Goal: Task Accomplishment & Management: Manage account settings

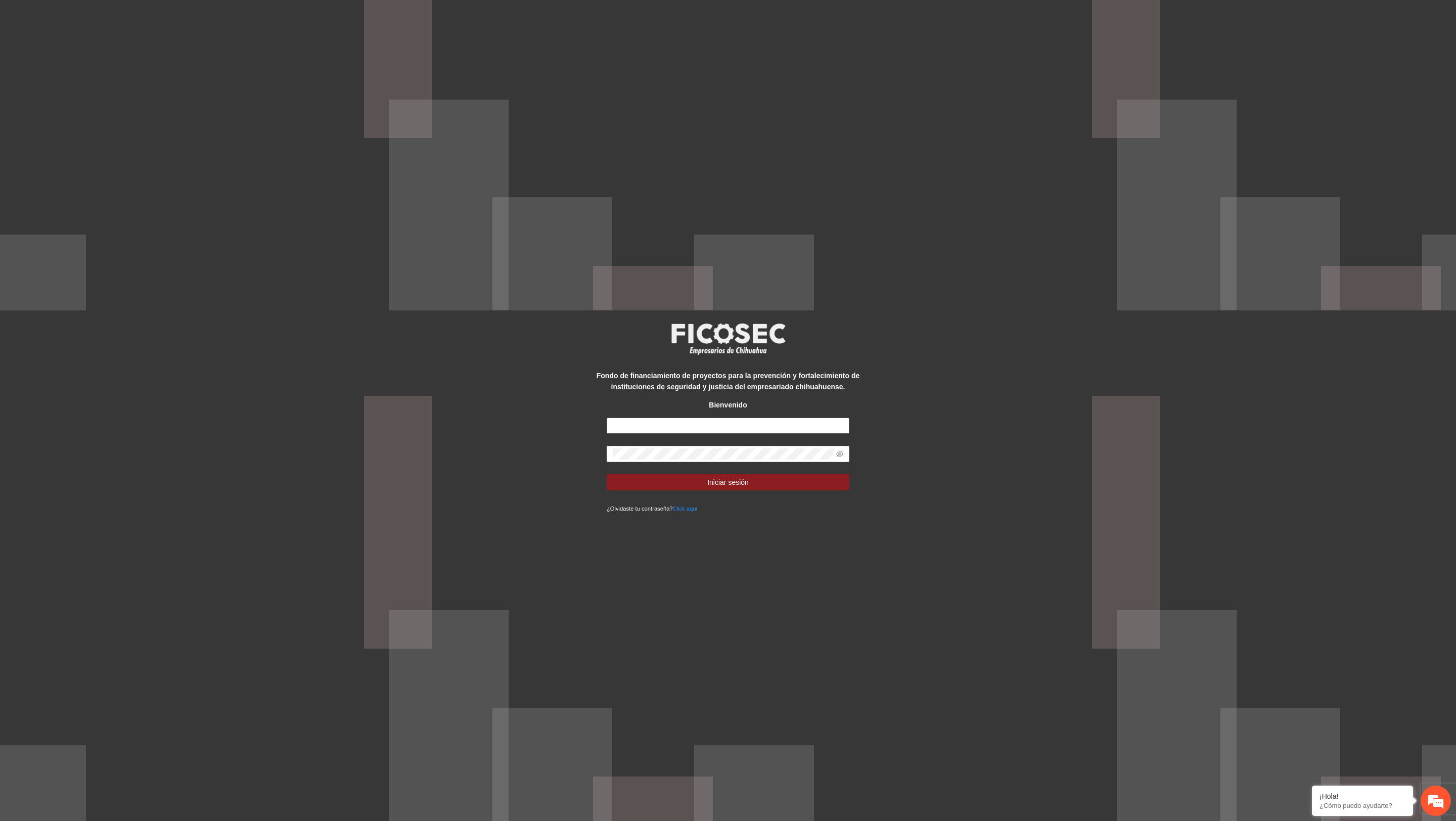
click at [669, 431] on input "text" at bounding box center [728, 426] width 243 height 16
type input "**********"
click at [607, 474] on button "Iniciar sesión" at bounding box center [728, 482] width 243 height 16
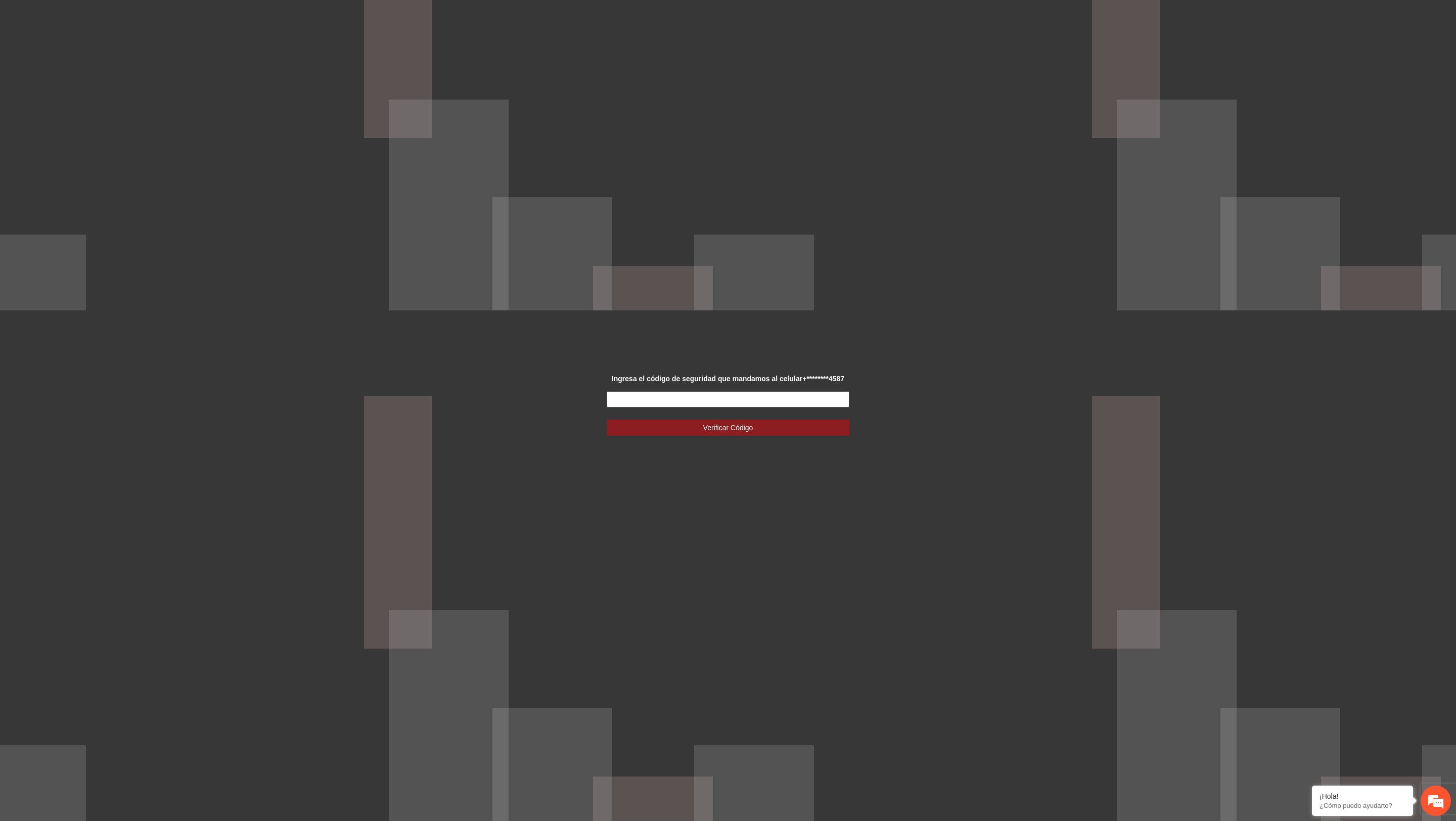
click at [793, 407] on input "text" at bounding box center [728, 399] width 243 height 16
type input "******"
click at [607, 420] on button "Verificar Código" at bounding box center [728, 427] width 243 height 16
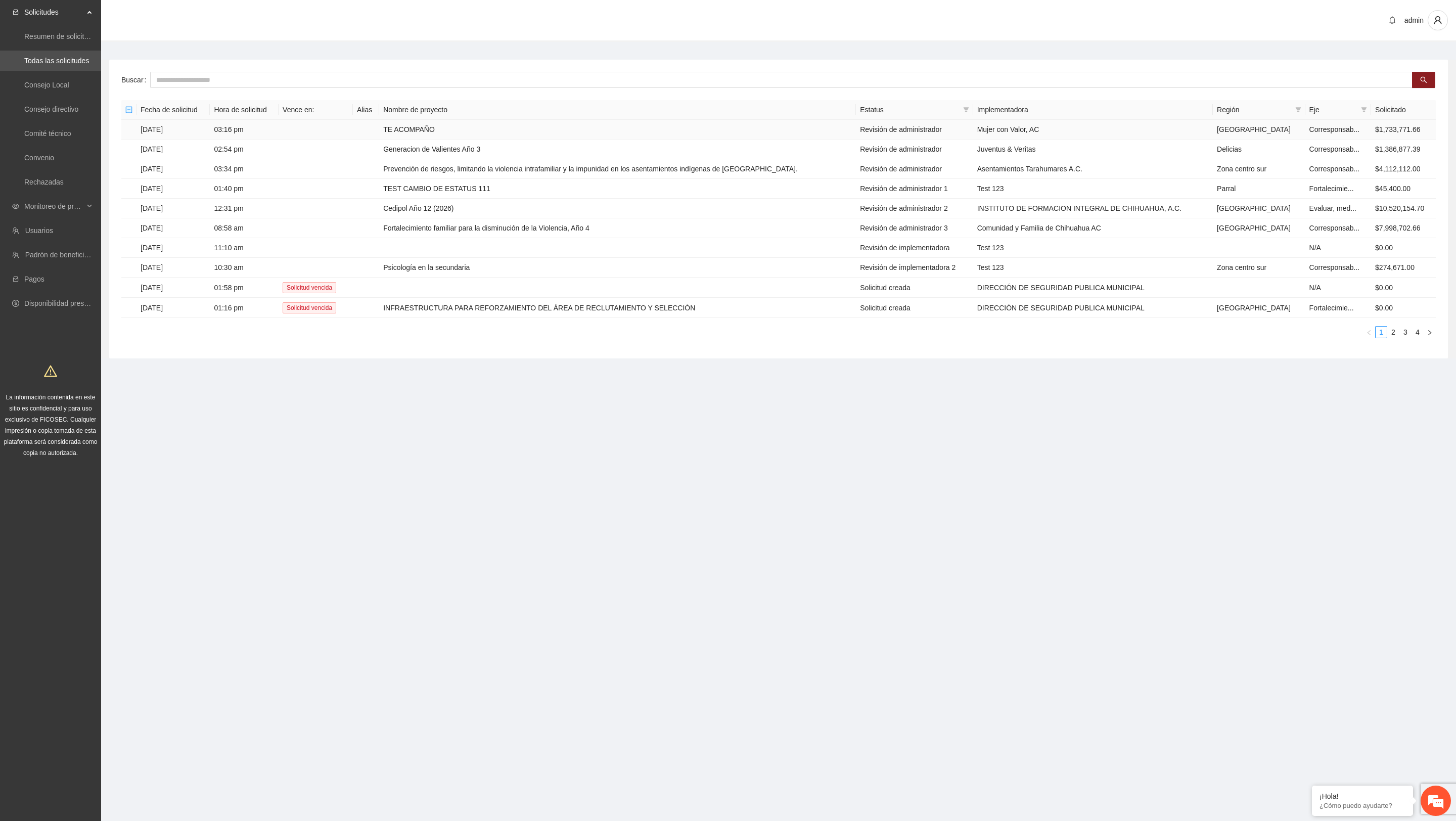
click at [613, 130] on td "TE ACOMPAÑO" at bounding box center [617, 129] width 477 height 20
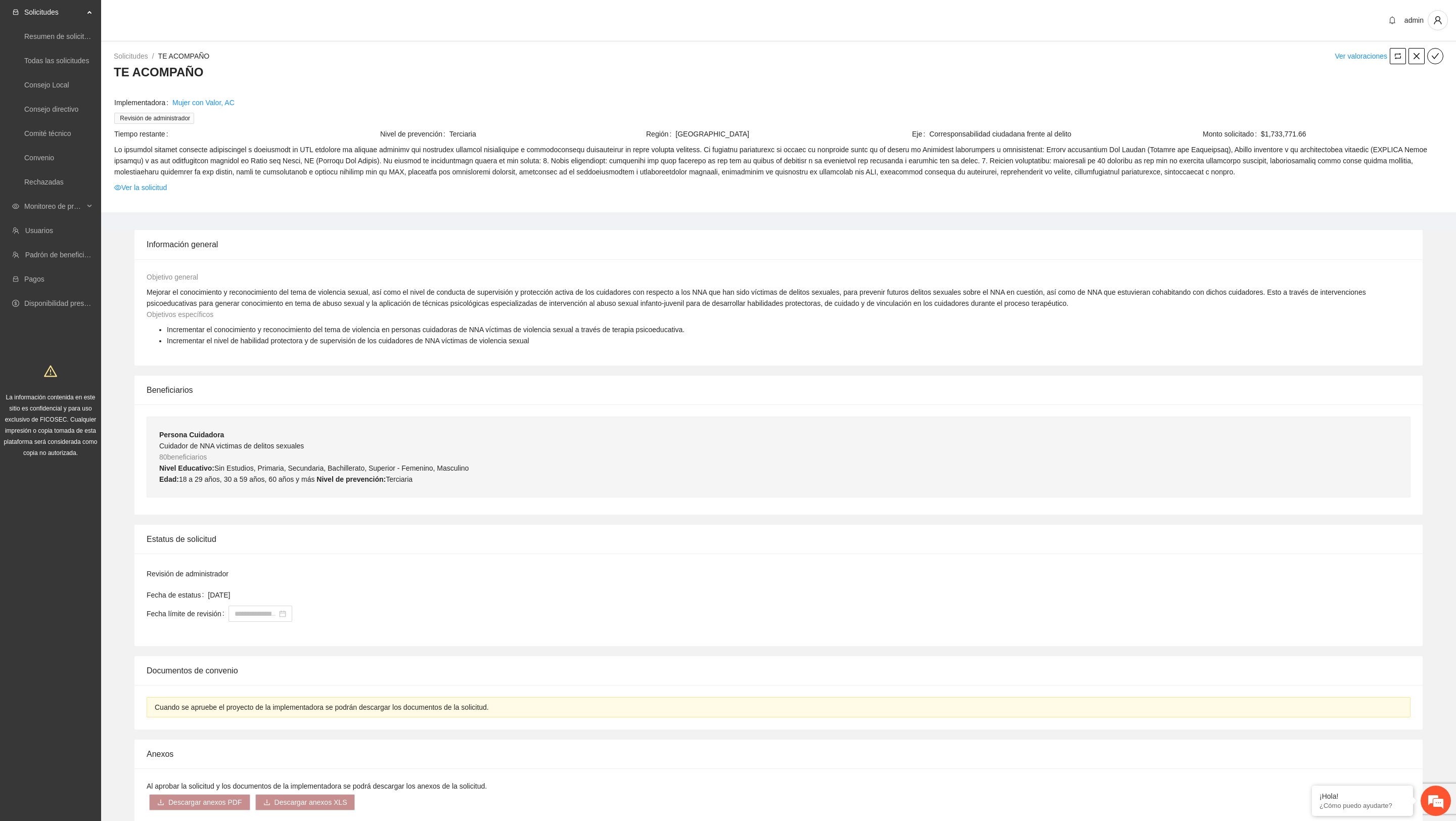
click at [161, 194] on td "Ver la solicitud" at bounding box center [779, 189] width 1330 height 15
click at [160, 193] on td "Ver la solicitud" at bounding box center [779, 189] width 1330 height 15
click at [159, 183] on link "Ver la solicitud" at bounding box center [141, 188] width 53 height 11
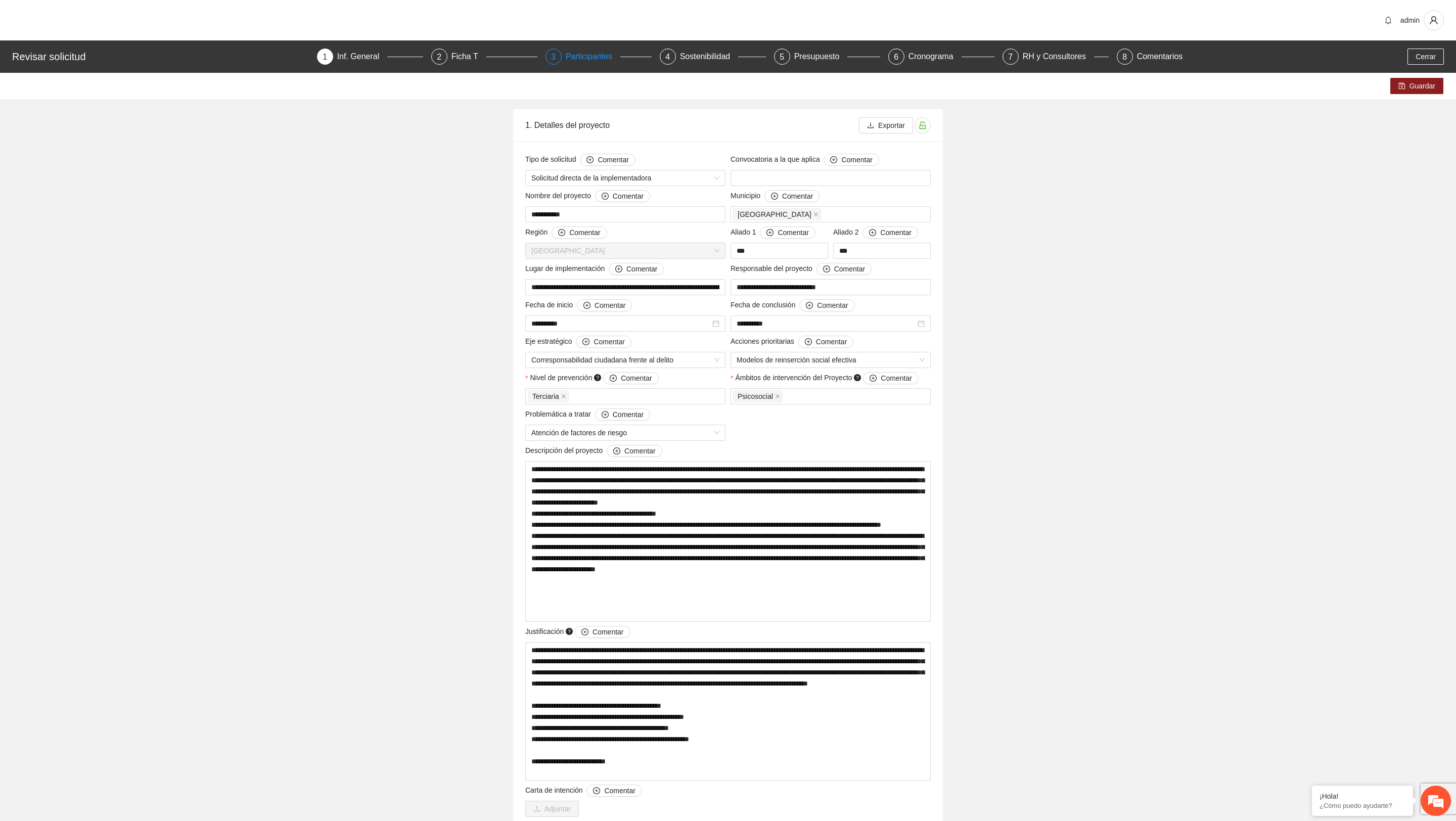
click at [582, 59] on div "Participantes" at bounding box center [593, 56] width 55 height 16
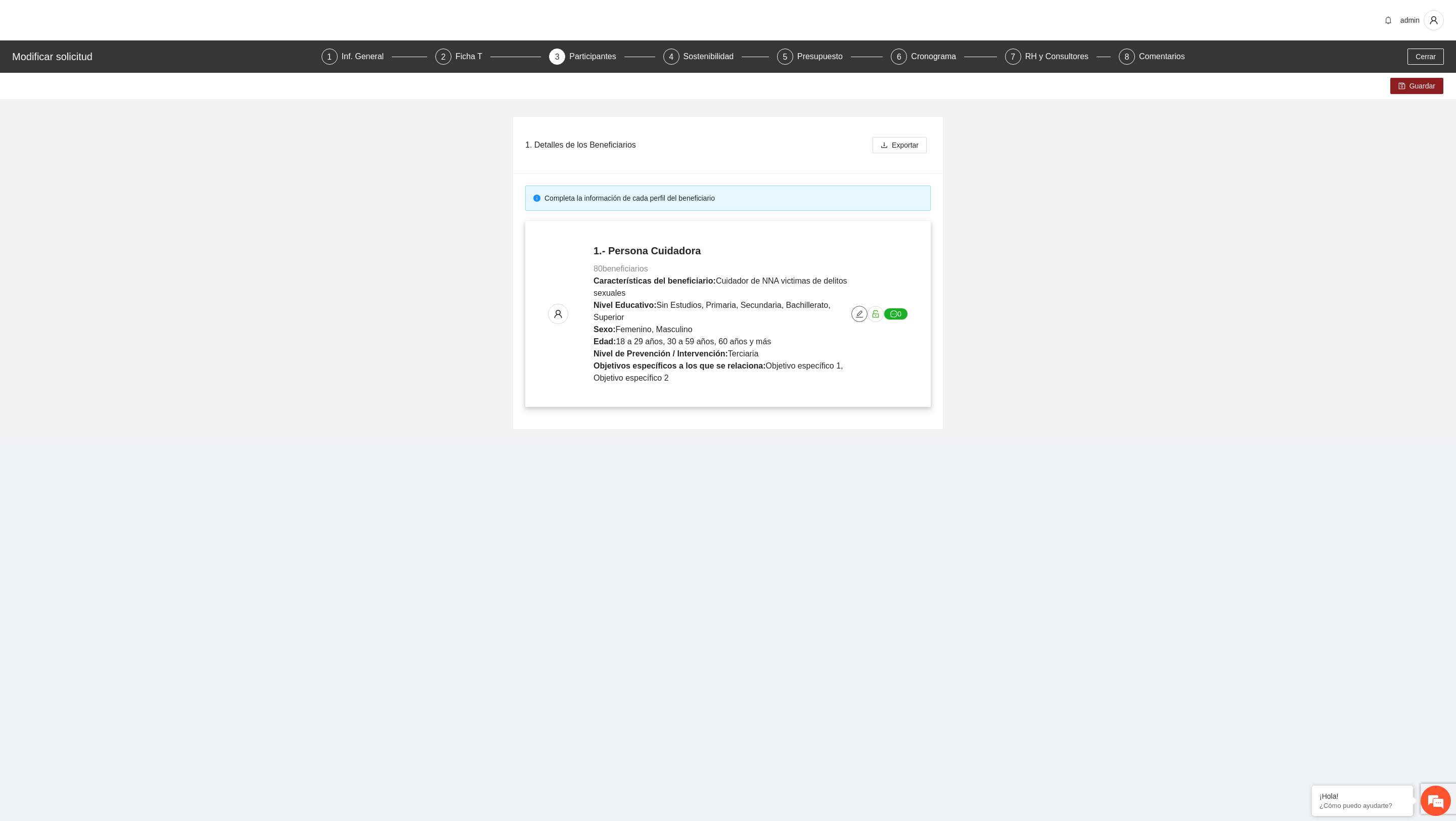
click at [859, 308] on button "button" at bounding box center [859, 313] width 16 height 16
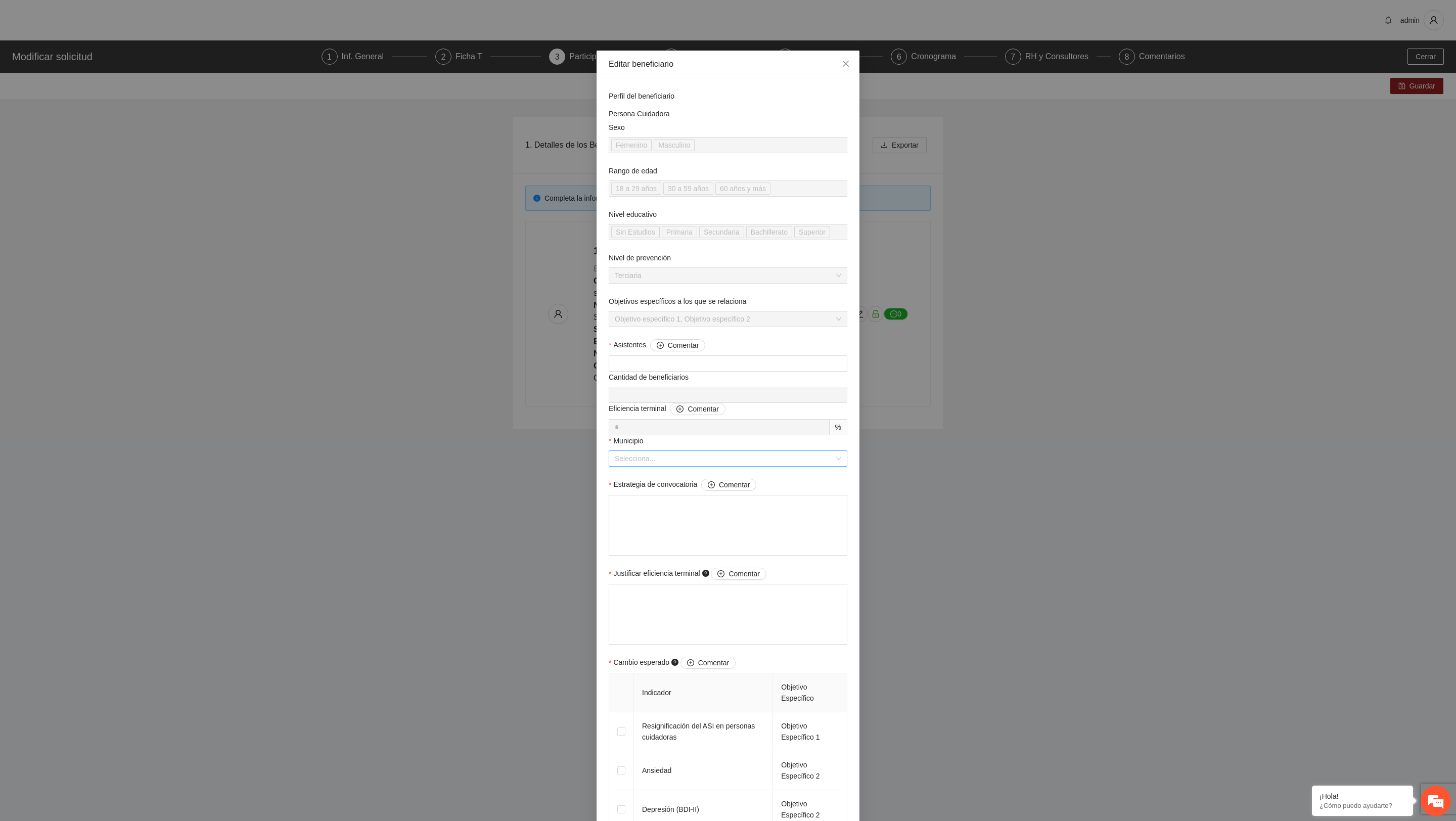
scroll to position [328, 0]
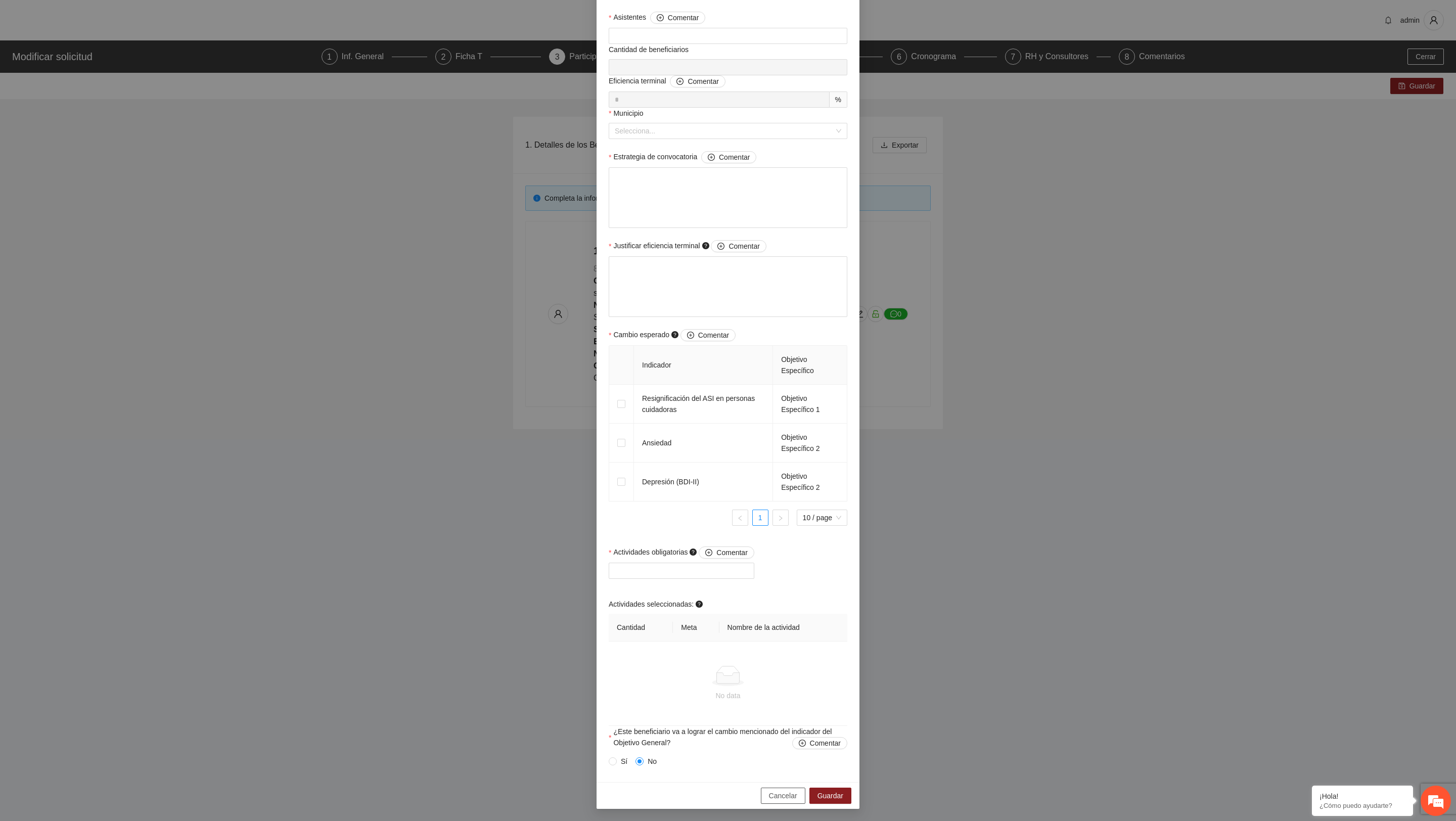
click at [773, 799] on span "Cancelar" at bounding box center [783, 796] width 28 height 11
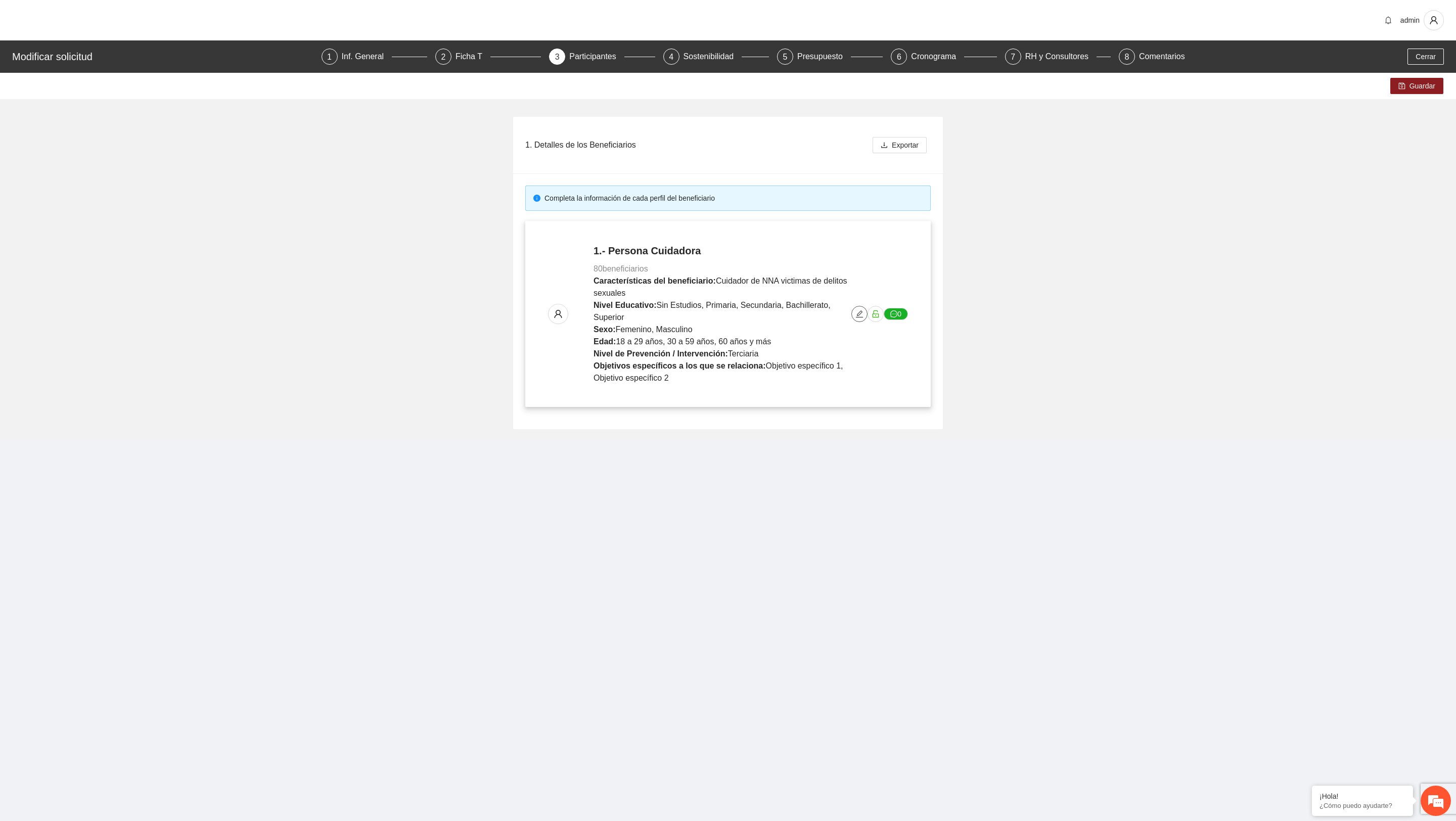
scroll to position [0, 0]
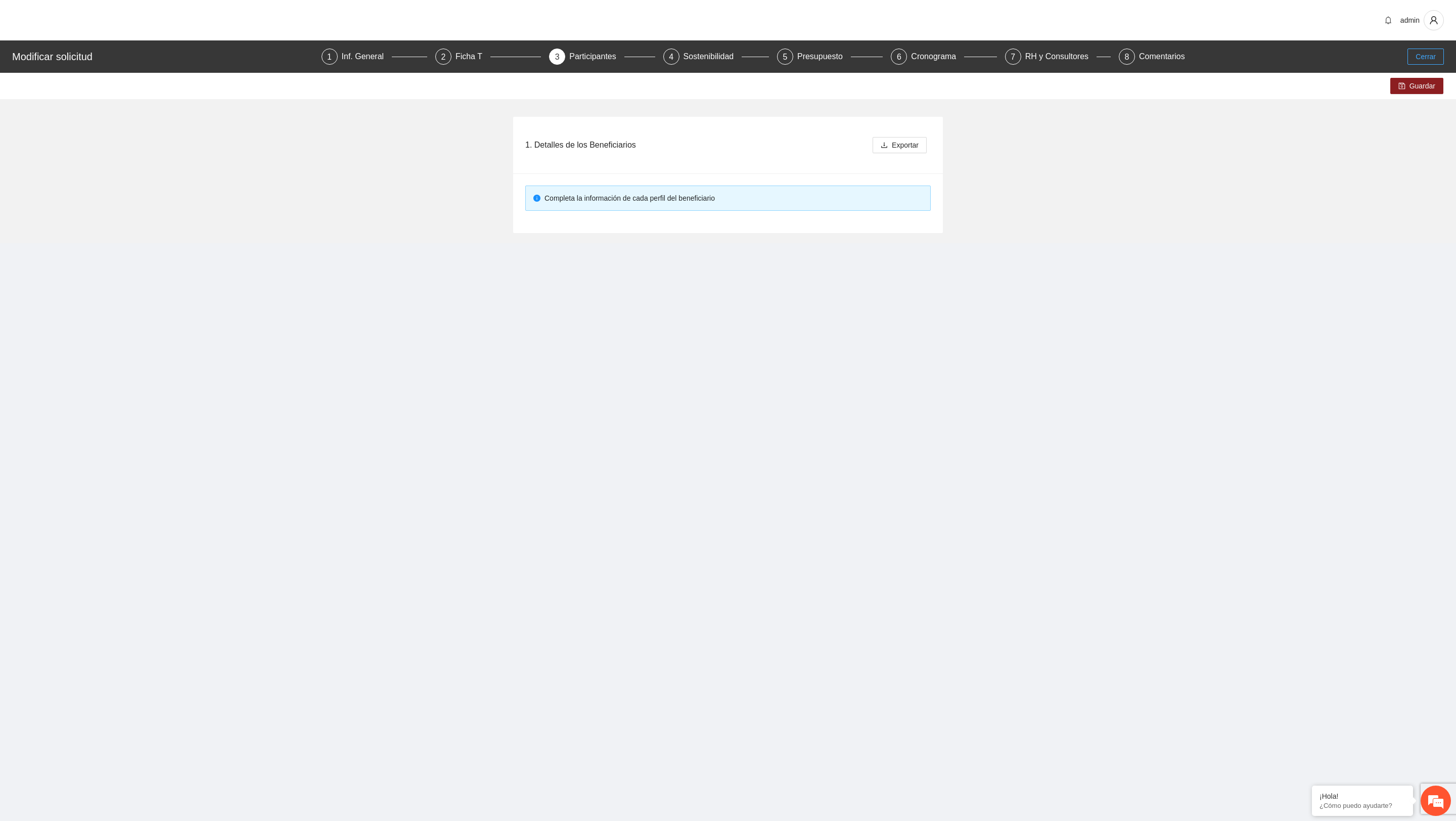
click at [1432, 56] on span "Cerrar" at bounding box center [1426, 56] width 20 height 11
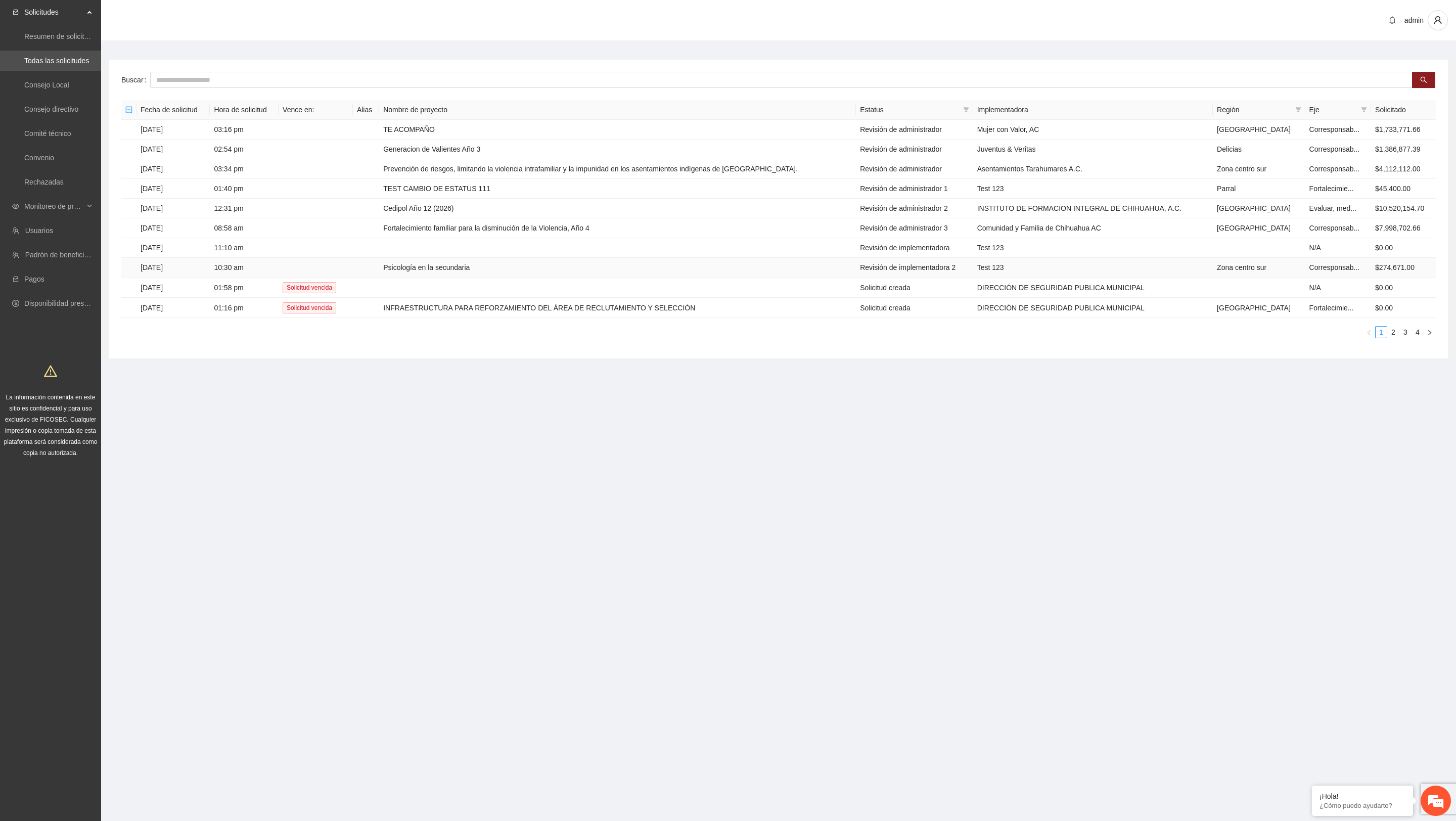
click at [501, 271] on td "Psicología en la secundaria" at bounding box center [617, 267] width 477 height 20
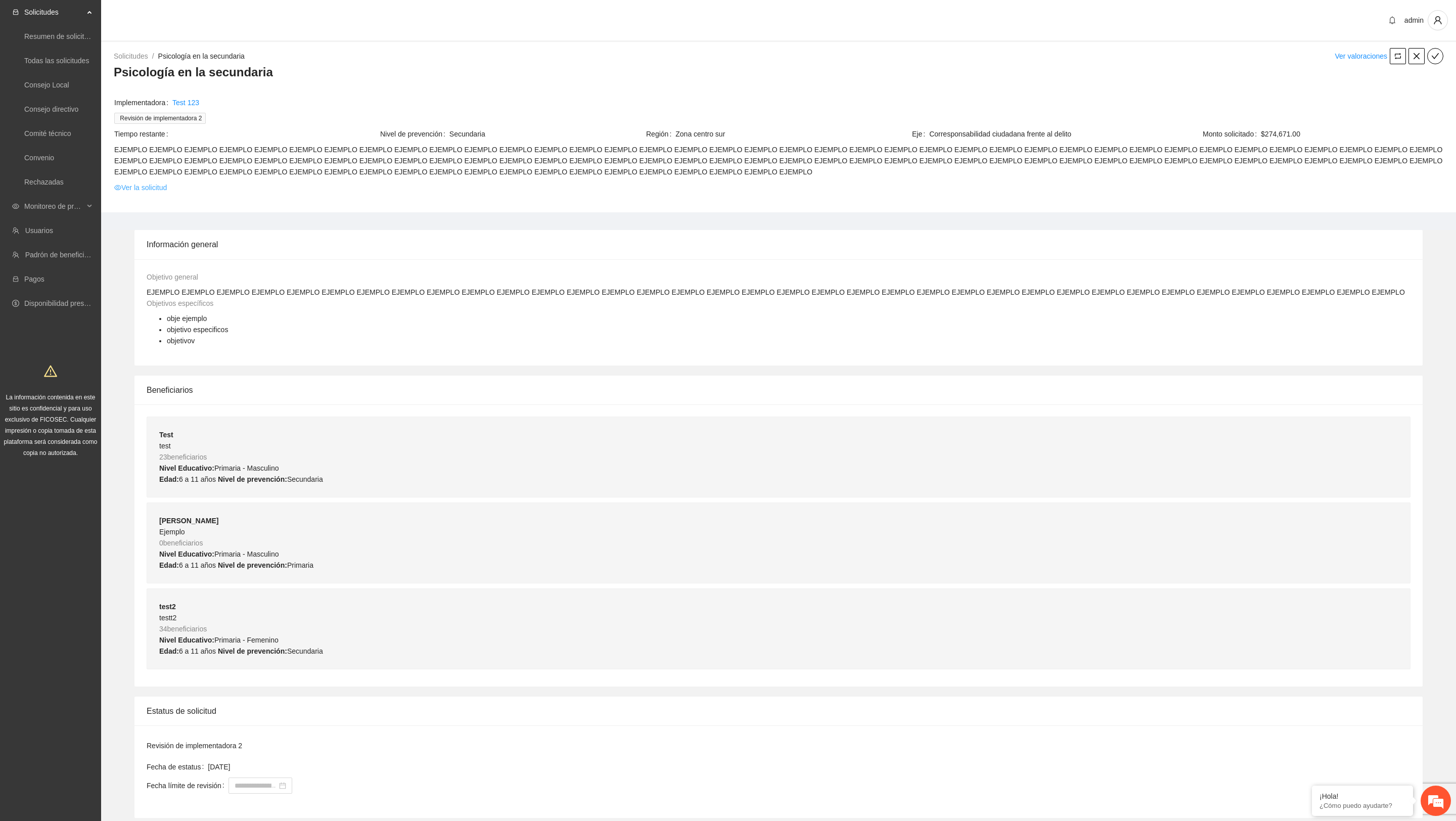
click at [165, 191] on link "Ver la solicitud" at bounding box center [141, 188] width 53 height 11
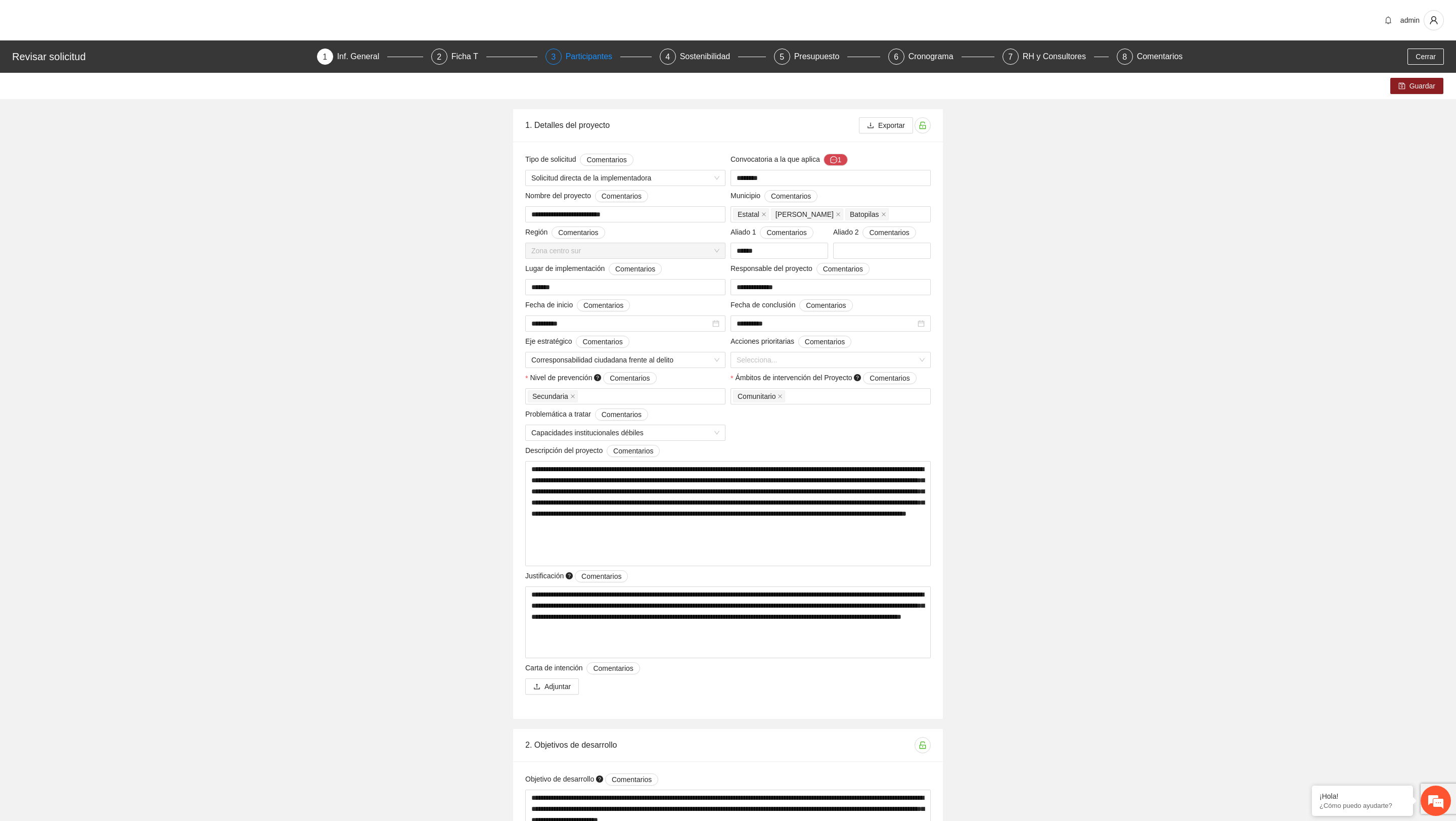
click at [599, 61] on div "Participantes" at bounding box center [593, 56] width 55 height 16
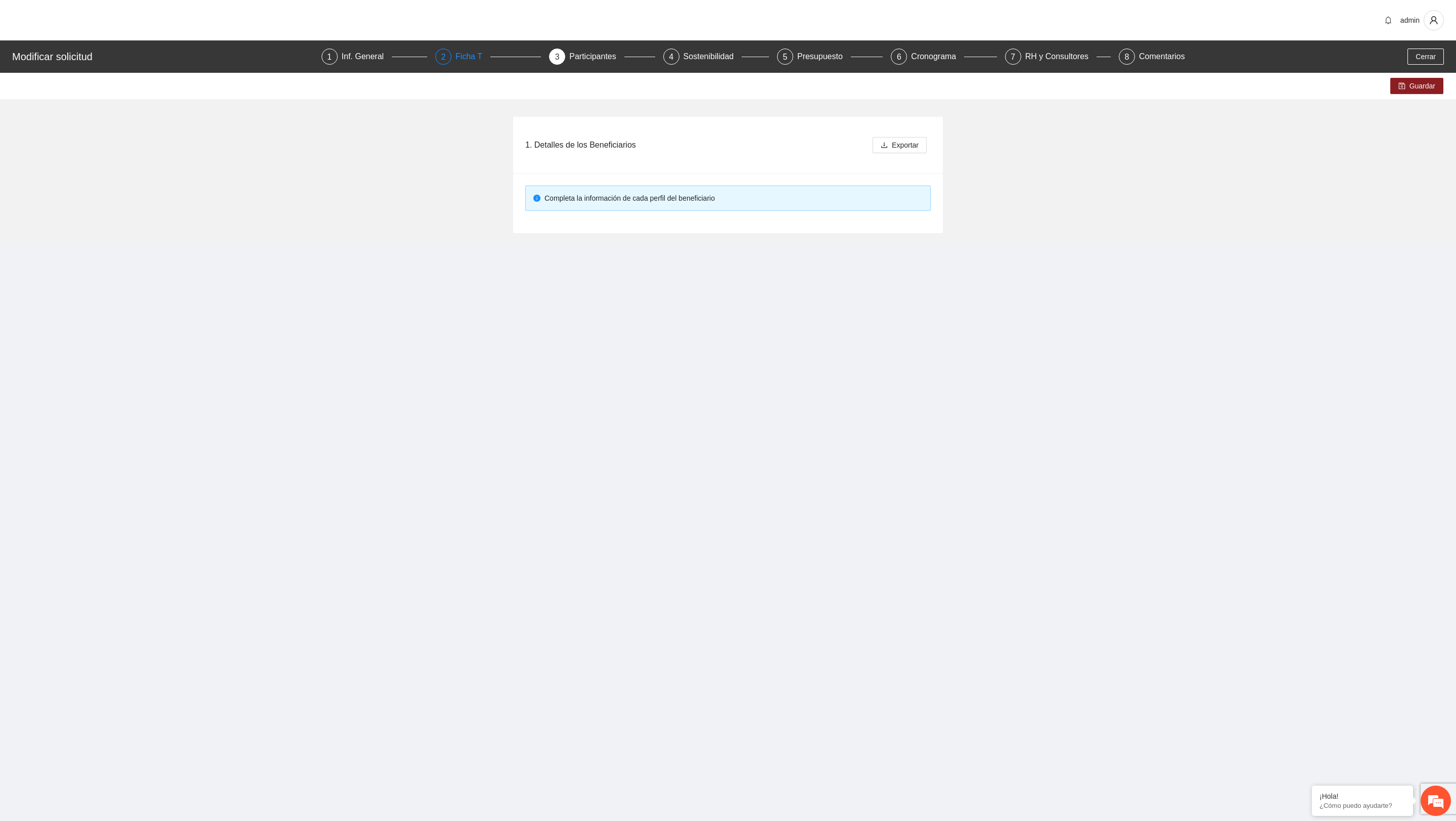
click at [447, 63] on div "2 Ficha T" at bounding box center [488, 56] width 106 height 16
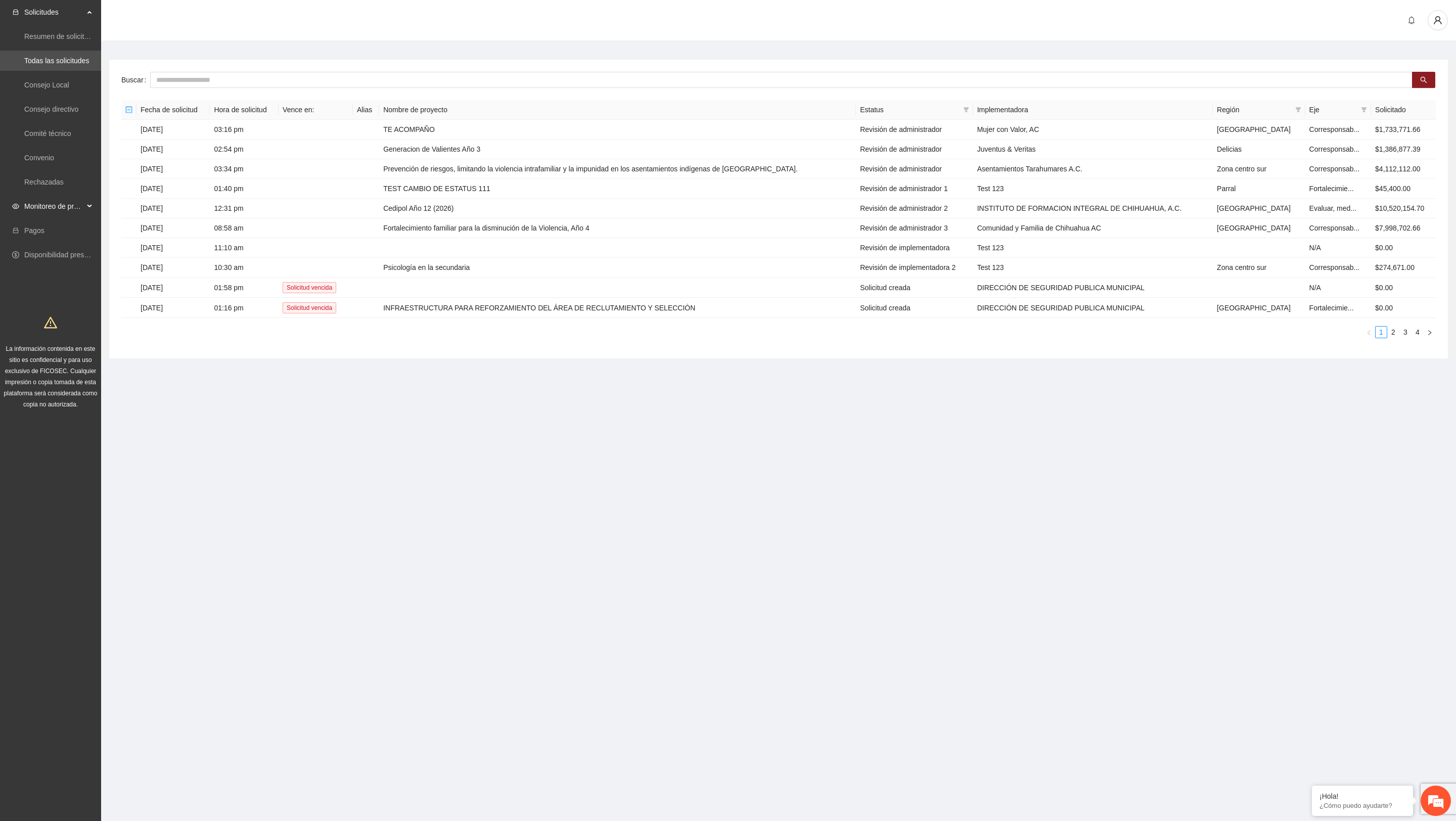
click at [61, 202] on span "Monitoreo de proyectos" at bounding box center [54, 207] width 60 height 20
click at [47, 277] on link "Activos" at bounding box center [36, 279] width 23 height 8
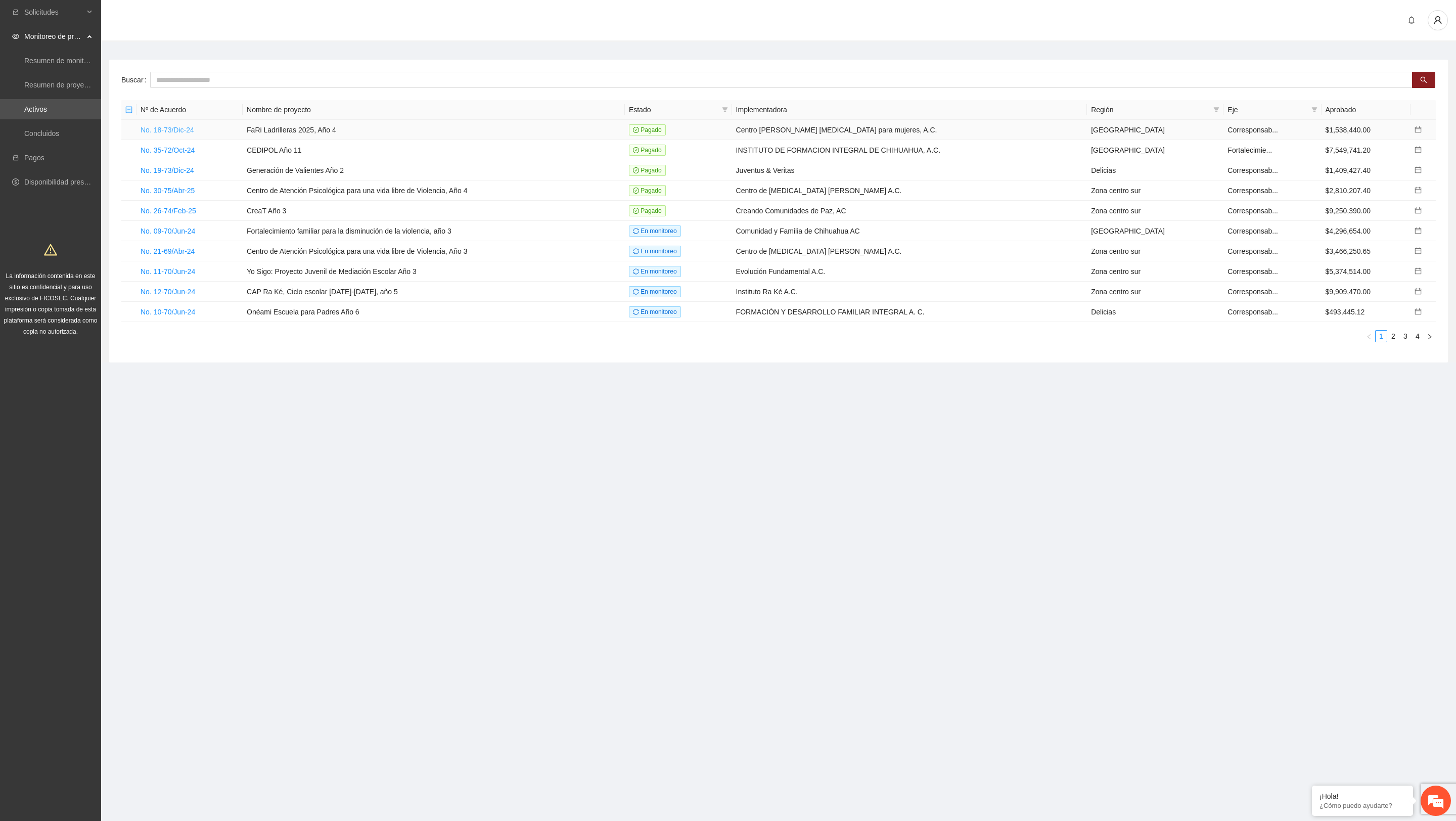
click at [157, 132] on link "No. 18-73/Dic-24" at bounding box center [167, 130] width 53 height 8
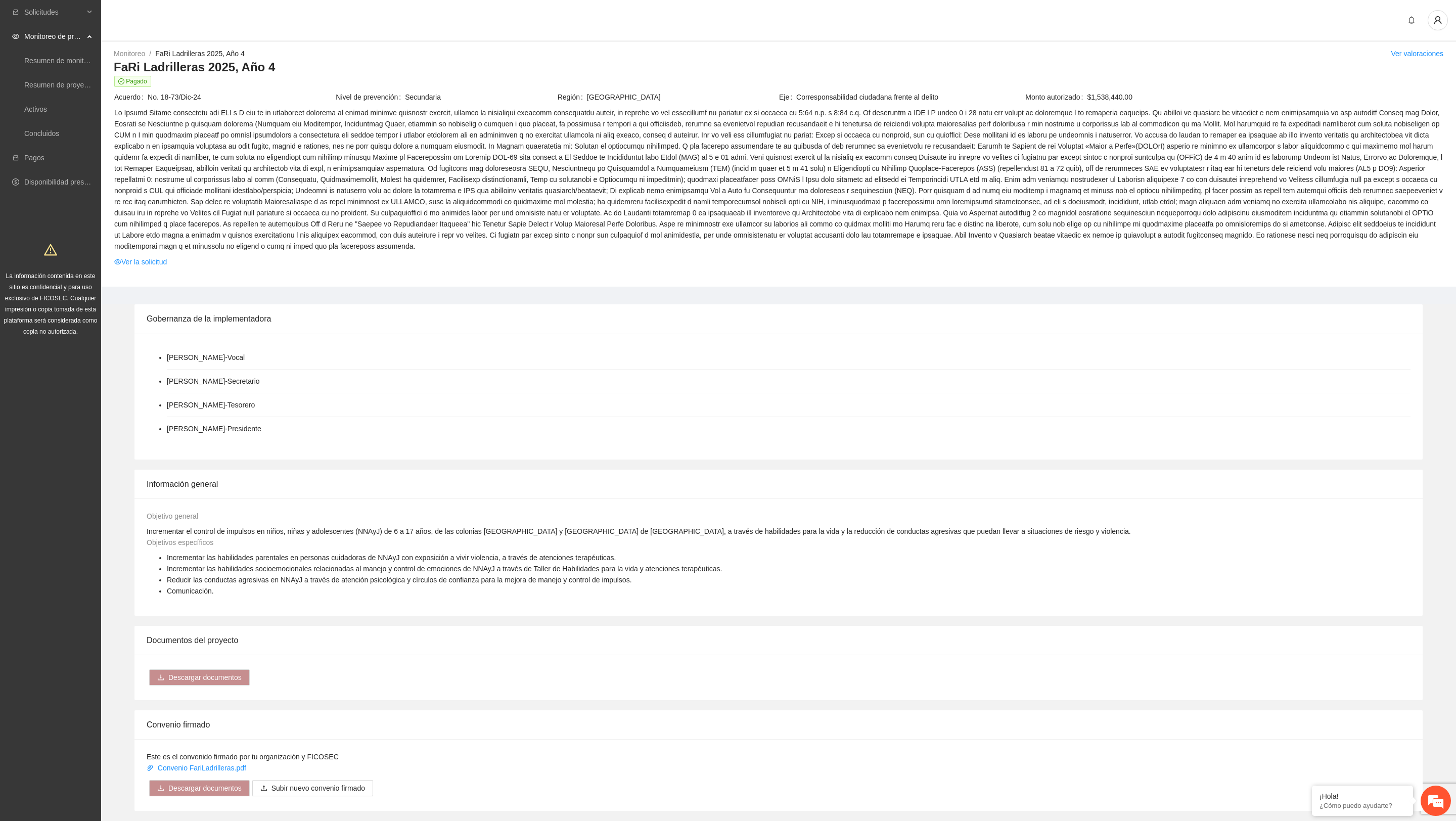
click at [152, 83] on span "Pagado" at bounding box center [779, 81] width 1329 height 11
click at [66, 14] on span "Solicitudes" at bounding box center [54, 12] width 60 height 20
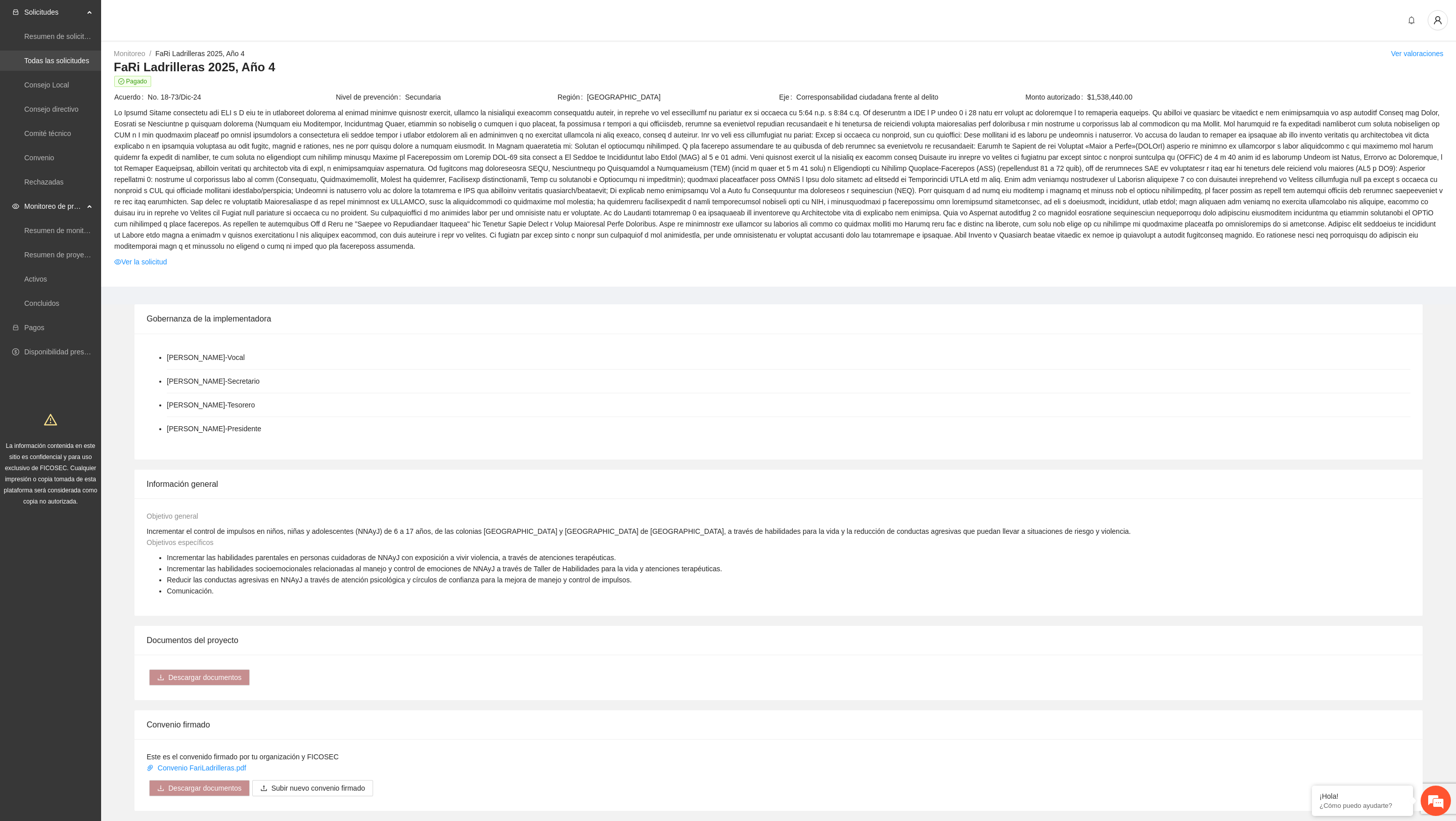
click at [71, 62] on link "Todas las solicitudes" at bounding box center [56, 61] width 65 height 8
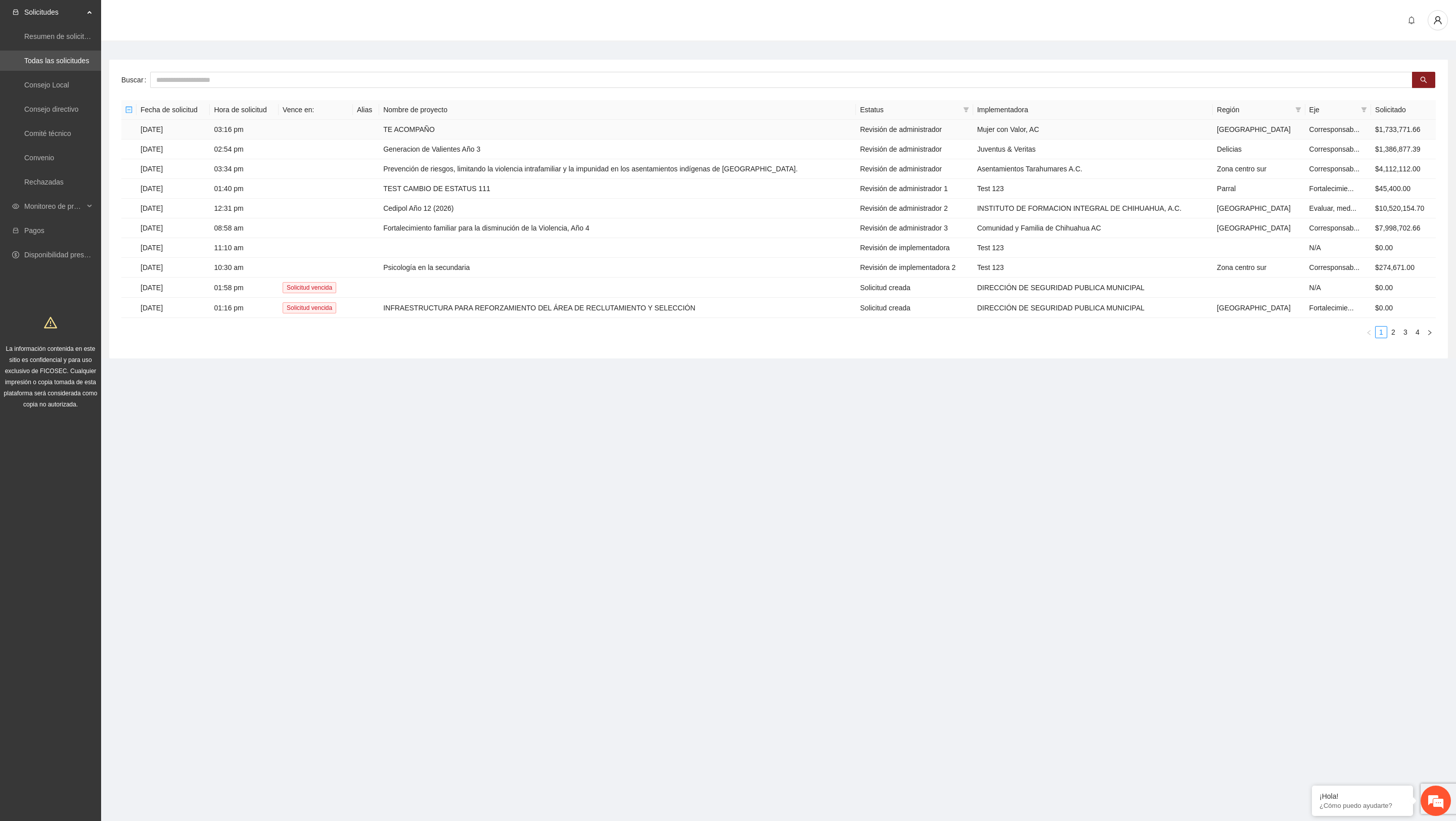
click at [413, 129] on td "TE ACOMPAÑO" at bounding box center [617, 129] width 477 height 20
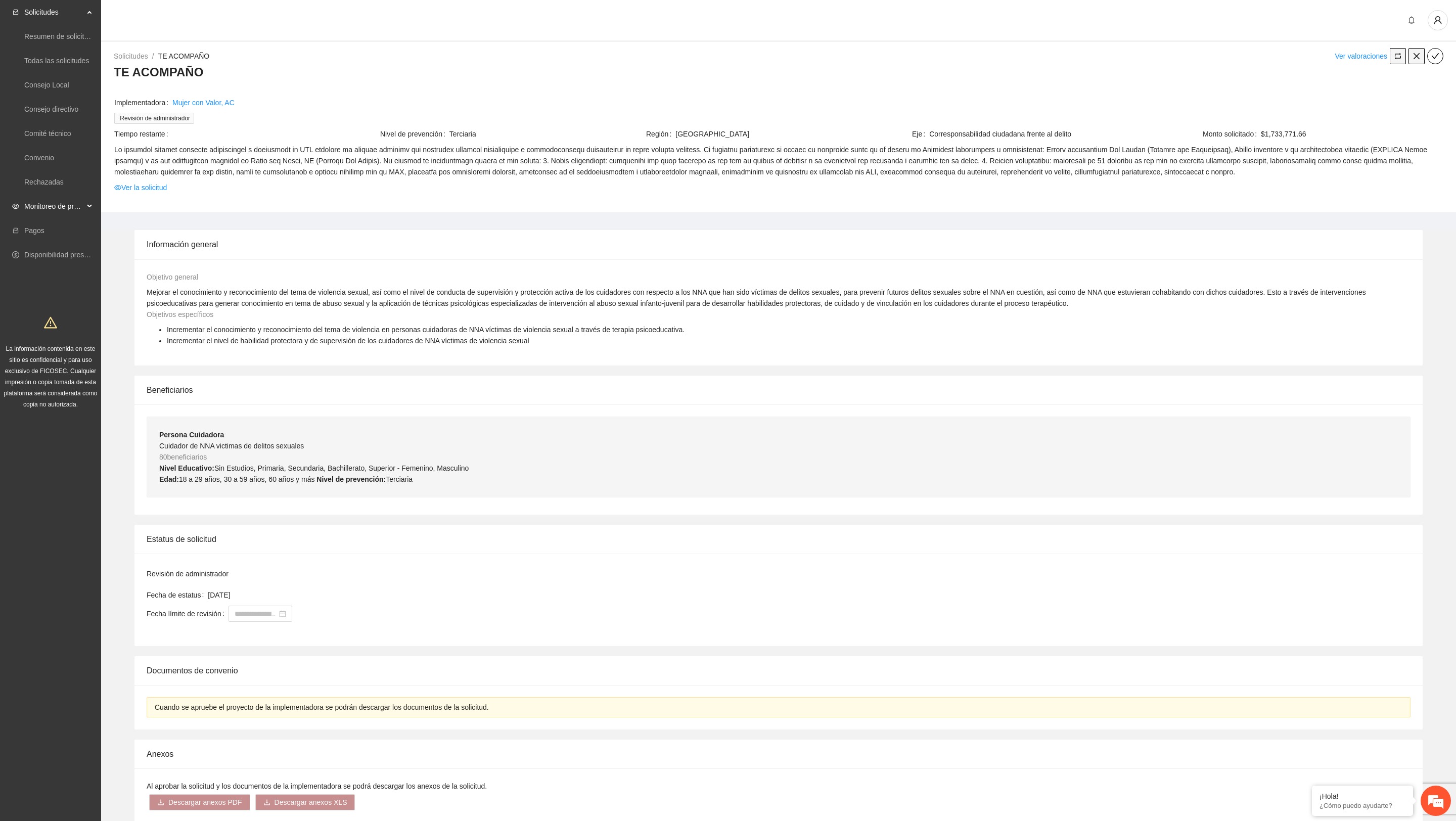
click at [77, 210] on span "Monitoreo de proyectos" at bounding box center [54, 207] width 60 height 20
click at [49, 290] on ul "Resumen de monitoreo Resumen de proyectos aprobados Activos Concluidos" at bounding box center [50, 267] width 101 height 97
click at [47, 283] on link "Activos" at bounding box center [36, 279] width 23 height 8
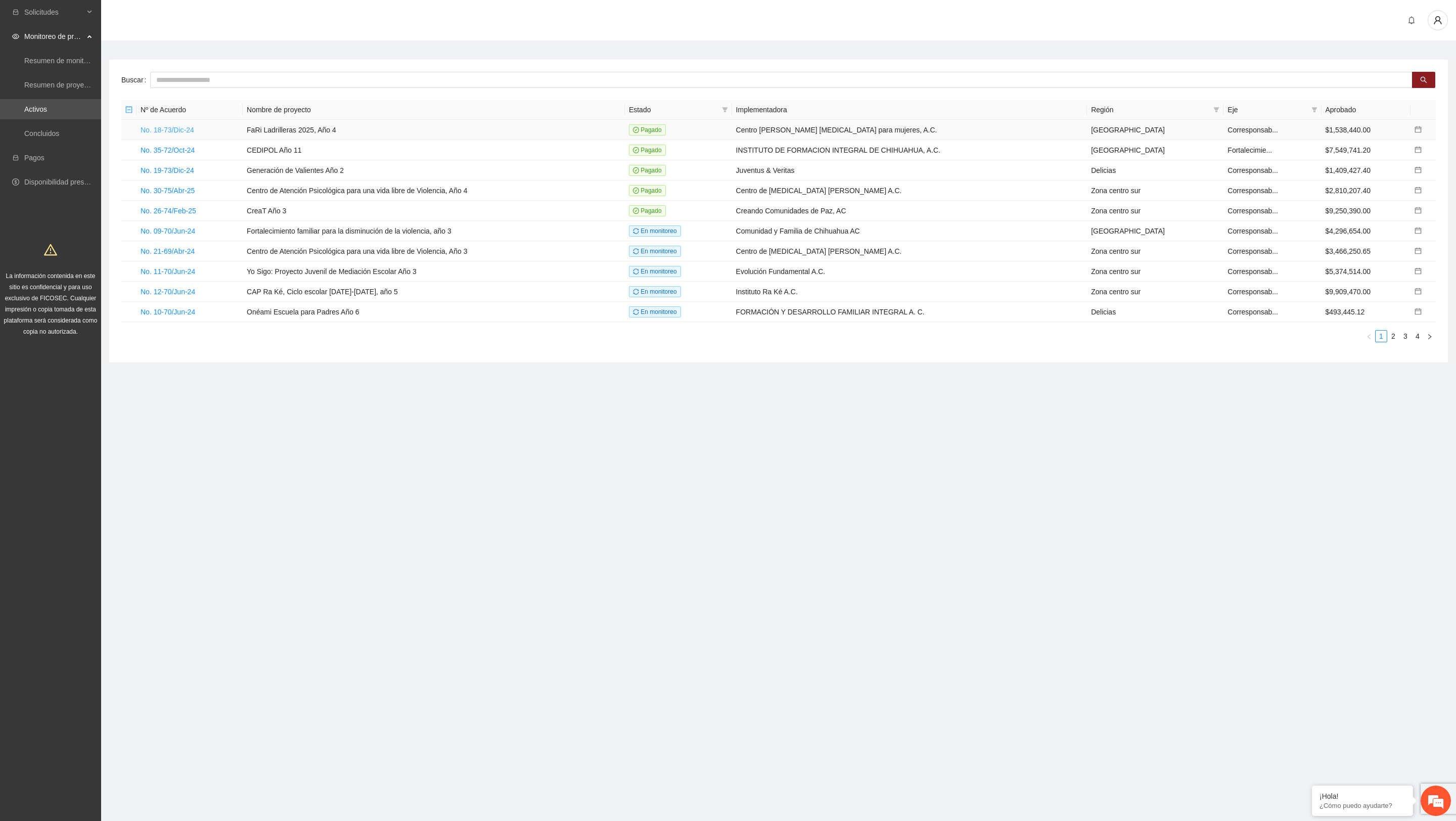
click at [186, 128] on link "No. 18-73/Dic-24" at bounding box center [167, 130] width 53 height 8
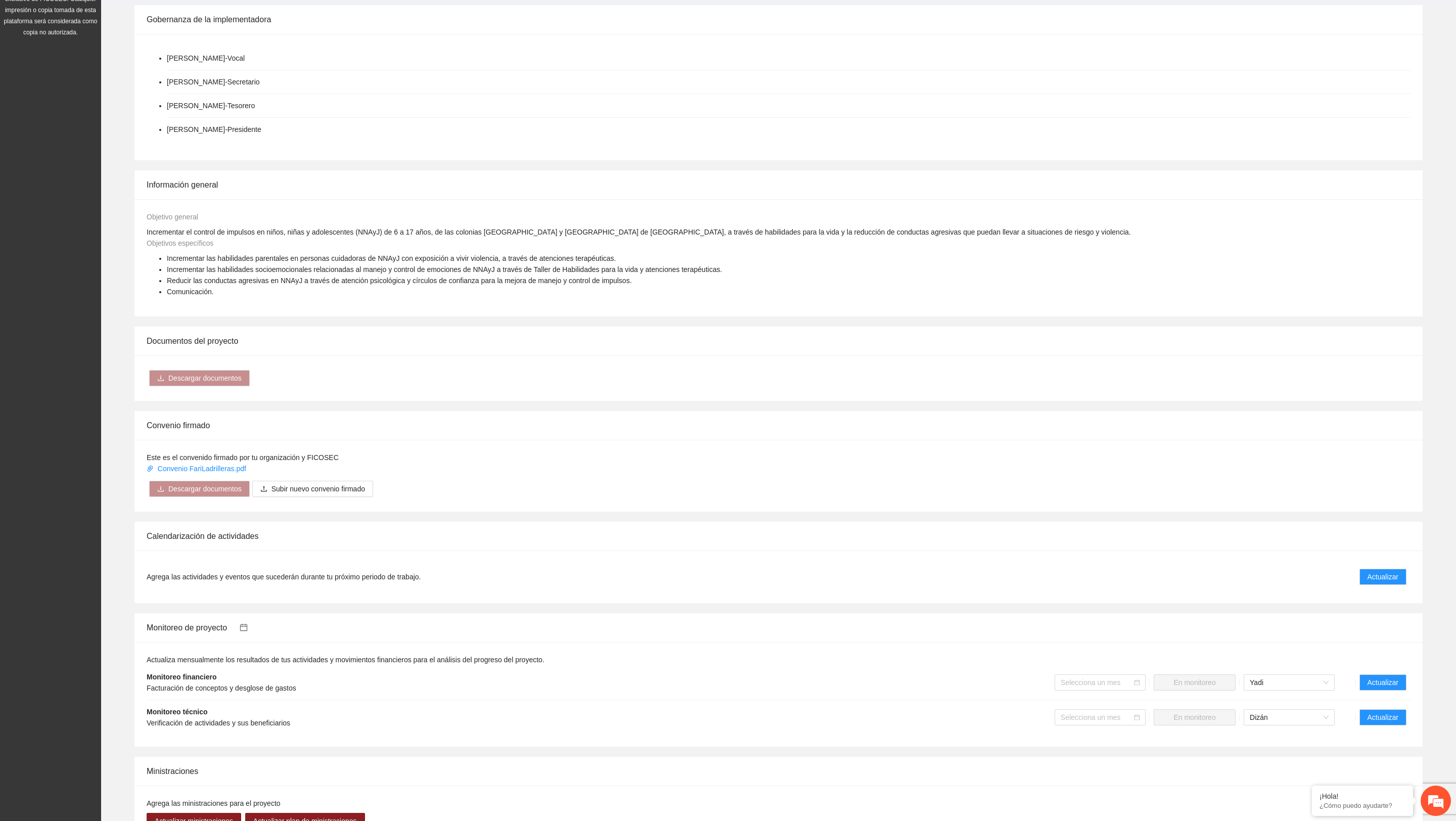
scroll to position [509, 0]
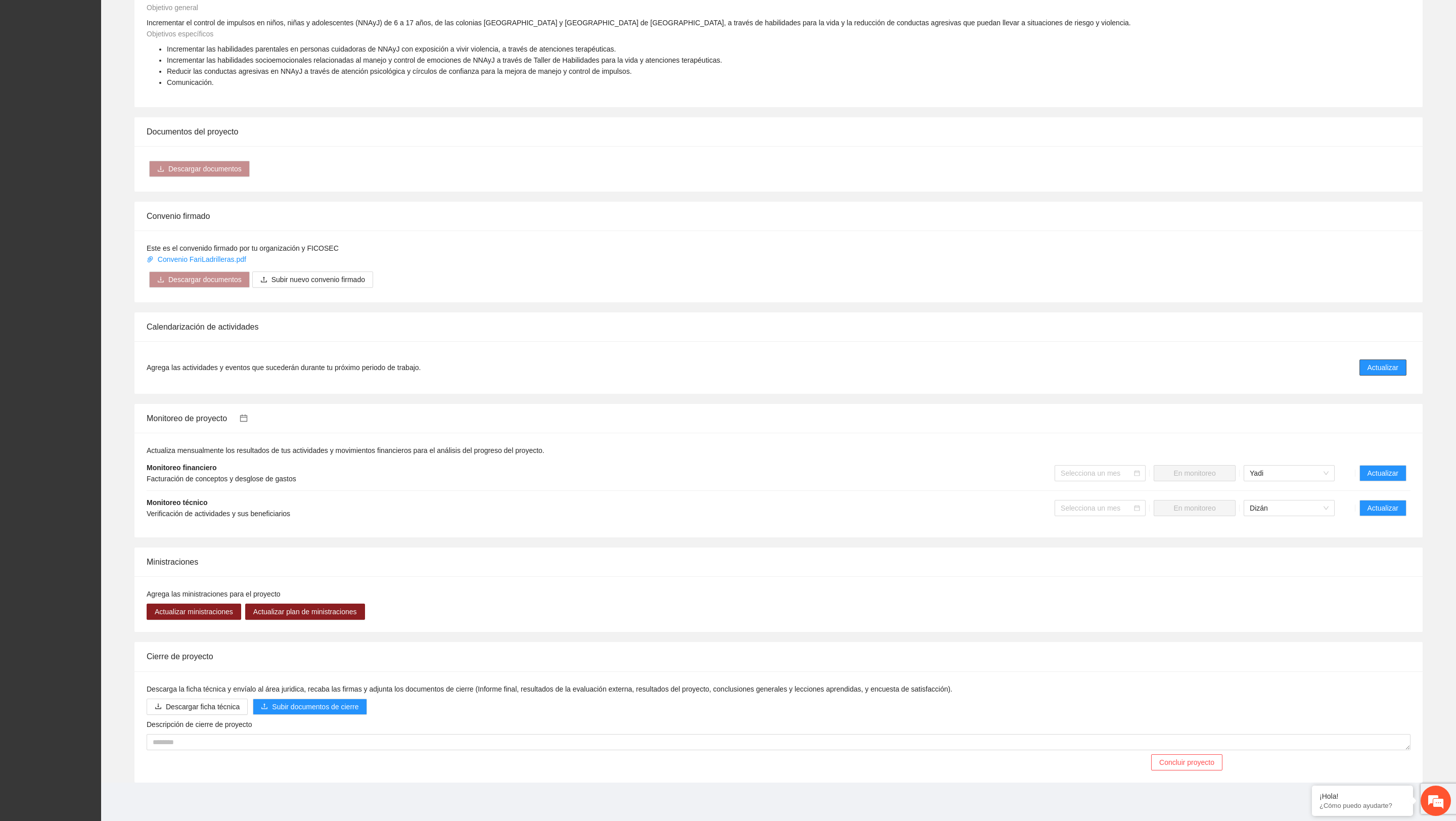
click at [1396, 372] on span "Actualizar" at bounding box center [1383, 367] width 31 height 11
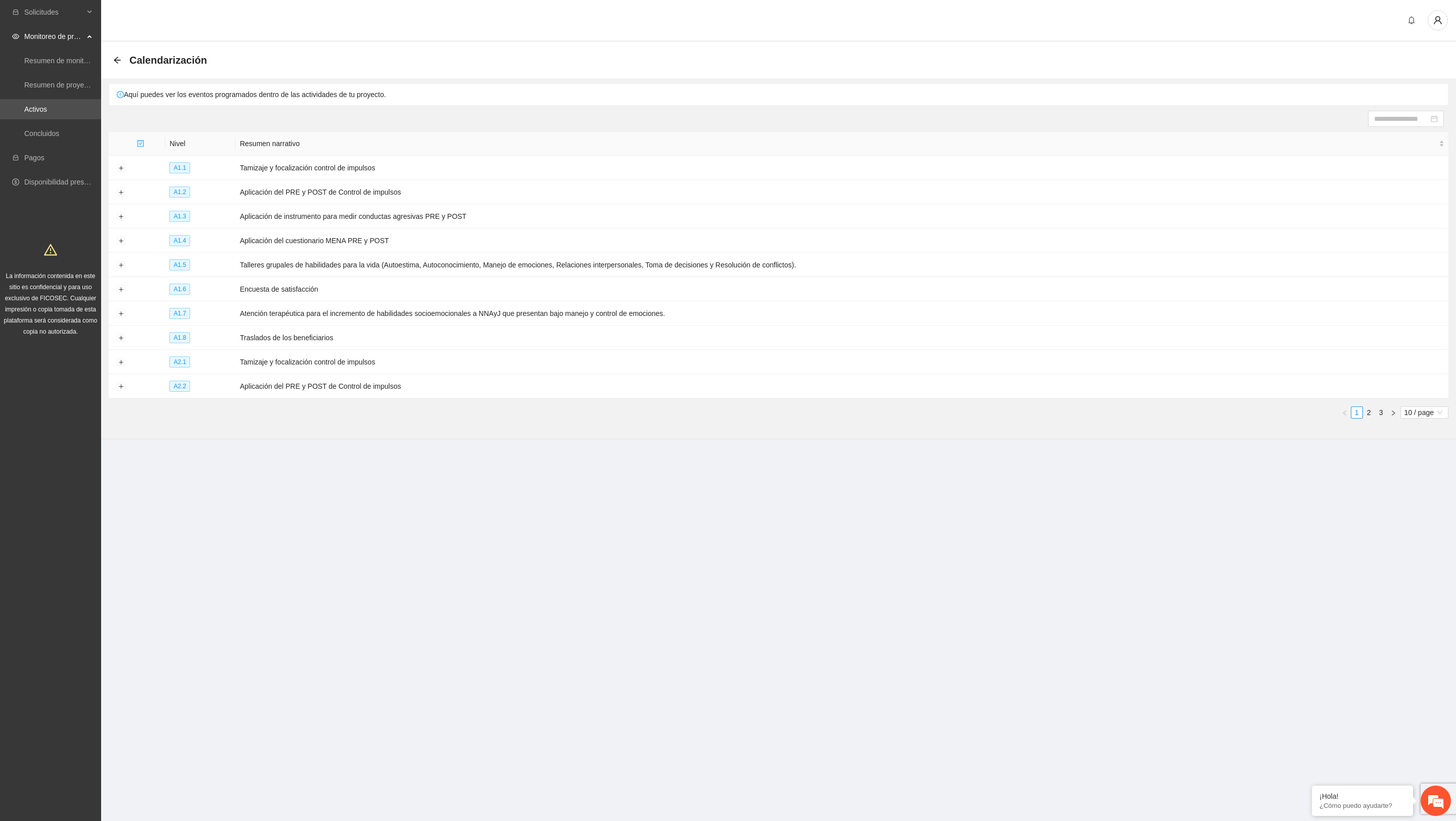
click at [1428, 421] on div "Nivel Resumen narrativo A1.1 Tamizaje y focalización control de impulsos A1.2 A…" at bounding box center [779, 279] width 1340 height 295
click at [1429, 414] on span "10 / page" at bounding box center [1425, 413] width 40 height 11
click at [1423, 483] on div "100 / page" at bounding box center [1425, 479] width 37 height 11
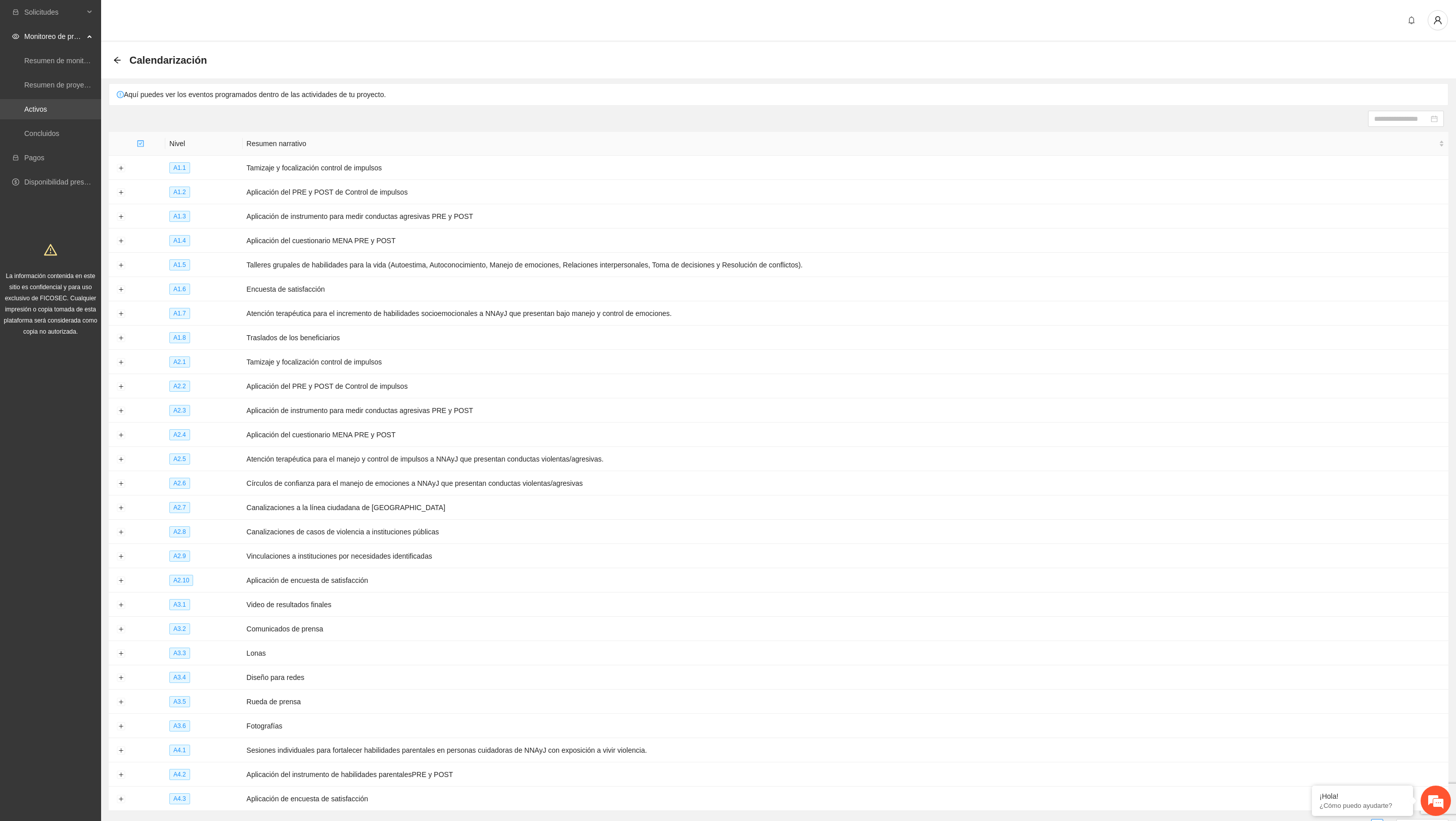
click at [36, 109] on link "Activos" at bounding box center [36, 109] width 23 height 8
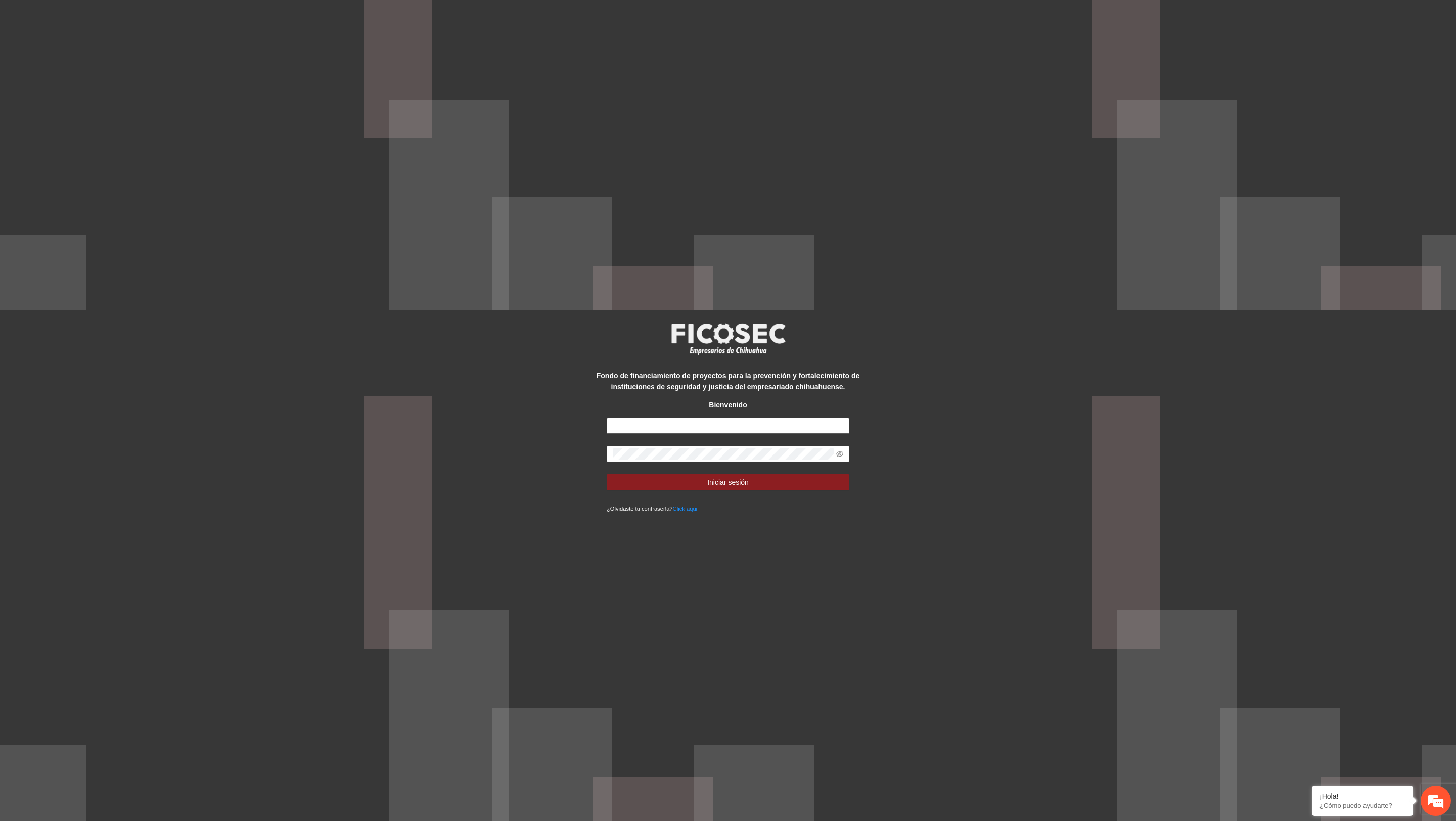
click at [707, 422] on input "text" at bounding box center [728, 426] width 243 height 16
type input "**********"
click at [607, 474] on button "Iniciar sesión" at bounding box center [728, 482] width 243 height 16
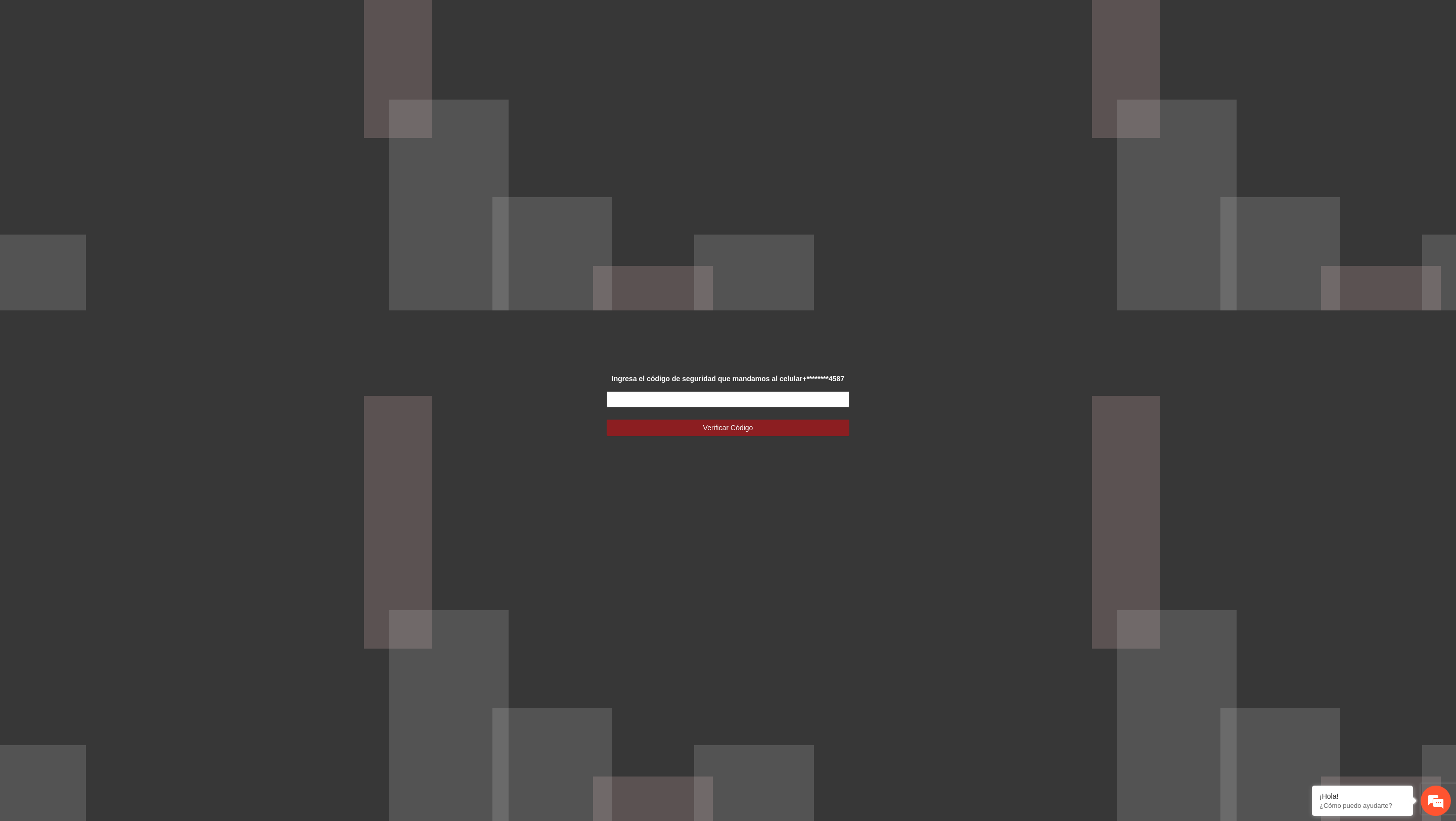
click at [695, 403] on input "text" at bounding box center [728, 399] width 243 height 16
type input "******"
click at [607, 420] on button "Verificar Código" at bounding box center [728, 427] width 243 height 16
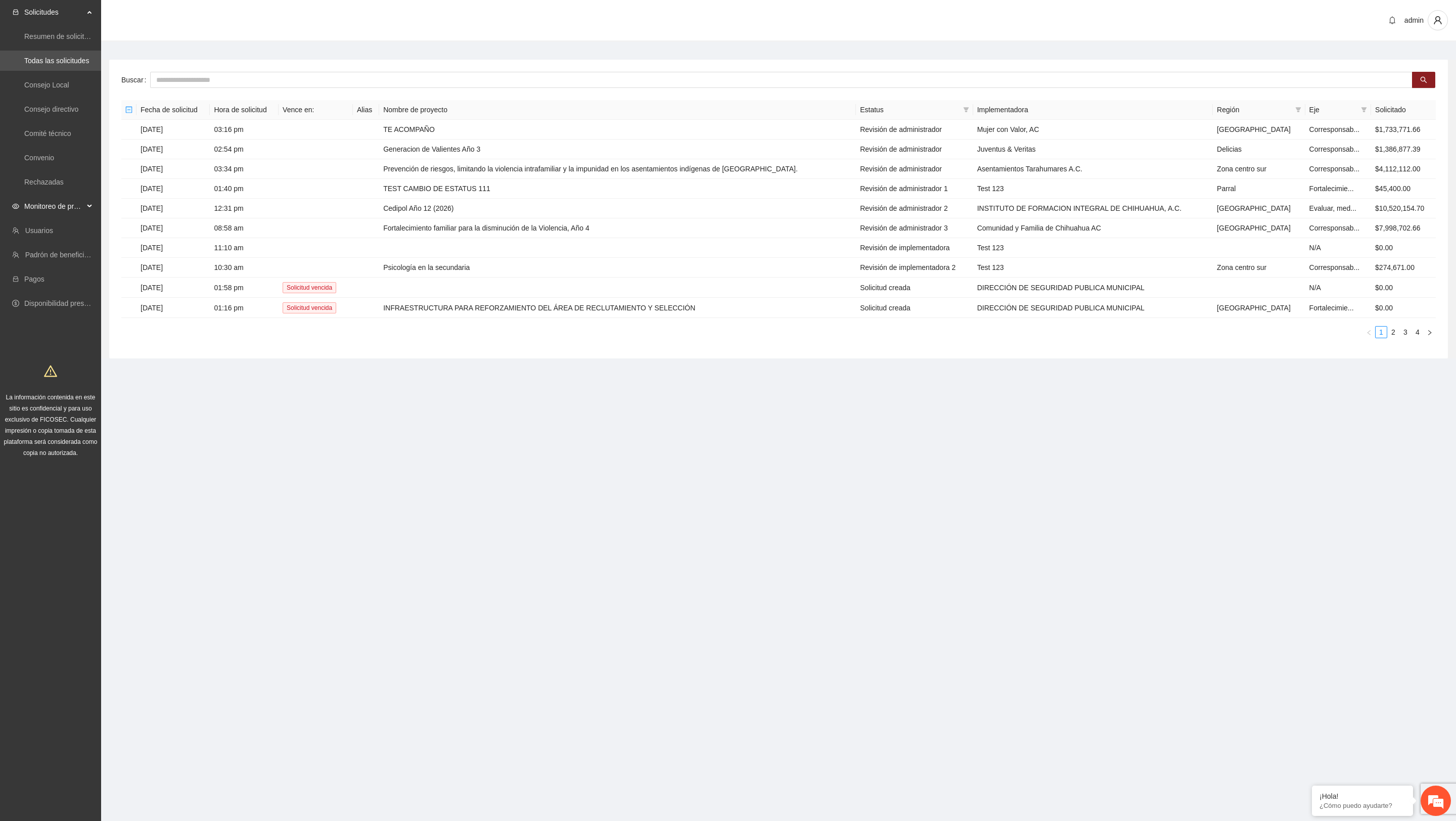
click at [54, 204] on span "Monitoreo de proyectos" at bounding box center [54, 207] width 60 height 20
click at [47, 283] on link "Activos" at bounding box center [36, 279] width 23 height 8
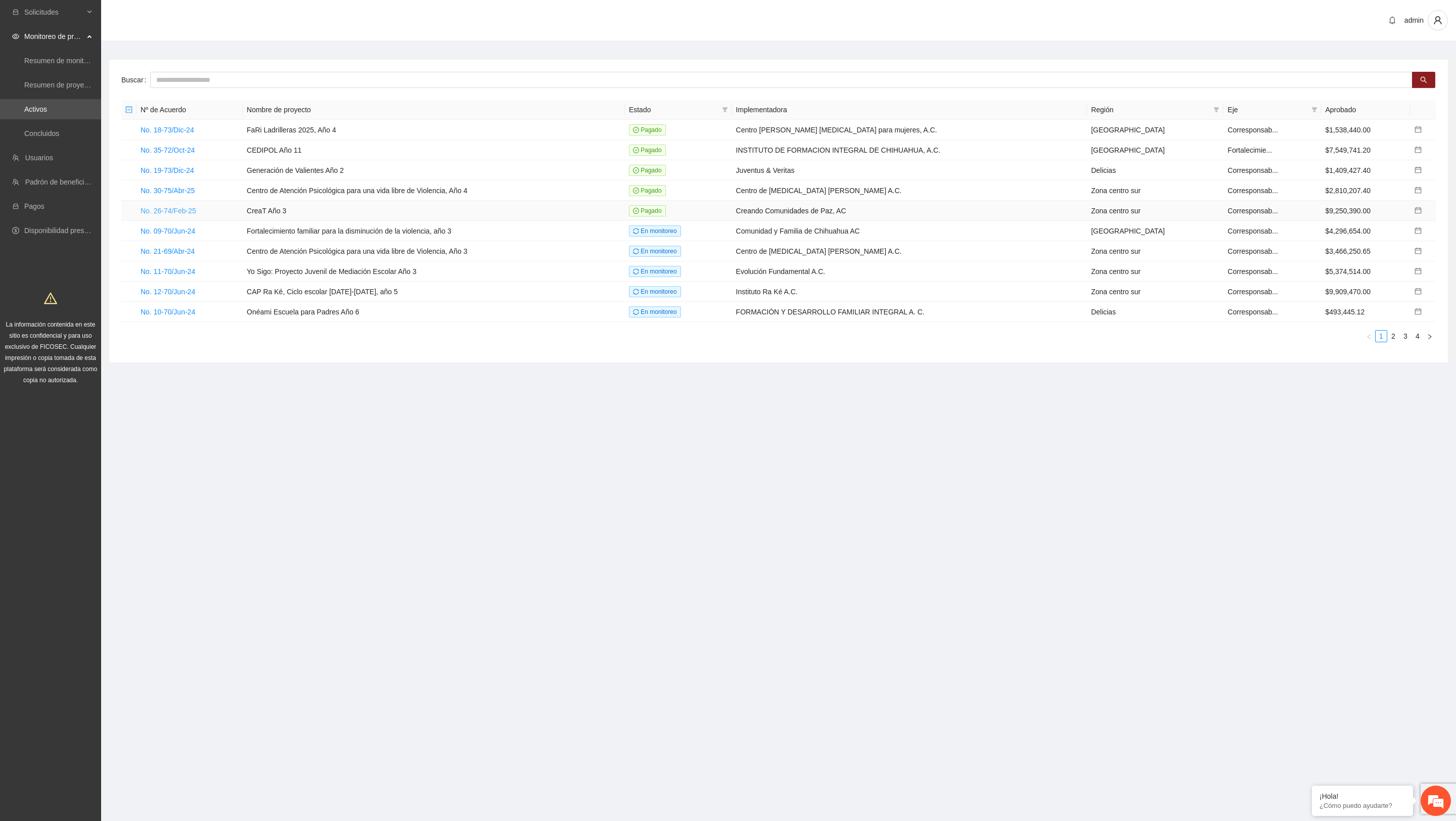
click at [191, 213] on link "No. 26-74/Feb-25" at bounding box center [169, 211] width 56 height 8
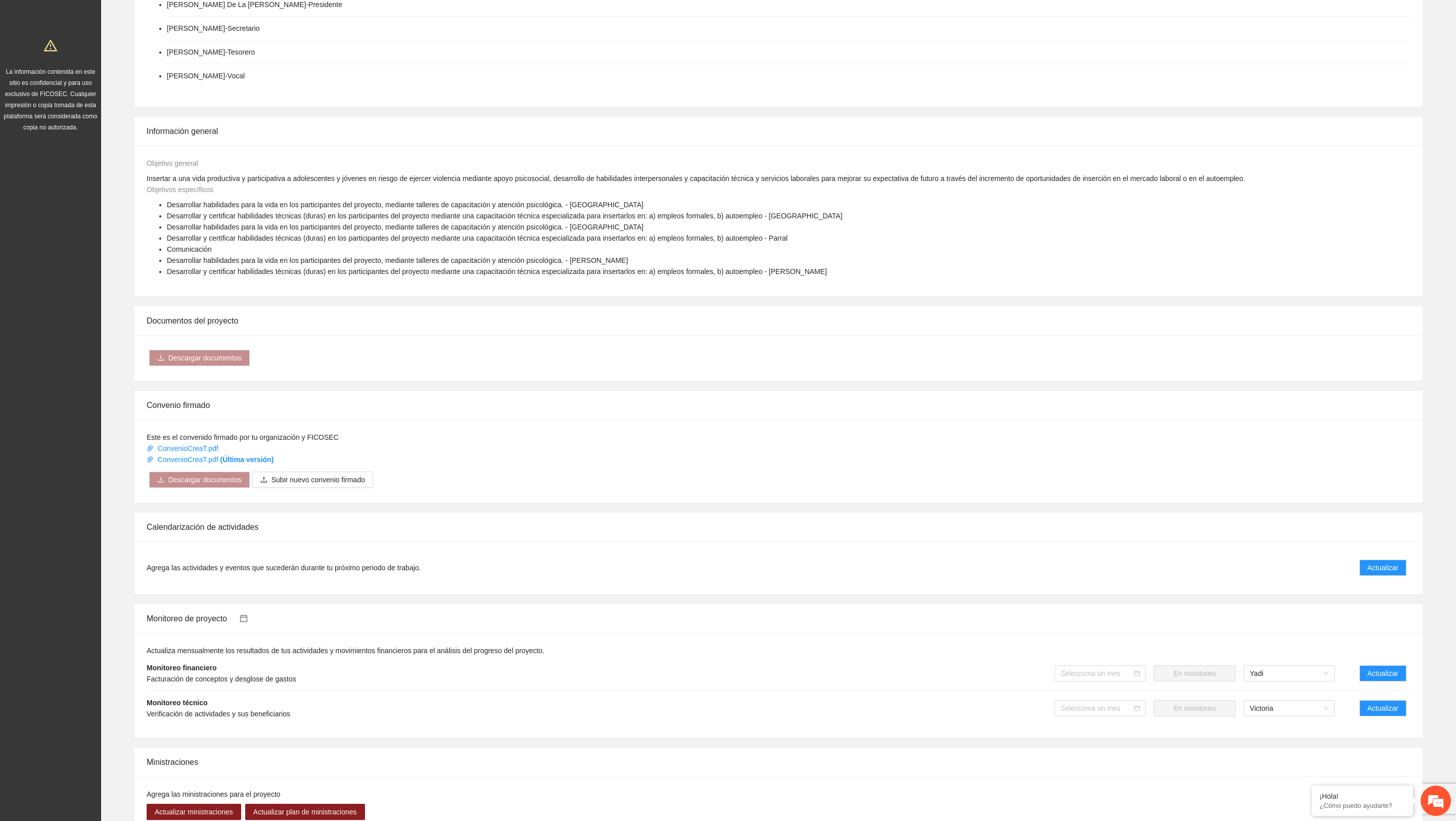
scroll to position [397, 0]
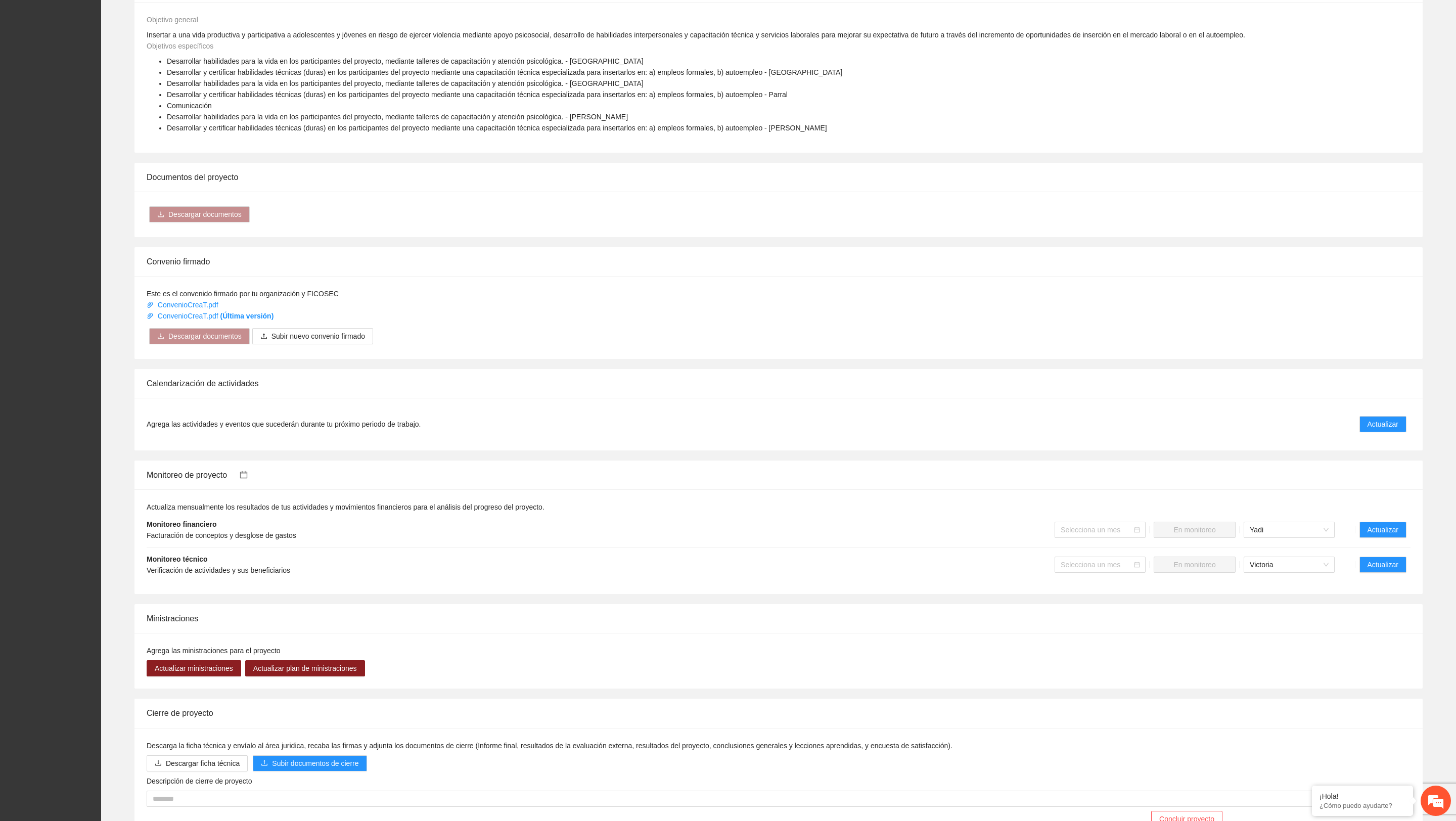
click at [248, 474] on icon "calendar" at bounding box center [244, 475] width 7 height 7
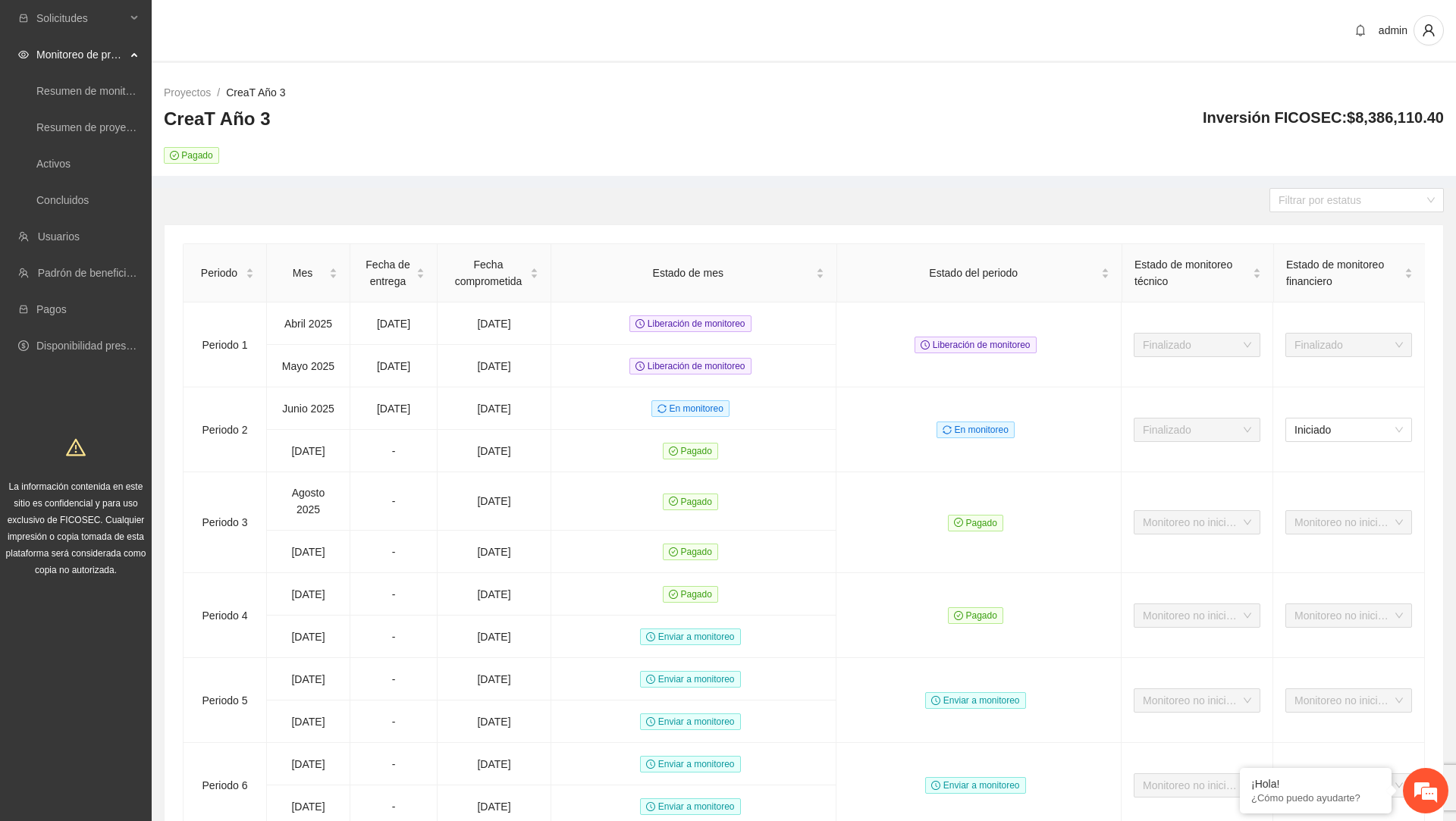
click at [897, 165] on div "Proyectos / CreaT Año 3 / CreaT Año 3 Pagado Inversión FICOSEC: $8,386,110.40" at bounding box center [803, 124] width 1304 height 104
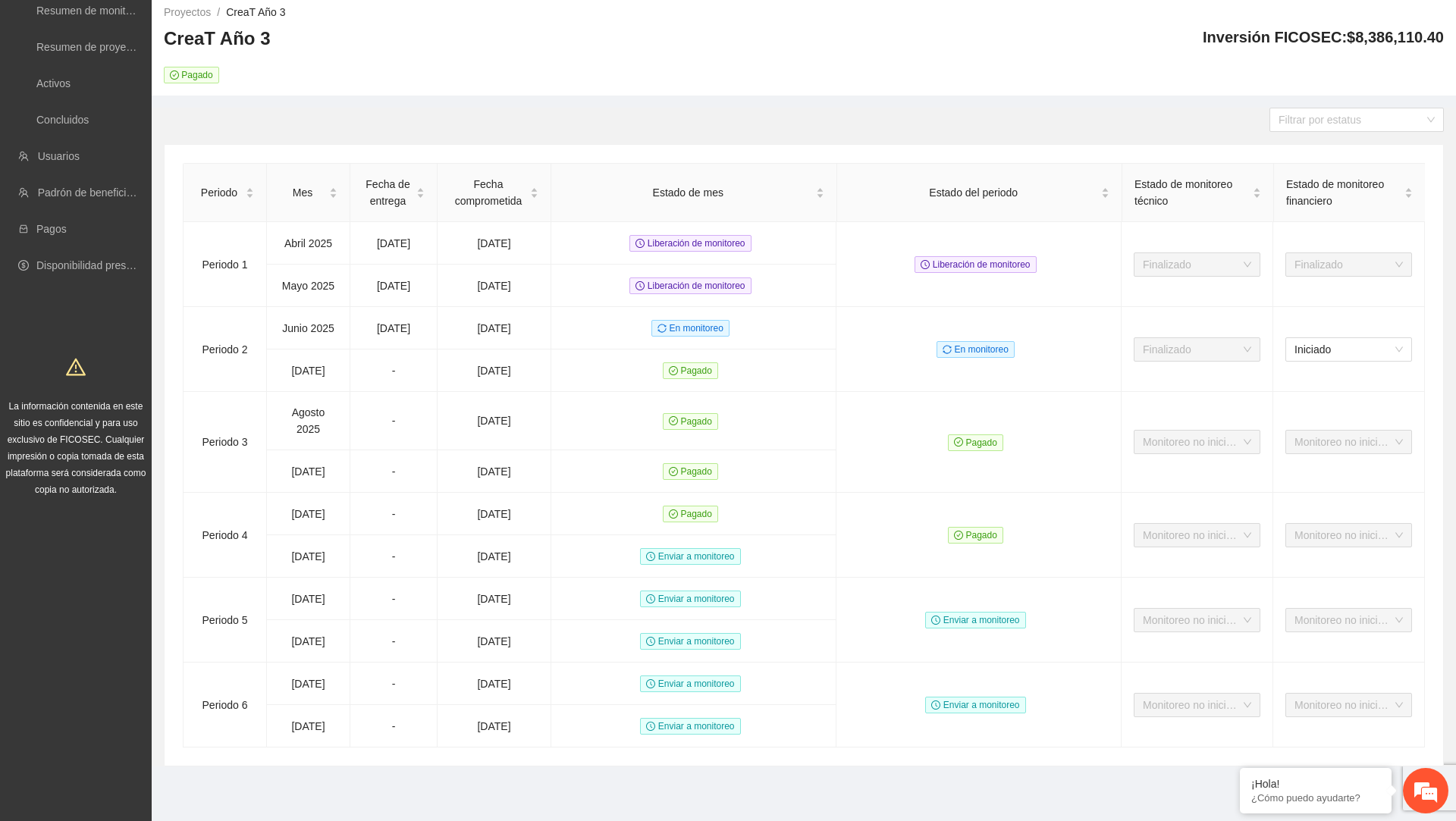
scroll to position [101, 0]
click at [781, 108] on div "Filtrar por estatus" at bounding box center [804, 119] width 1280 height 24
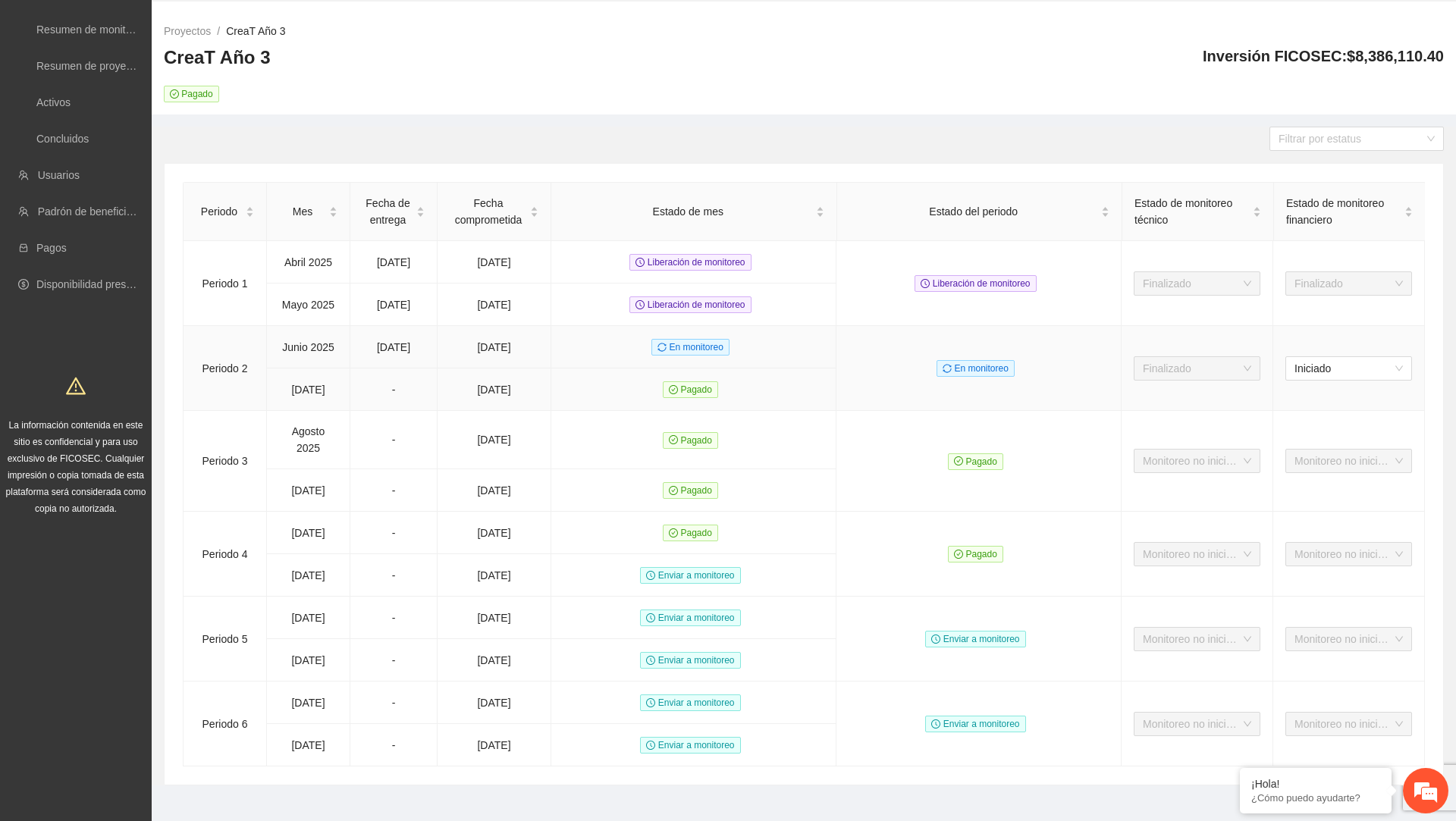
scroll to position [62, 0]
click at [228, 366] on td "Periodo 2" at bounding box center [225, 366] width 84 height 85
click at [222, 279] on td "Periodo 1" at bounding box center [225, 282] width 84 height 85
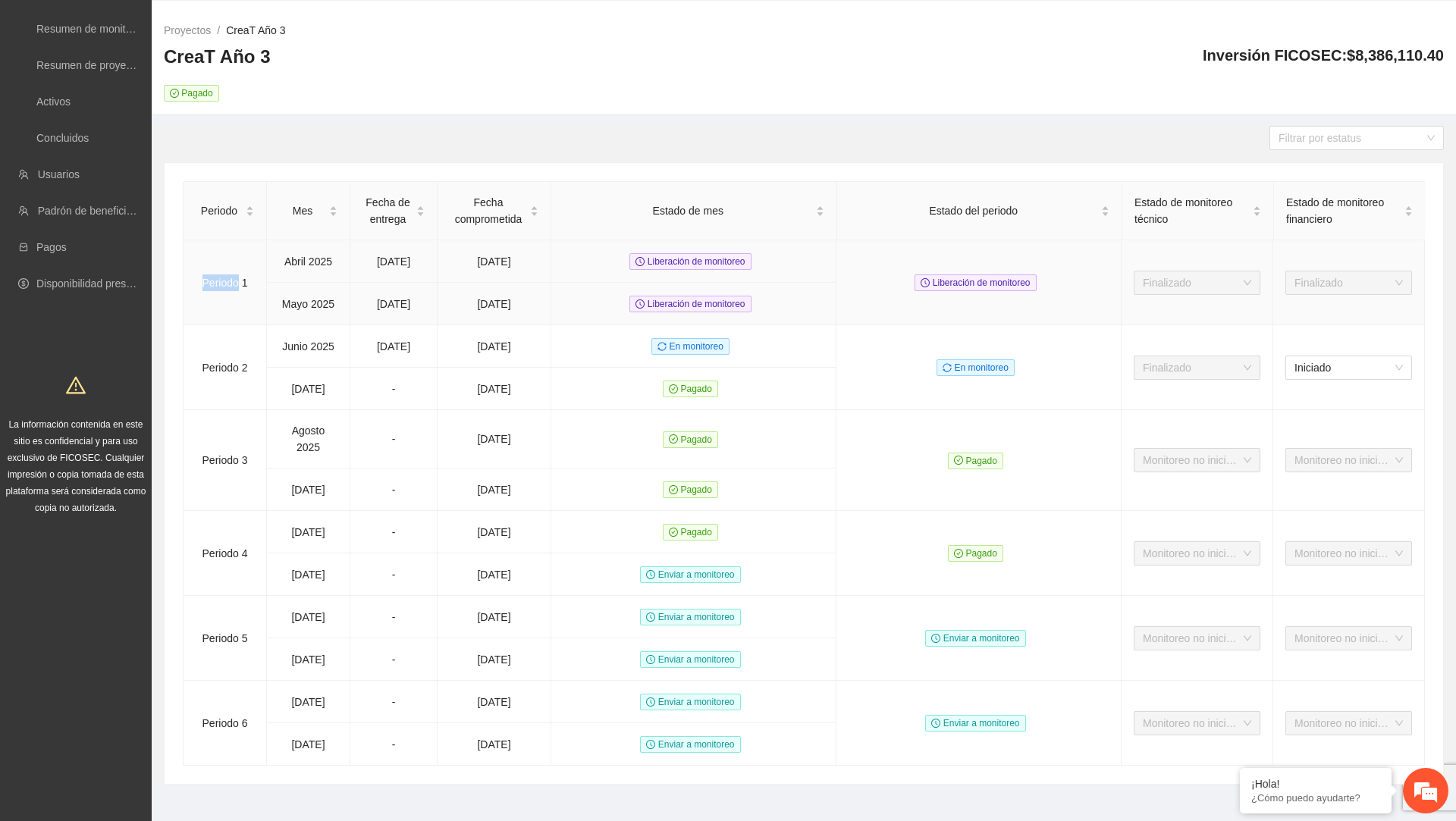
click at [222, 278] on td "Periodo 1" at bounding box center [225, 282] width 84 height 85
click at [326, 392] on td "[DATE]" at bounding box center [309, 389] width 84 height 43
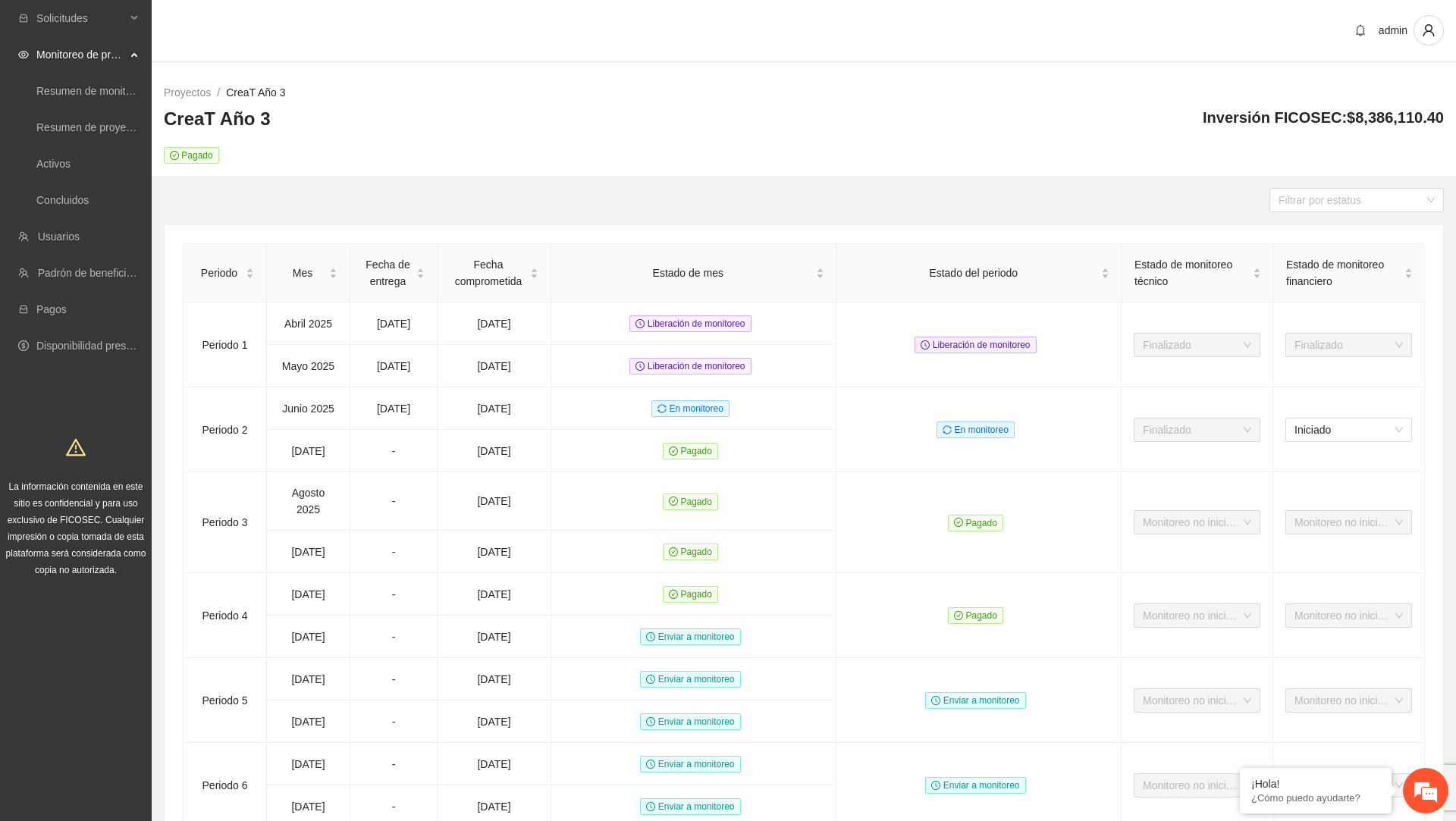
click at [93, 2] on ul "Solicitudes Monitoreo de proyectos Resumen de monitoreo Resumen de proyectos ap…" at bounding box center [76, 181] width 151 height 364
click at [87, 21] on span "Solicitudes" at bounding box center [81, 18] width 90 height 30
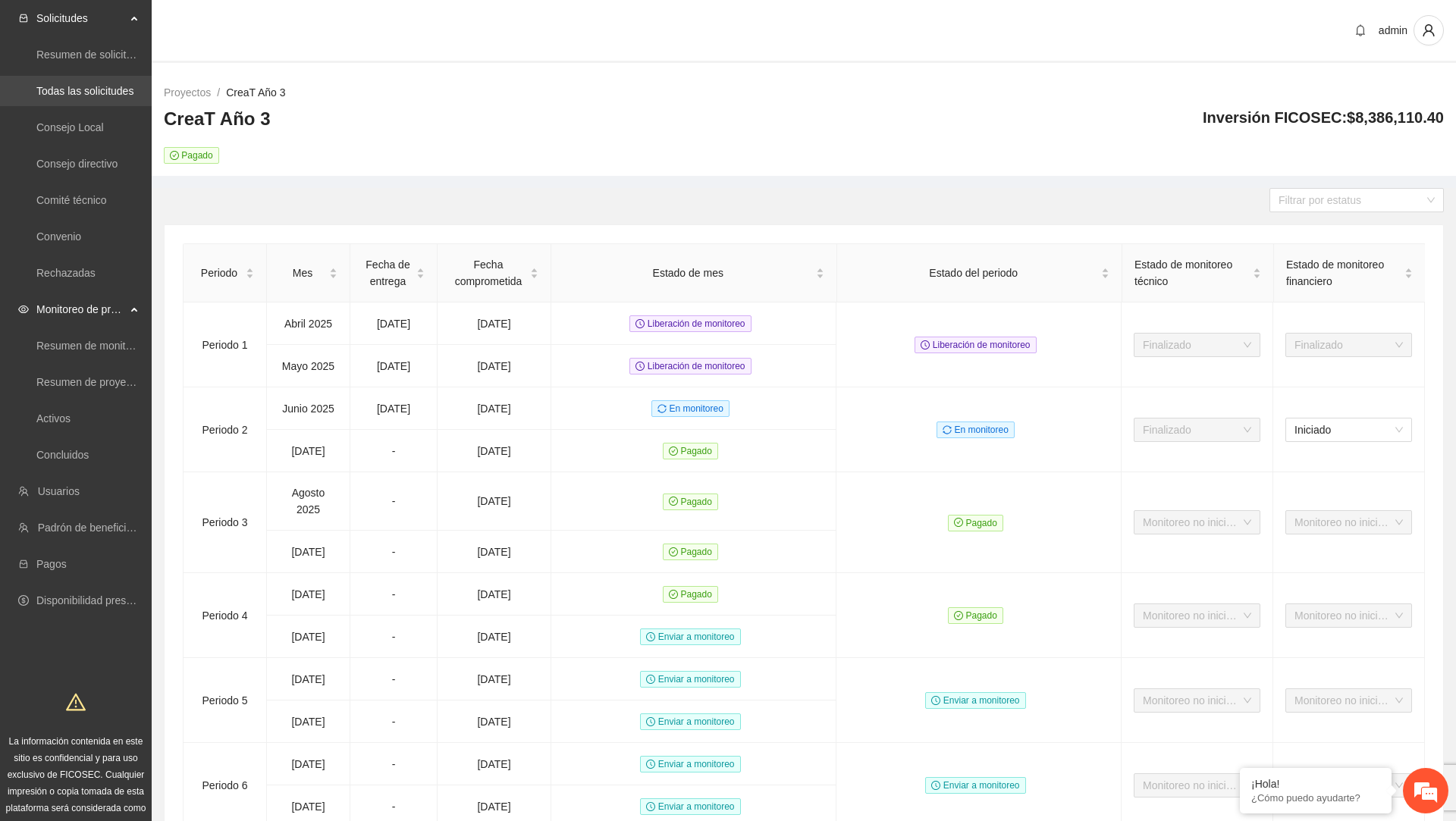
click at [86, 97] on link "Todas las solicitudes" at bounding box center [85, 91] width 97 height 12
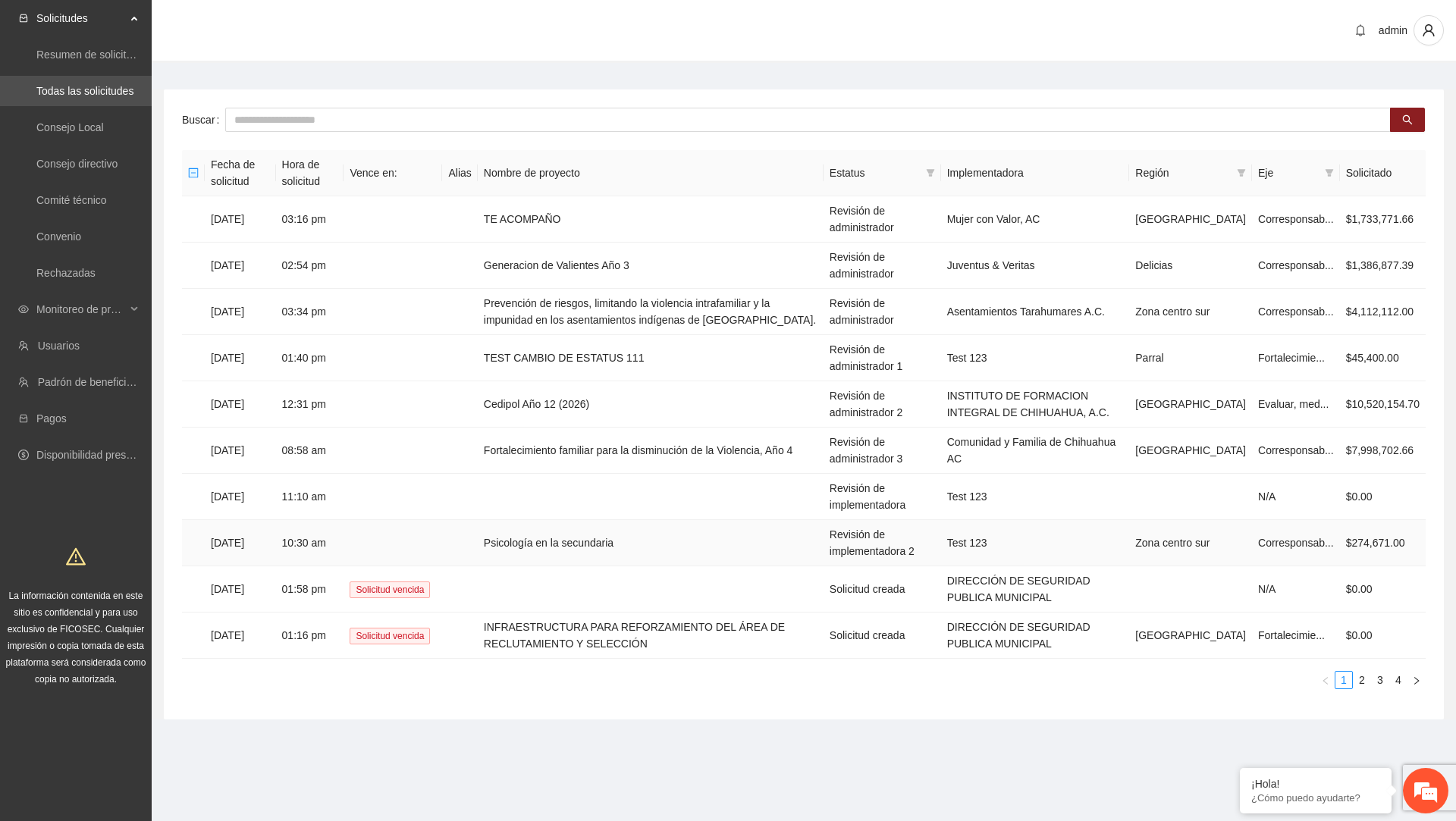
click at [560, 532] on td "Psicología en la secundaria" at bounding box center [651, 543] width 345 height 46
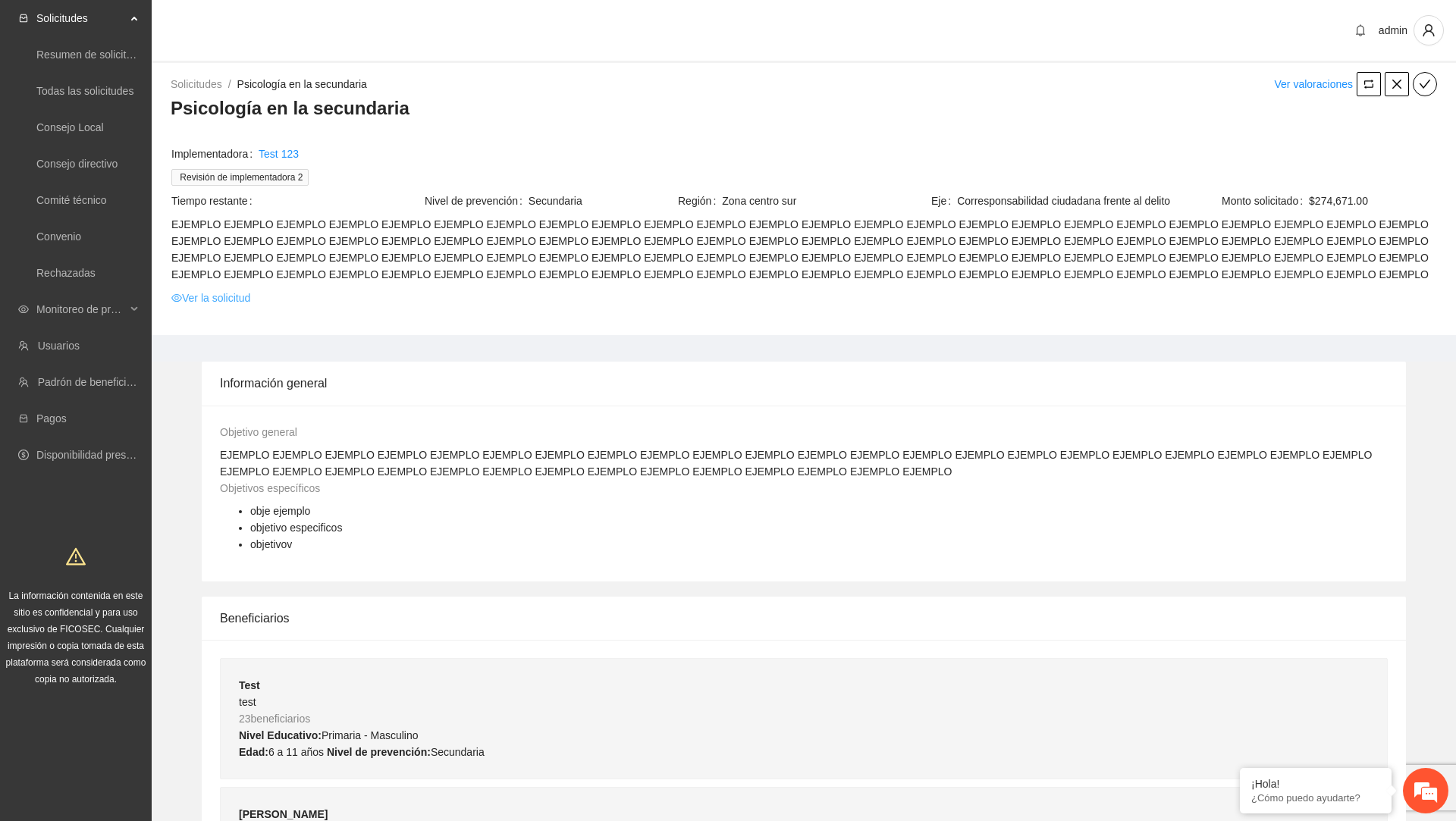
click at [238, 300] on link "Ver la solicitud" at bounding box center [211, 297] width 79 height 17
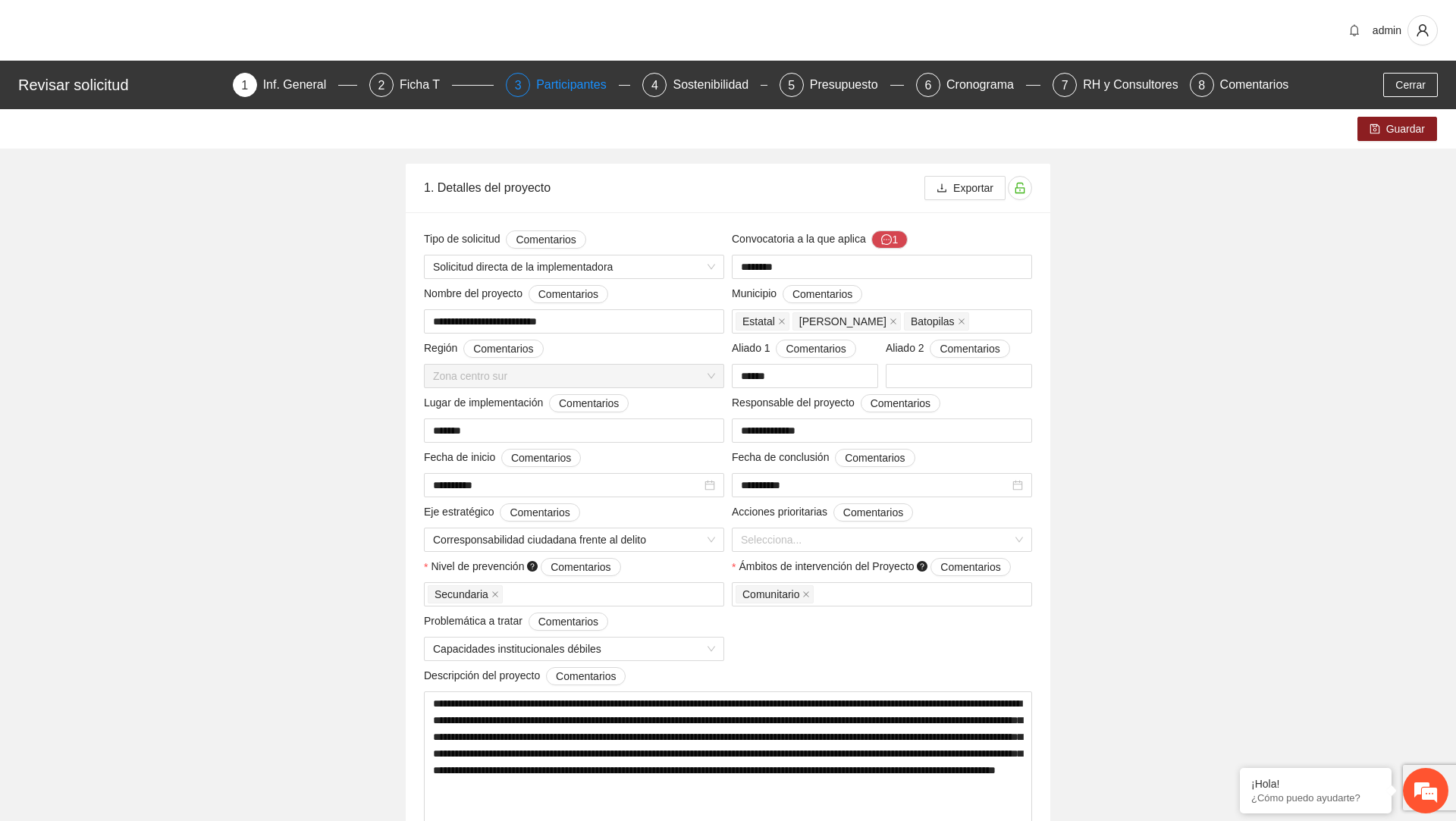
click at [556, 84] on div "Participantes" at bounding box center [577, 85] width 83 height 24
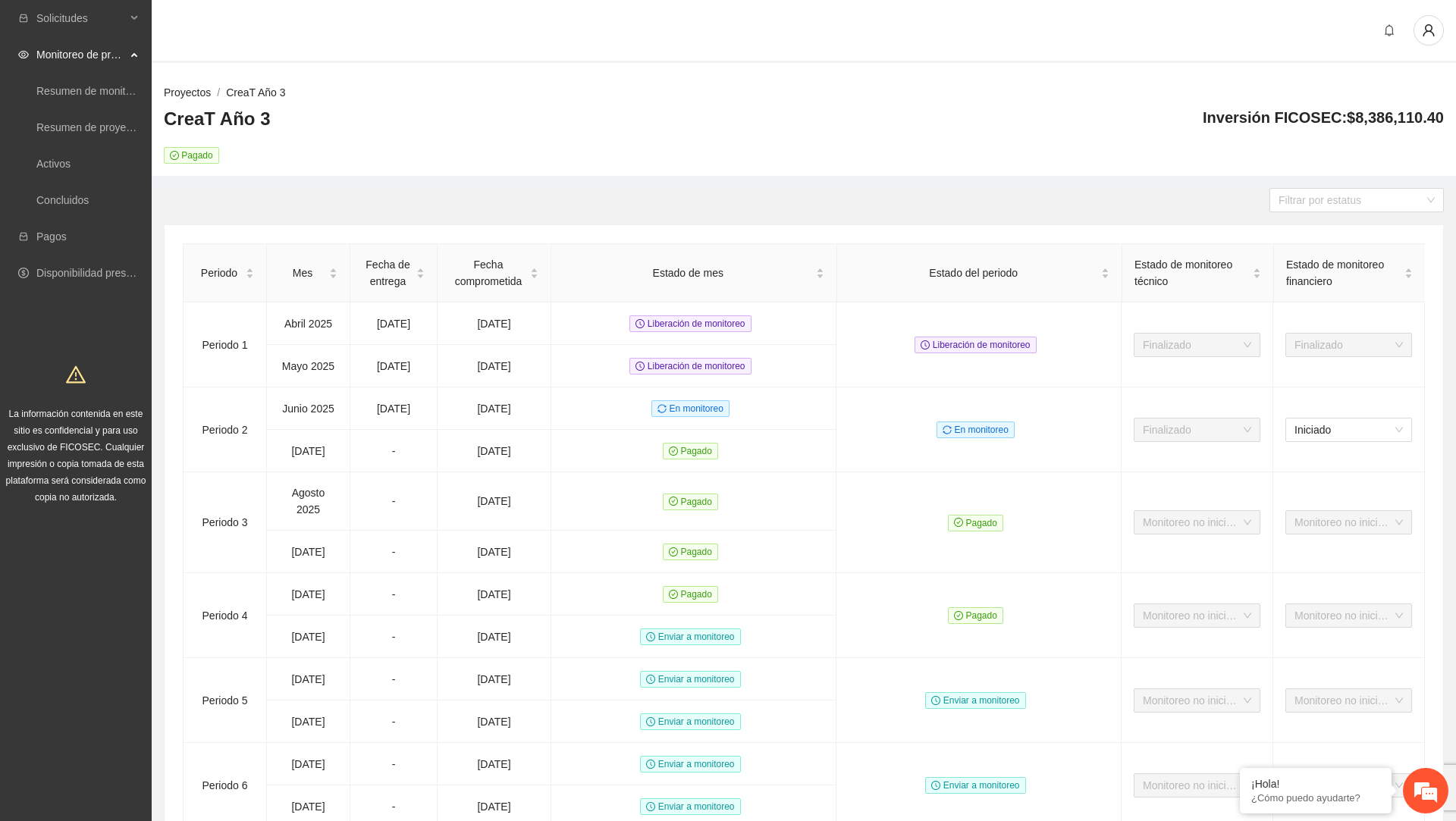
click at [186, 91] on link "Proyectos" at bounding box center [187, 93] width 47 height 12
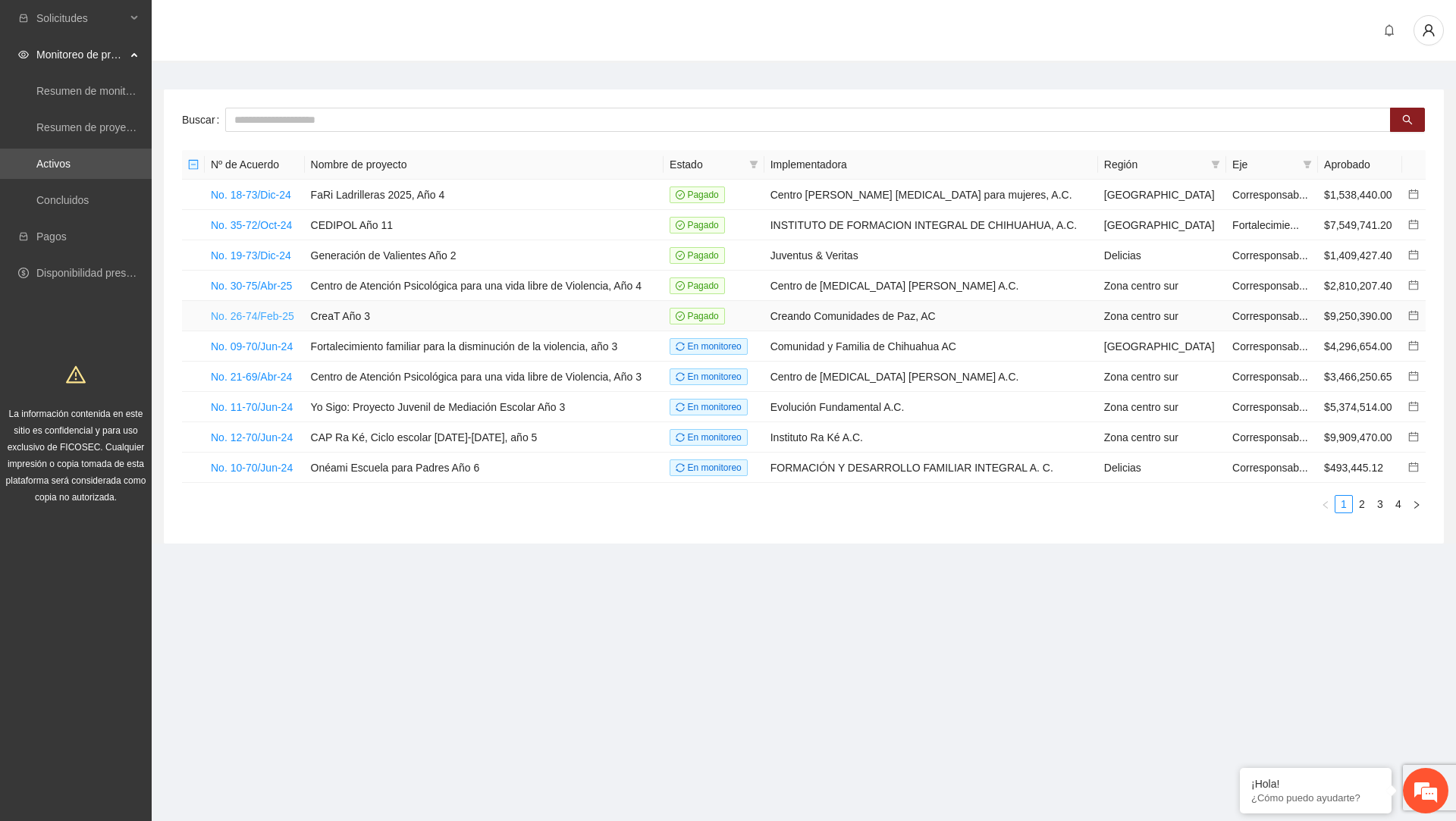
click at [273, 314] on link "No. 26-74/Feb-25" at bounding box center [253, 316] width 84 height 12
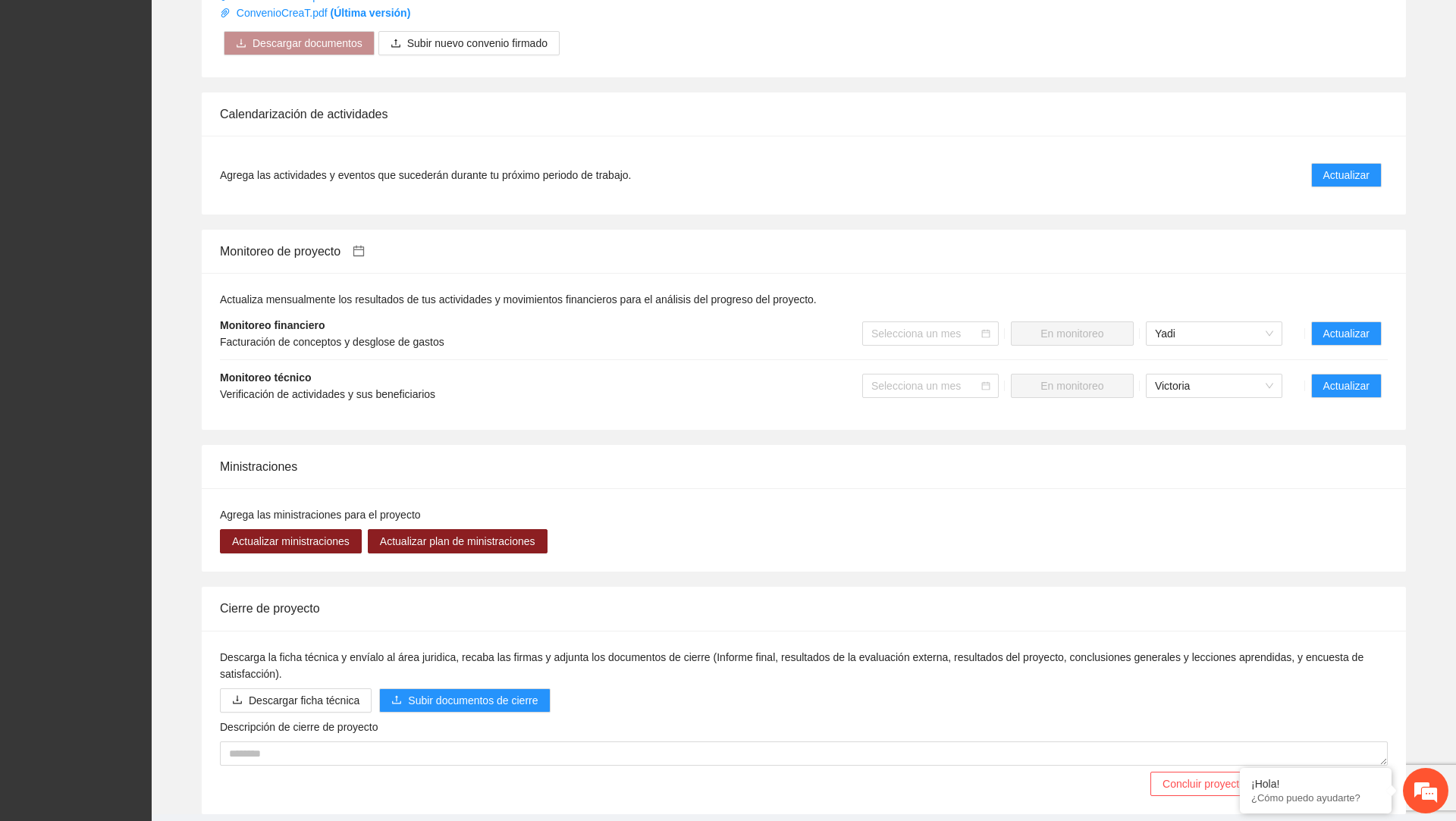
scroll to position [1140, 0]
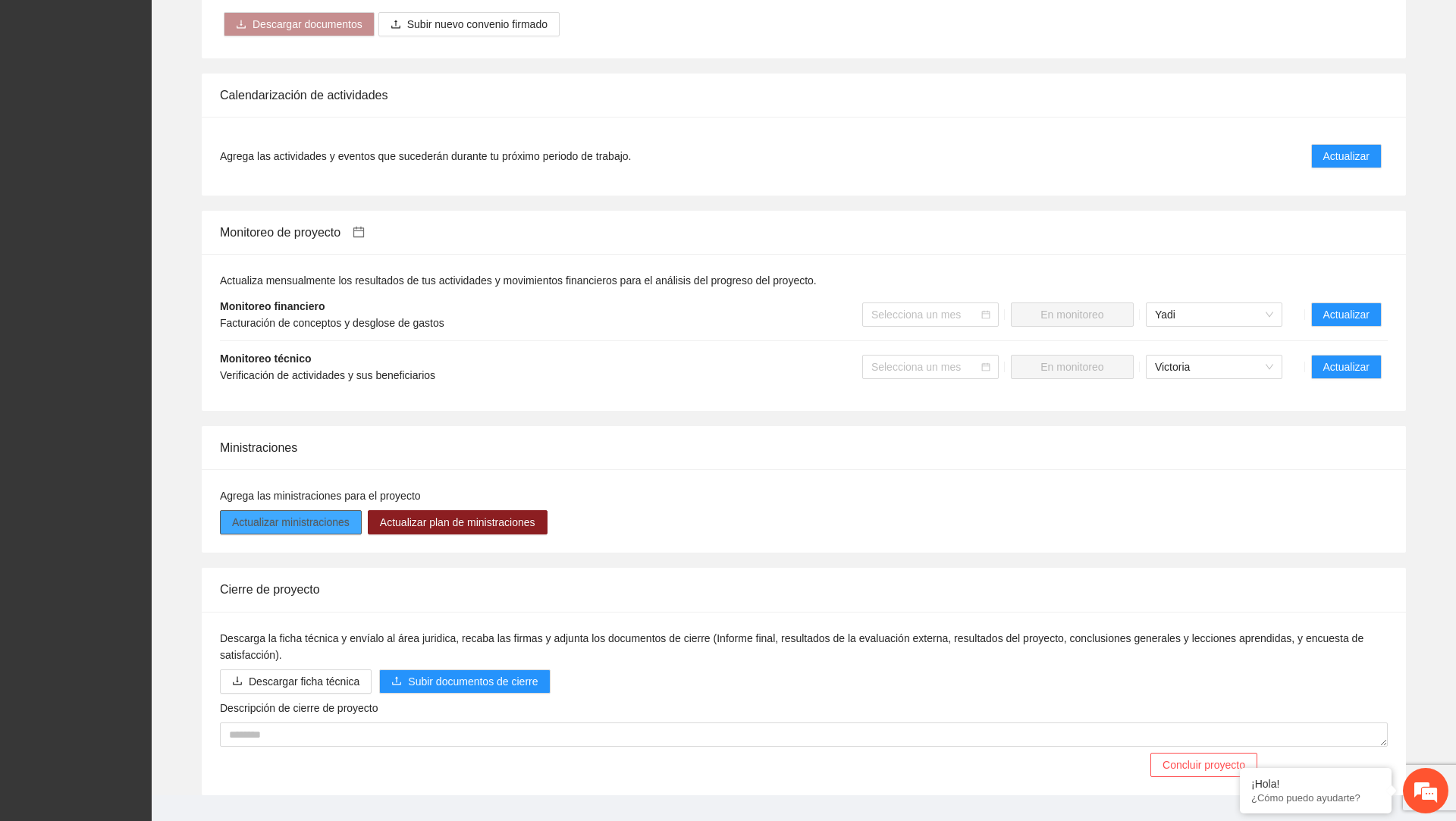
click at [328, 530] on span "Actualizar ministraciones" at bounding box center [291, 522] width 117 height 17
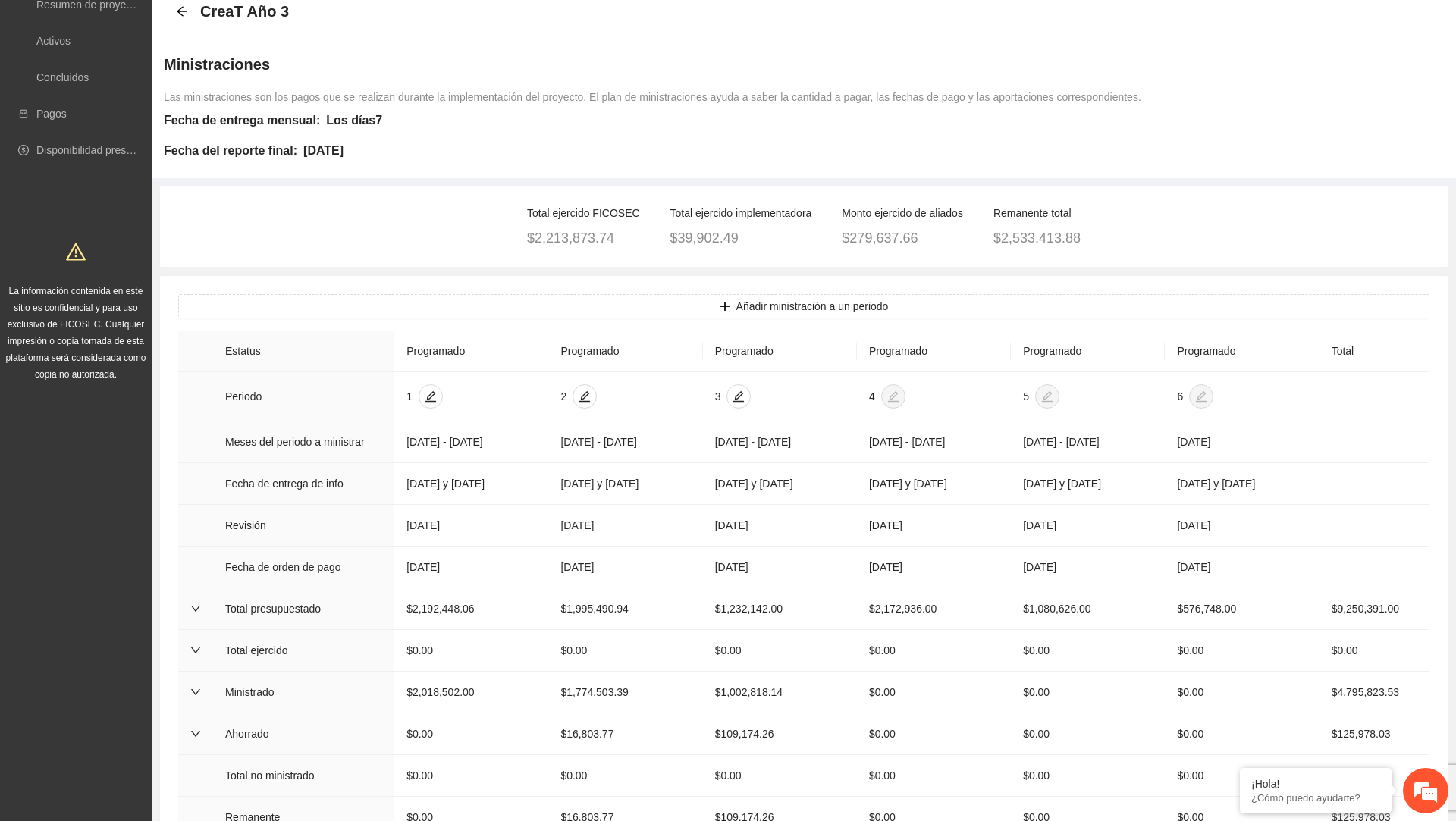
scroll to position [150, 0]
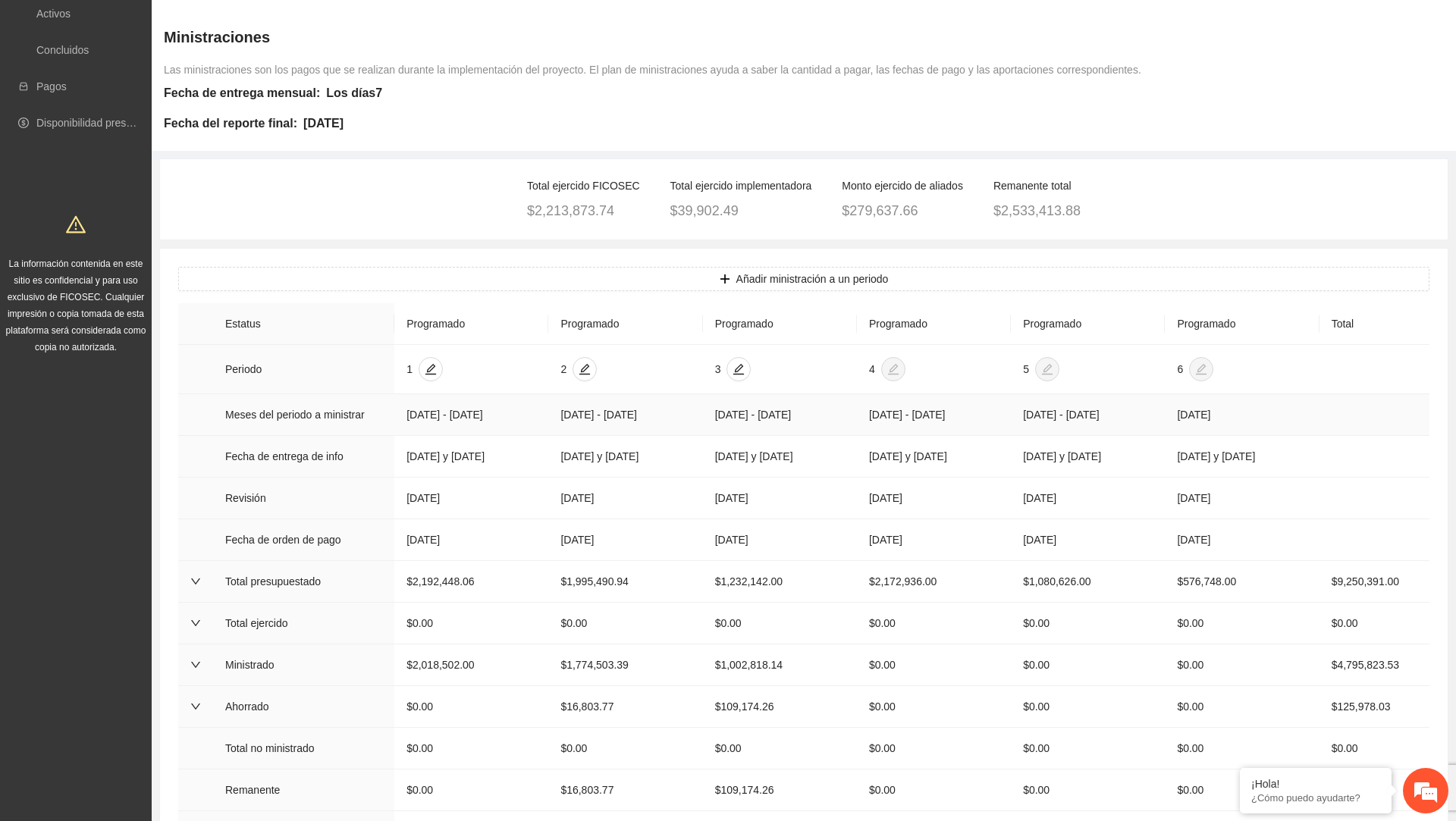
click at [407, 418] on td "[DATE] - [DATE]" at bounding box center [471, 415] width 154 height 42
click at [414, 421] on td "[DATE] - [DATE]" at bounding box center [471, 415] width 154 height 42
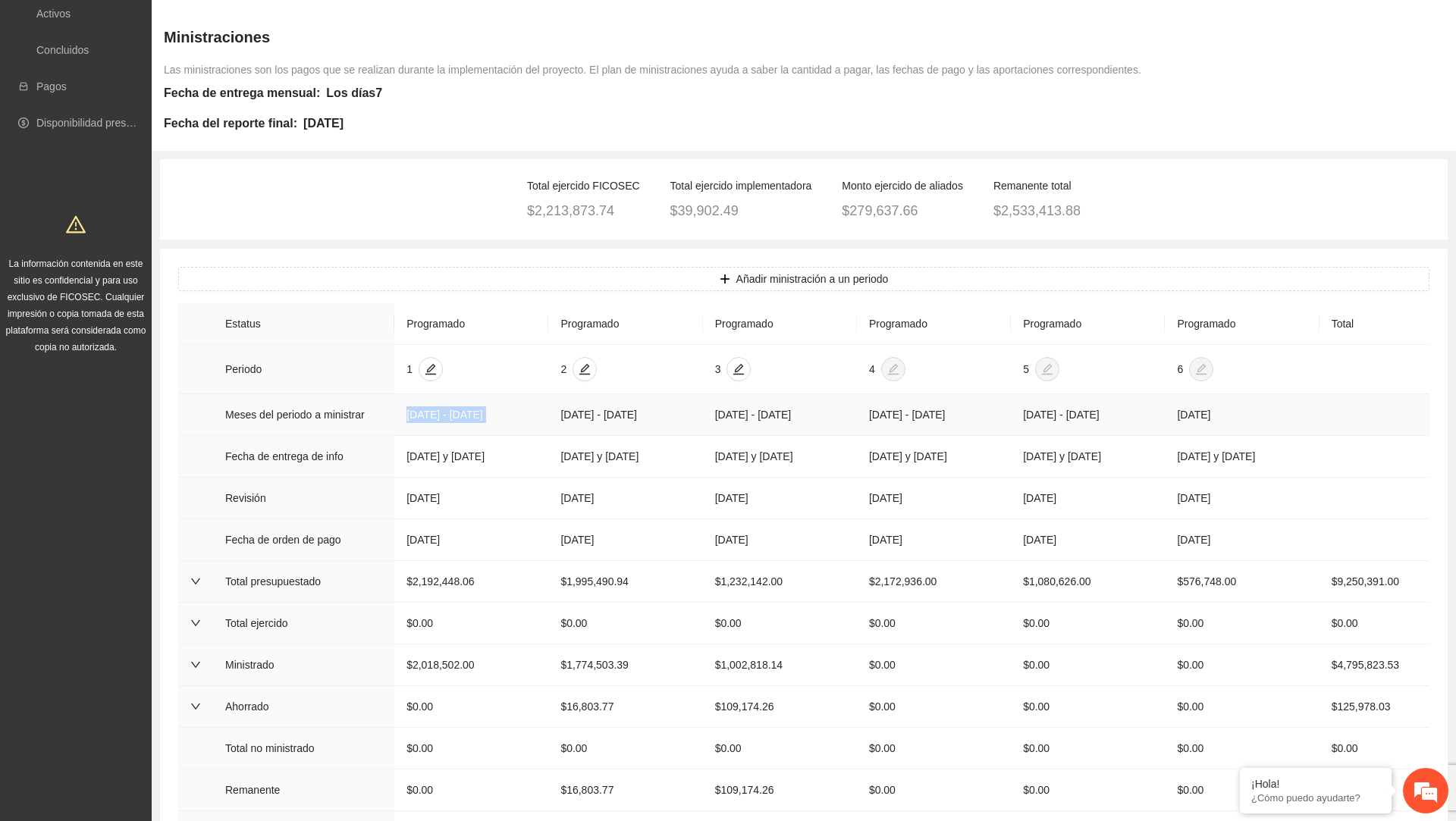
click at [414, 421] on td "[DATE] - [DATE]" at bounding box center [471, 415] width 154 height 42
click at [627, 422] on td "[DATE] - [DATE]" at bounding box center [625, 415] width 154 height 42
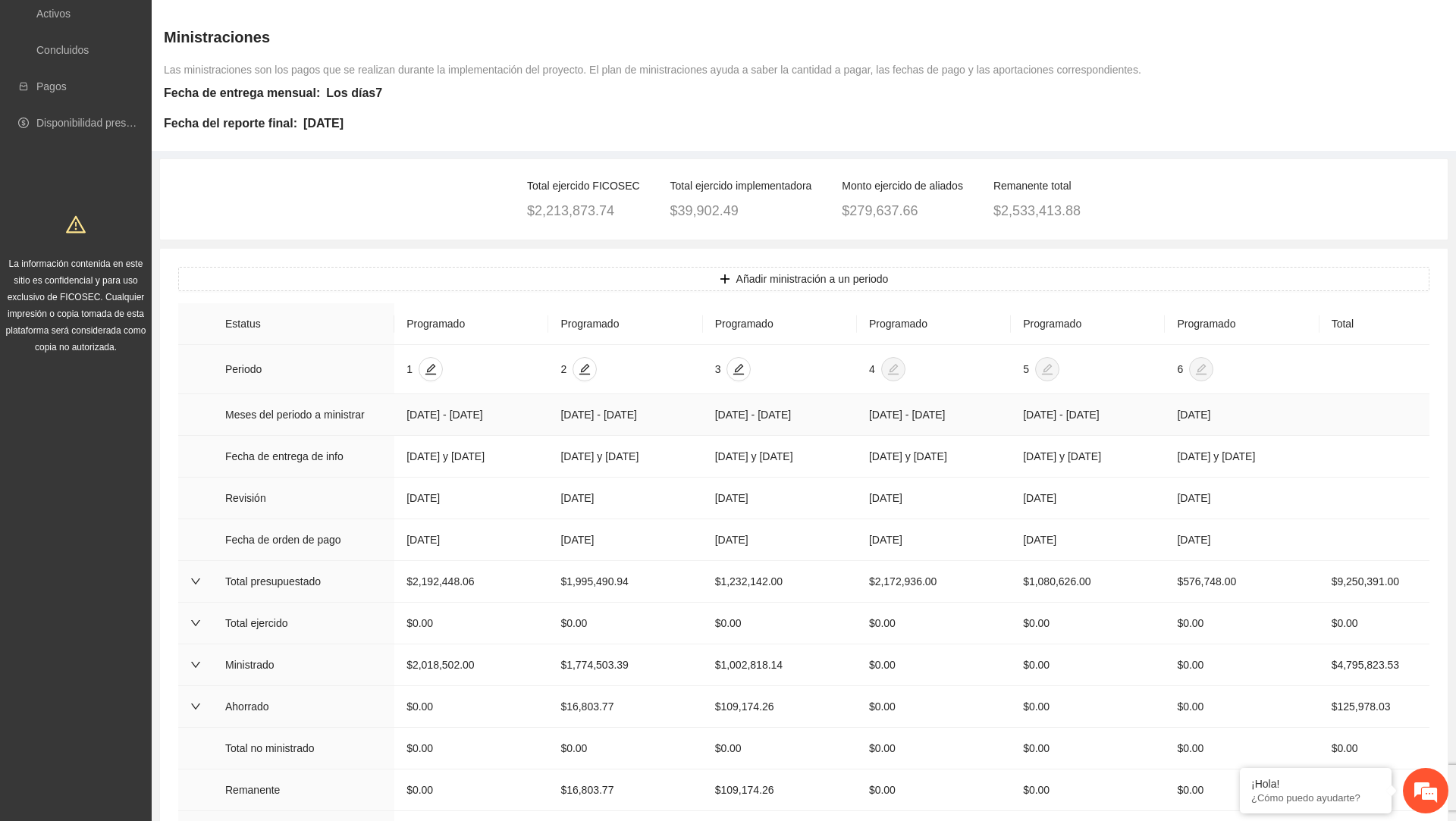
click at [627, 422] on td "[DATE] - [DATE]" at bounding box center [625, 415] width 154 height 42
click at [584, 424] on td "[DATE] - [DATE]" at bounding box center [625, 415] width 154 height 42
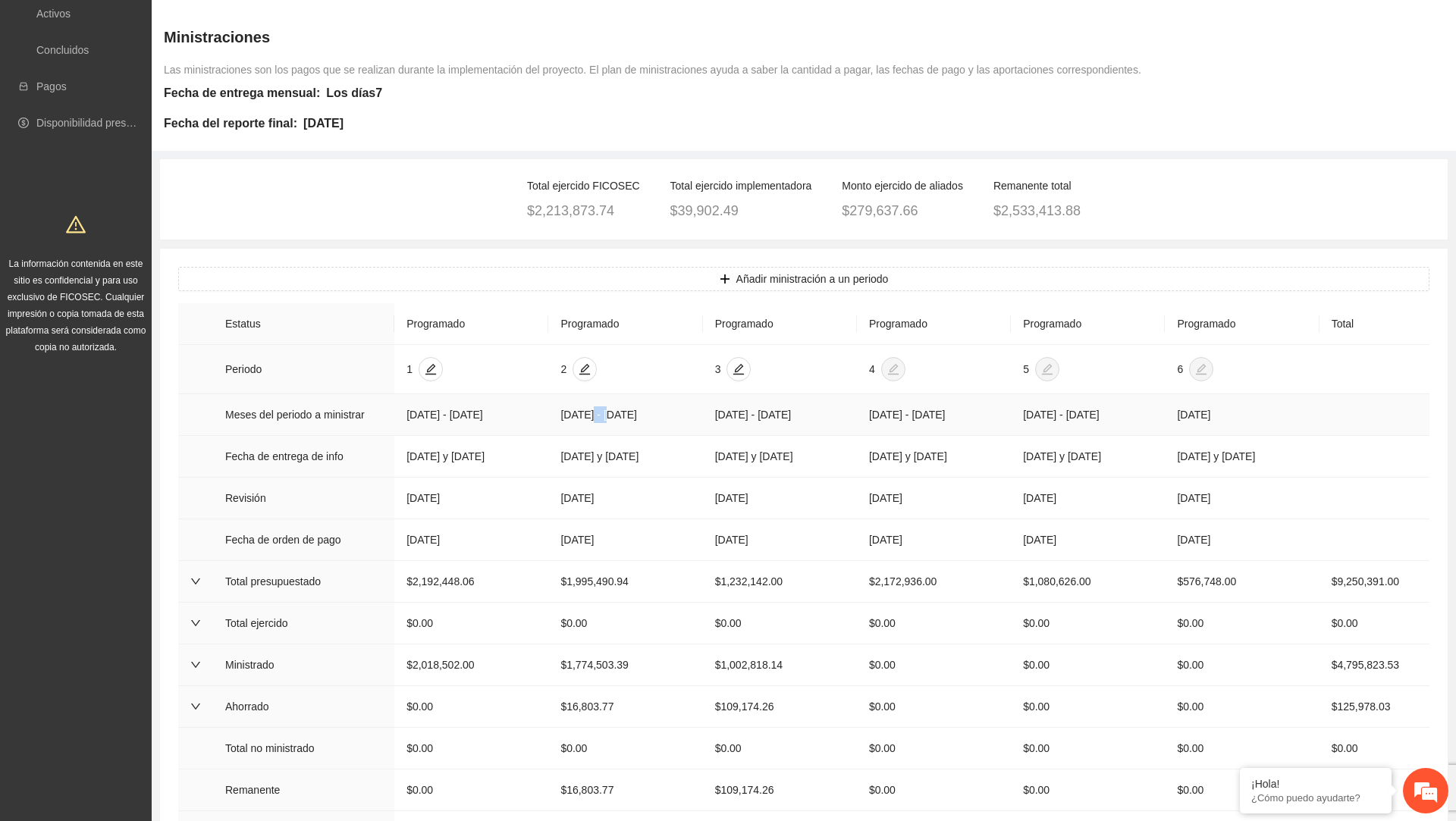
click at [584, 424] on td "[DATE] - [DATE]" at bounding box center [625, 415] width 154 height 42
click at [451, 418] on td "[DATE] - [DATE]" at bounding box center [471, 415] width 154 height 42
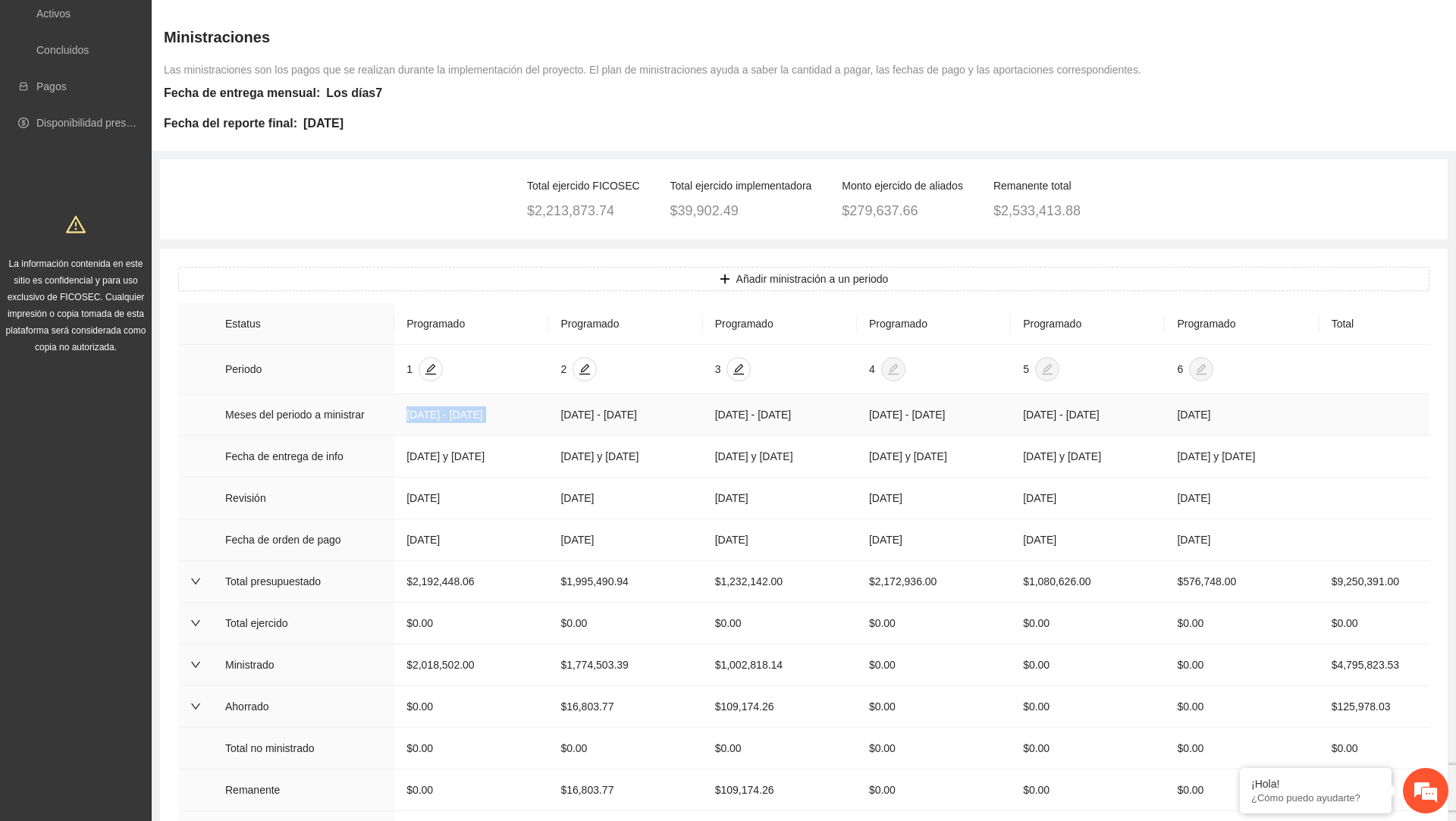
click at [451, 418] on td "[DATE] - [DATE]" at bounding box center [471, 415] width 154 height 42
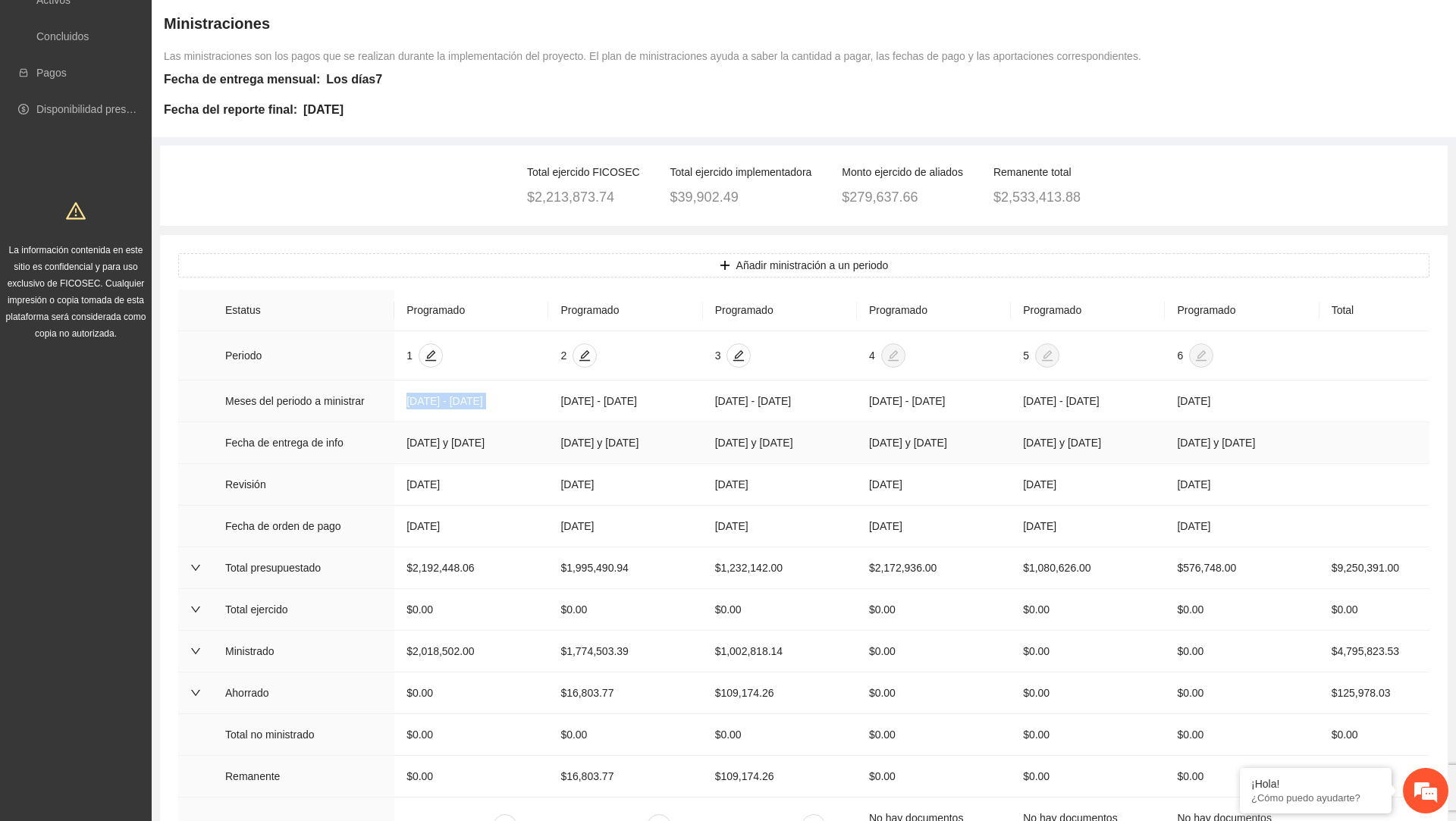
scroll to position [167, 0]
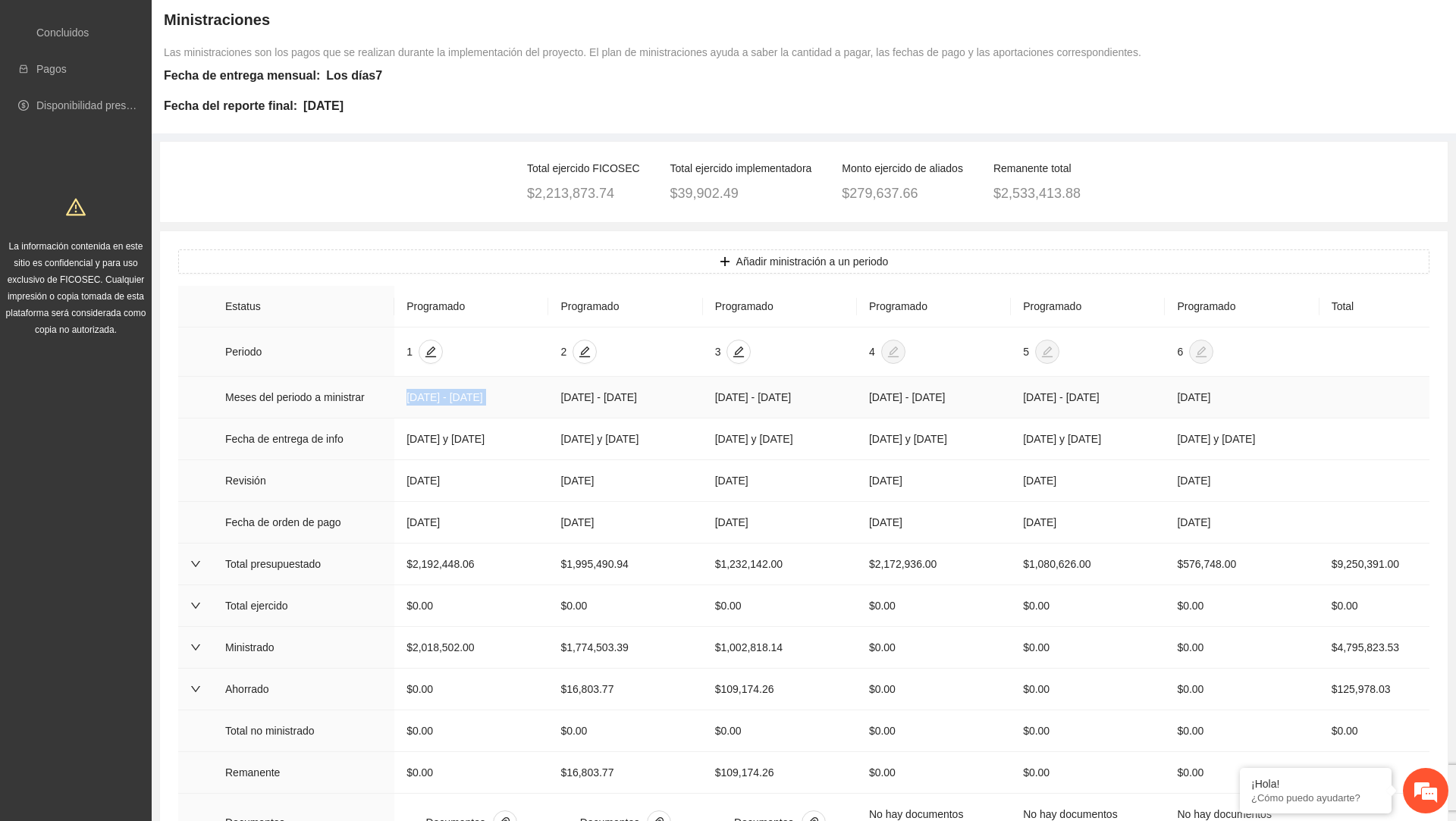
click at [479, 406] on td "[DATE] - [DATE]" at bounding box center [471, 397] width 154 height 42
click at [433, 502] on td "10/junio/2025" at bounding box center [471, 480] width 154 height 42
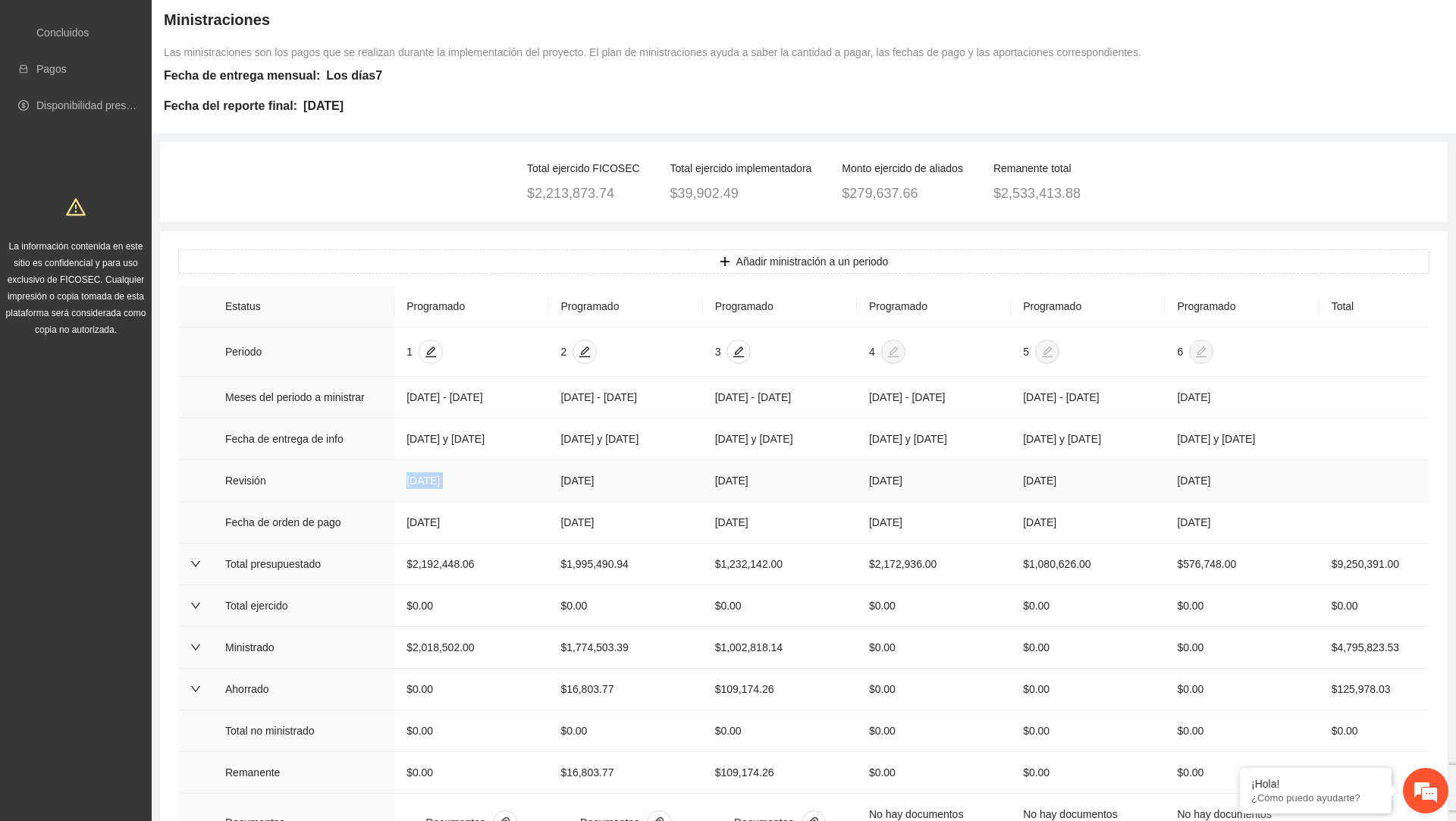
click at [433, 502] on td "10/junio/2025" at bounding box center [471, 480] width 154 height 42
click at [577, 502] on td "10/agosto/2025" at bounding box center [625, 480] width 154 height 42
click at [423, 502] on td "10/junio/2025" at bounding box center [471, 480] width 154 height 42
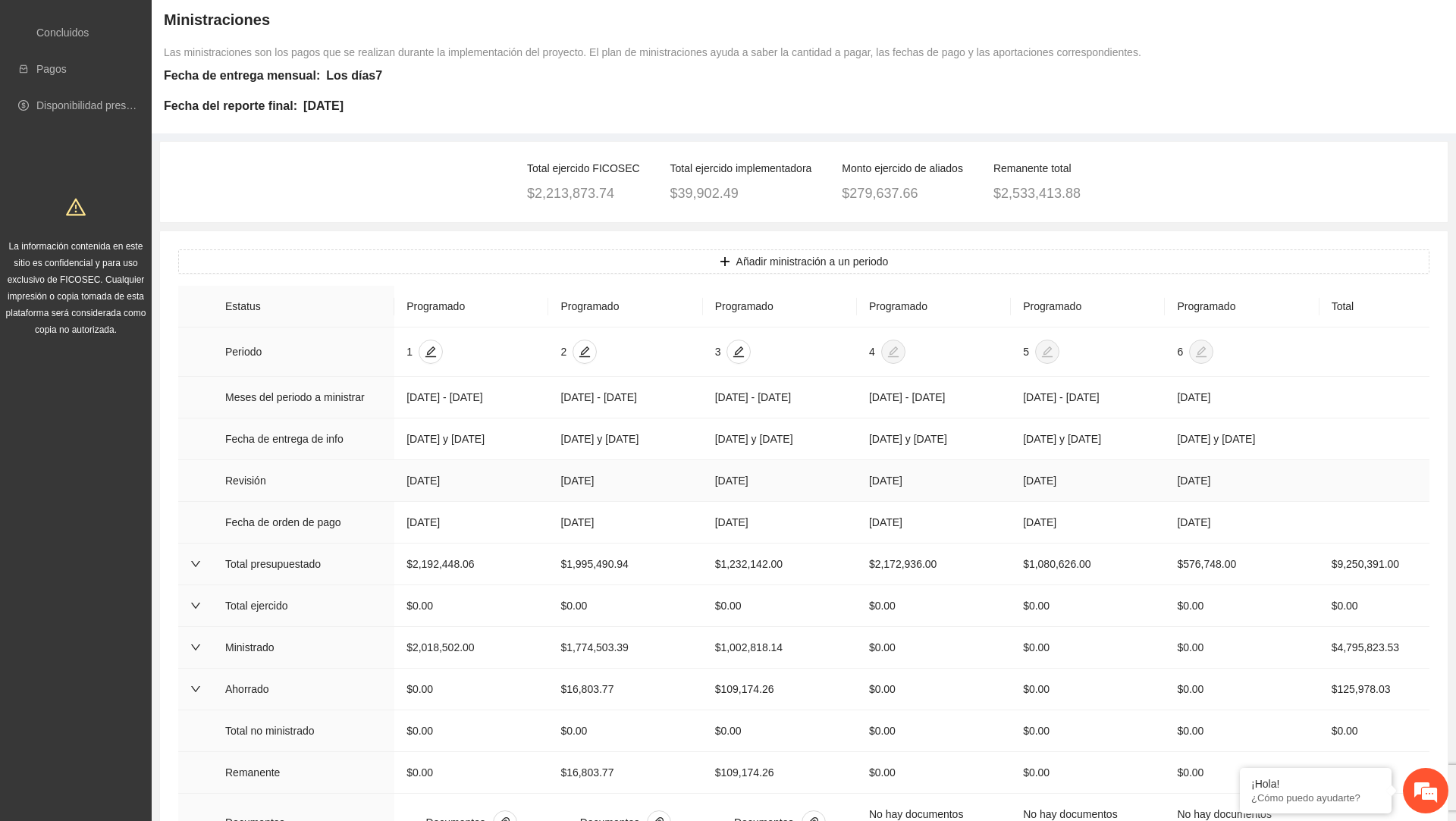
click at [423, 502] on td "10/junio/2025" at bounding box center [471, 480] width 154 height 42
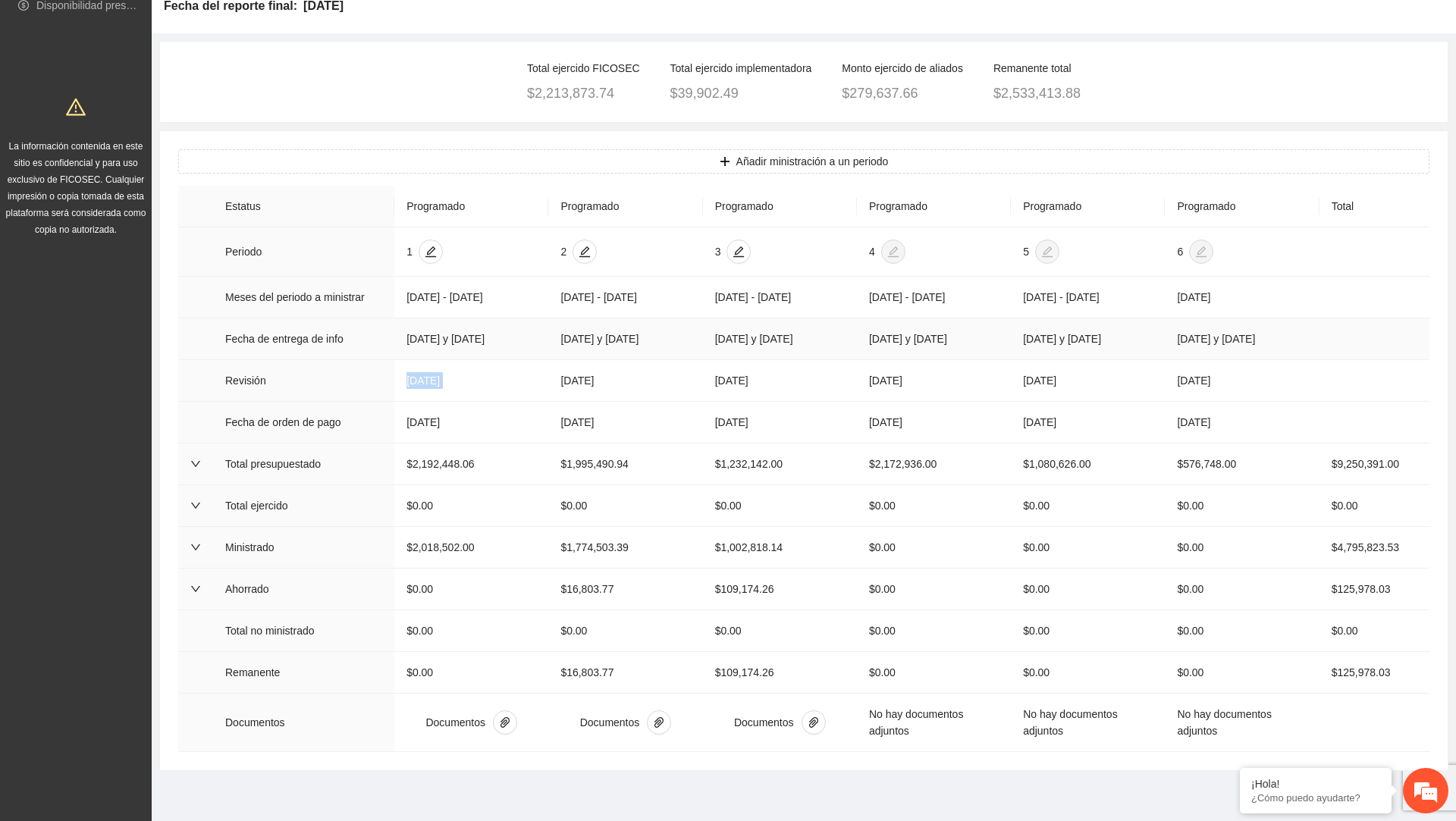
scroll to position [296, 0]
click at [455, 277] on td "Abril 2025 - Junio 2025" at bounding box center [471, 297] width 154 height 42
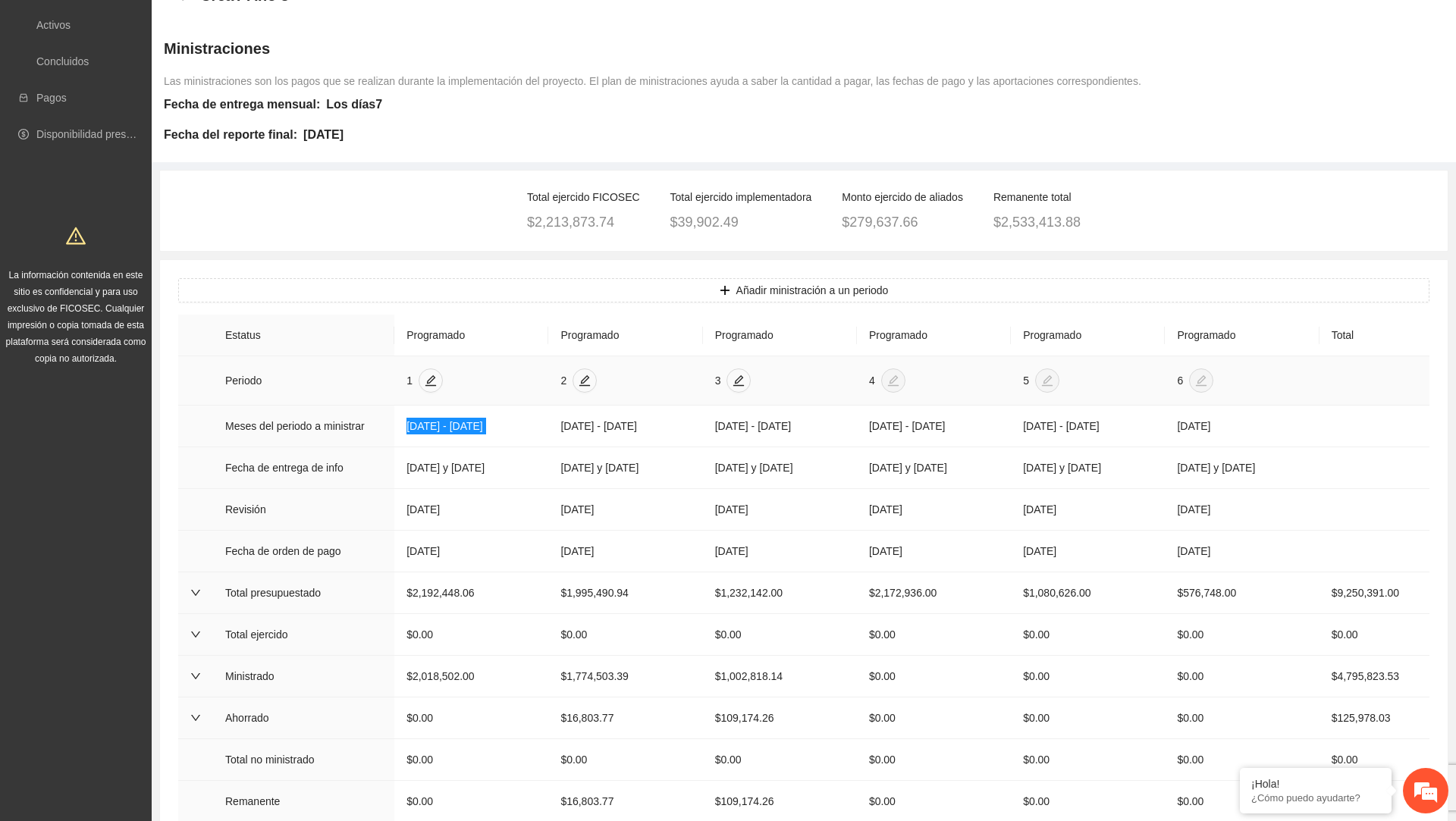
scroll to position [0, 0]
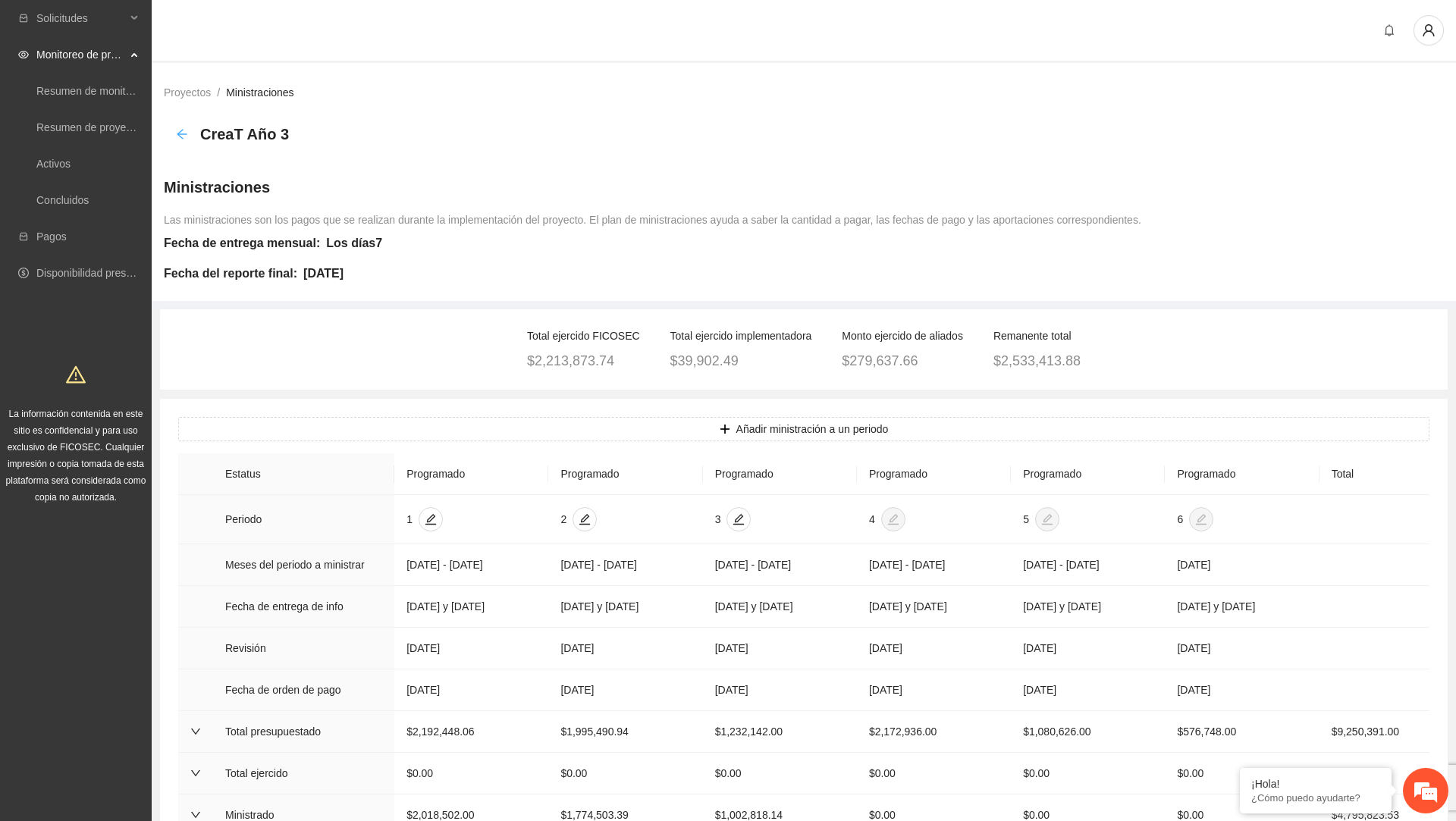
click at [181, 133] on icon "arrow-left" at bounding box center [181, 133] width 10 height 10
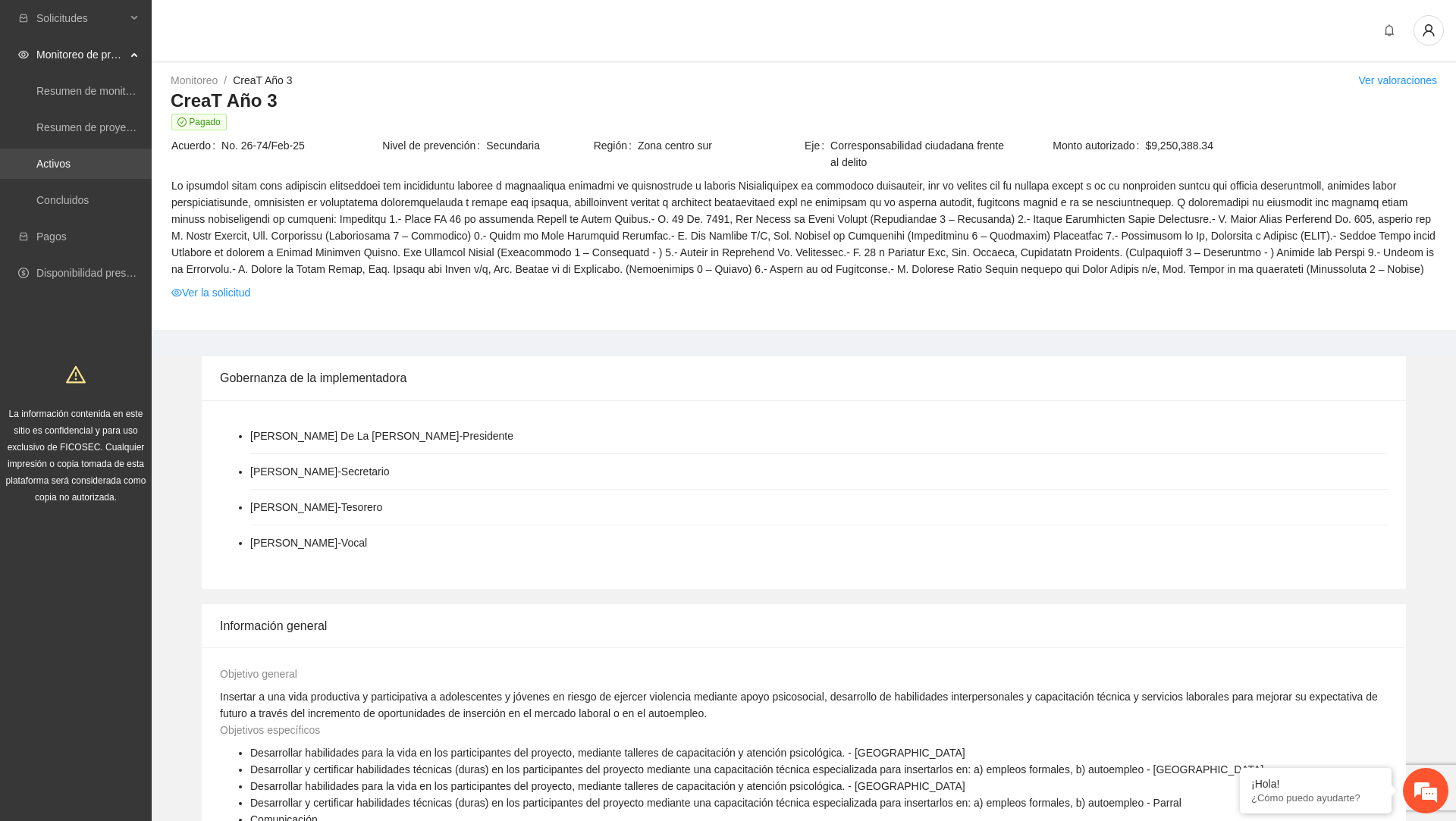
click at [64, 164] on link "Activos" at bounding box center [53, 164] width 34 height 12
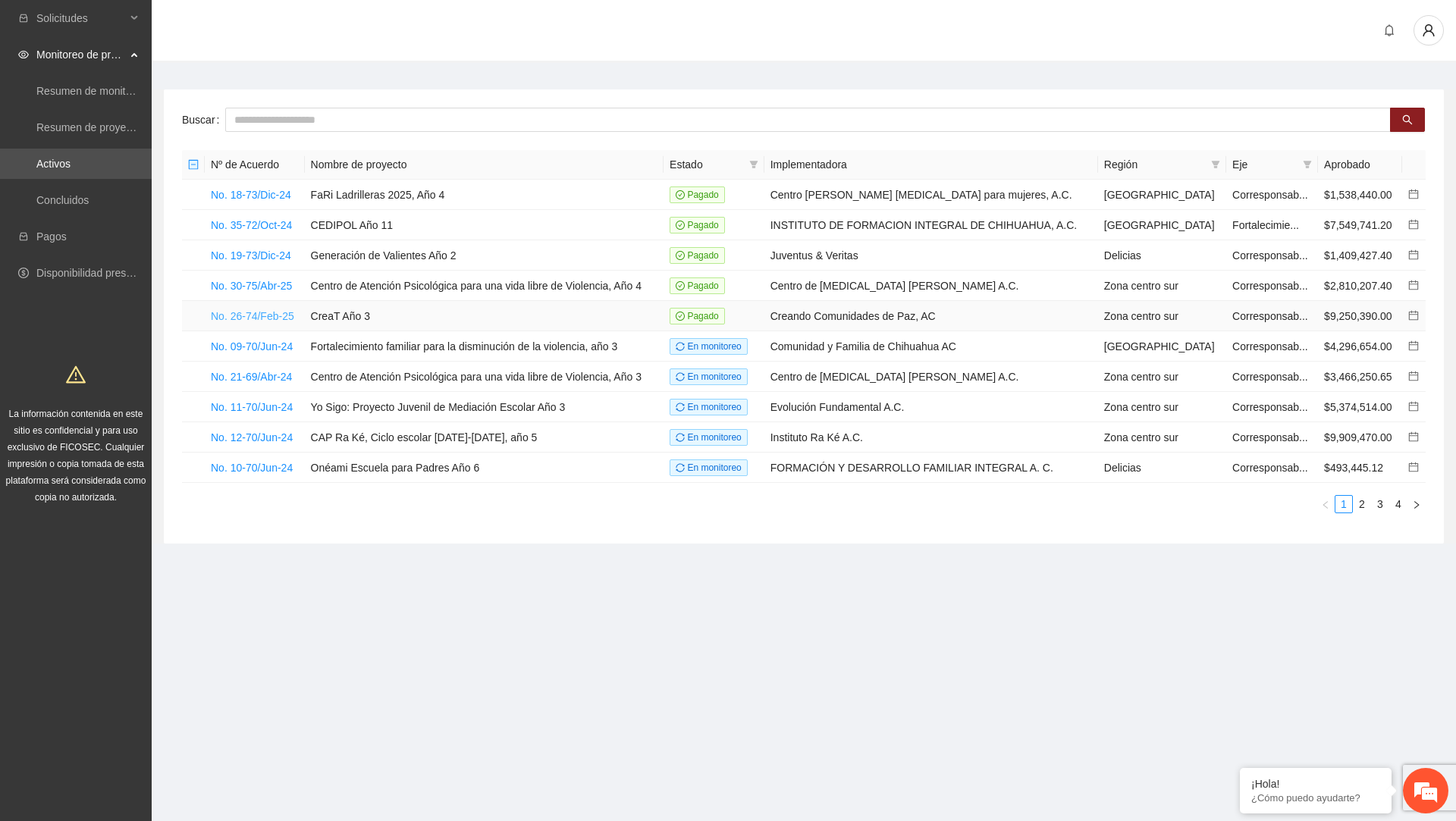
click at [291, 311] on link "No. 26-74/Feb-25" at bounding box center [253, 316] width 84 height 12
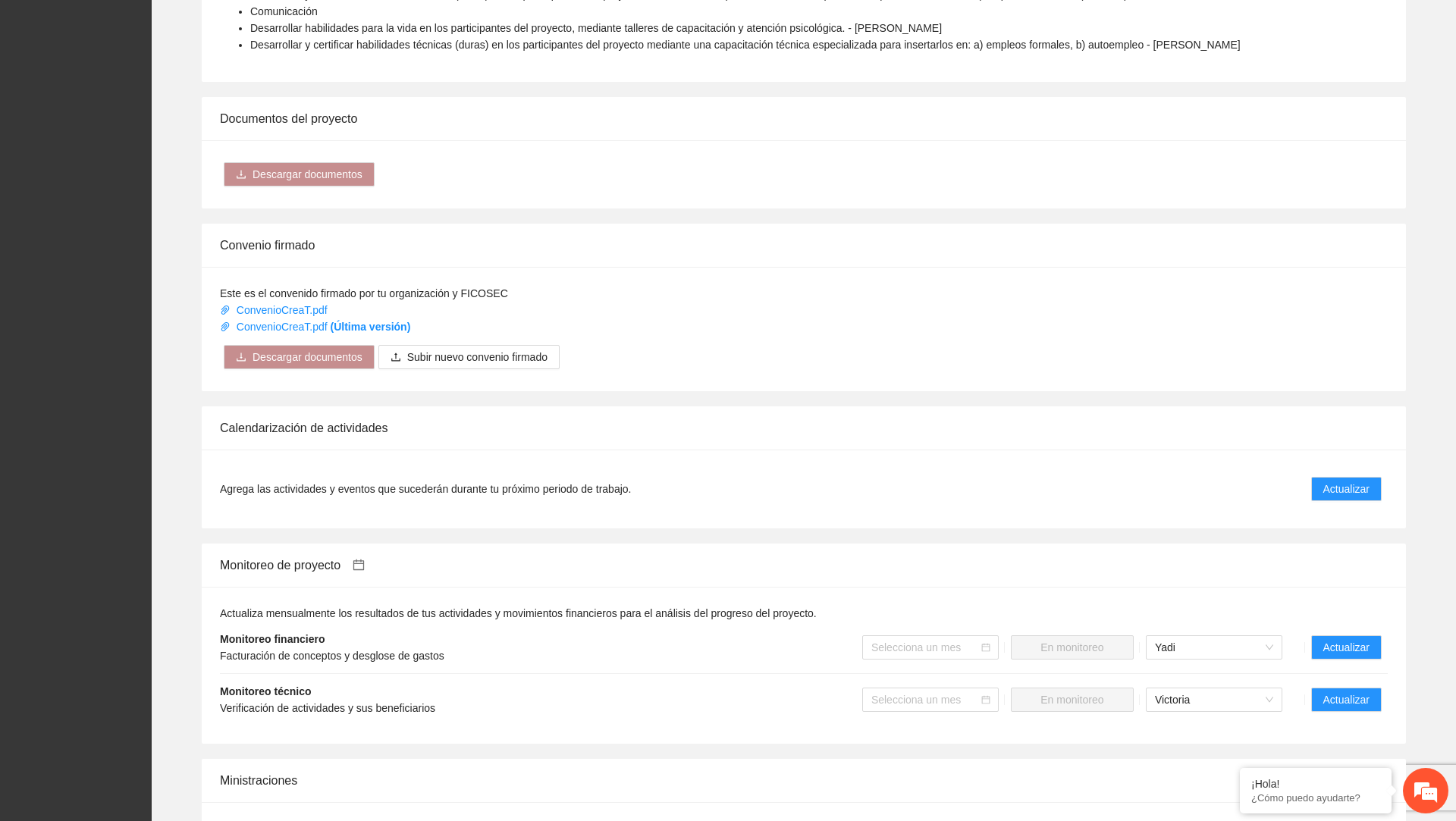
scroll to position [873, 0]
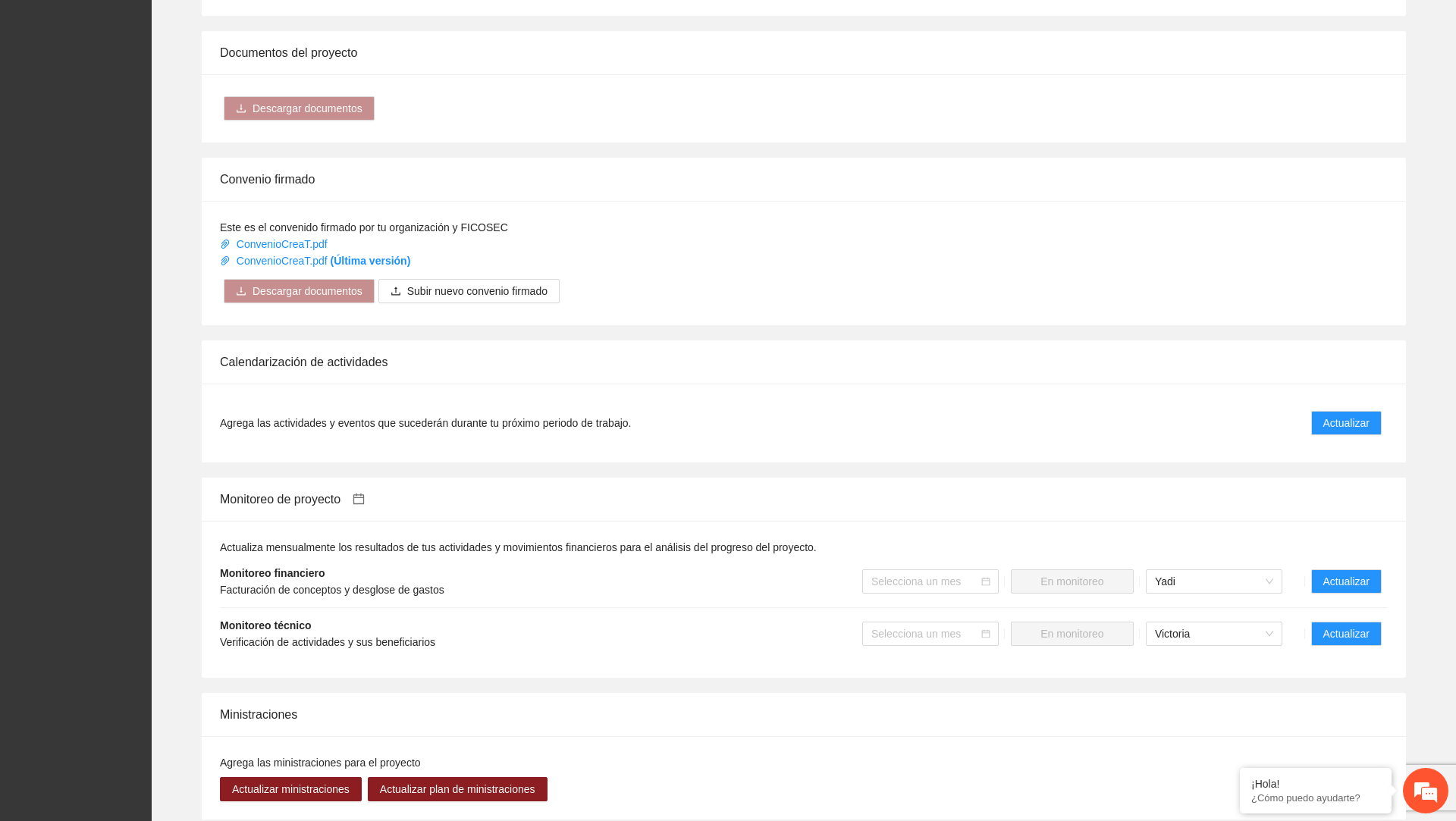
click at [362, 504] on icon "calendar" at bounding box center [358, 499] width 11 height 11
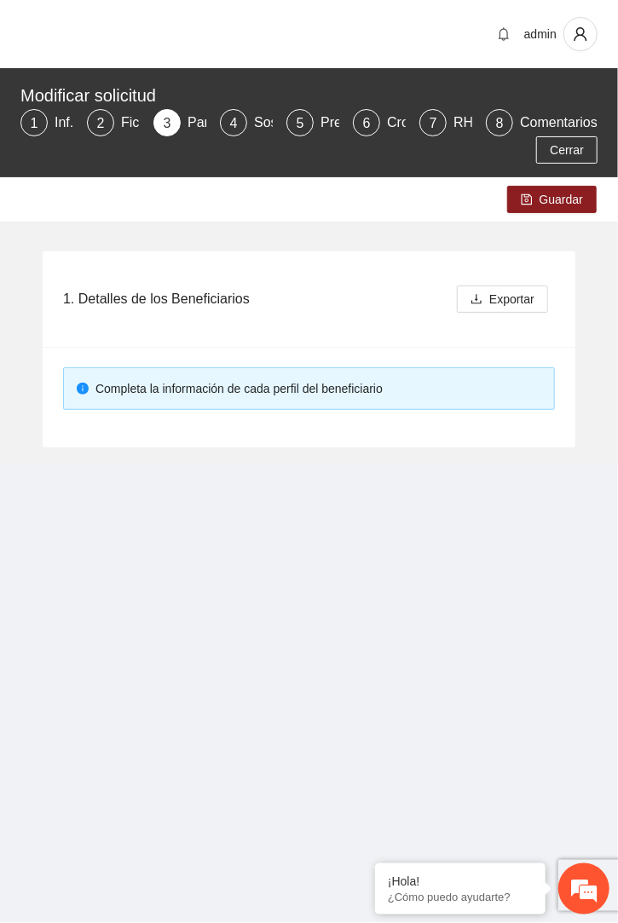
click at [613, 566] on main "admin Modificar solicitud 1 Inf. General 2 Ficha T 3 Participantes 4 Sostenibil…" at bounding box center [309, 437] width 618 height 875
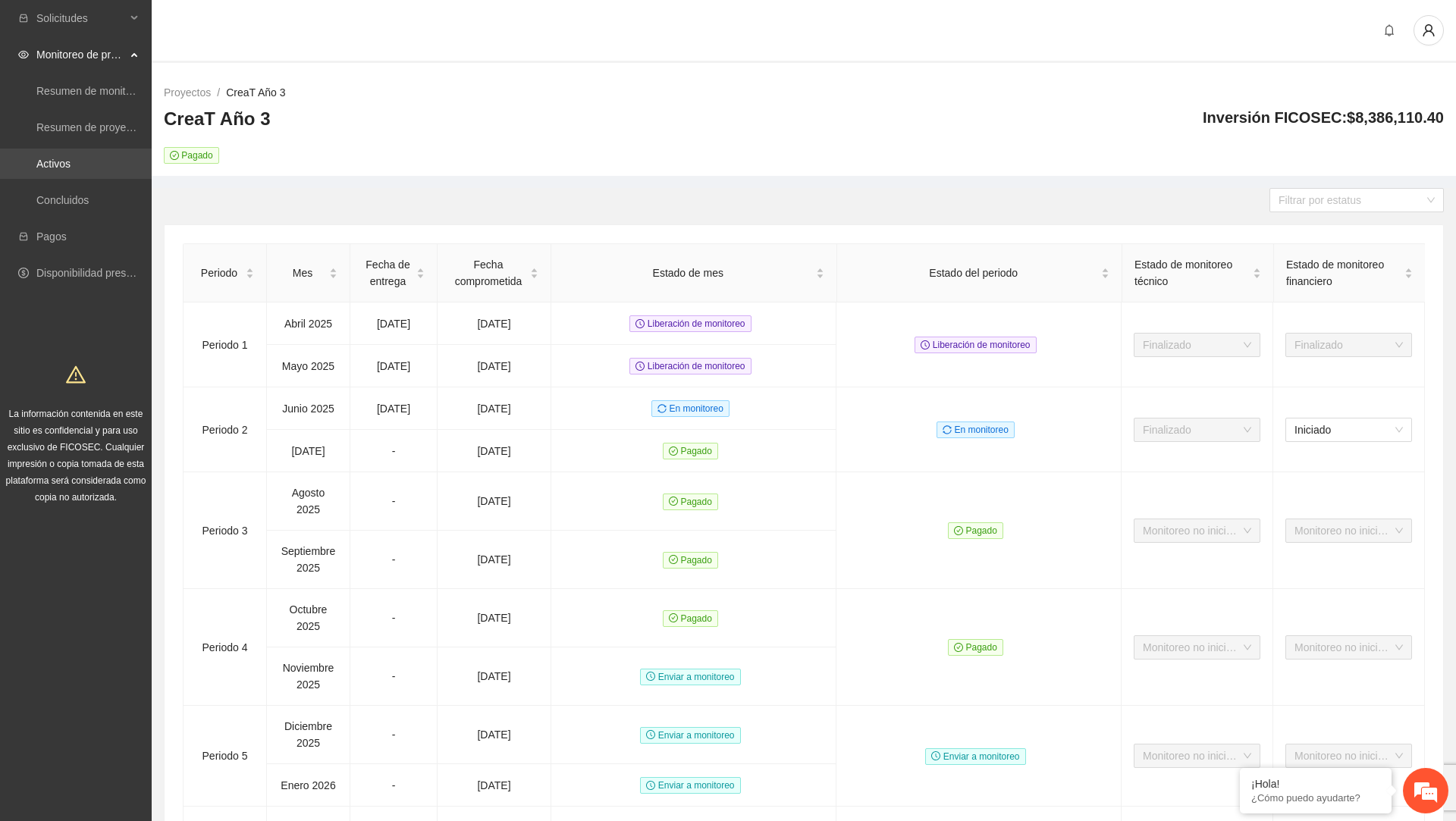
click at [70, 168] on link "Activos" at bounding box center [53, 164] width 34 height 12
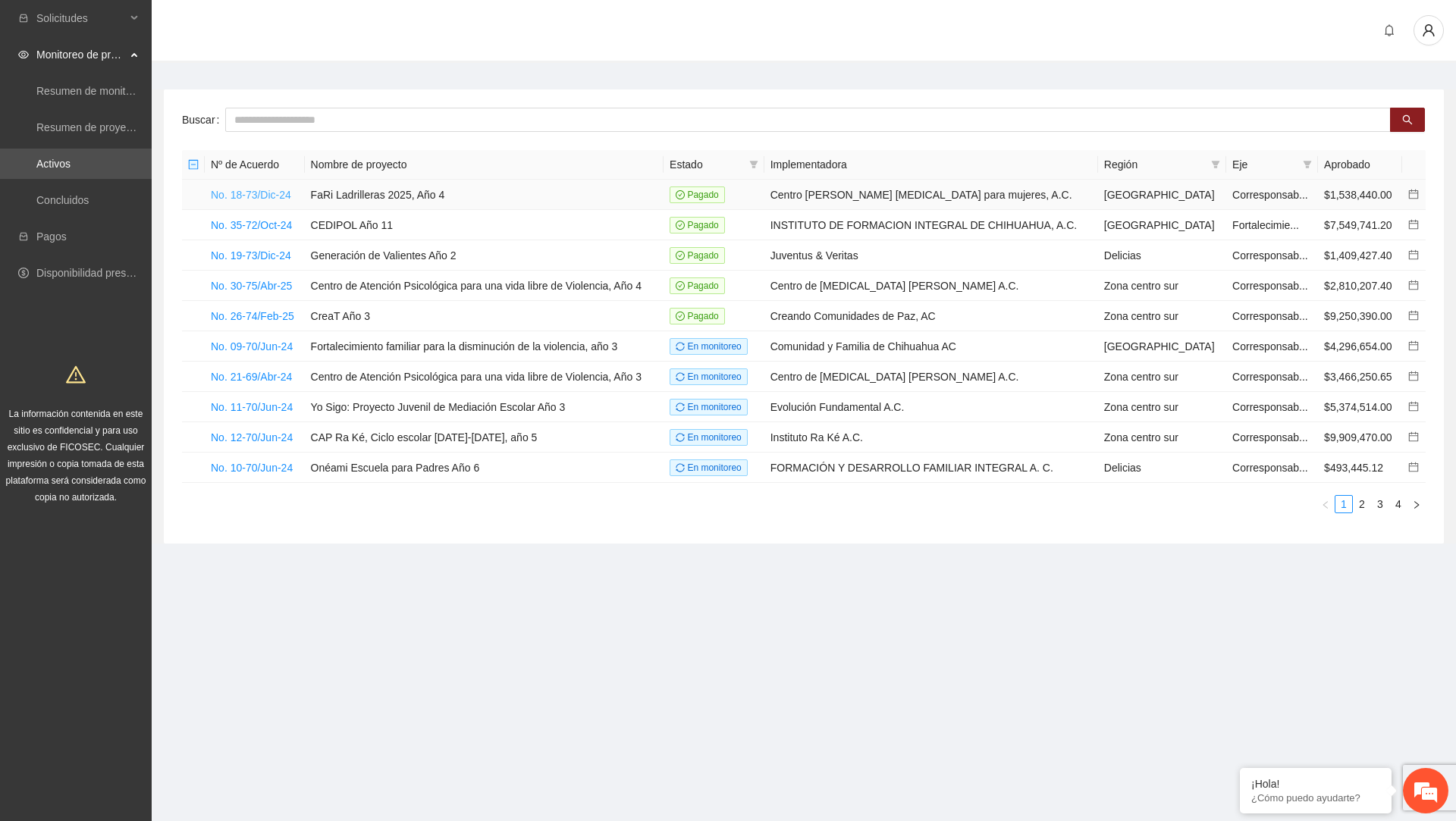
click at [277, 197] on link "No. 18-73/Dic-24" at bounding box center [251, 195] width 80 height 12
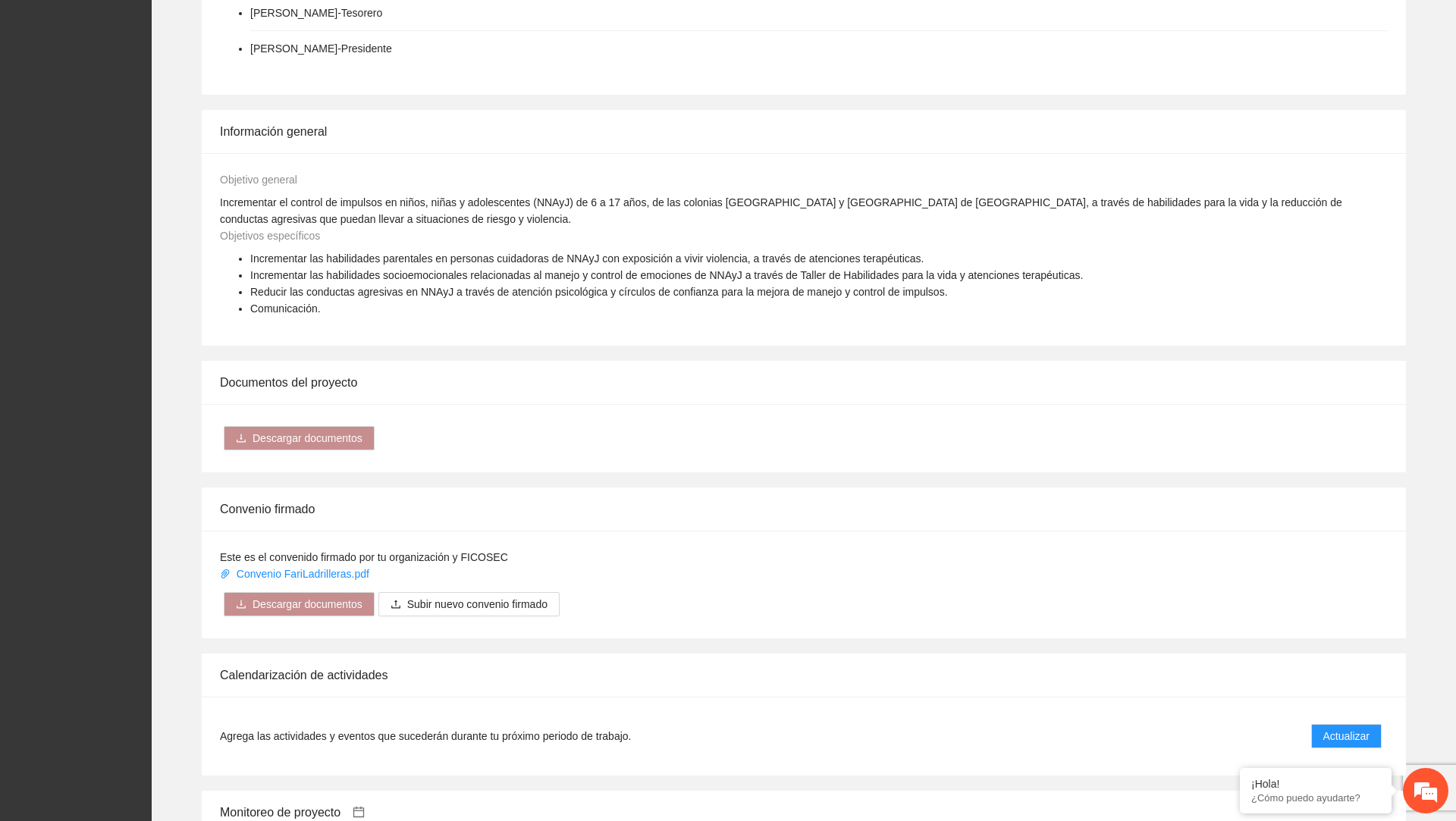
scroll to position [1335, 0]
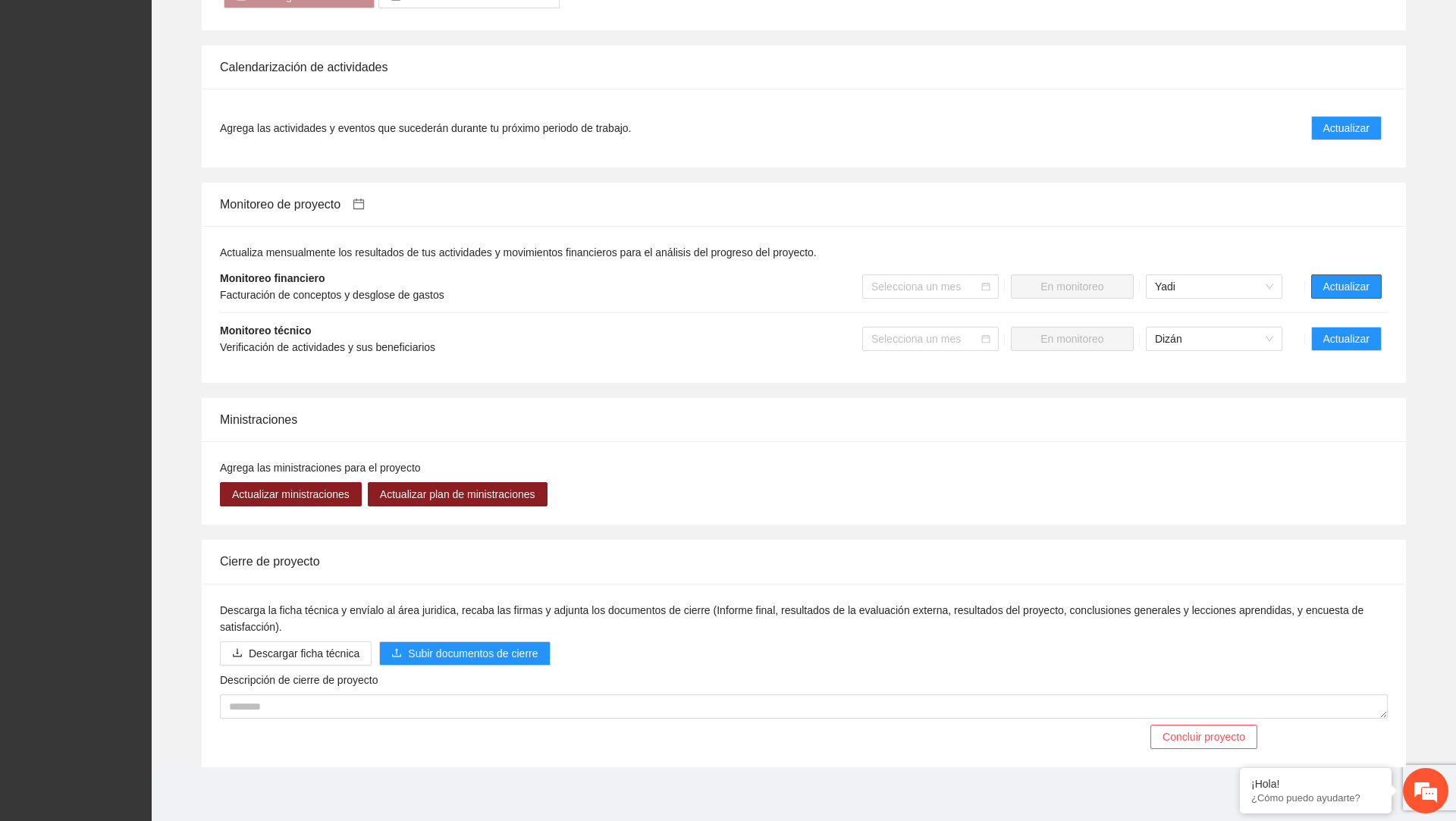
click at [1323, 286] on span "Actualizar" at bounding box center [1347, 286] width 46 height 17
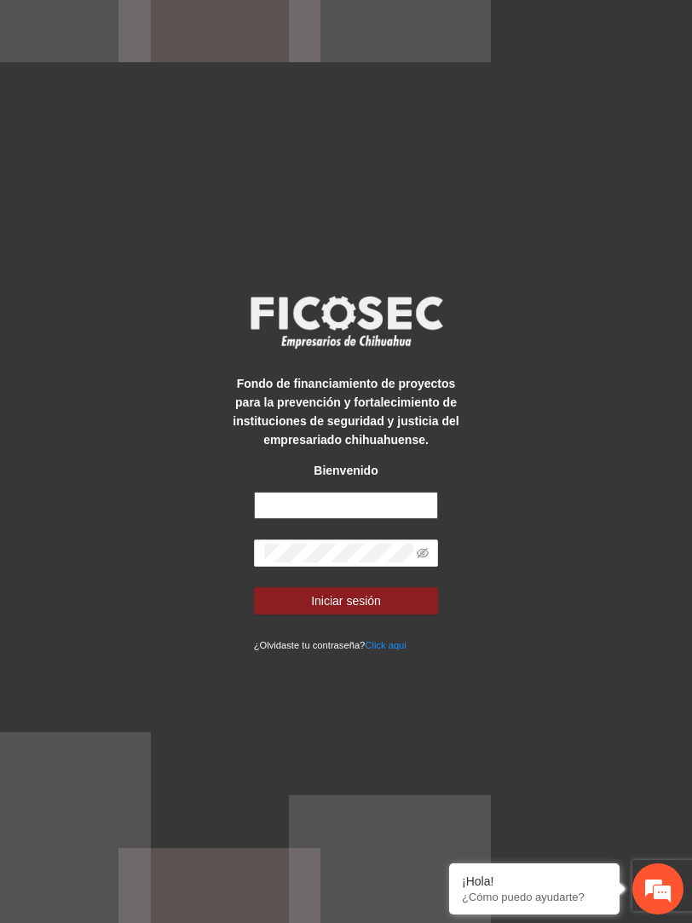
click at [435, 498] on input "text" at bounding box center [346, 505] width 185 height 27
type input "**********"
click at [254, 587] on button "Iniciar sesión" at bounding box center [346, 600] width 185 height 27
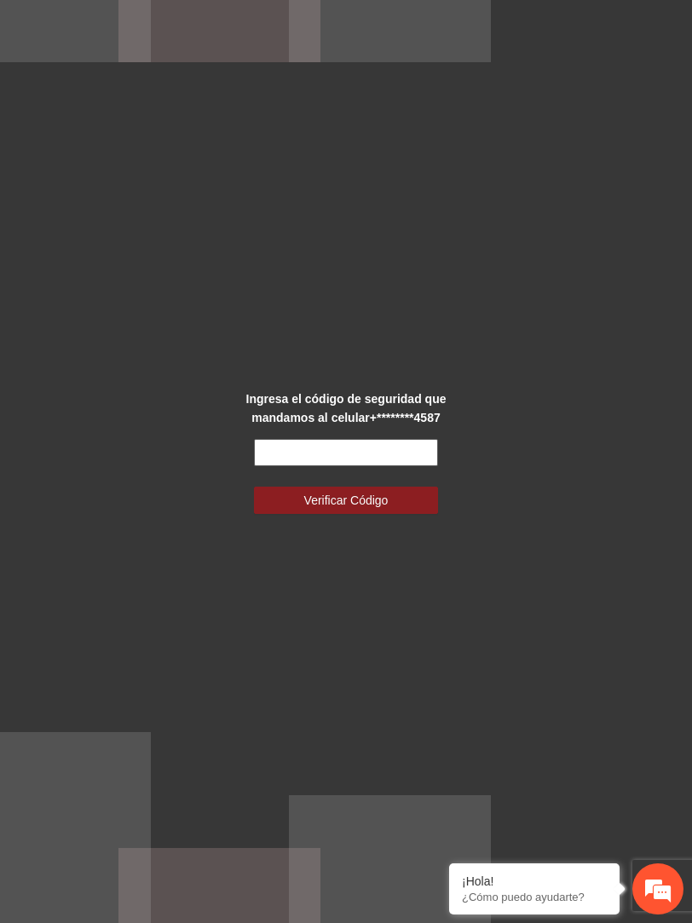
click at [358, 442] on input "text" at bounding box center [346, 452] width 185 height 27
type input "******"
click at [254, 486] on button "Verificar Código" at bounding box center [346, 499] width 185 height 27
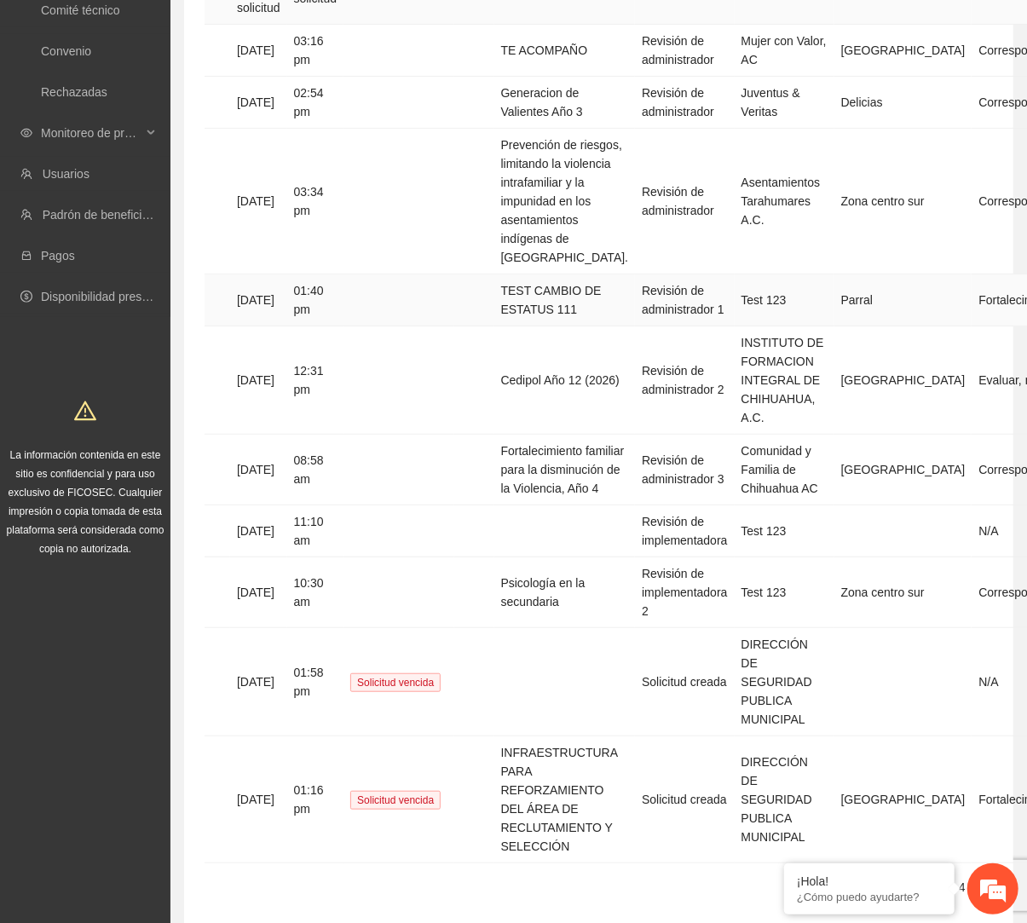
scroll to position [285, 0]
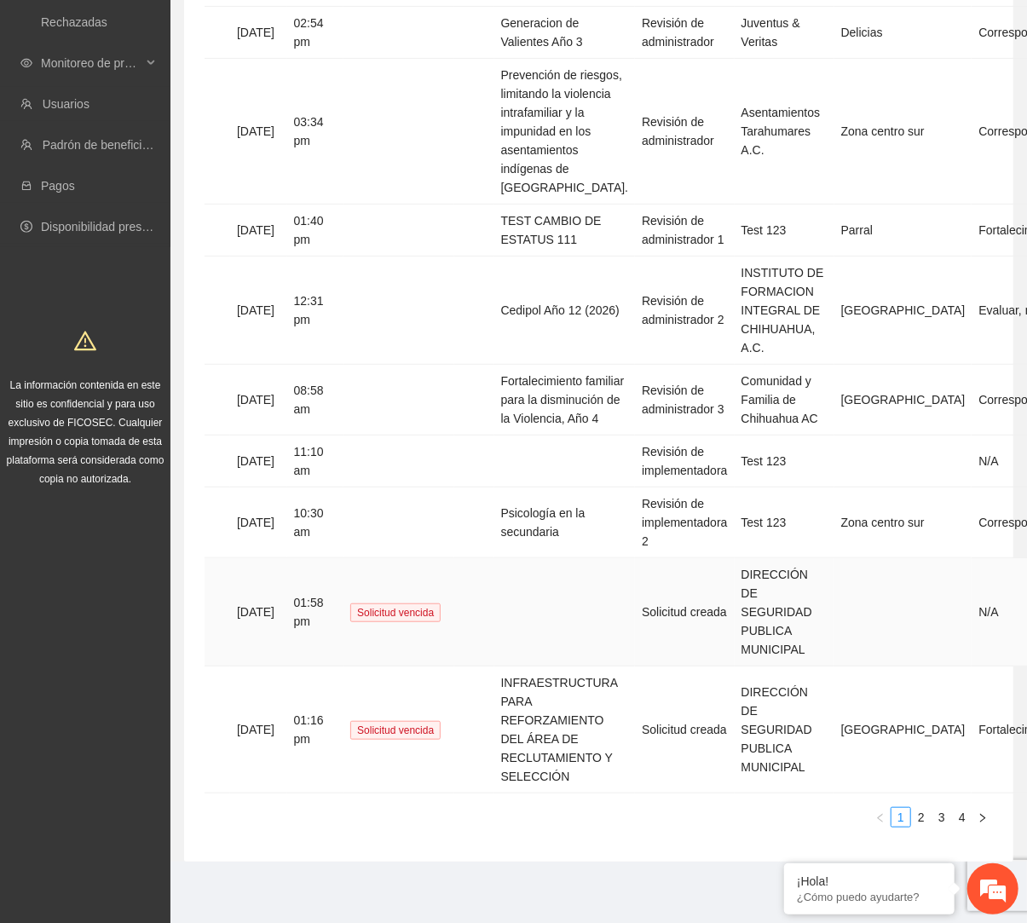
click at [584, 619] on td at bounding box center [564, 612] width 141 height 108
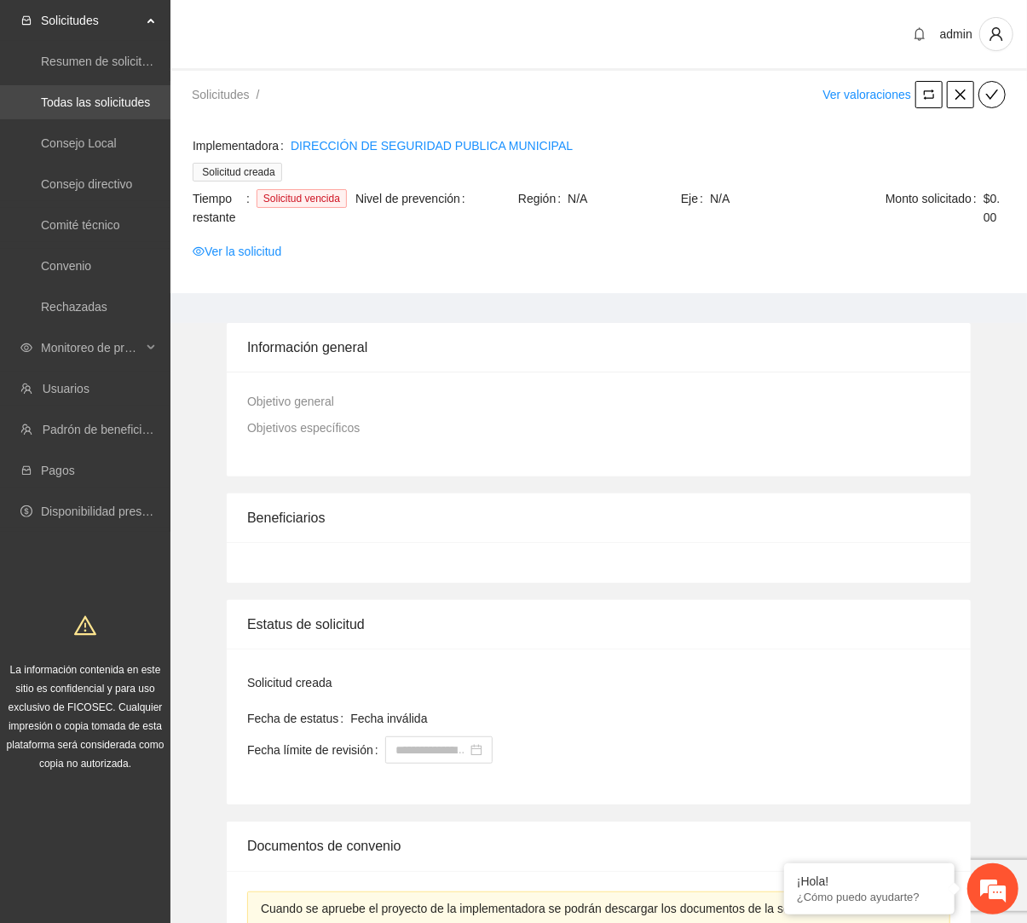
click at [98, 97] on link "Todas las solicitudes" at bounding box center [95, 102] width 109 height 14
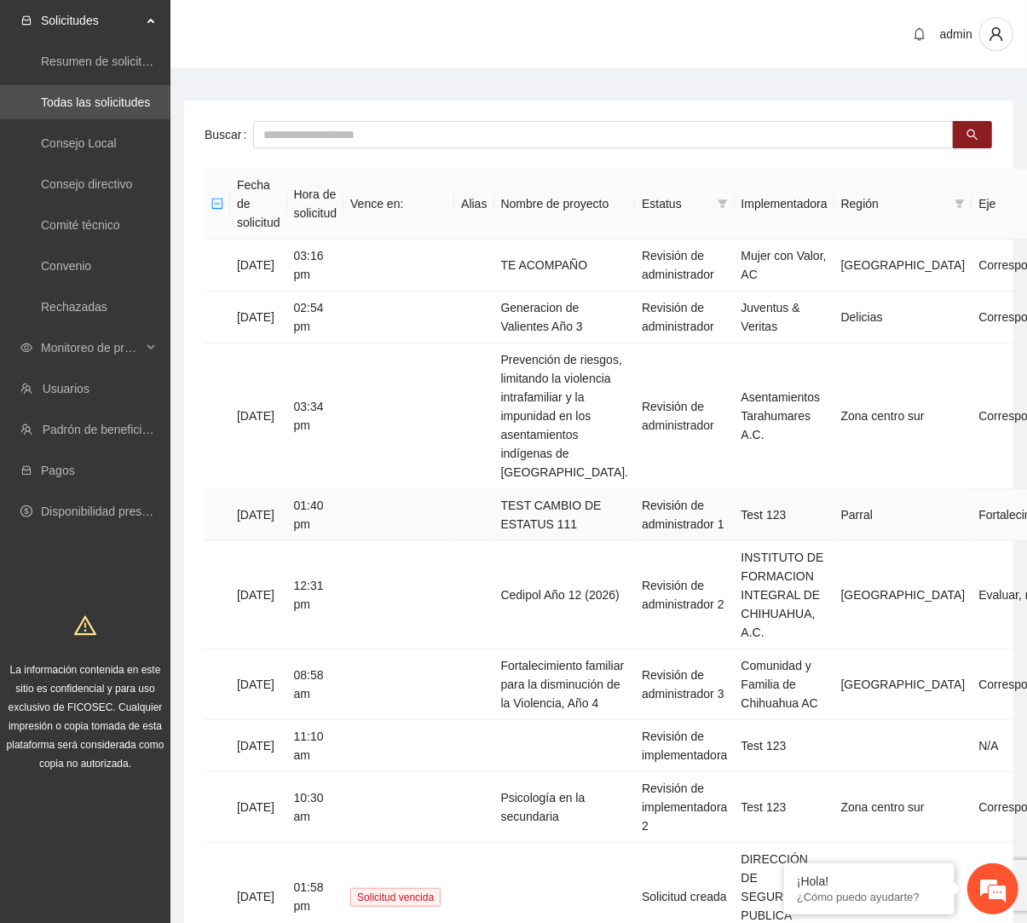
click at [603, 529] on td "TEST CAMBIO DE ESTATUS 111" at bounding box center [564, 515] width 141 height 52
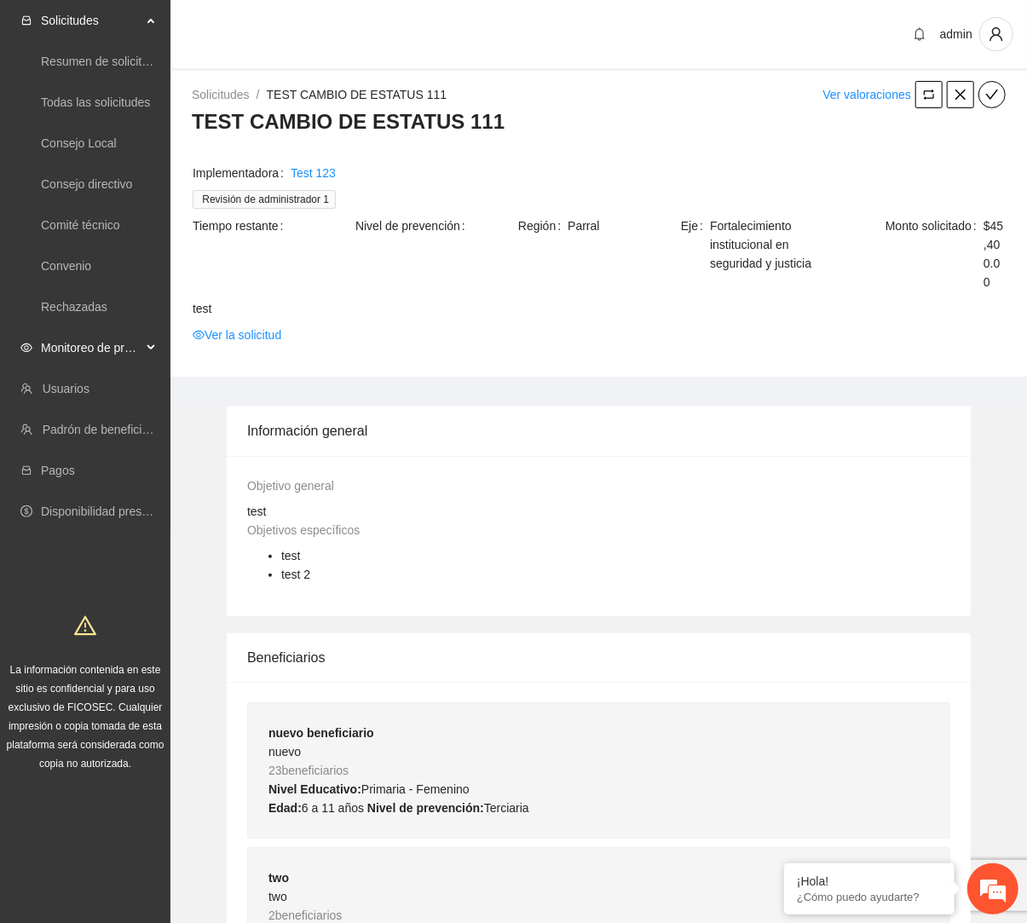
click at [74, 348] on span "Monitoreo de proyectos" at bounding box center [91, 348] width 101 height 34
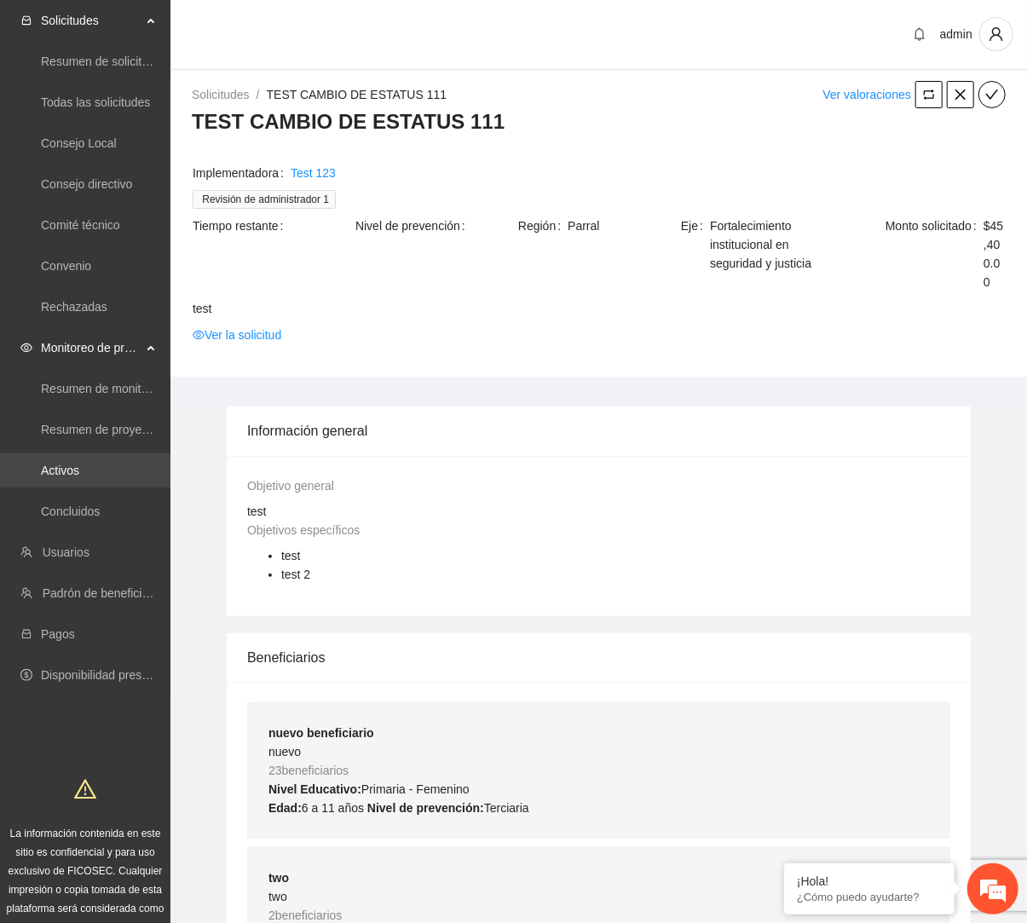
click at [79, 475] on link "Activos" at bounding box center [60, 470] width 38 height 14
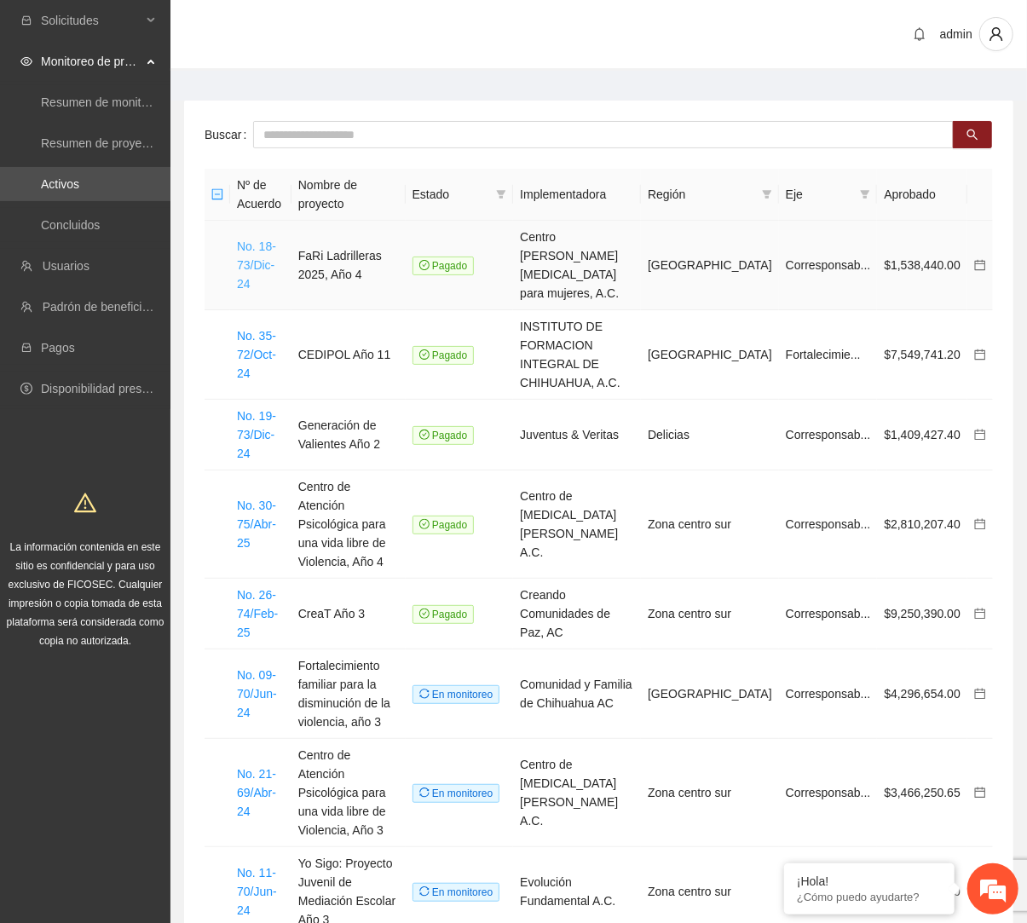
click at [254, 239] on link "No. 18-73/Dic-24" at bounding box center [256, 264] width 39 height 51
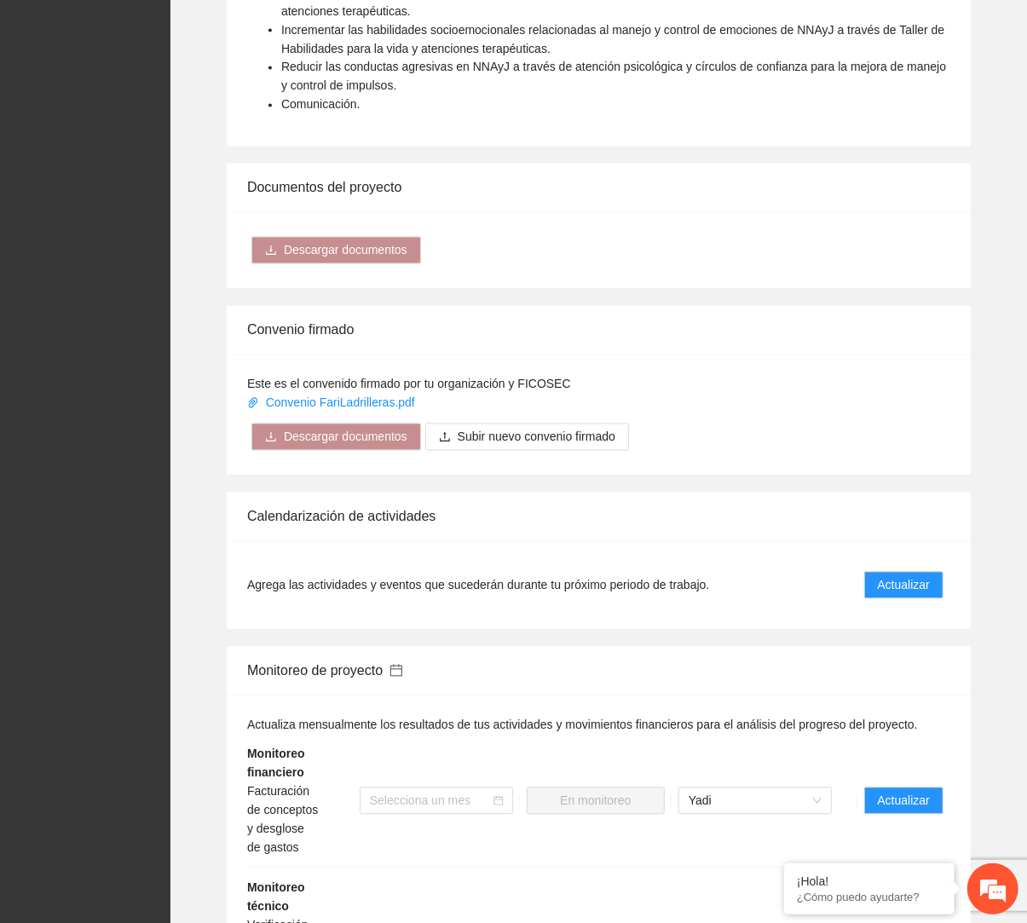
scroll to position [1940, 0]
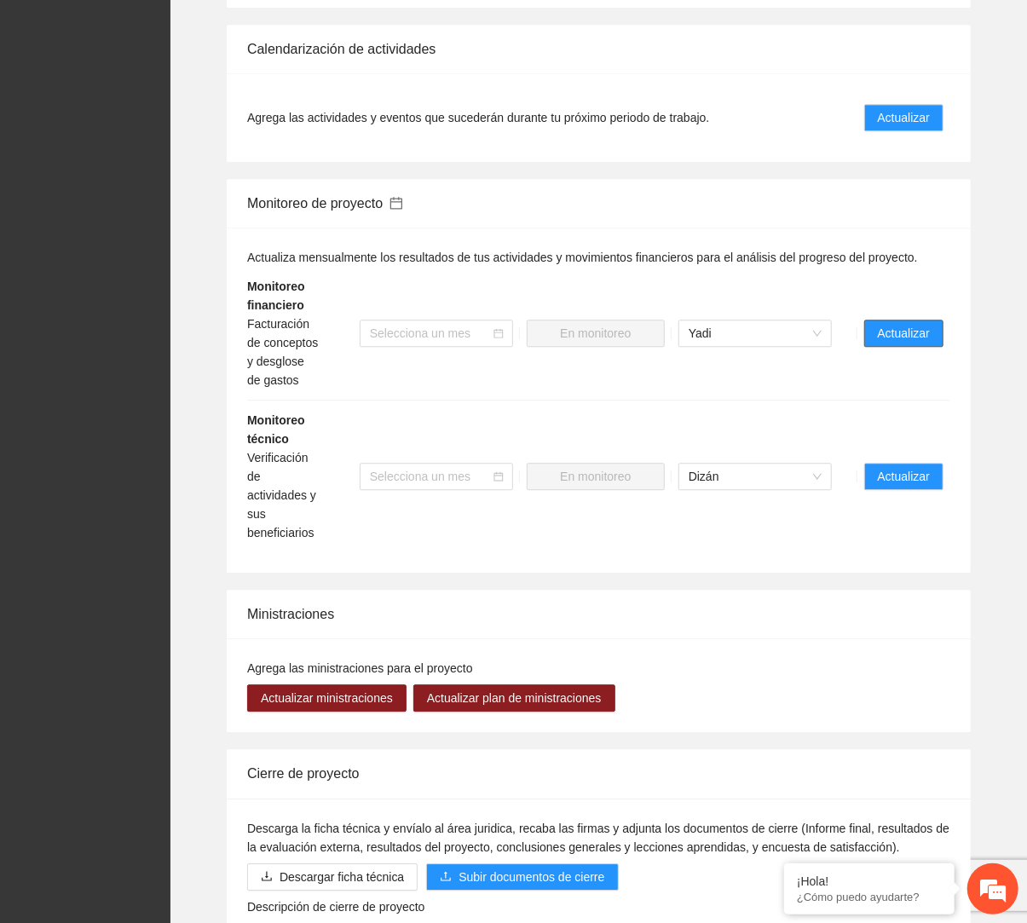
click at [691, 330] on span "Actualizar" at bounding box center [903, 333] width 52 height 19
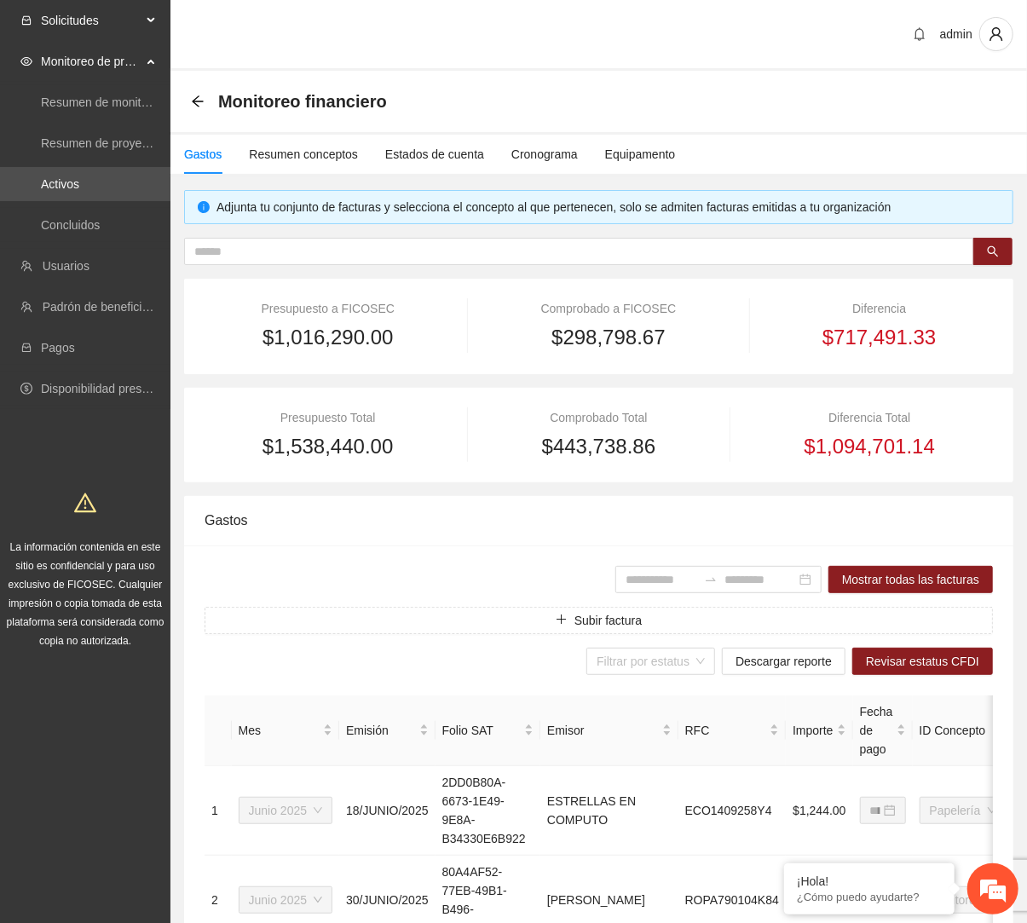
click at [152, 34] on div "Solicitudes" at bounding box center [85, 20] width 170 height 34
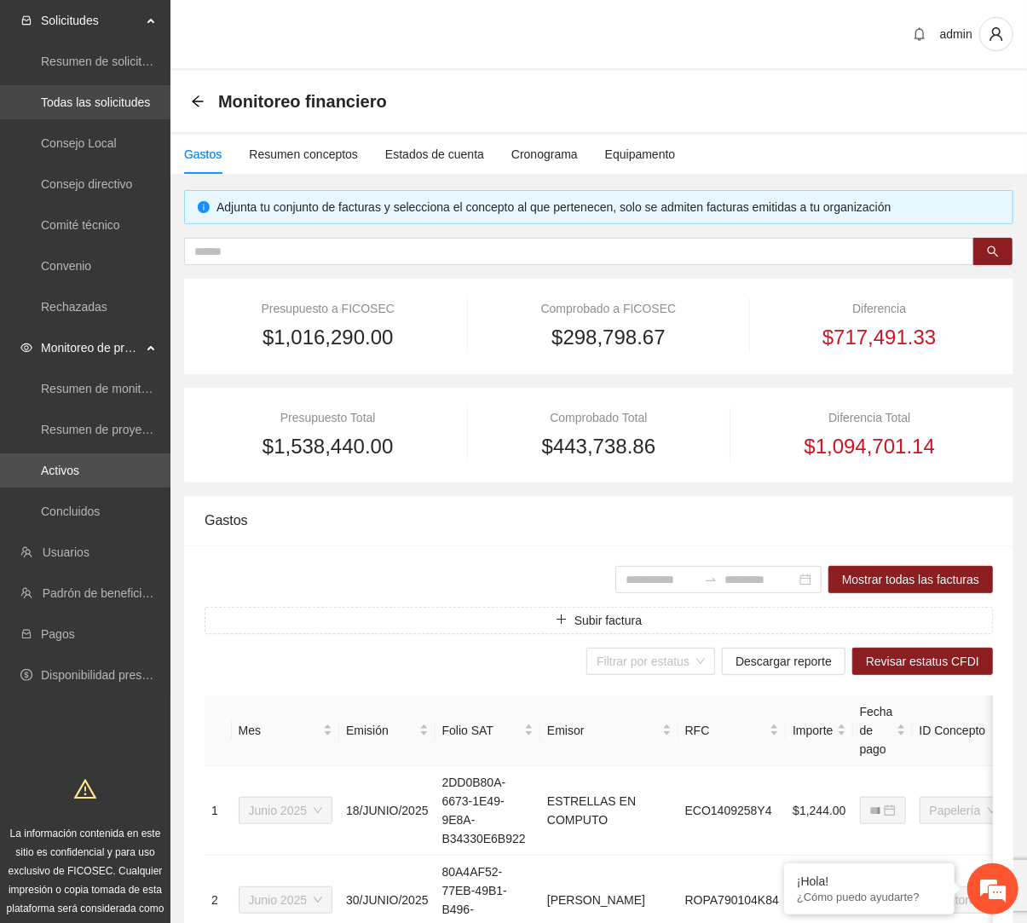
click at [122, 101] on link "Todas las solicitudes" at bounding box center [95, 102] width 109 height 14
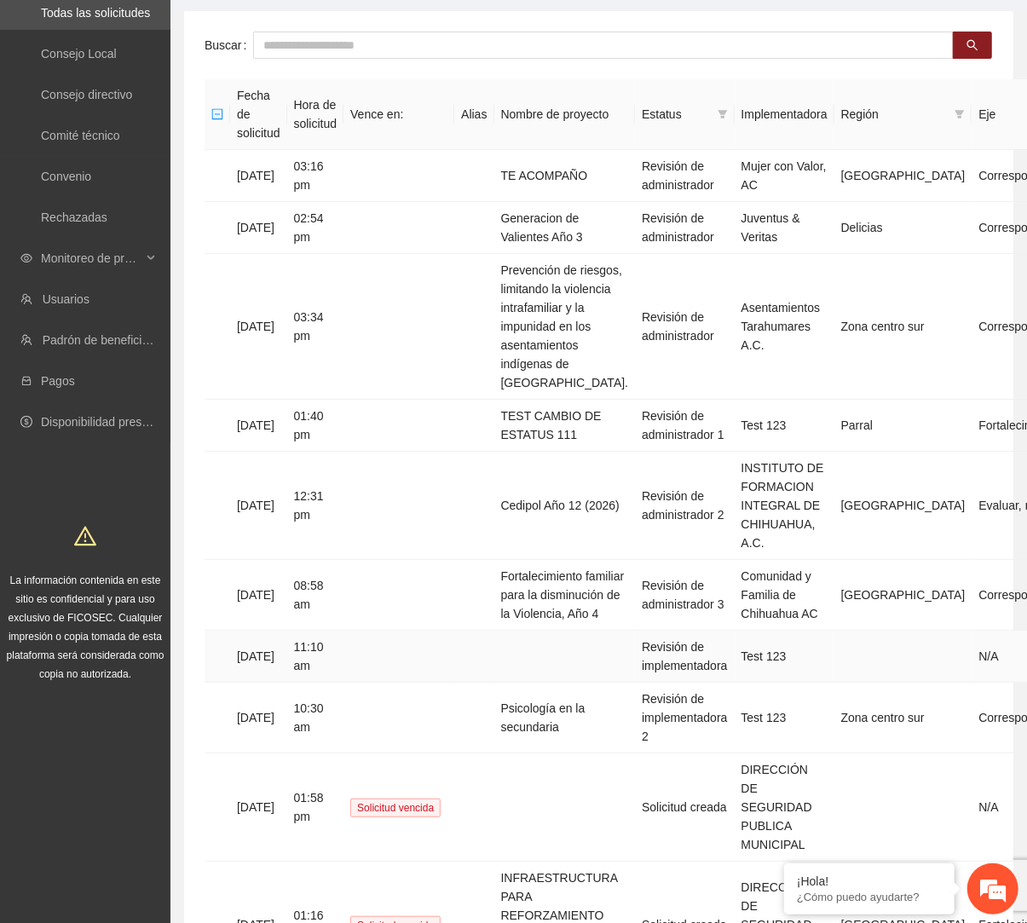
scroll to position [69, 0]
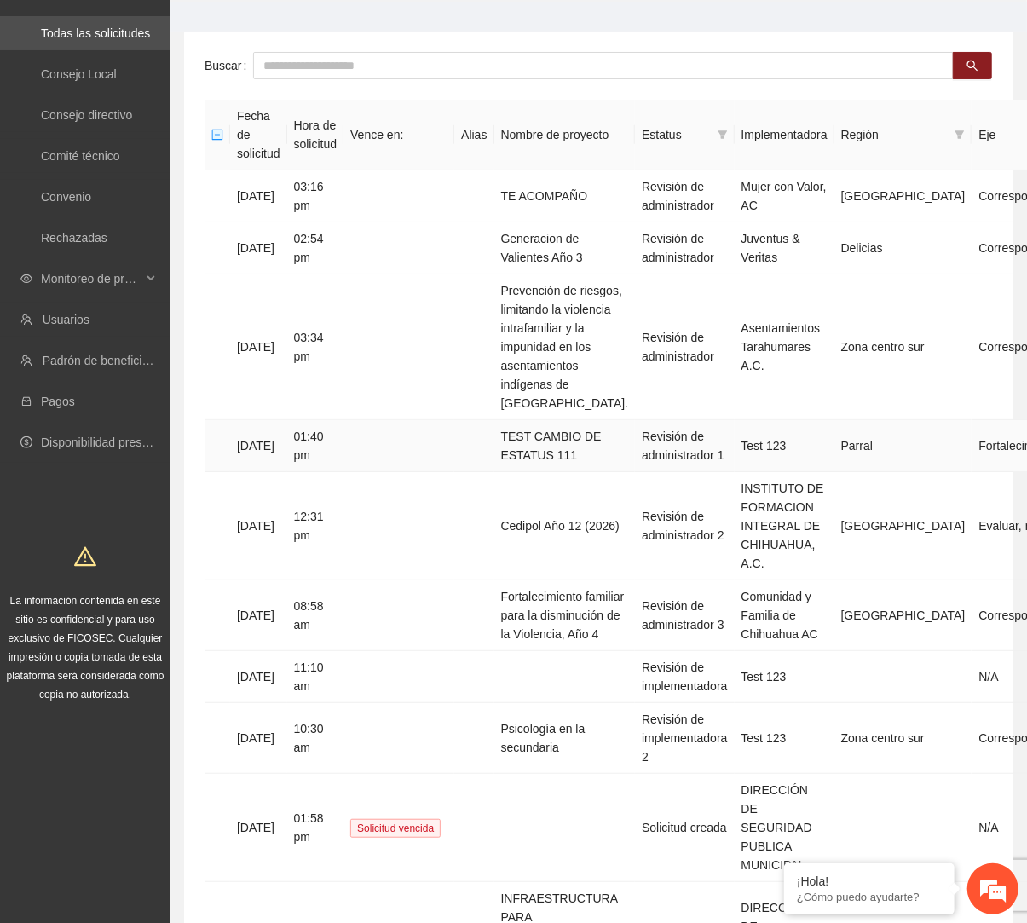
click at [580, 453] on td "TEST CAMBIO DE ESTATUS 111" at bounding box center [564, 446] width 141 height 52
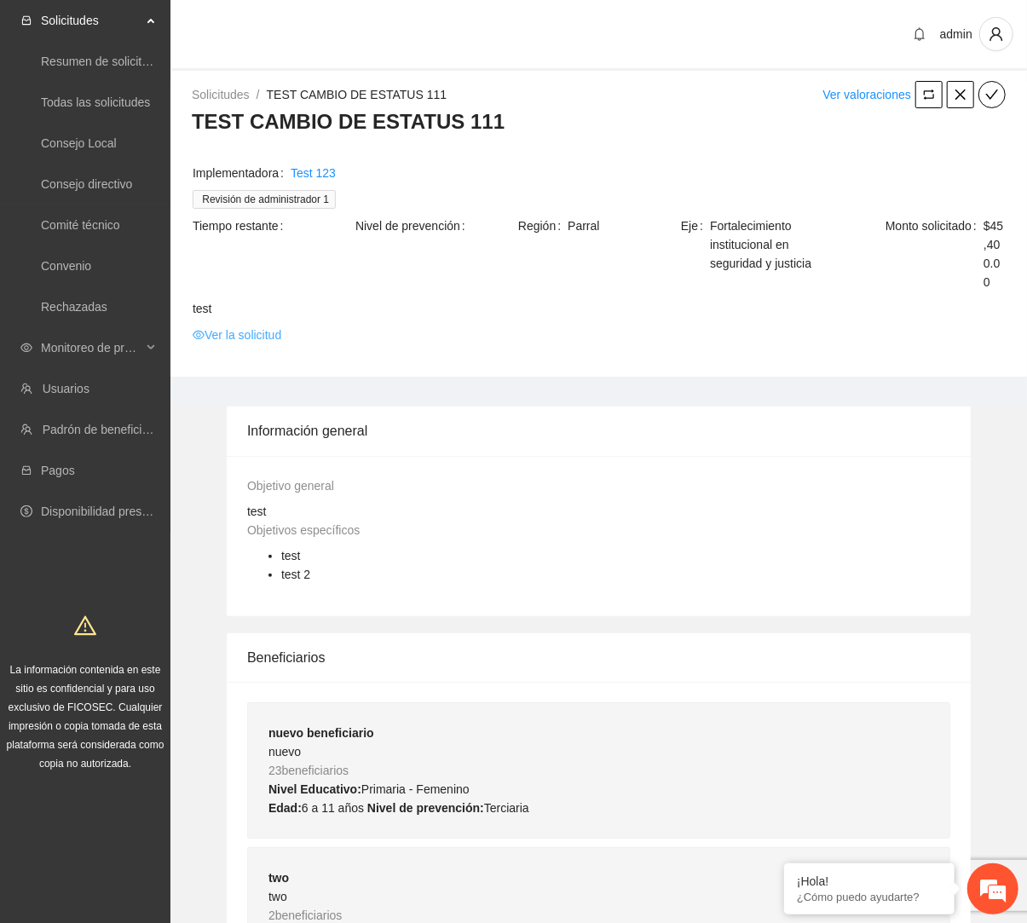
click at [281, 344] on link "Ver la solicitud" at bounding box center [237, 334] width 89 height 19
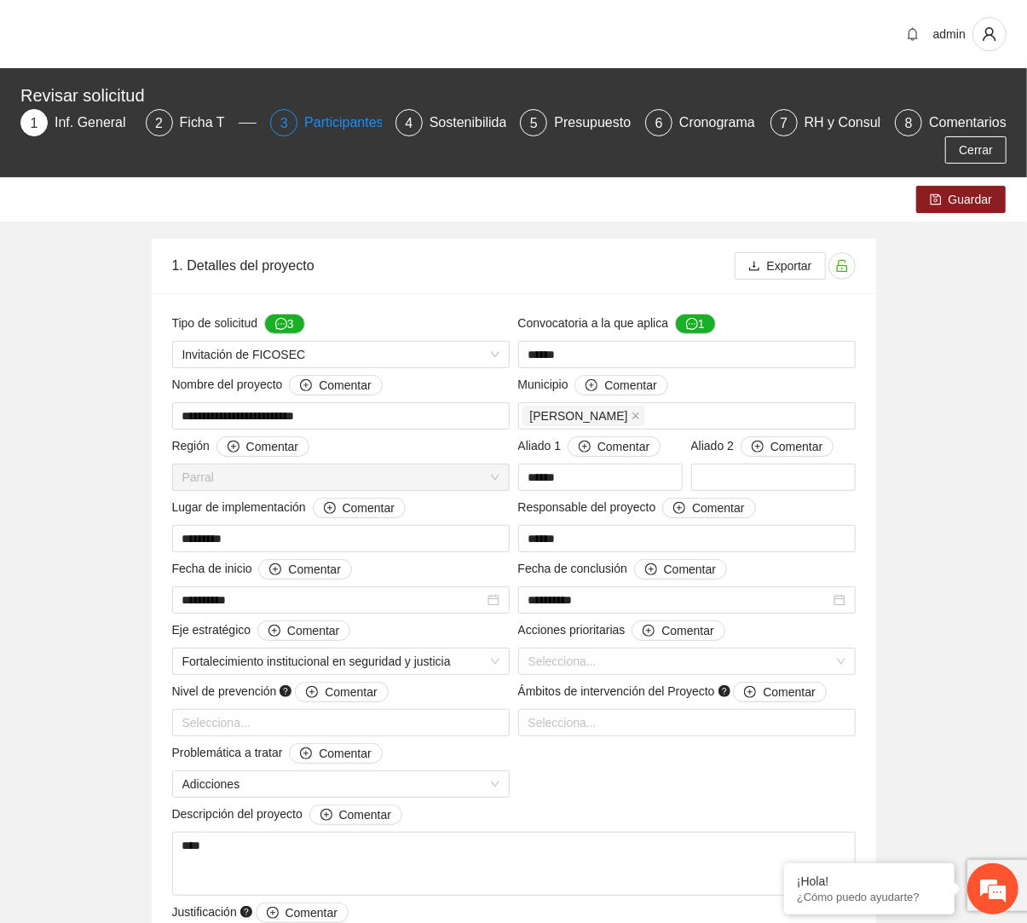
click at [317, 119] on div "Participantes" at bounding box center [350, 122] width 93 height 27
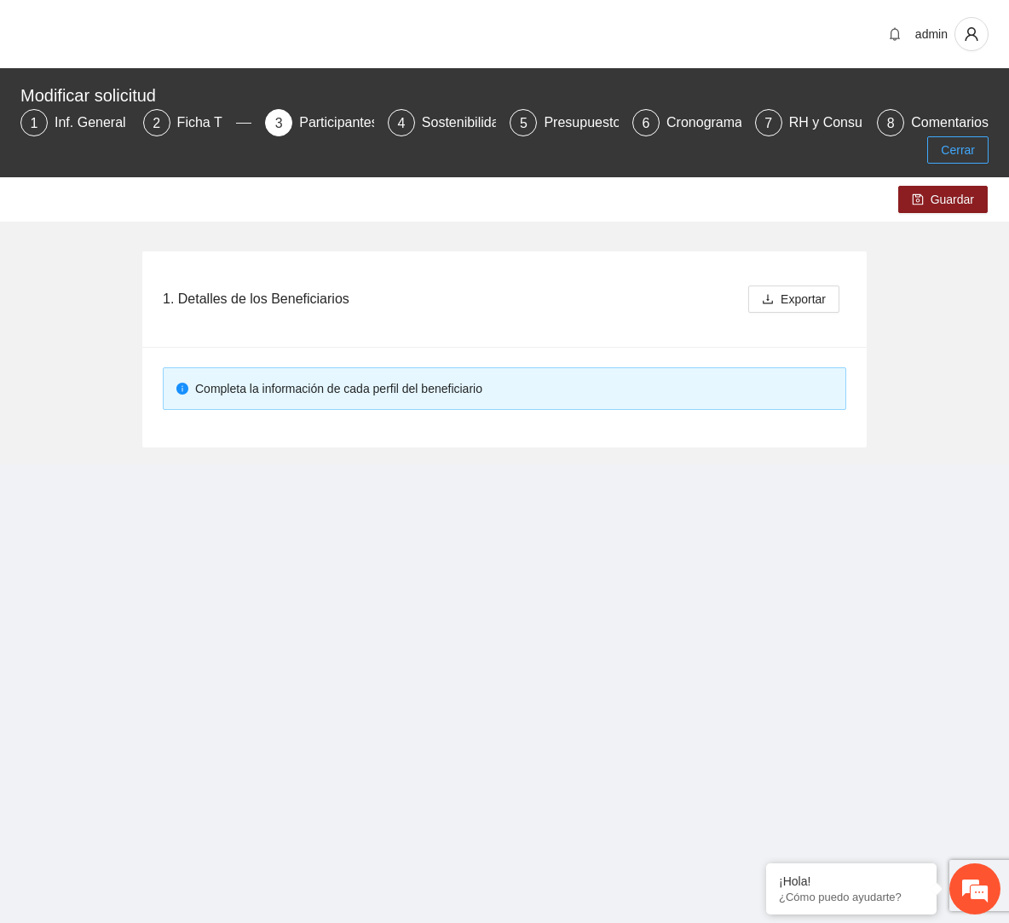
click at [691, 156] on button "Cerrar" at bounding box center [957, 149] width 61 height 27
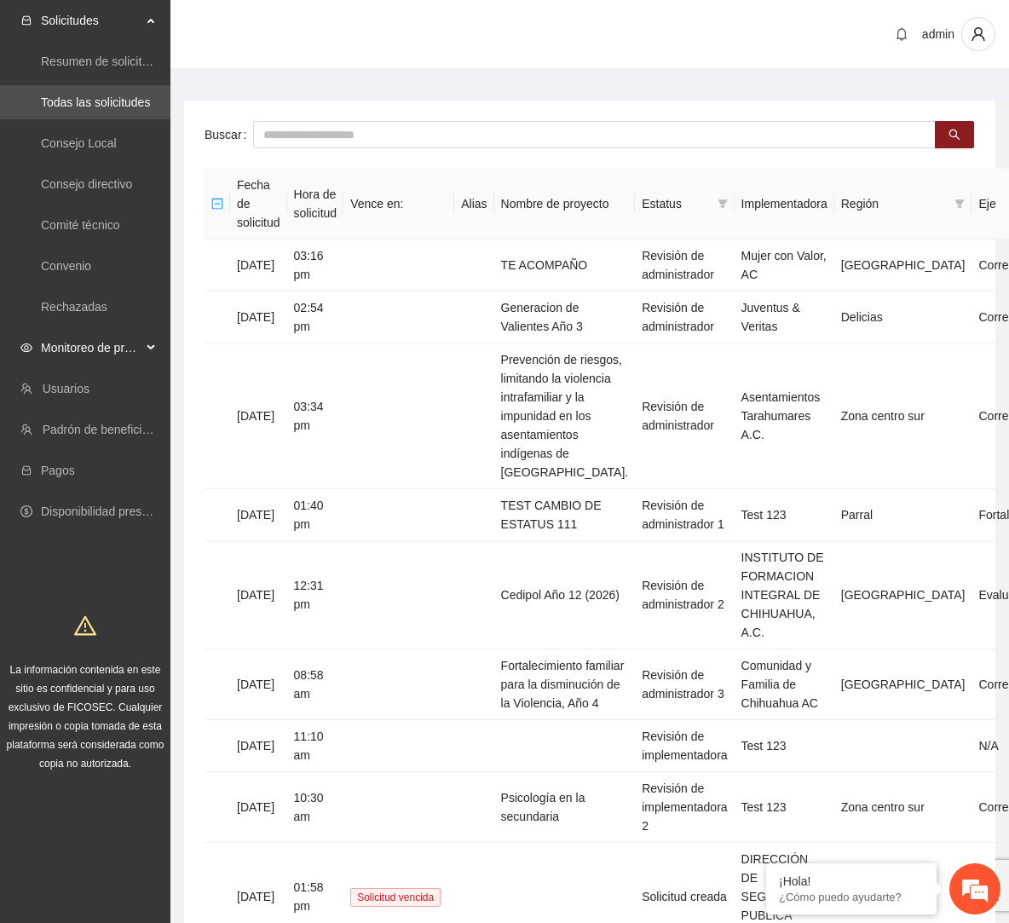
click at [141, 350] on span "Monitoreo de proyectos" at bounding box center [91, 348] width 101 height 34
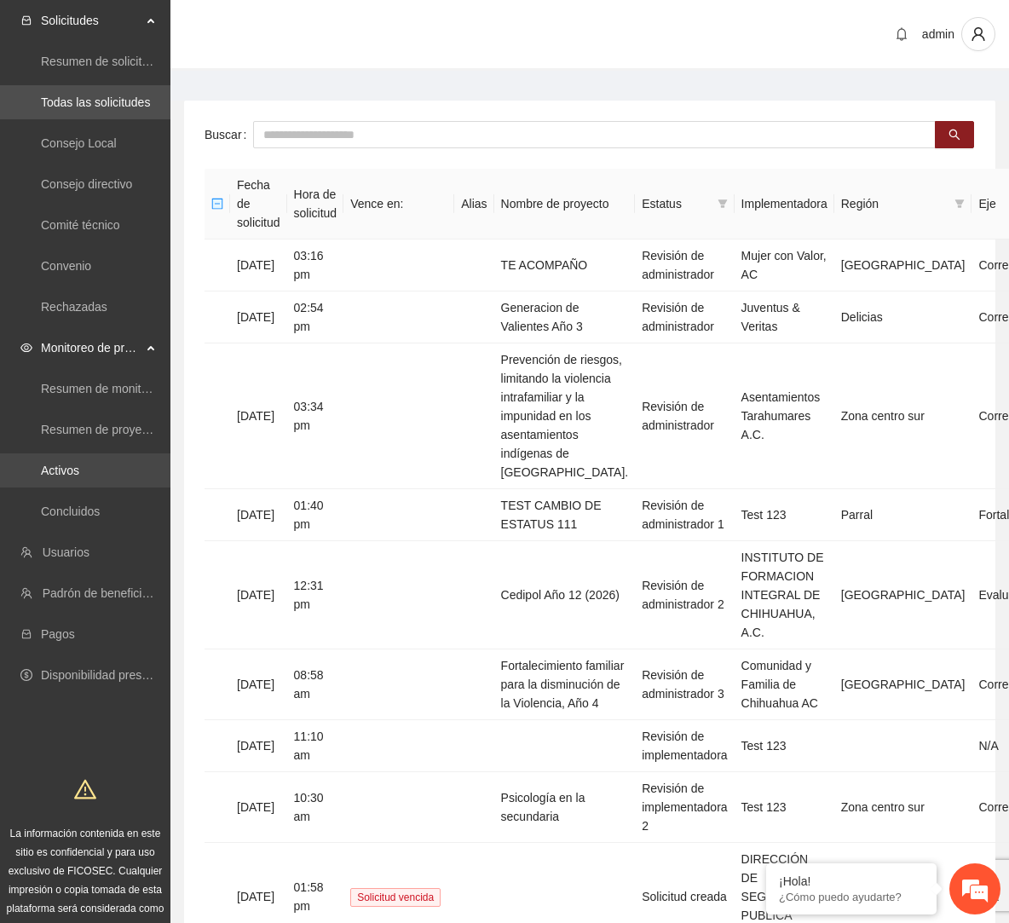
click at [79, 465] on link "Activos" at bounding box center [60, 470] width 38 height 14
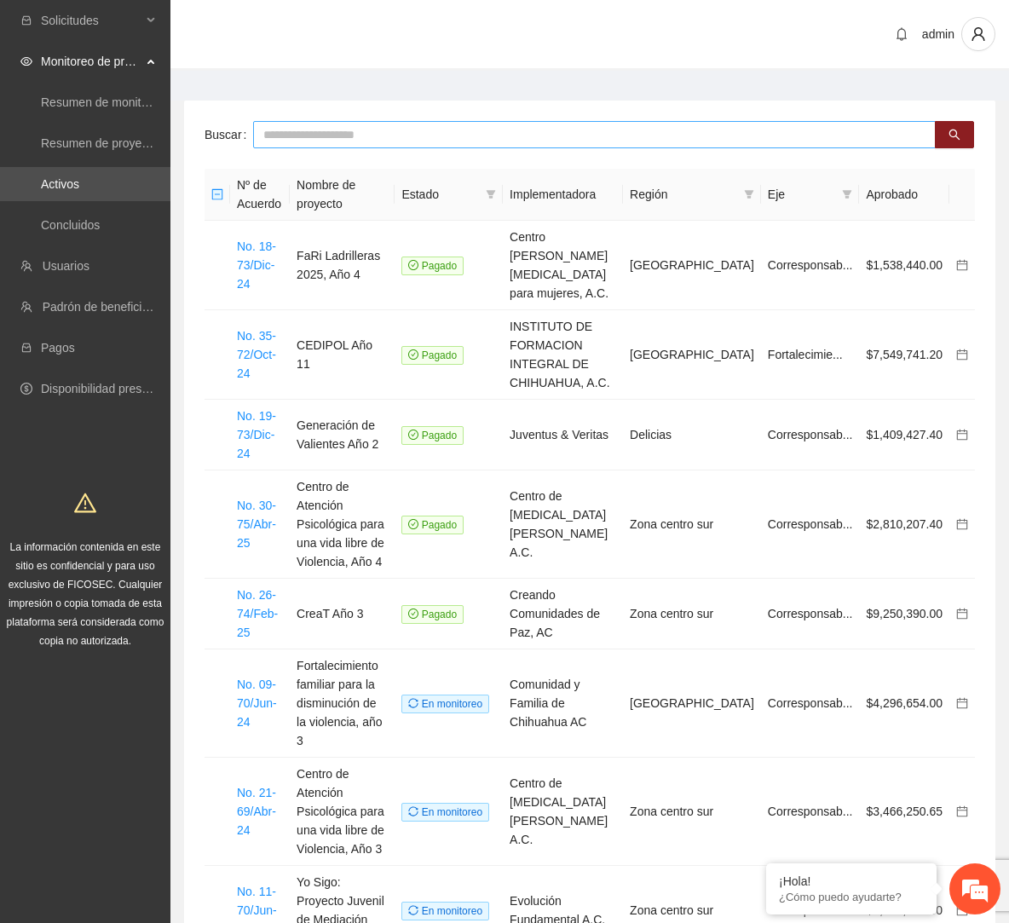
click at [515, 126] on input "text" at bounding box center [594, 134] width 682 height 27
type input "****"
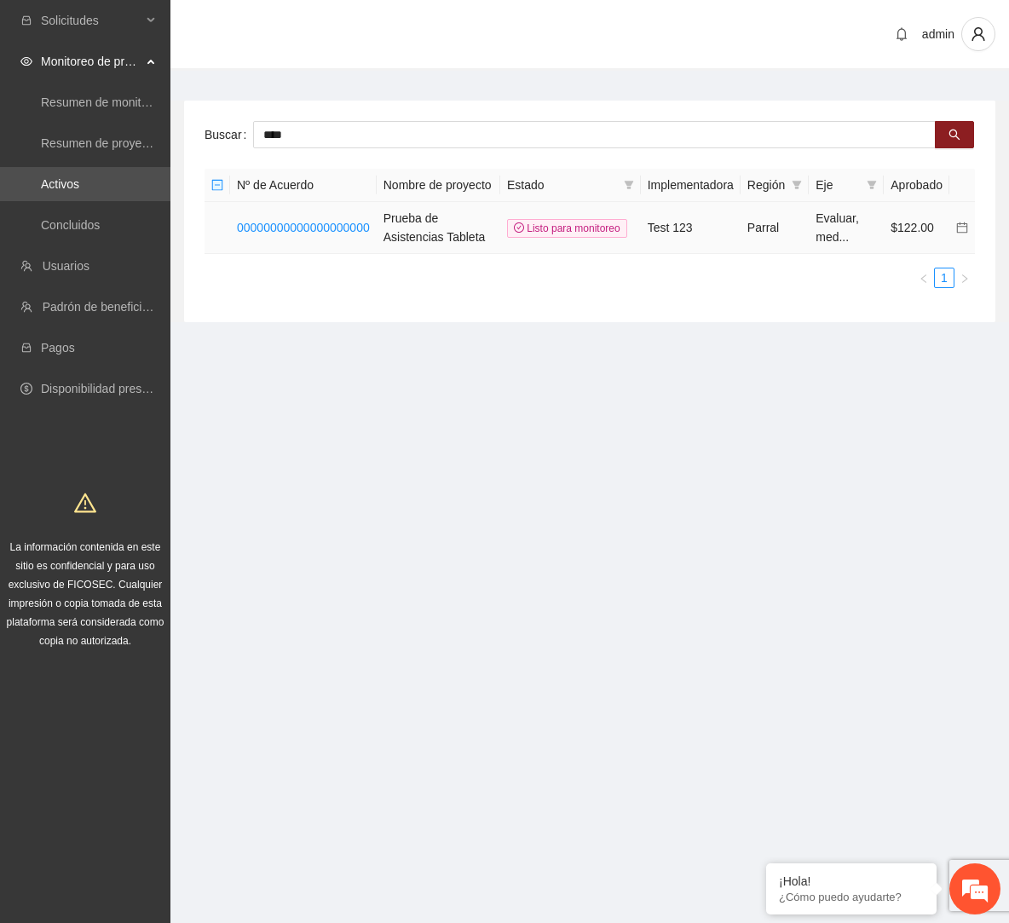
click at [355, 254] on td "00000000000000000000" at bounding box center [303, 228] width 147 height 52
click at [360, 234] on link "00000000000000000000" at bounding box center [303, 228] width 133 height 14
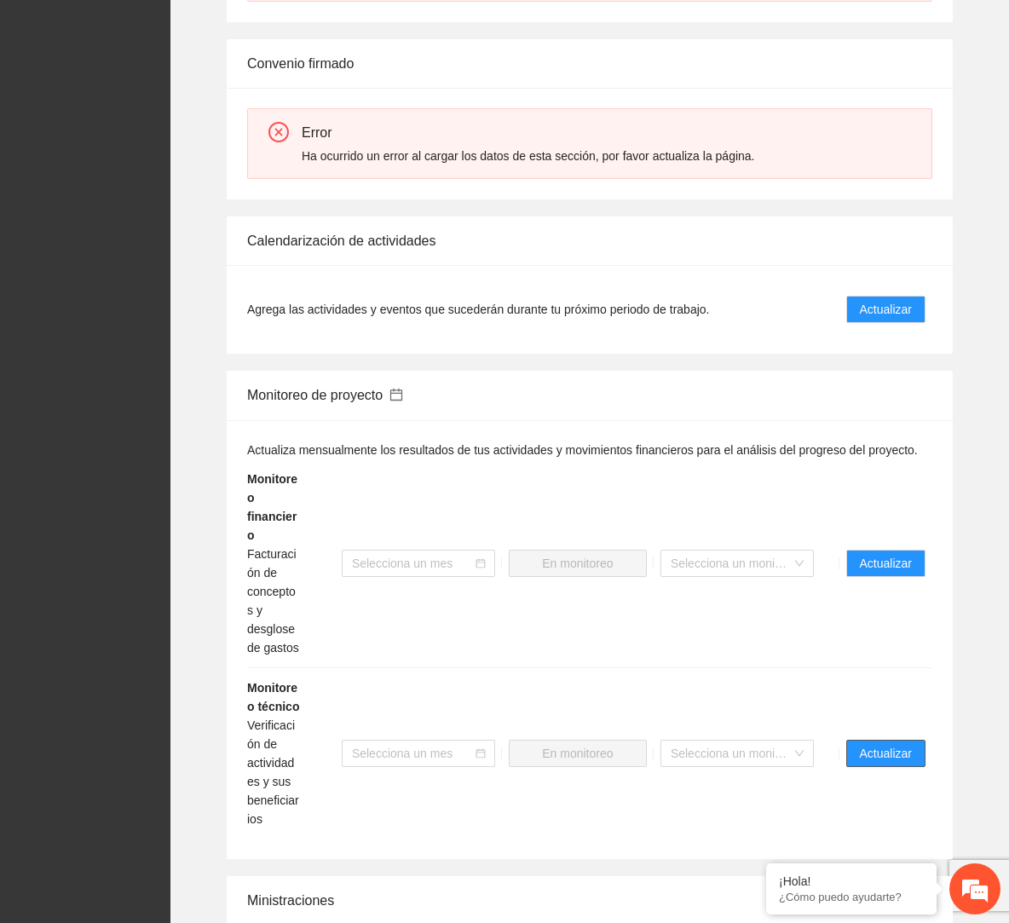
scroll to position [892, 0]
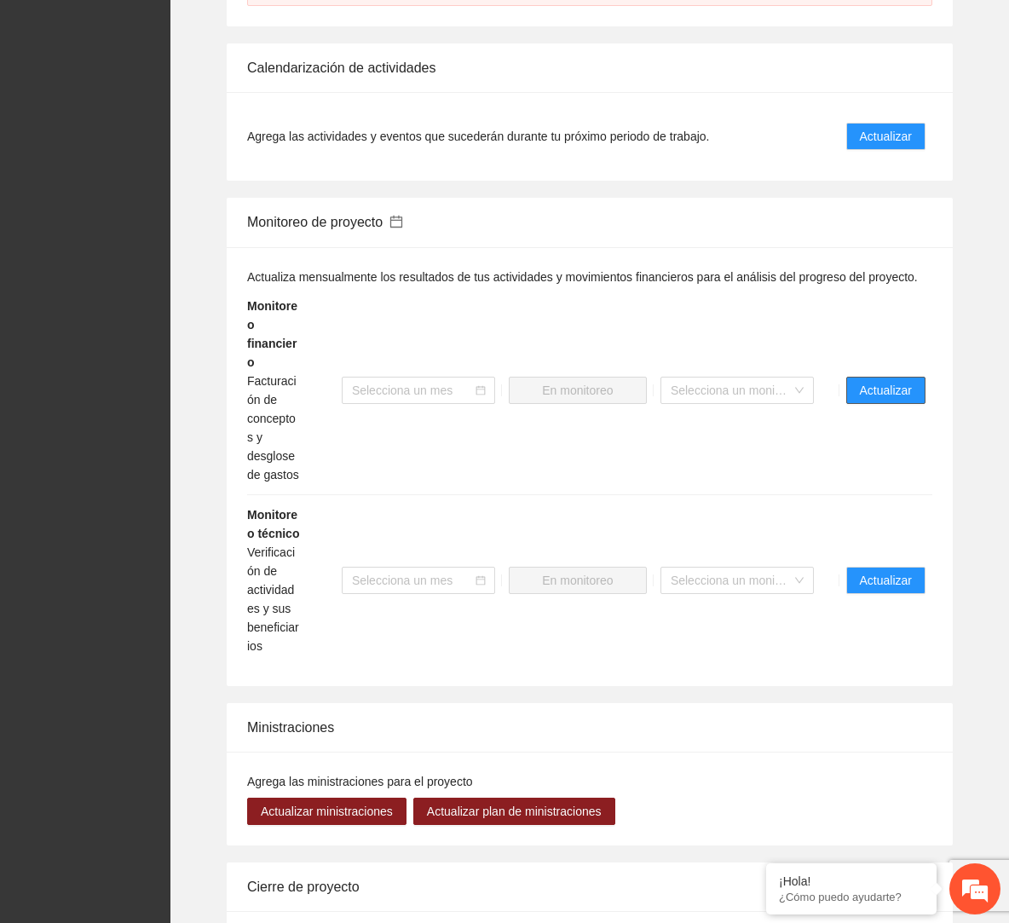
click at [691, 404] on button "Actualizar" at bounding box center [885, 390] width 79 height 27
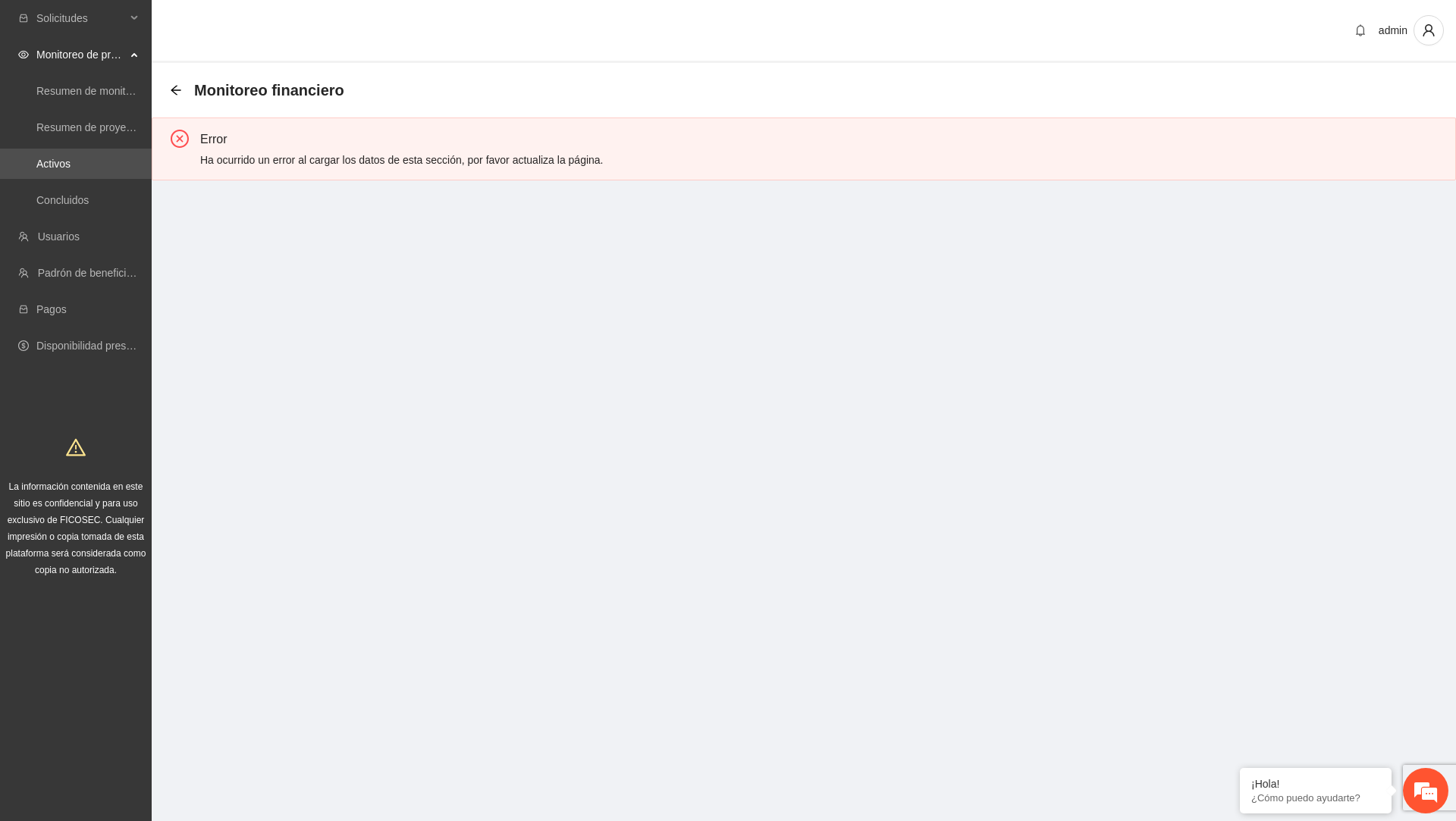
click at [593, 159] on div "Ha ocurrido un error al cargar los datos de esta sección, por favor actualiza l…" at bounding box center [821, 159] width 1243 height 17
click at [106, 28] on span "Solicitudes" at bounding box center [81, 18] width 90 height 30
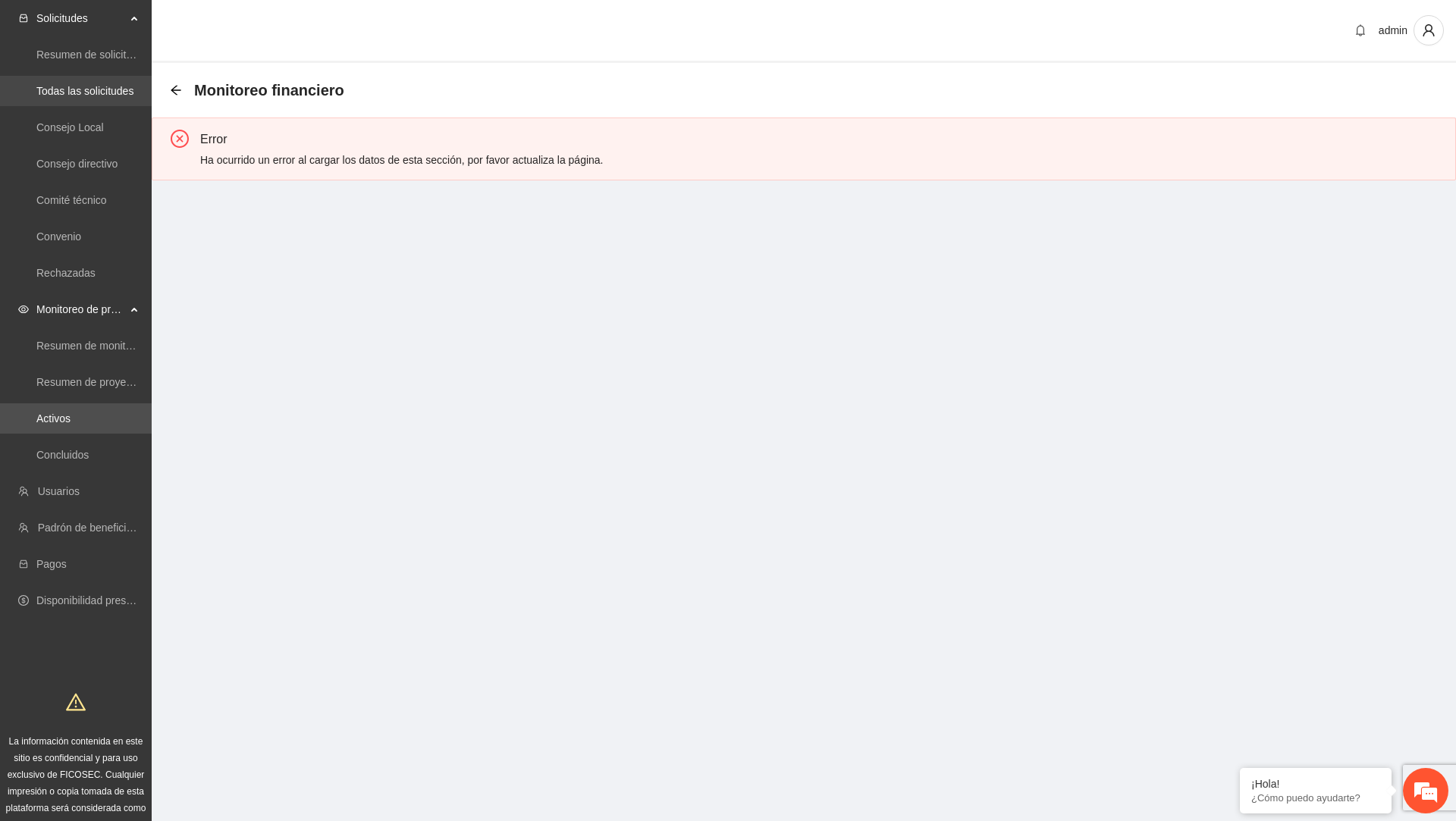
click at [84, 97] on link "Todas las solicitudes" at bounding box center [85, 91] width 97 height 12
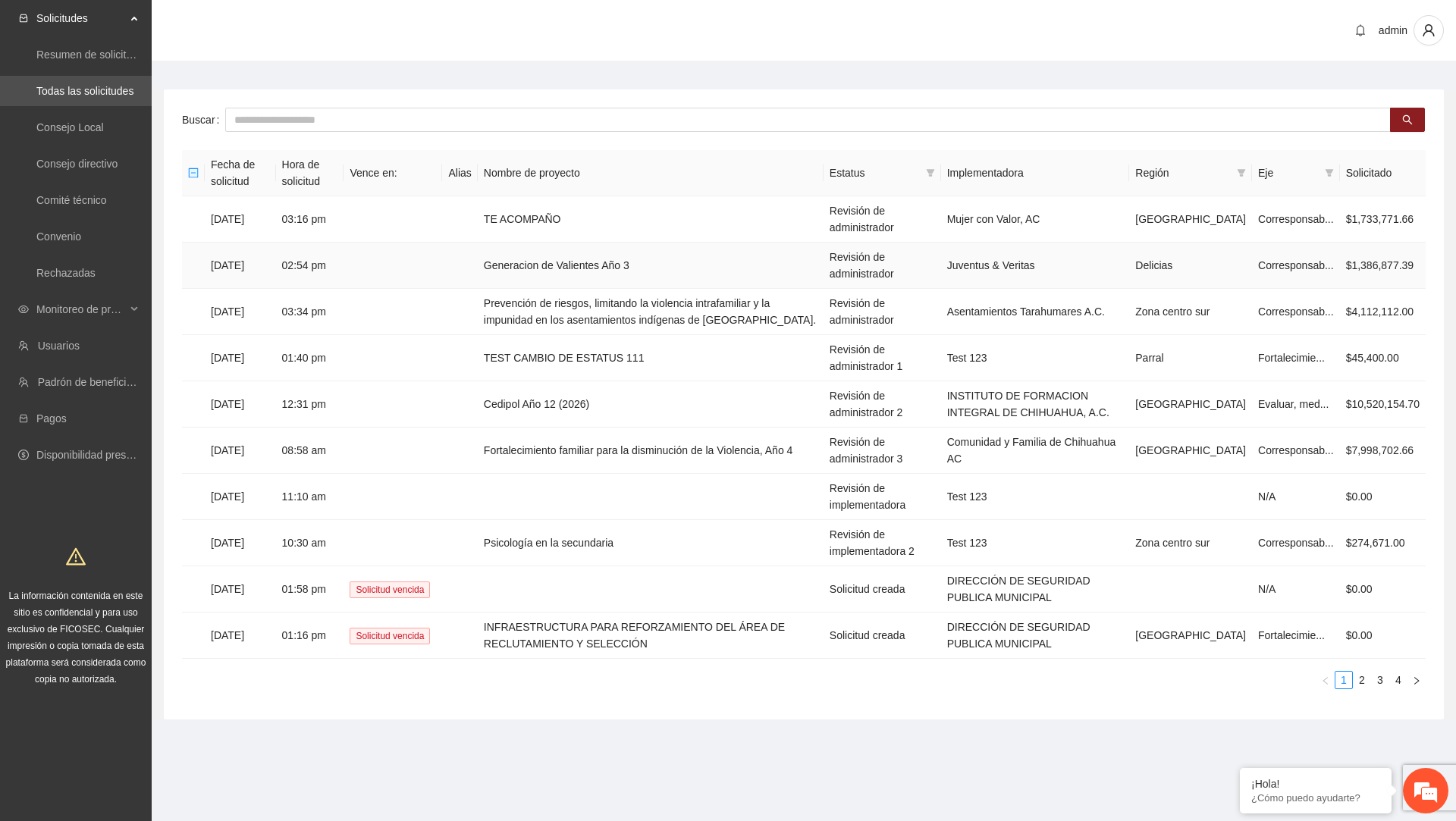
click at [602, 253] on td "Generacion de Valientes Año 3" at bounding box center [651, 266] width 345 height 46
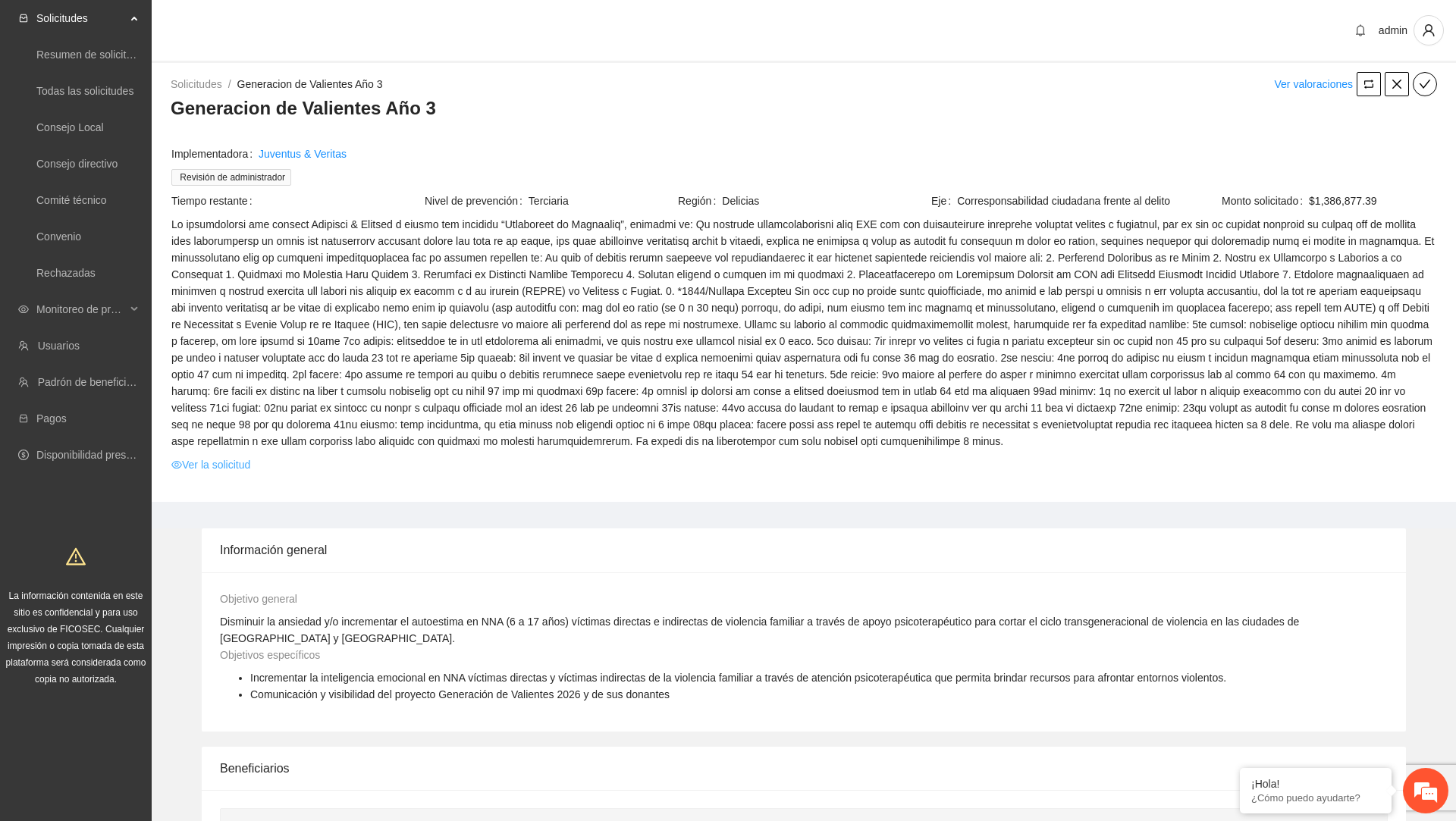
click at [232, 473] on link "Ver la solicitud" at bounding box center [211, 464] width 79 height 17
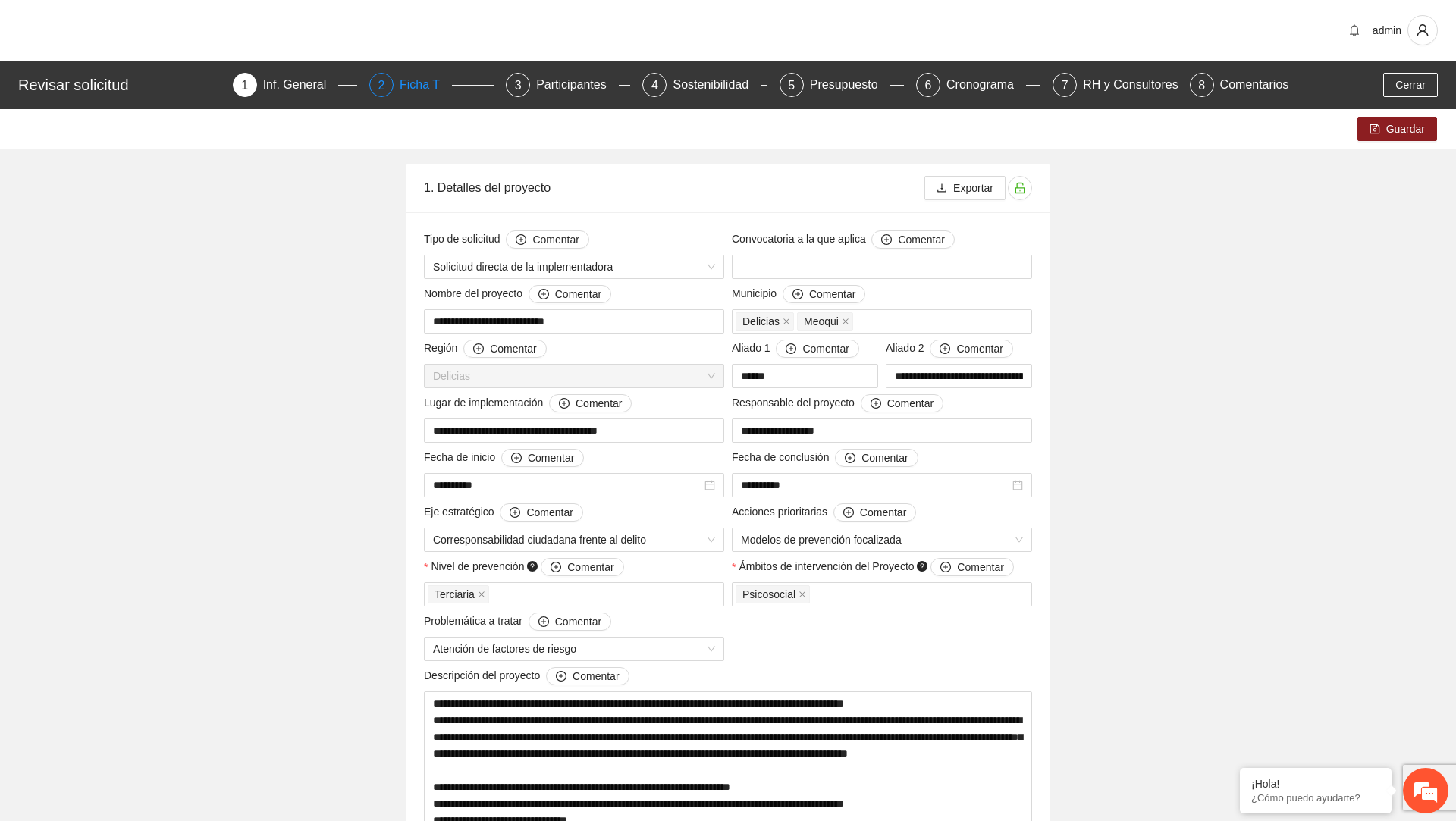
click at [403, 85] on div "Ficha T" at bounding box center [425, 85] width 53 height 24
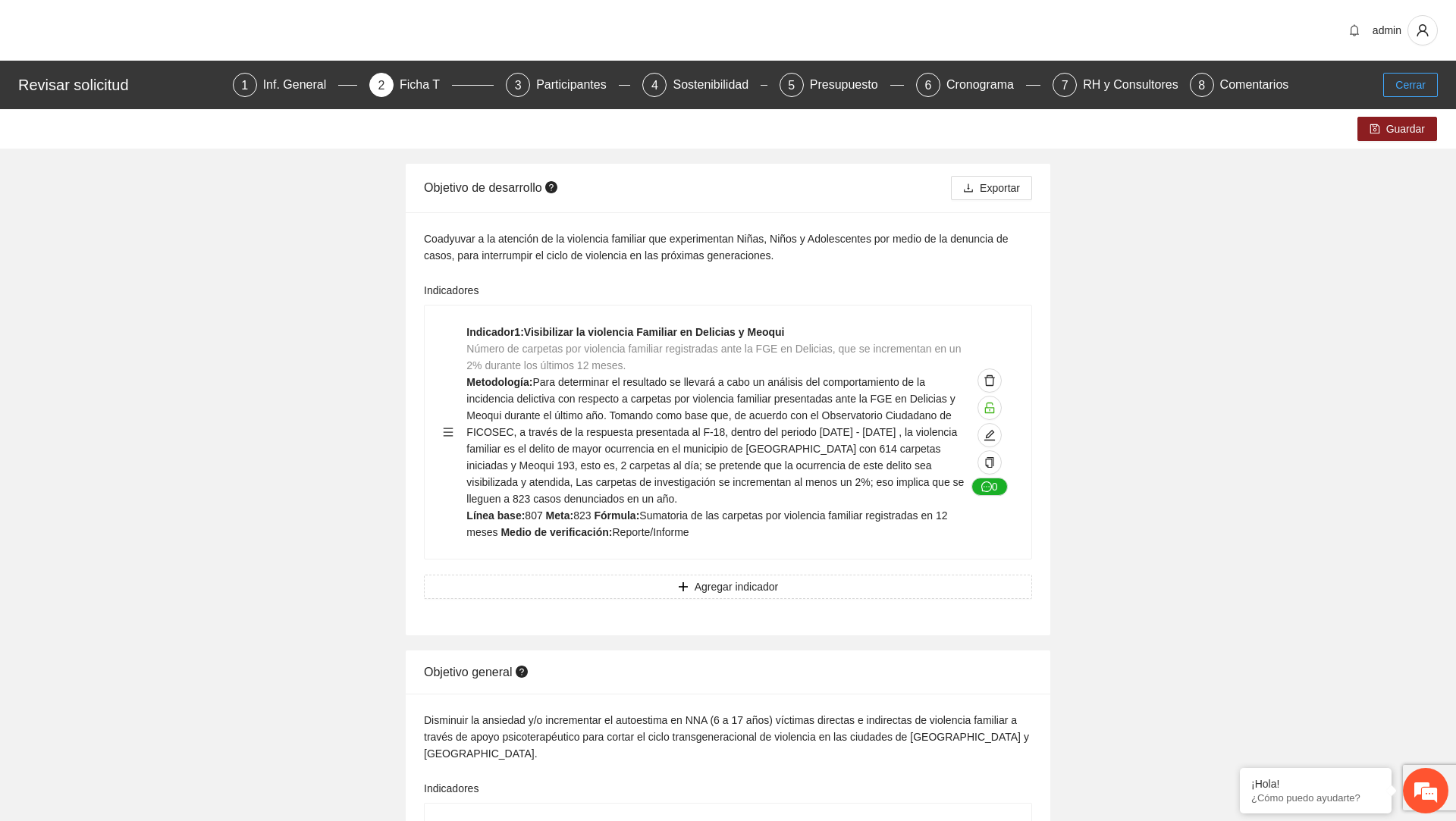
click at [1395, 86] on span "Cerrar" at bounding box center [1410, 85] width 30 height 17
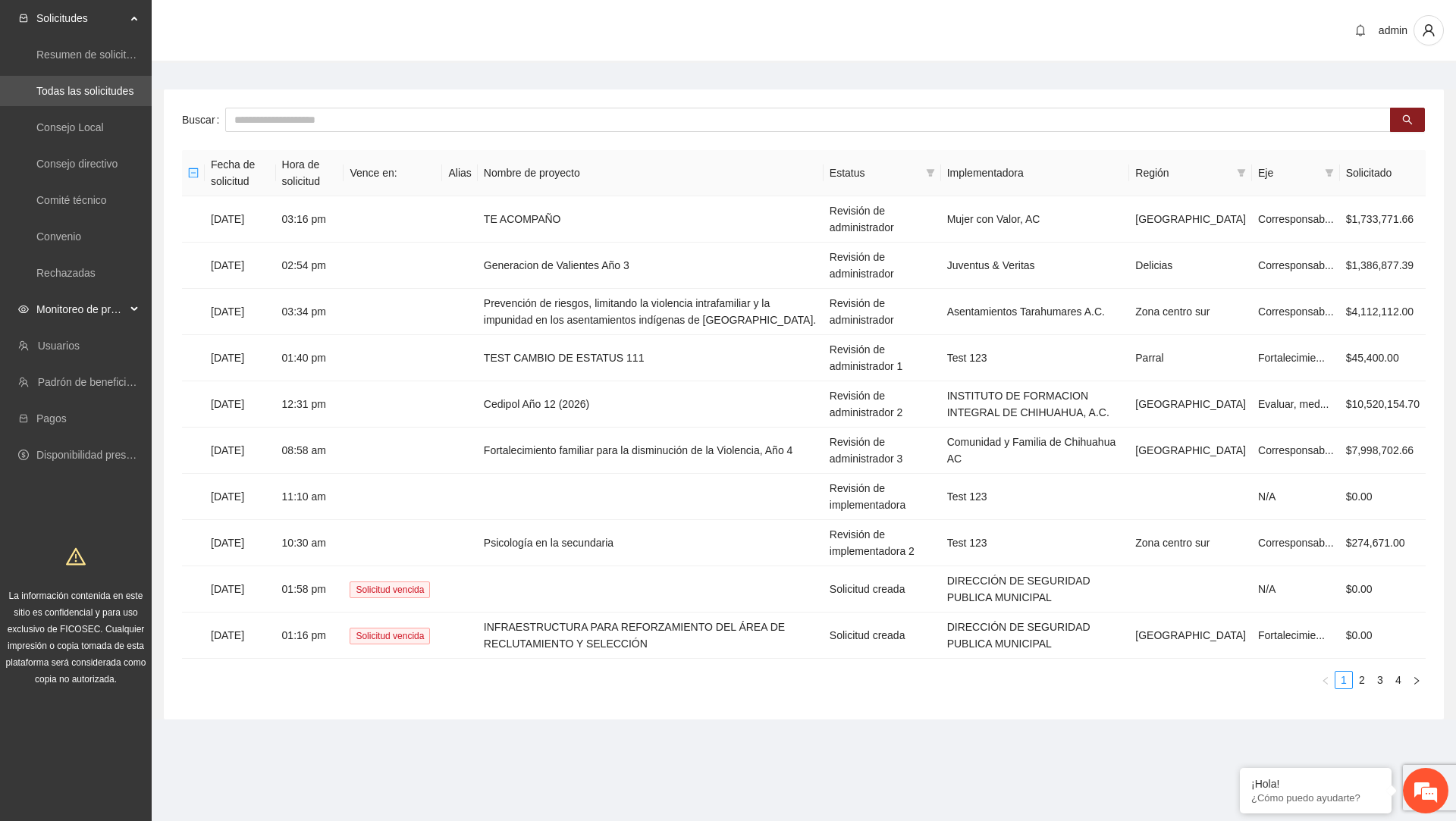
click at [93, 319] on span "Monitoreo de proyectos" at bounding box center [81, 310] width 90 height 30
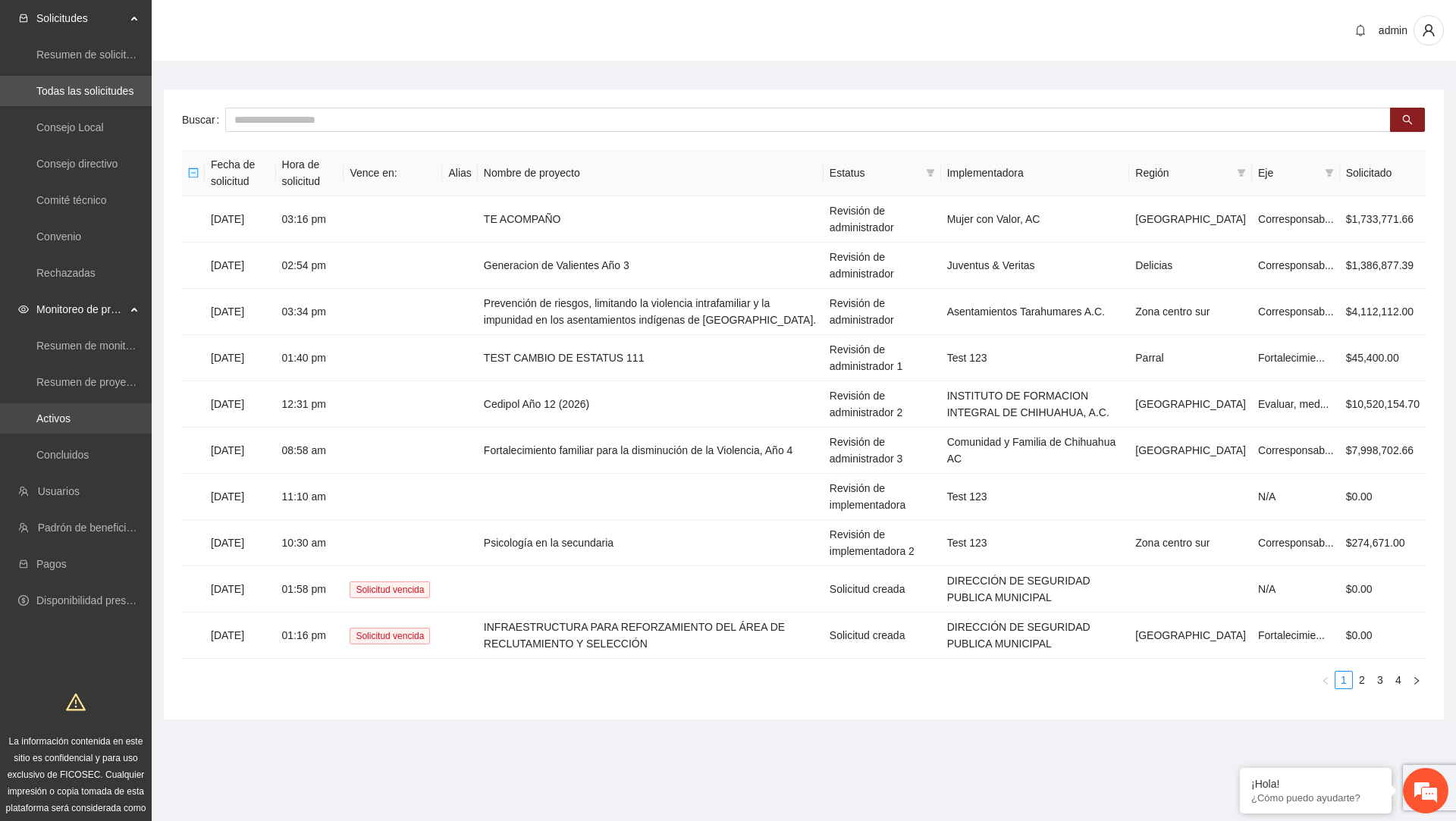
click at [67, 424] on link "Activos" at bounding box center [53, 418] width 34 height 12
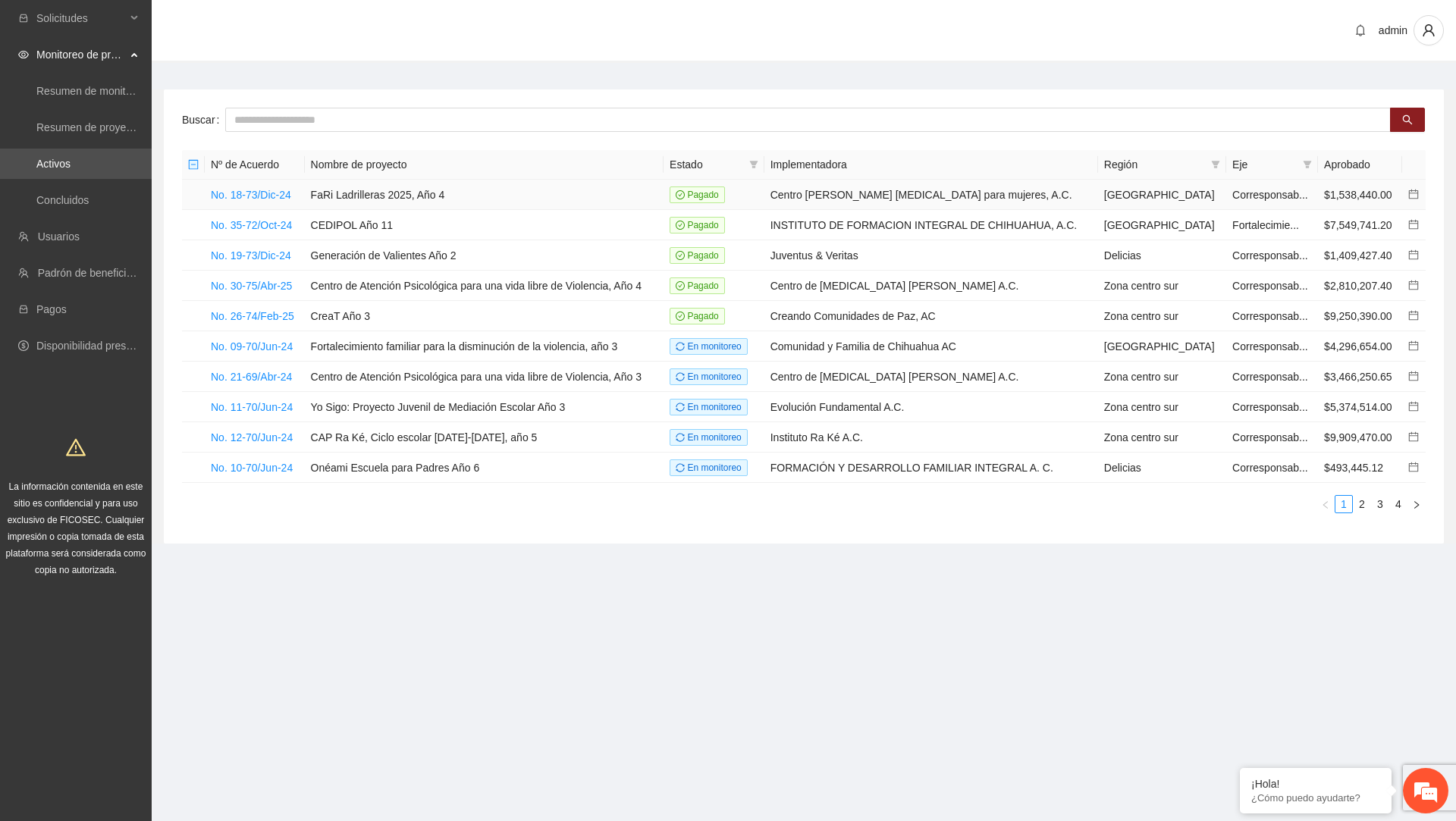
click at [279, 187] on td "No. 18-73/Dic-24" at bounding box center [255, 195] width 100 height 30
click at [279, 192] on link "No. 18-73/Dic-24" at bounding box center [251, 195] width 80 height 12
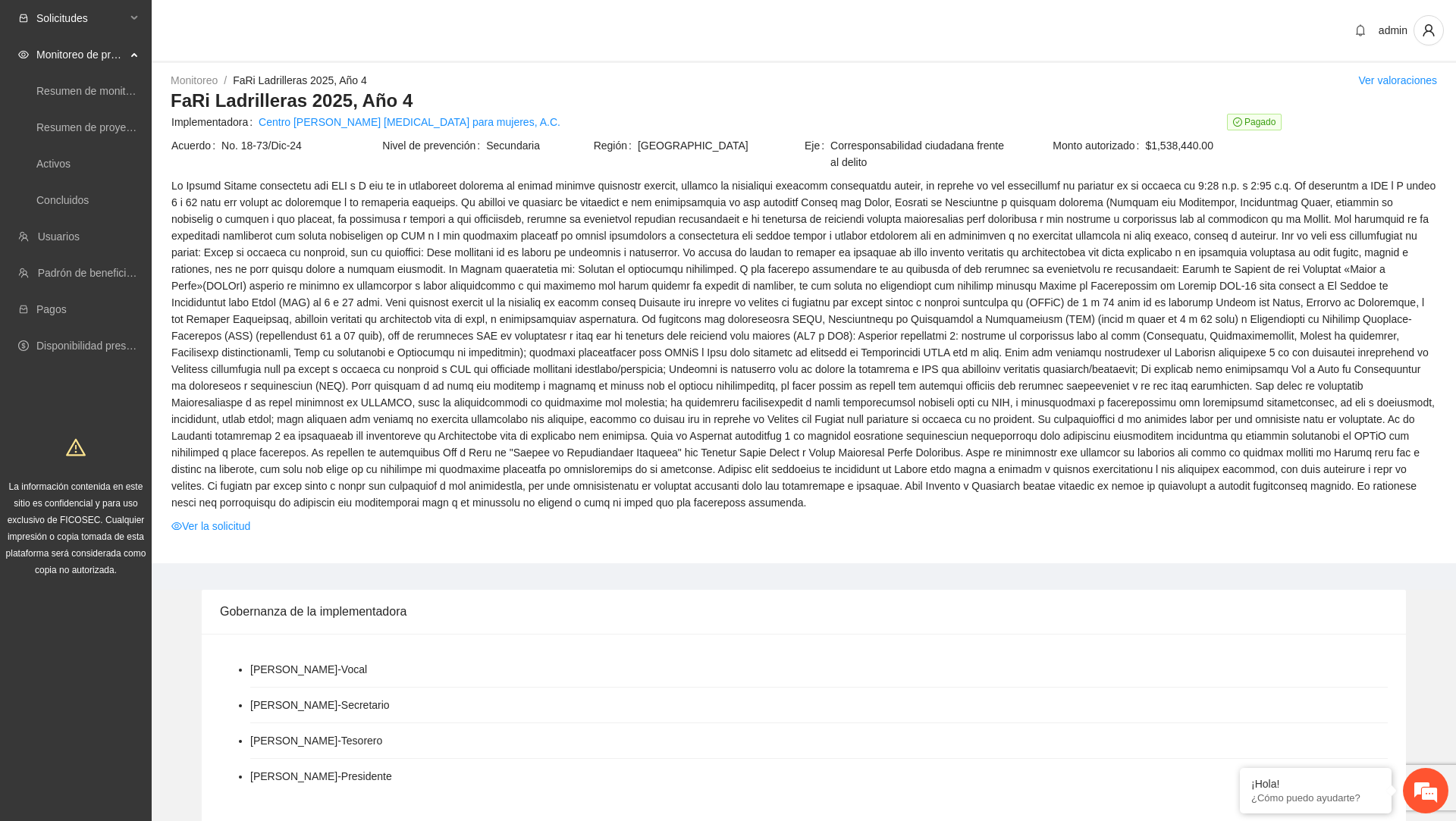
click at [118, 17] on span "Solicitudes" at bounding box center [81, 18] width 90 height 30
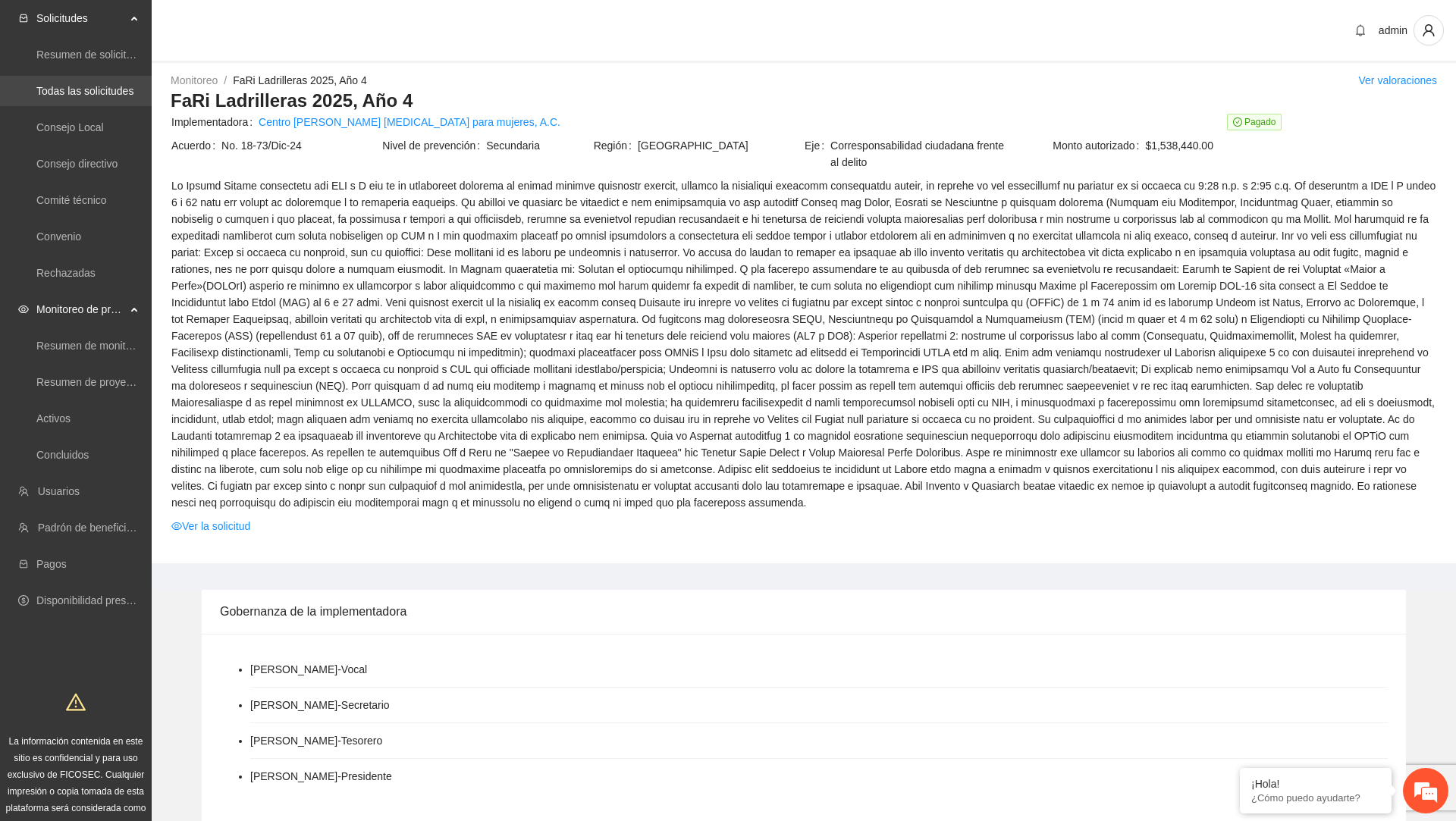
click at [93, 91] on link "Todas las solicitudes" at bounding box center [85, 91] width 97 height 12
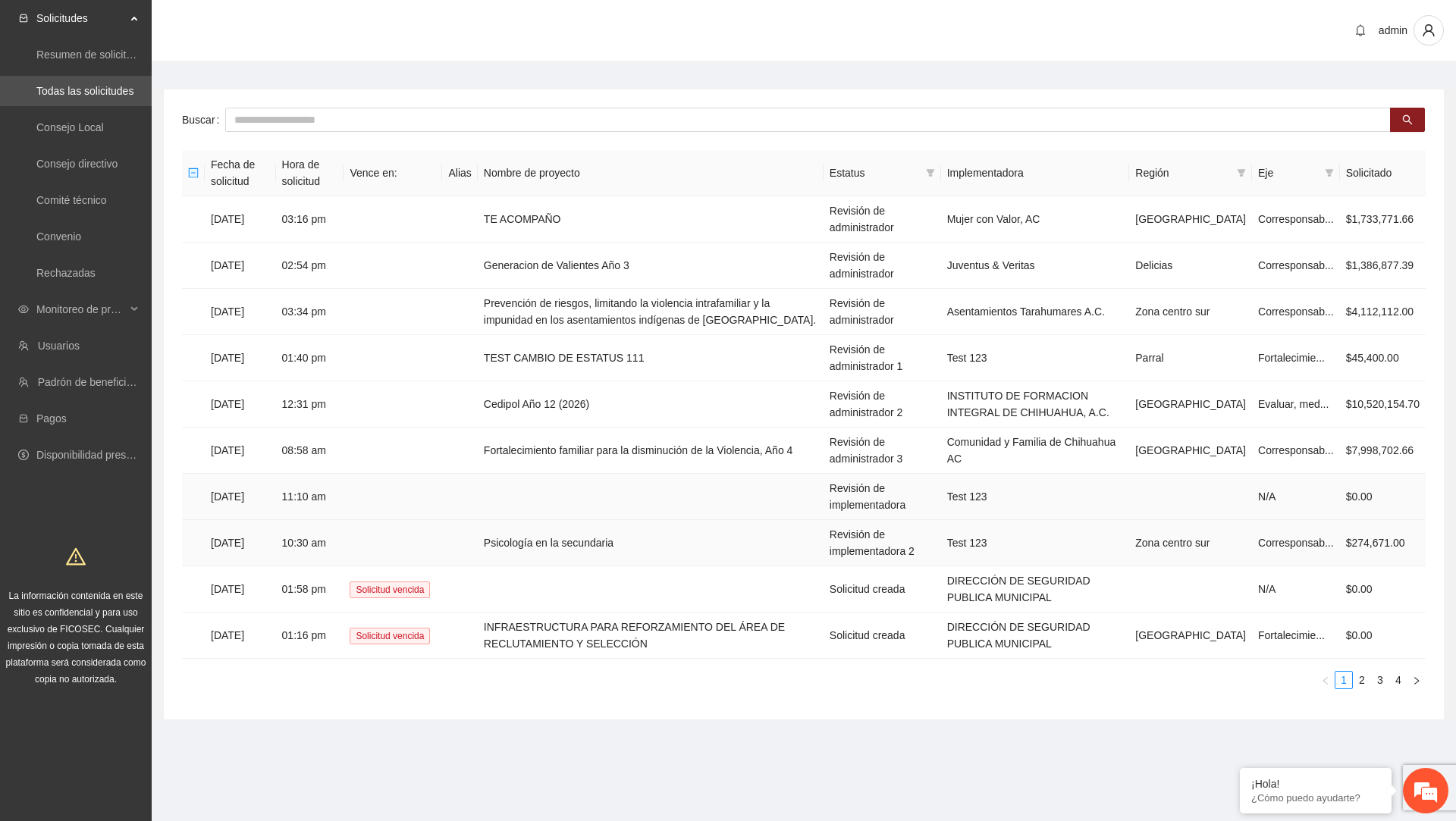
click at [602, 545] on td "Psicología en la secundaria" at bounding box center [651, 543] width 345 height 46
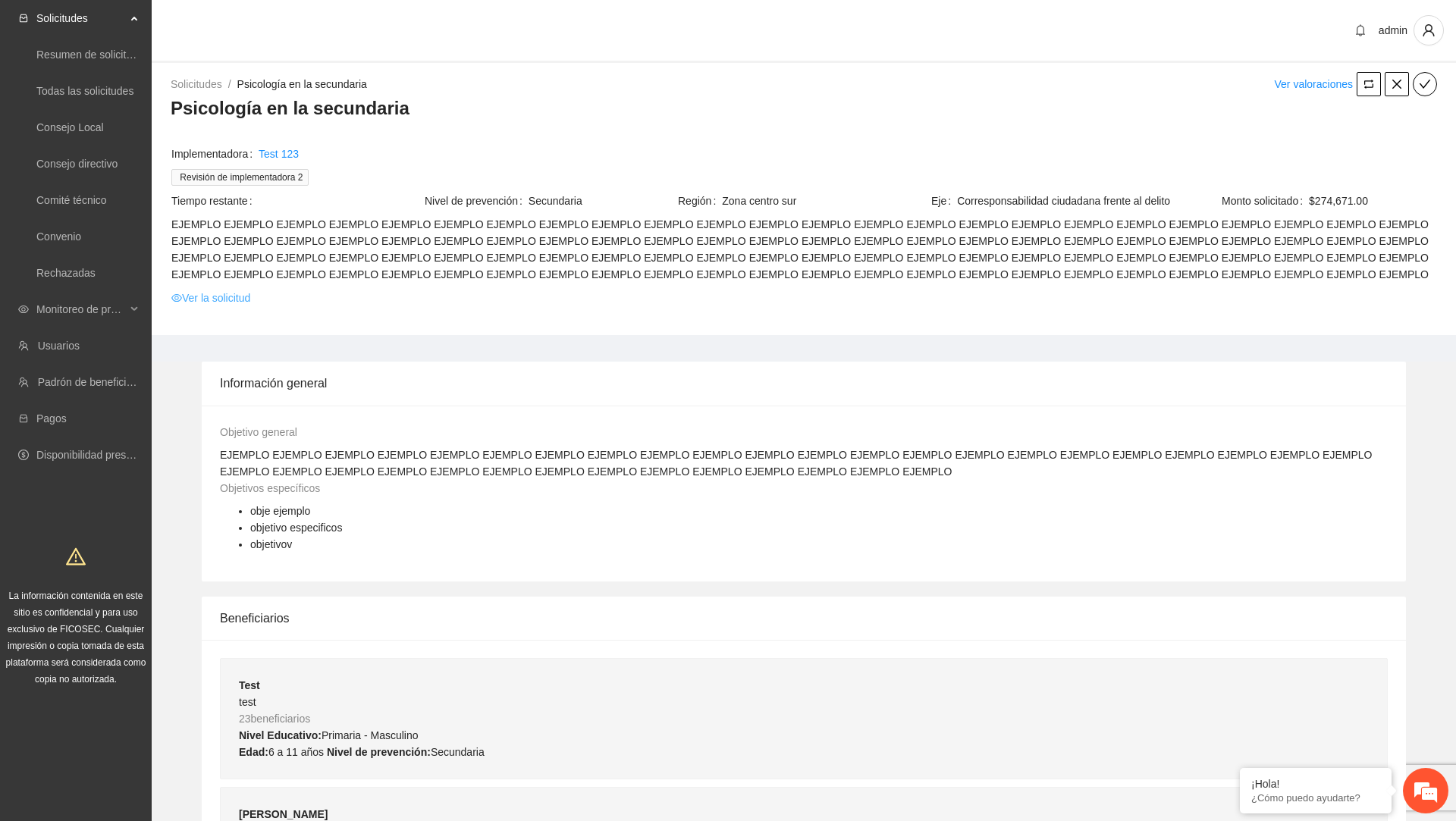
click at [236, 289] on link "Ver la solicitud" at bounding box center [211, 297] width 79 height 17
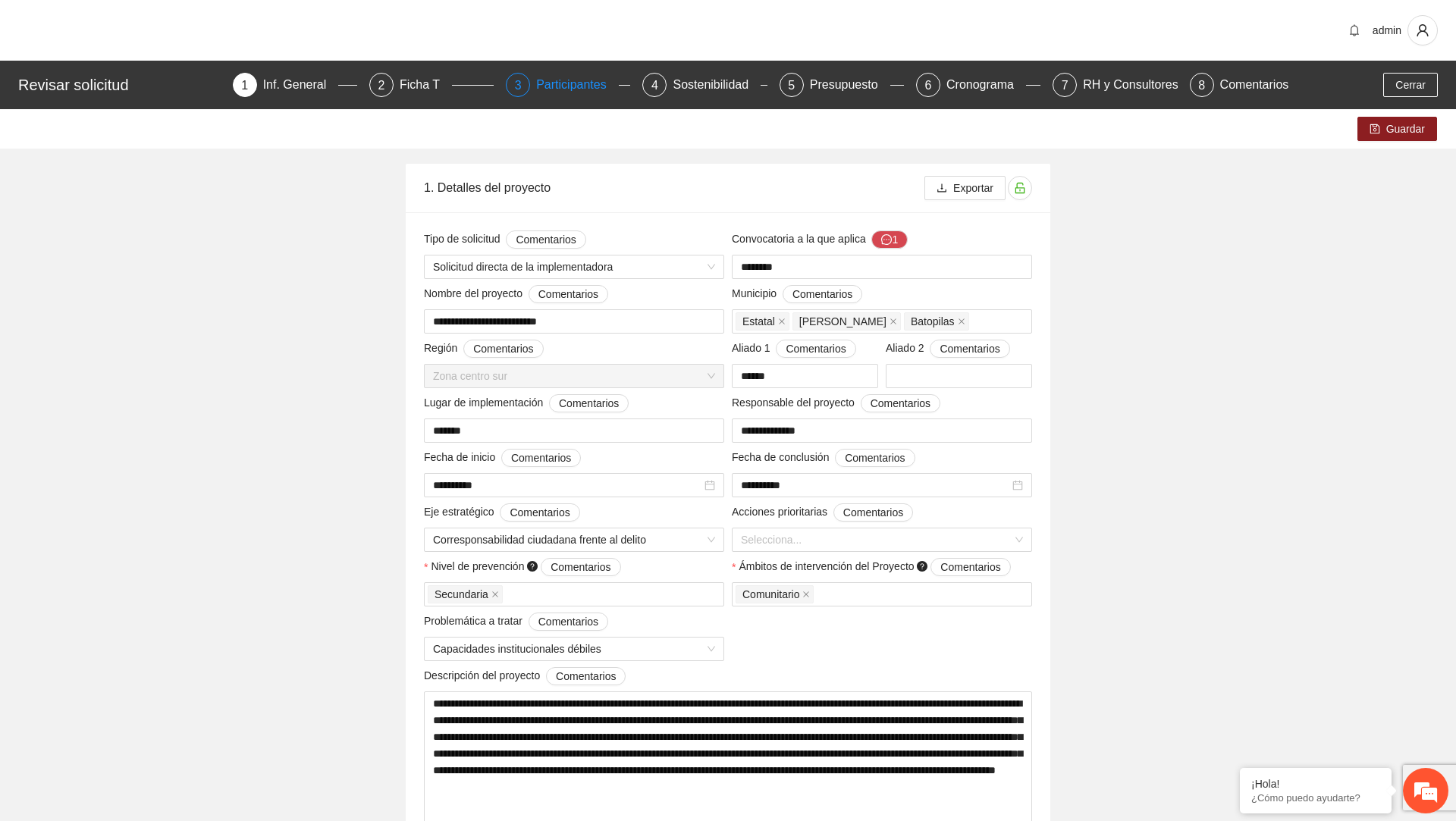
click at [580, 93] on div "Participantes" at bounding box center [577, 85] width 83 height 24
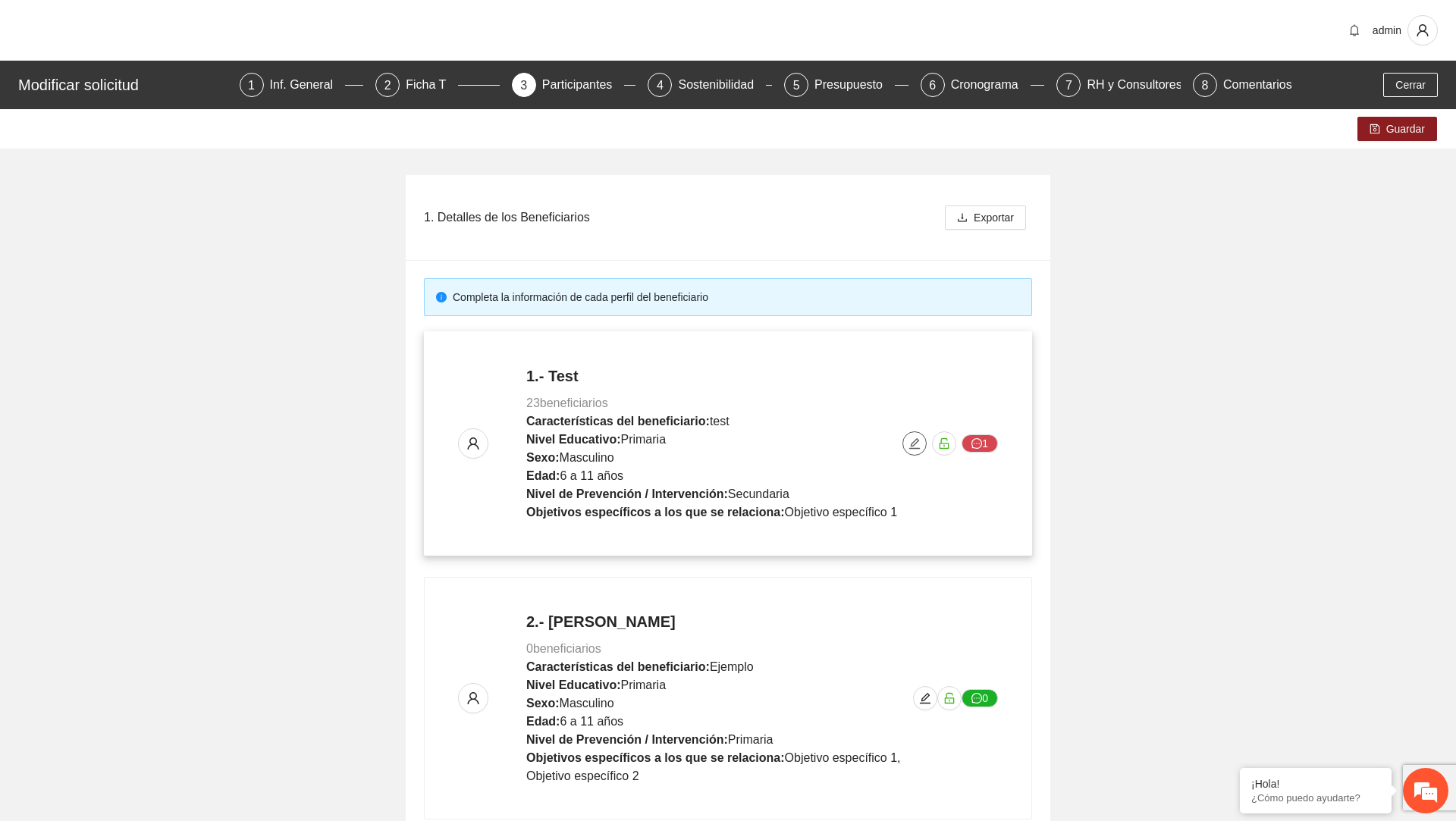
click at [909, 444] on icon "edit" at bounding box center [914, 443] width 11 height 11
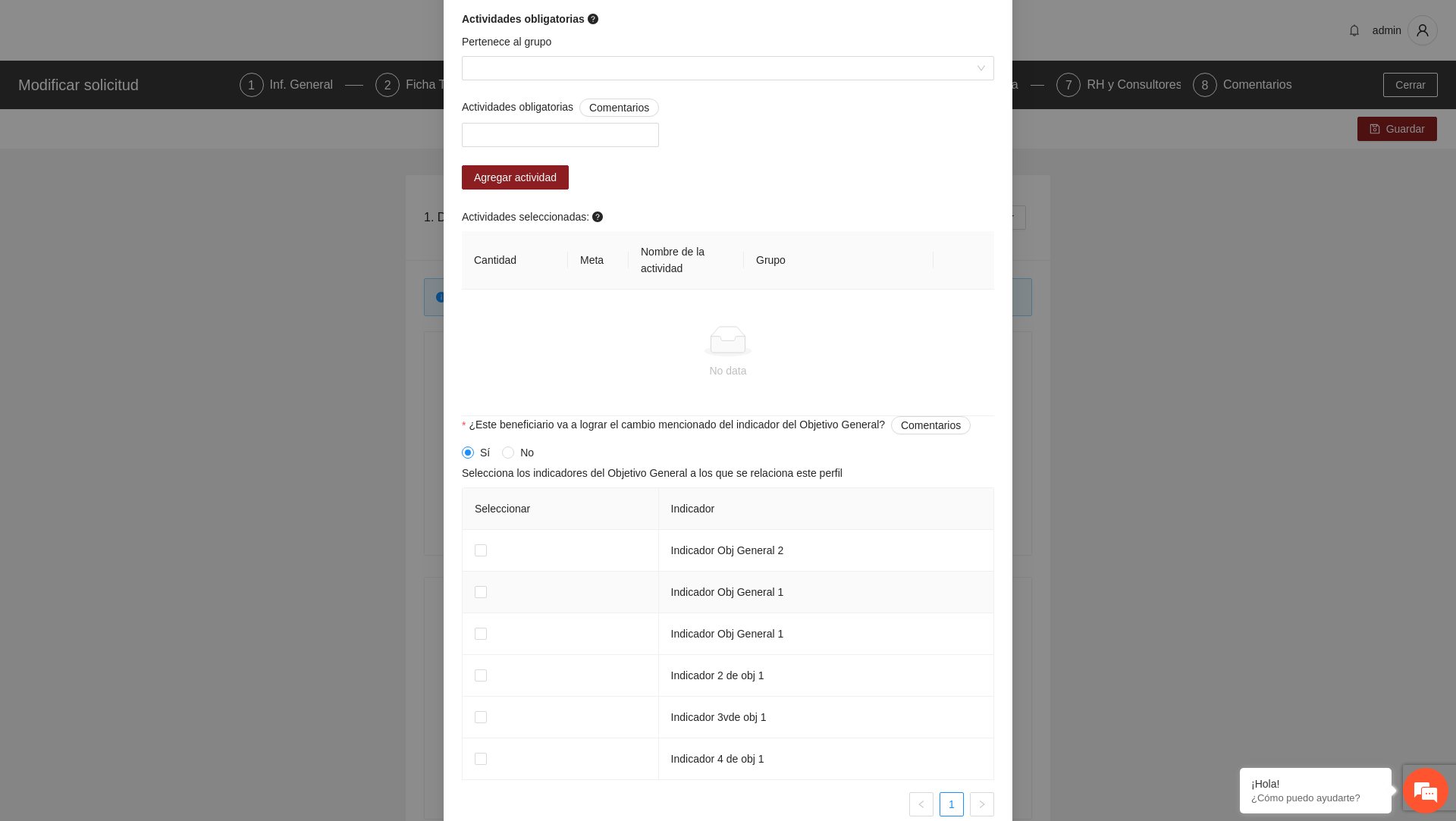
scroll to position [1243, 0]
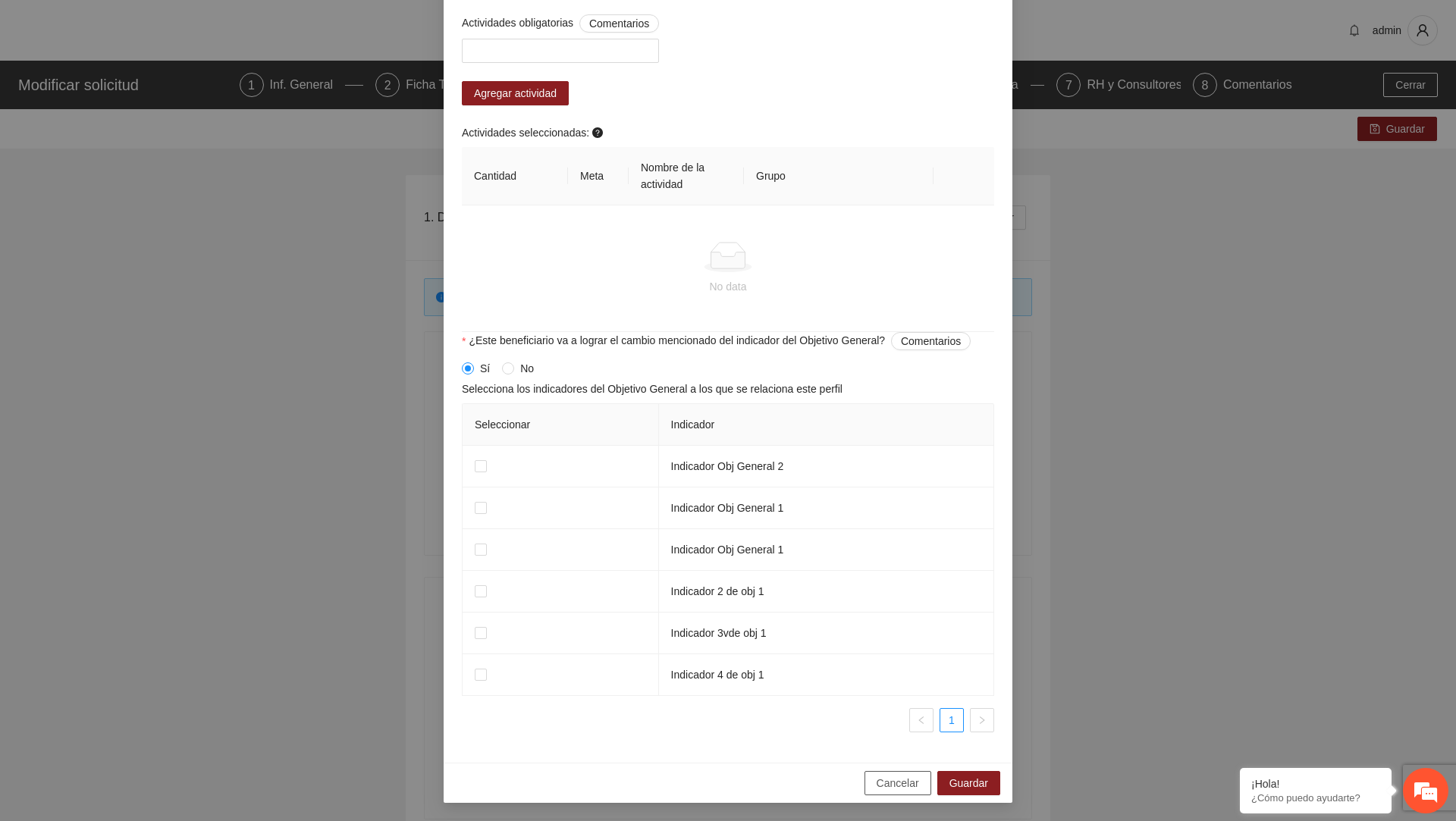
click at [885, 777] on span "Cancelar" at bounding box center [898, 783] width 43 height 17
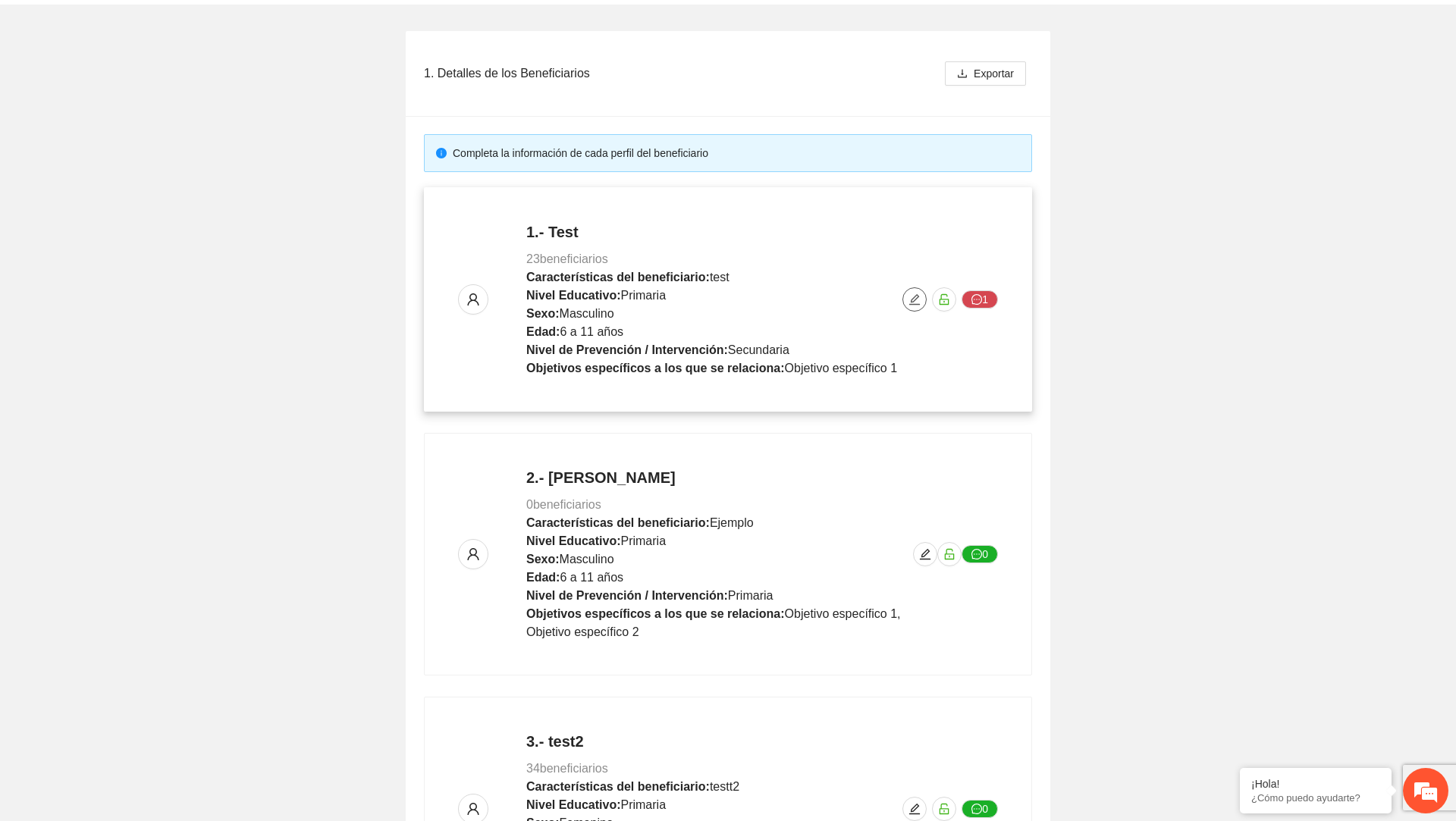
scroll to position [0, 0]
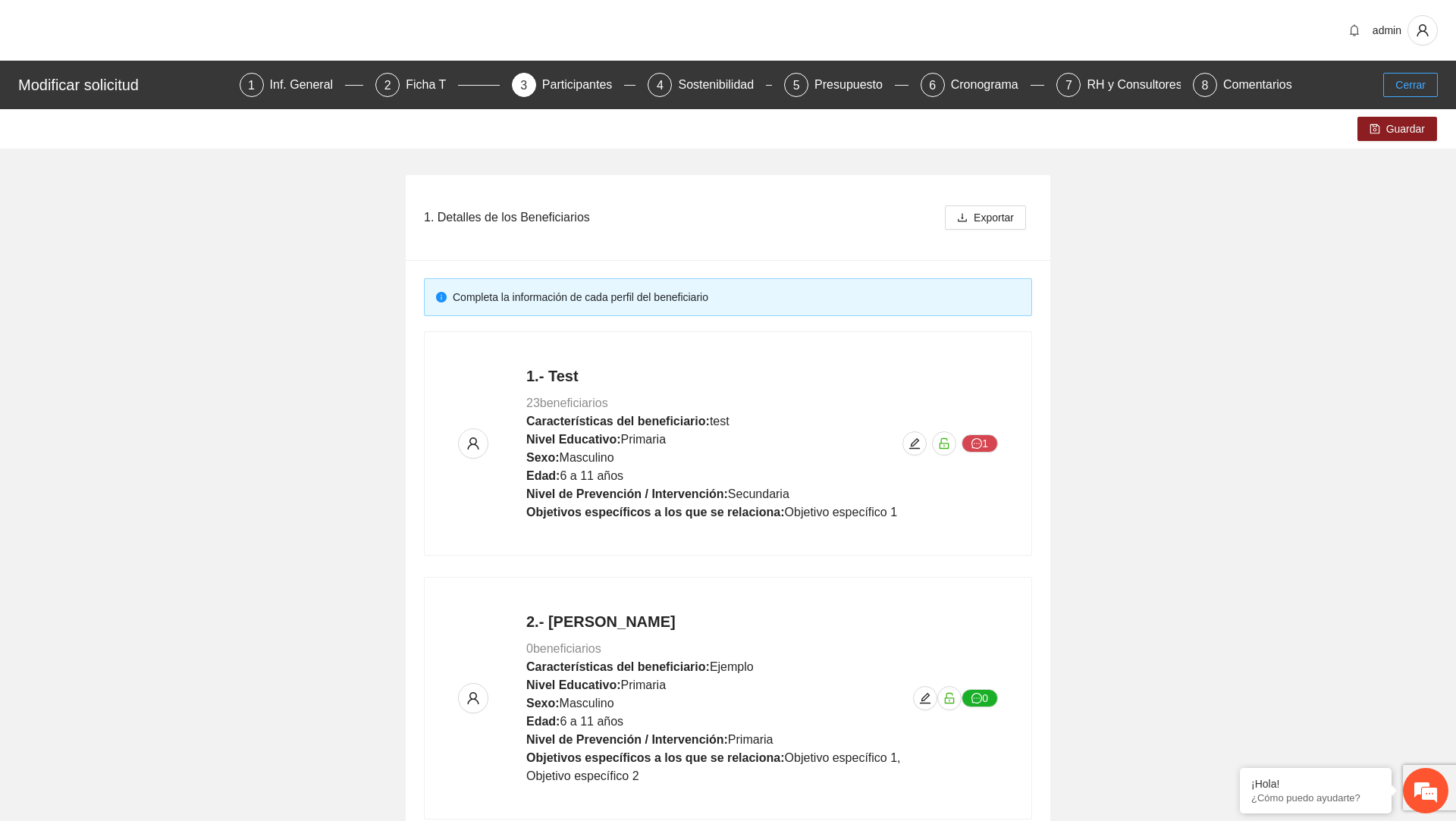
click at [1411, 85] on span "Cerrar" at bounding box center [1410, 85] width 30 height 17
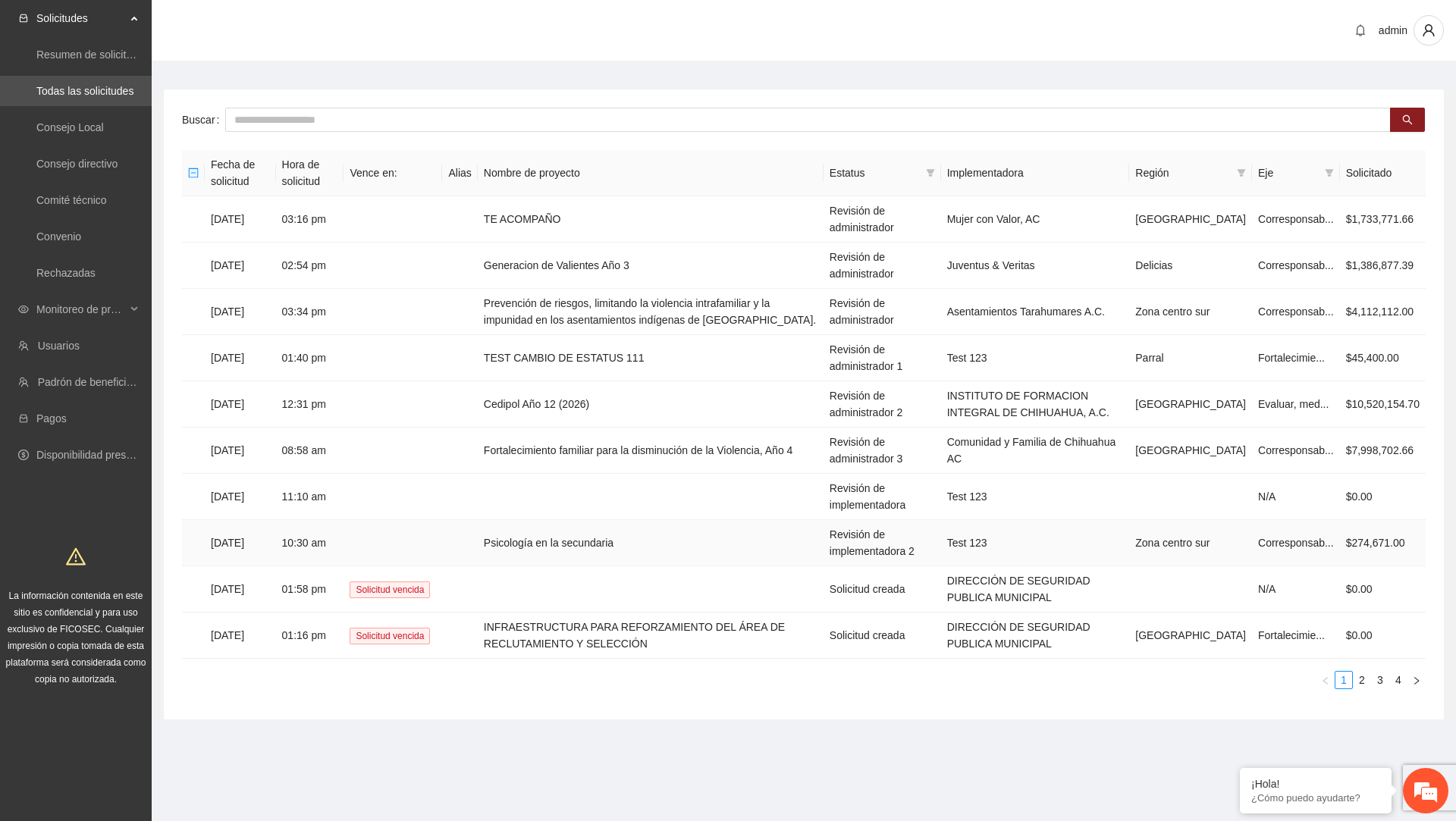
click at [573, 542] on td "Psicología en la secundaria" at bounding box center [651, 543] width 345 height 46
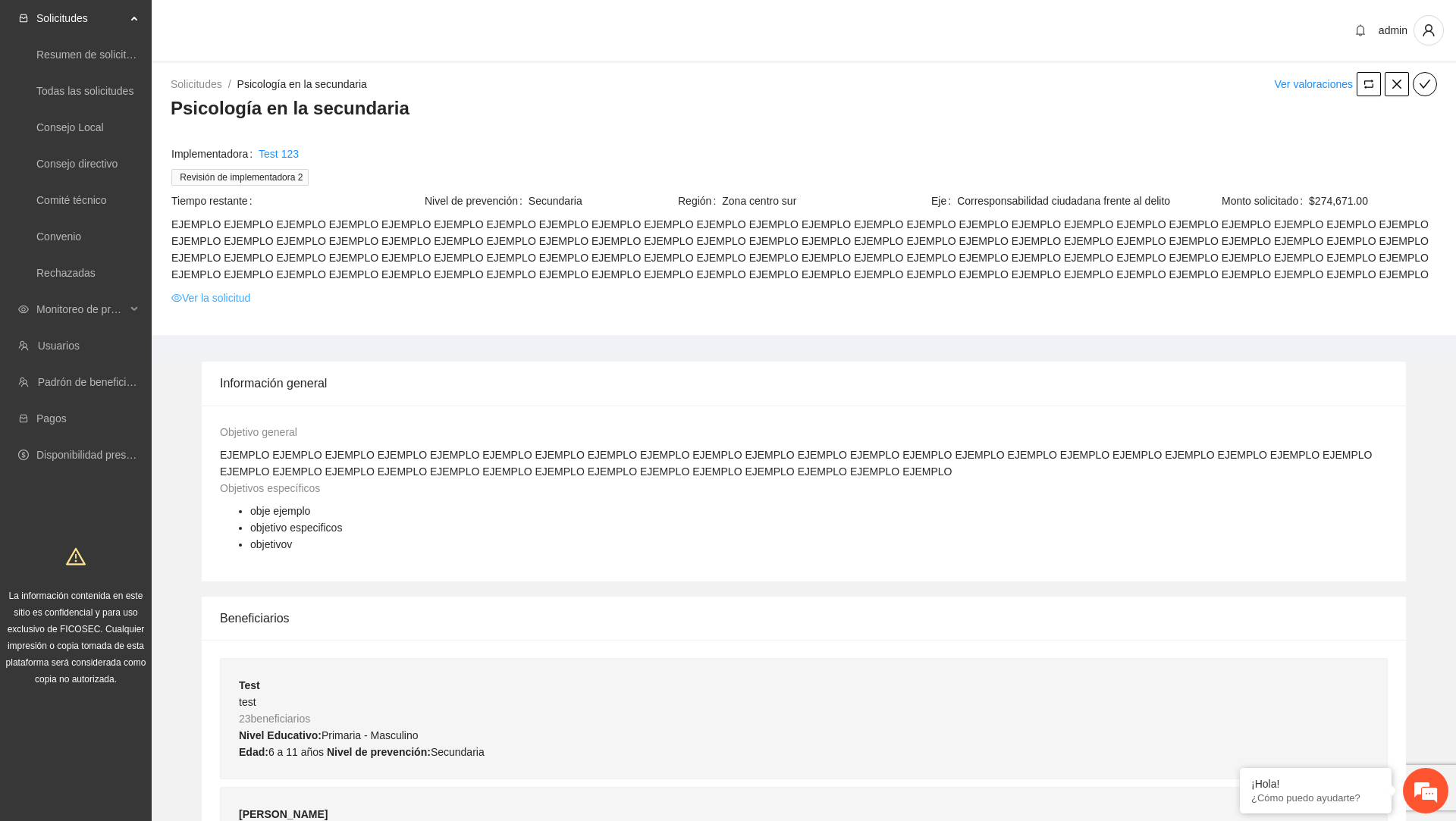
click at [224, 300] on link "Ver la solicitud" at bounding box center [211, 297] width 79 height 17
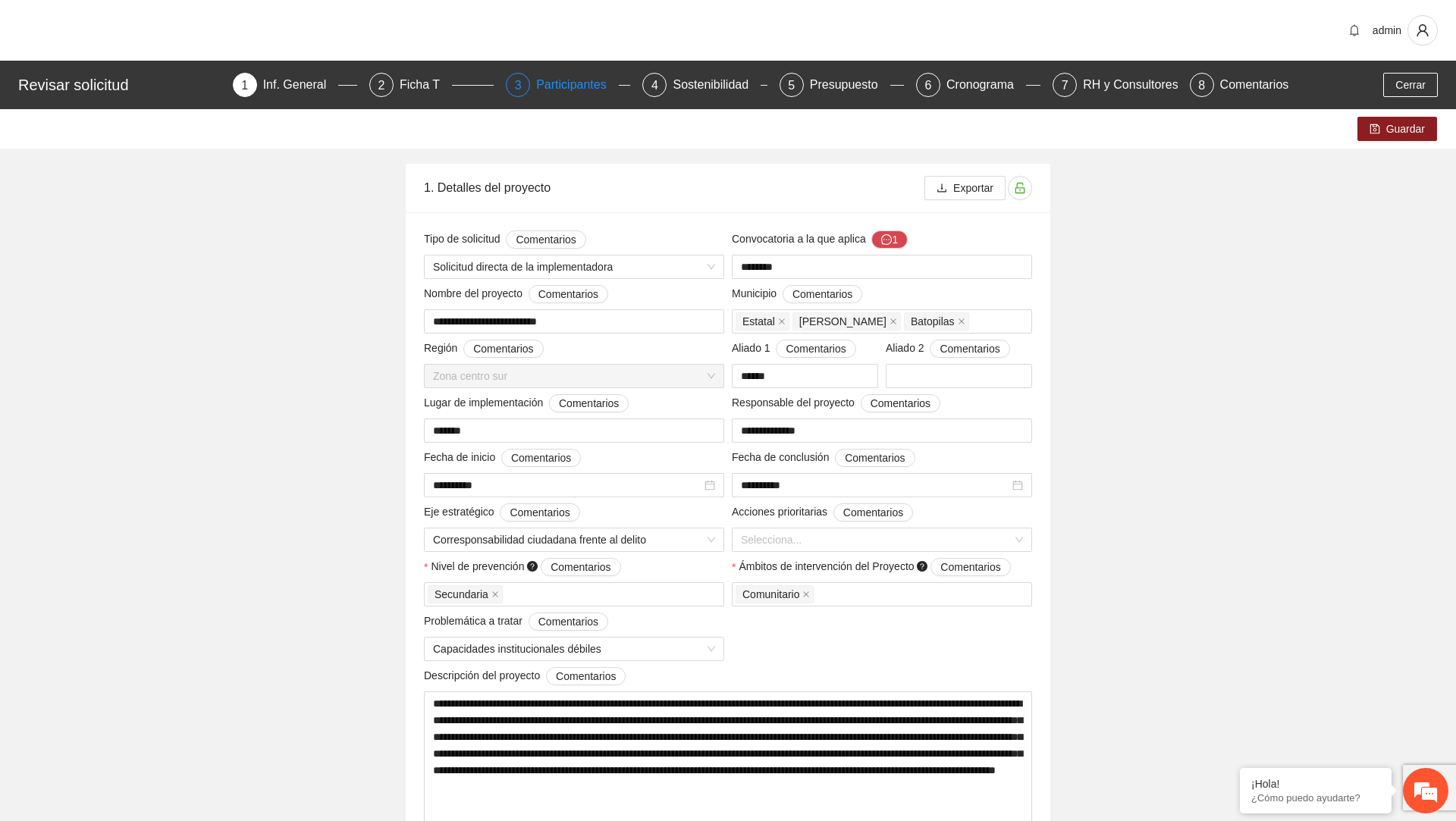
click at [570, 90] on div "Participantes" at bounding box center [577, 85] width 83 height 24
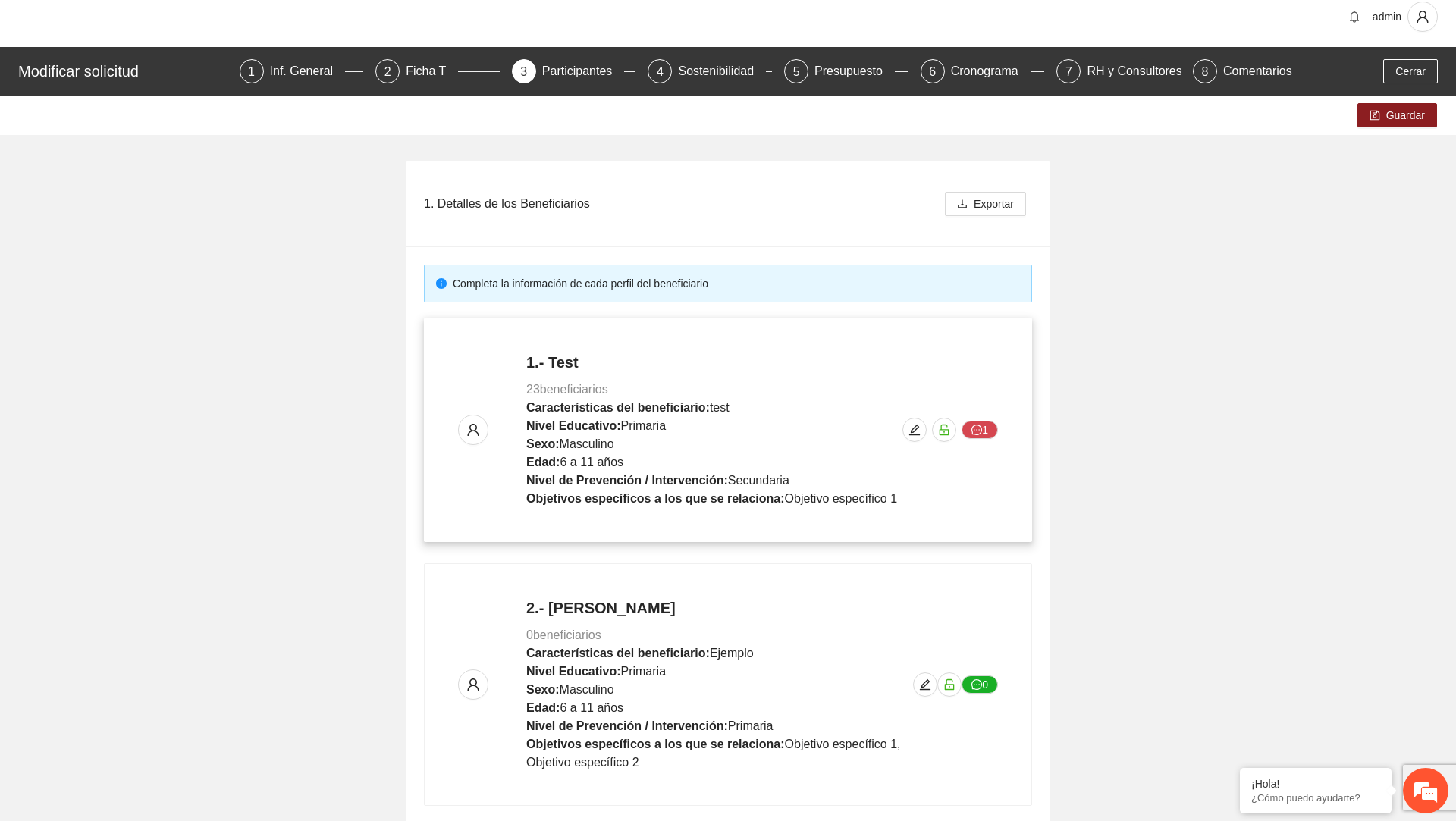
scroll to position [15, 0]
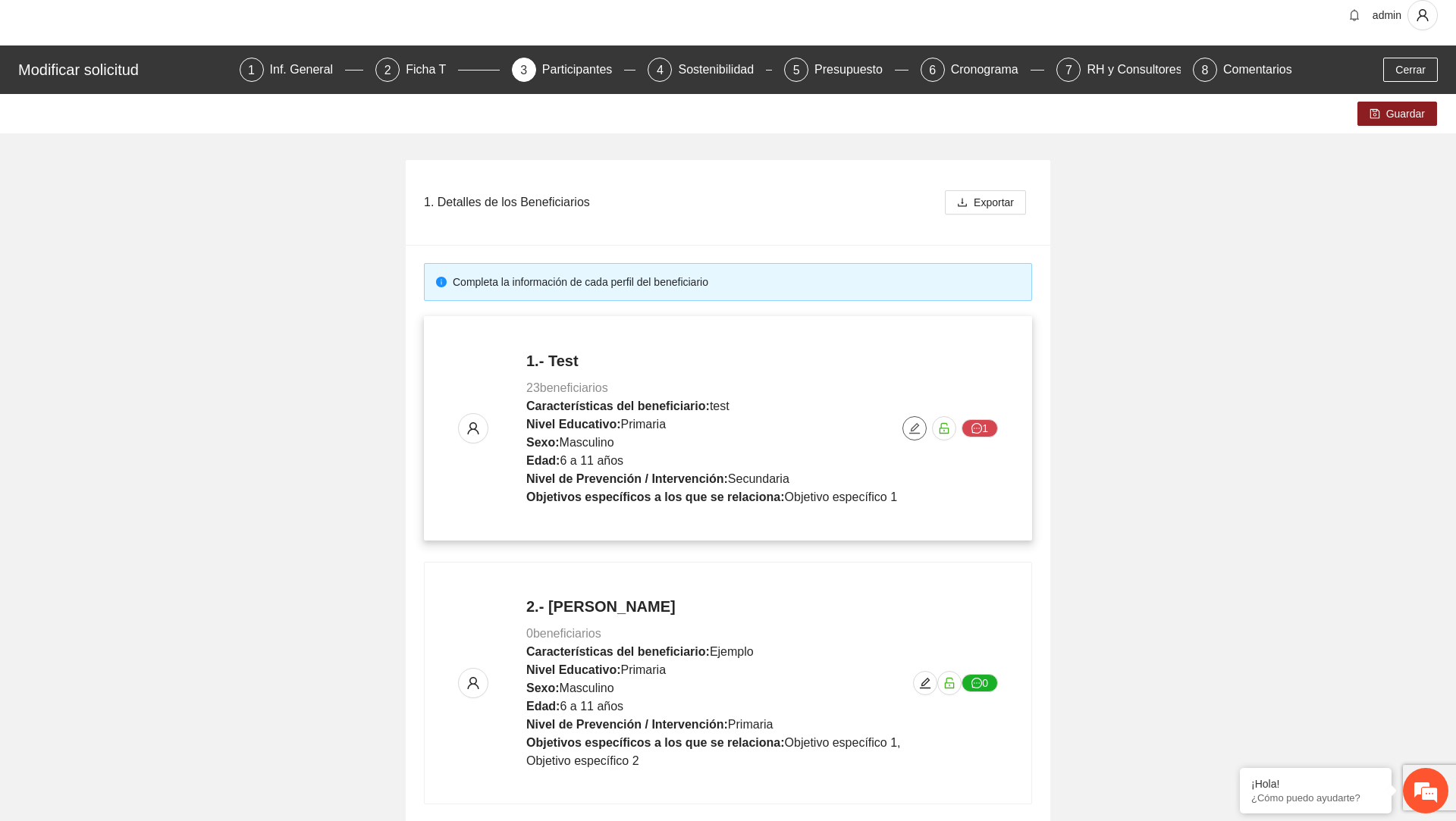
click at [909, 430] on icon "edit" at bounding box center [914, 428] width 11 height 11
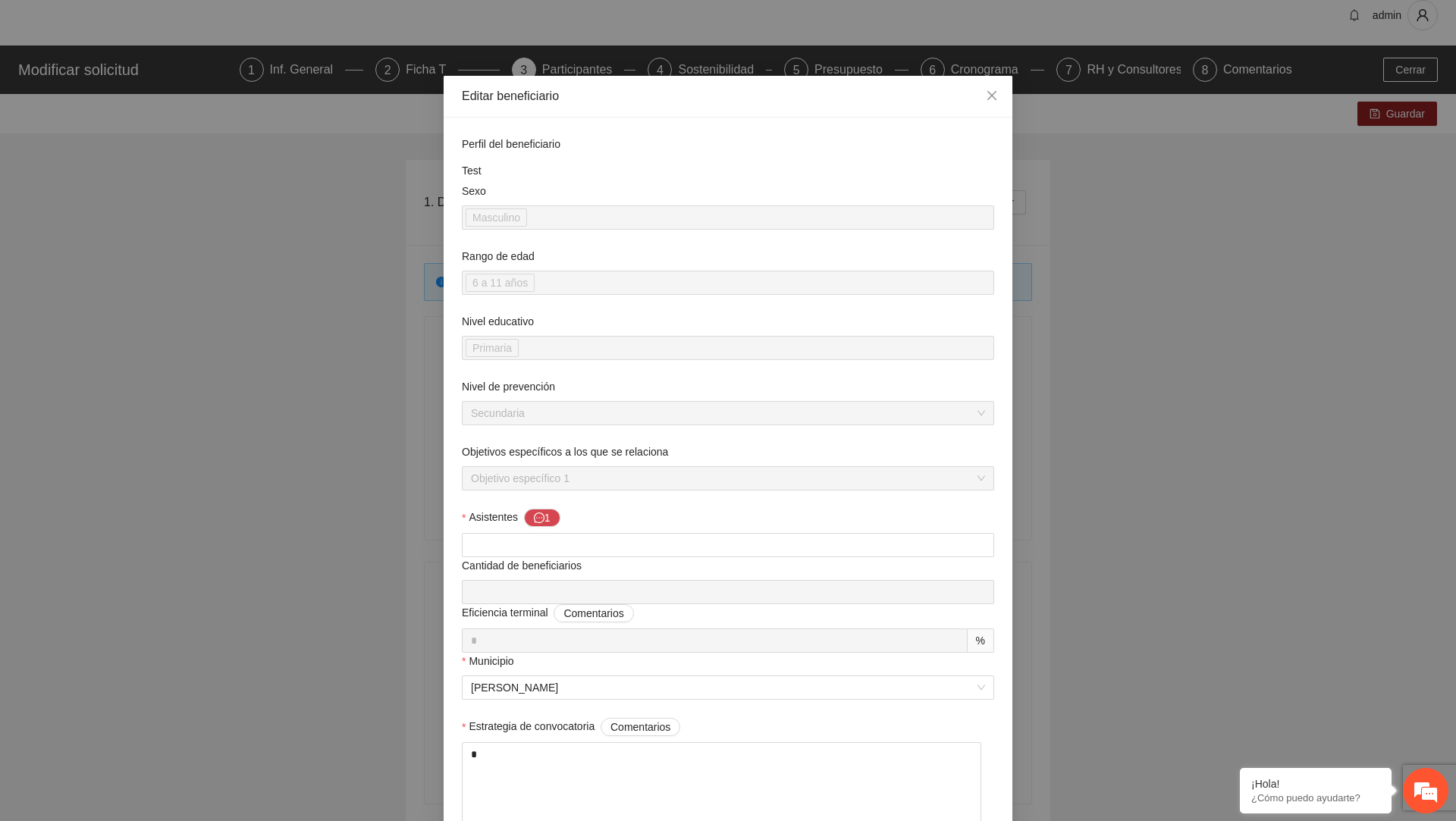
scroll to position [1125, 0]
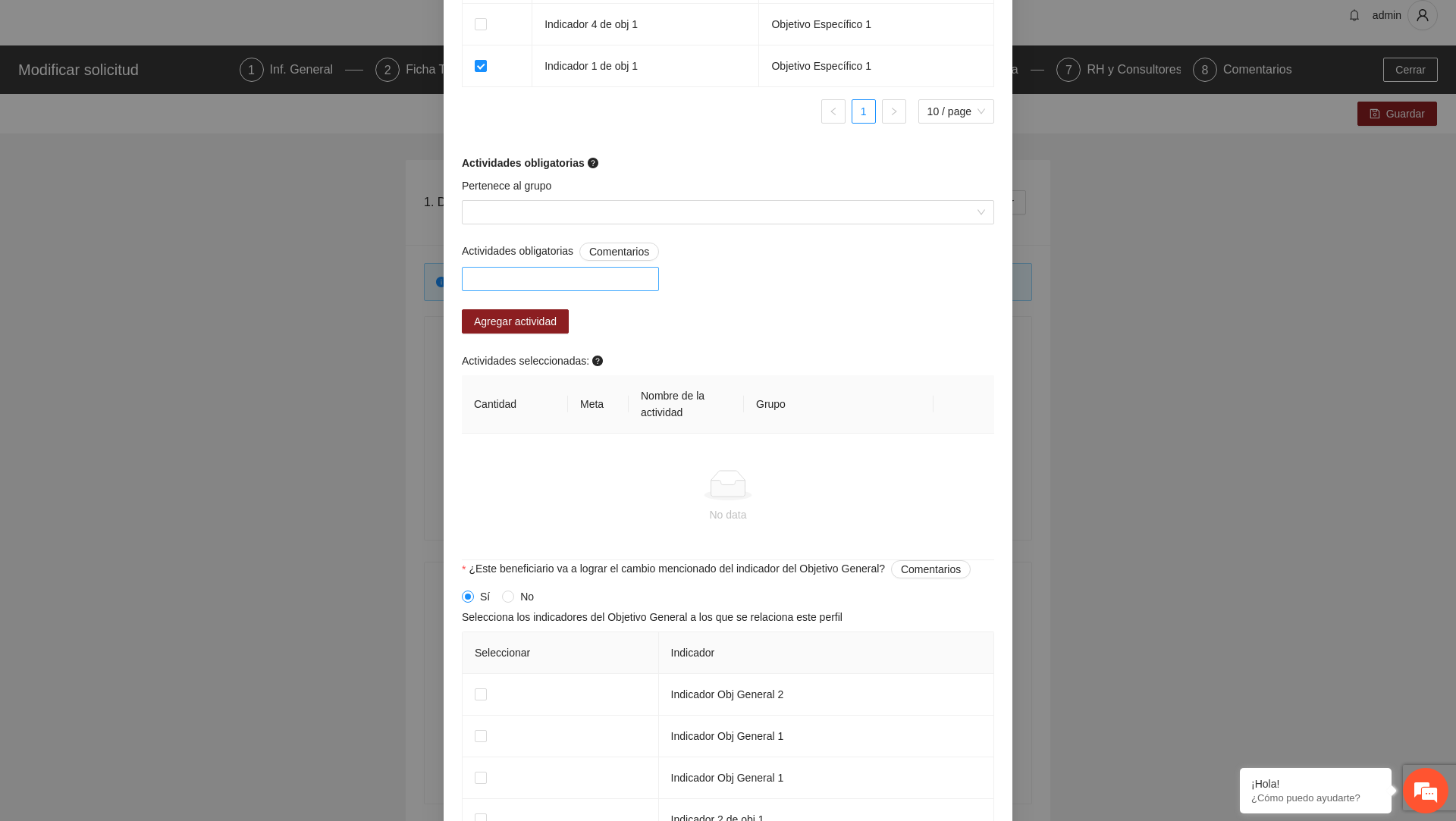
click at [617, 290] on div at bounding box center [560, 278] width 197 height 24
click at [586, 223] on span at bounding box center [723, 213] width 504 height 23
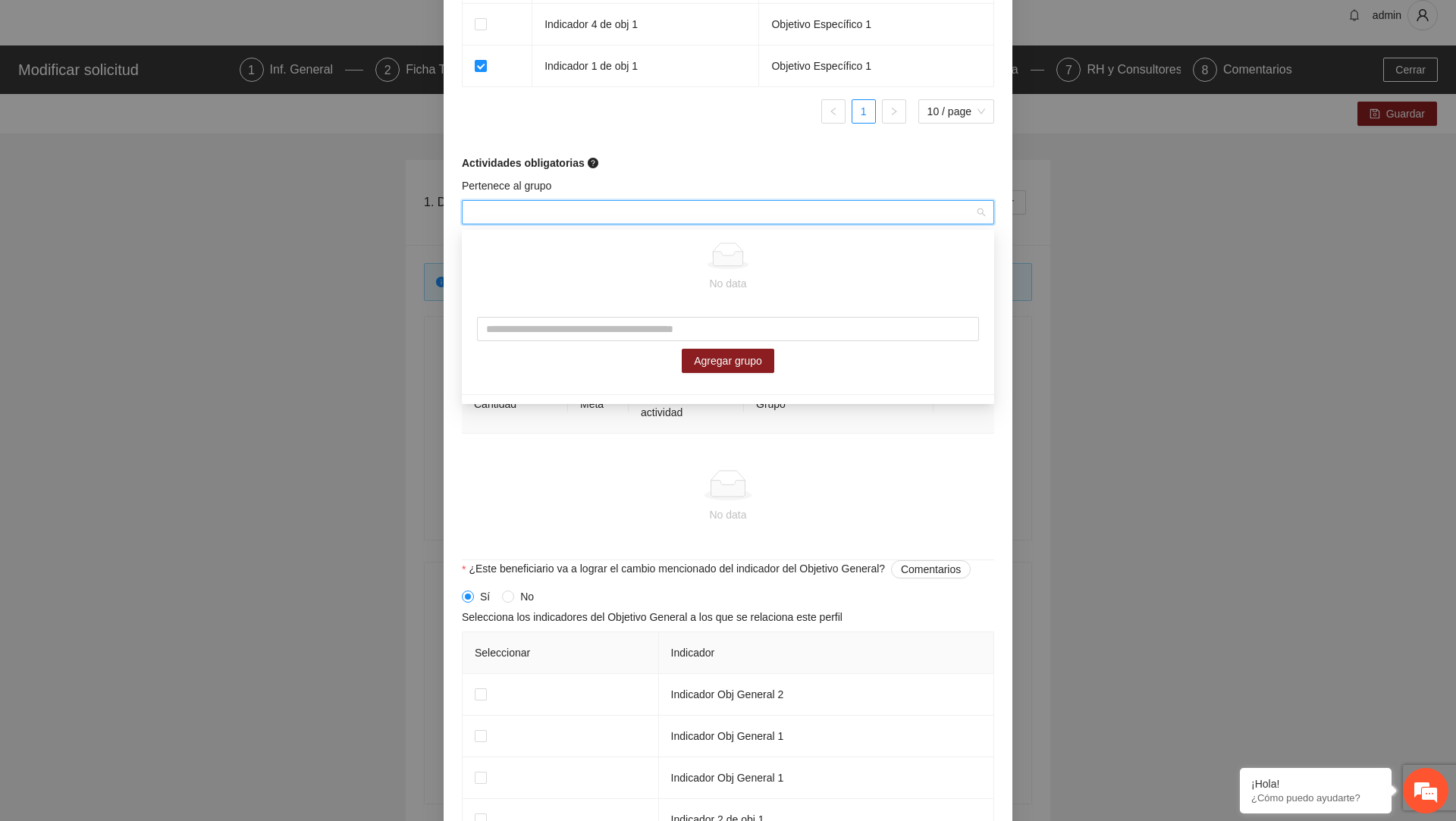
click at [562, 342] on div "Agregar grupo" at bounding box center [728, 344] width 532 height 86
click at [562, 339] on input "text" at bounding box center [728, 328] width 502 height 24
type input "*******"
click at [694, 357] on span "Agregar grupo" at bounding box center [727, 360] width 69 height 17
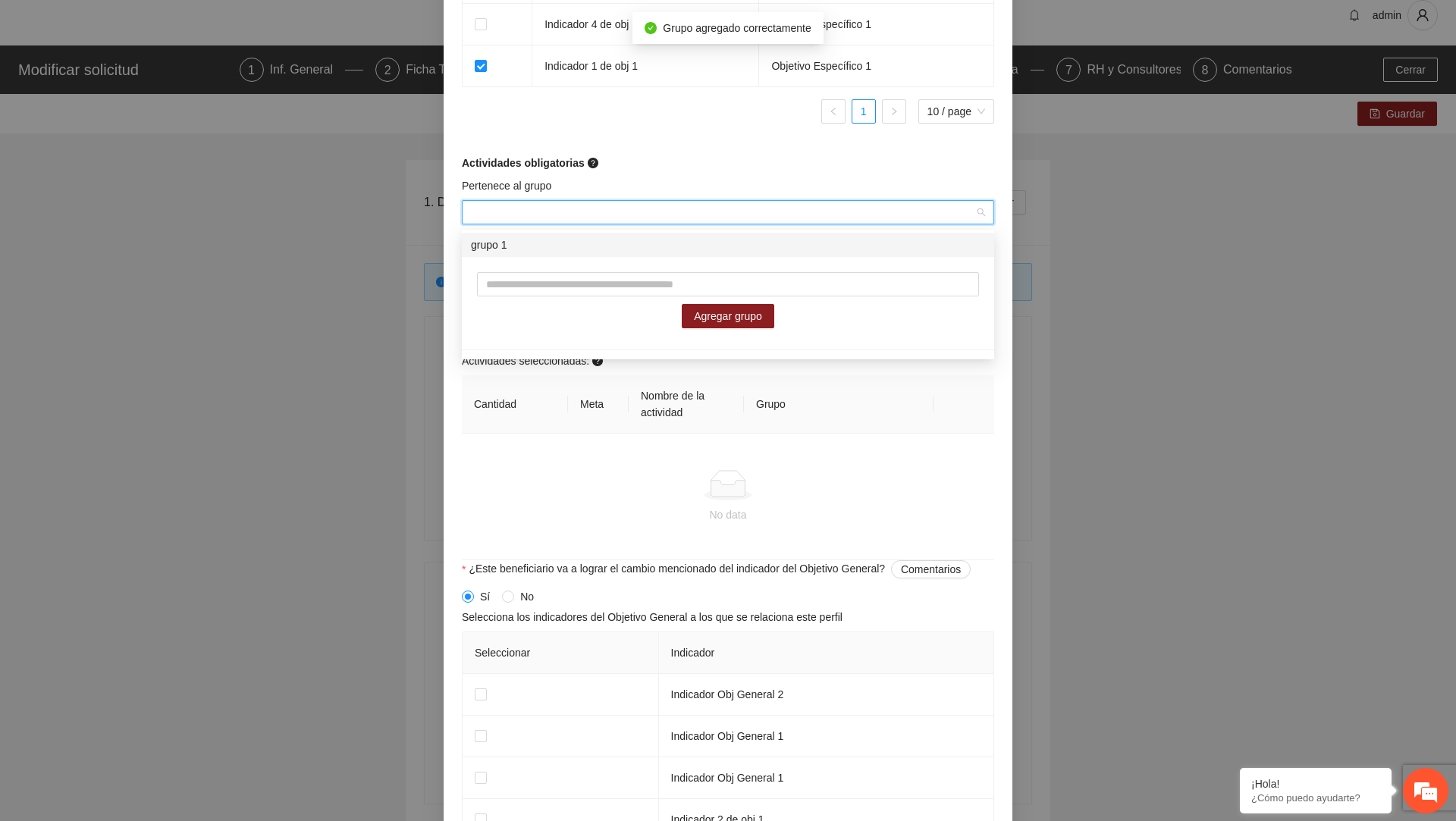
click at [661, 126] on div "Indicador Objetivo Específico Indicador 2 de obj 1 Objetivo Específico 1 Indica…" at bounding box center [728, 7] width 532 height 258
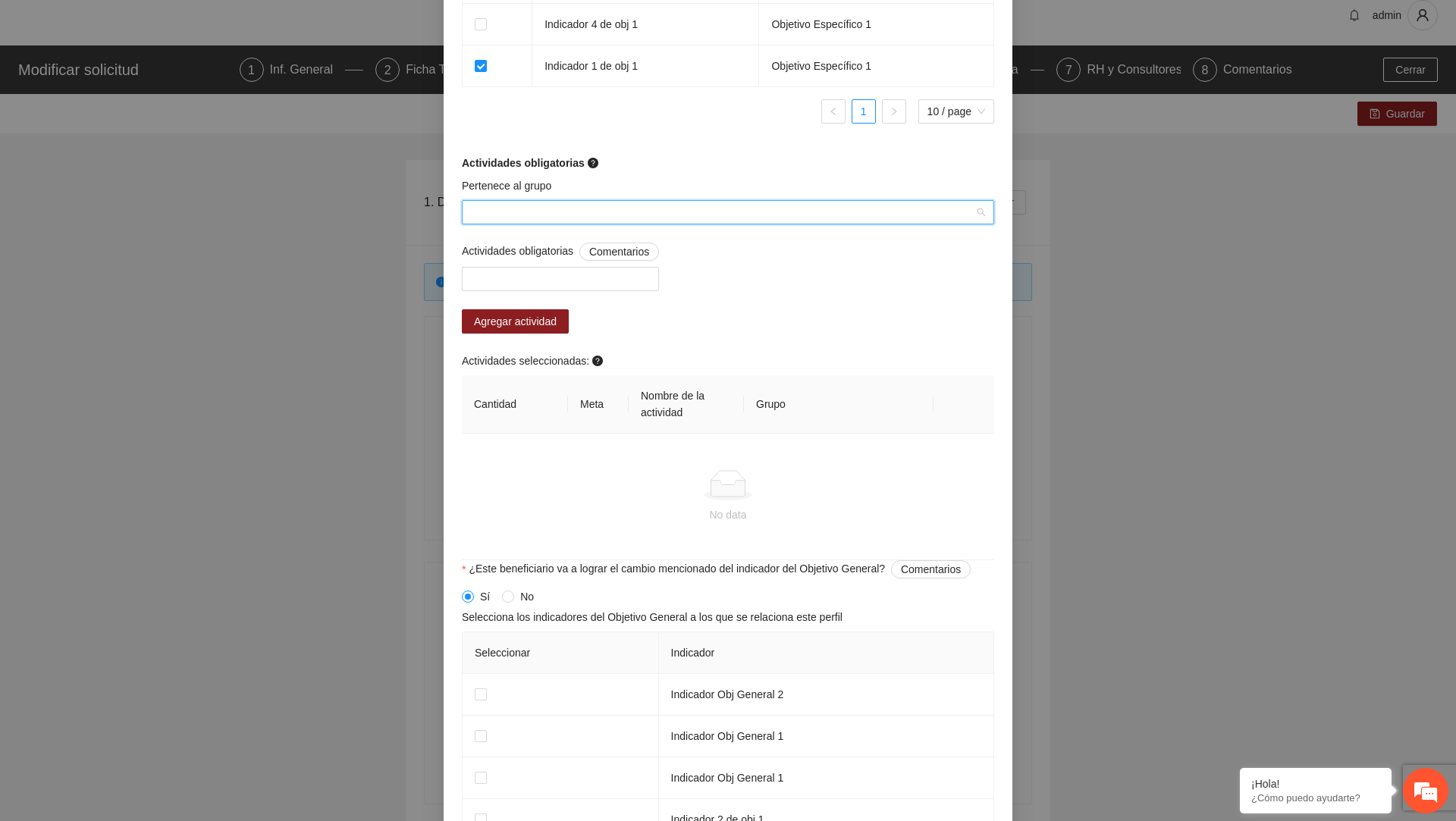
click at [593, 217] on input "Pertenece al grupo" at bounding box center [723, 213] width 504 height 23
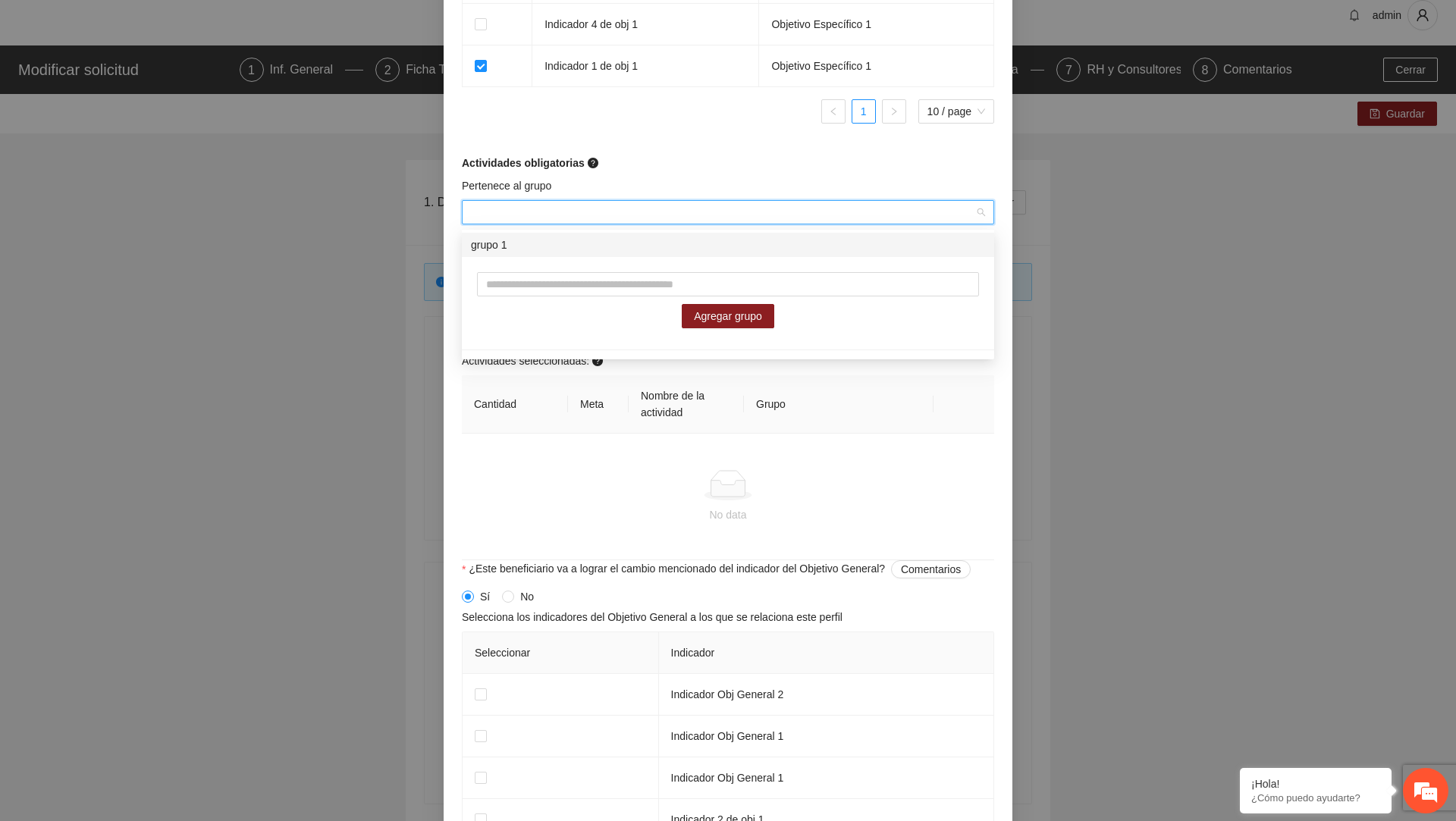
click at [561, 431] on th "Cantidad" at bounding box center [514, 405] width 106 height 59
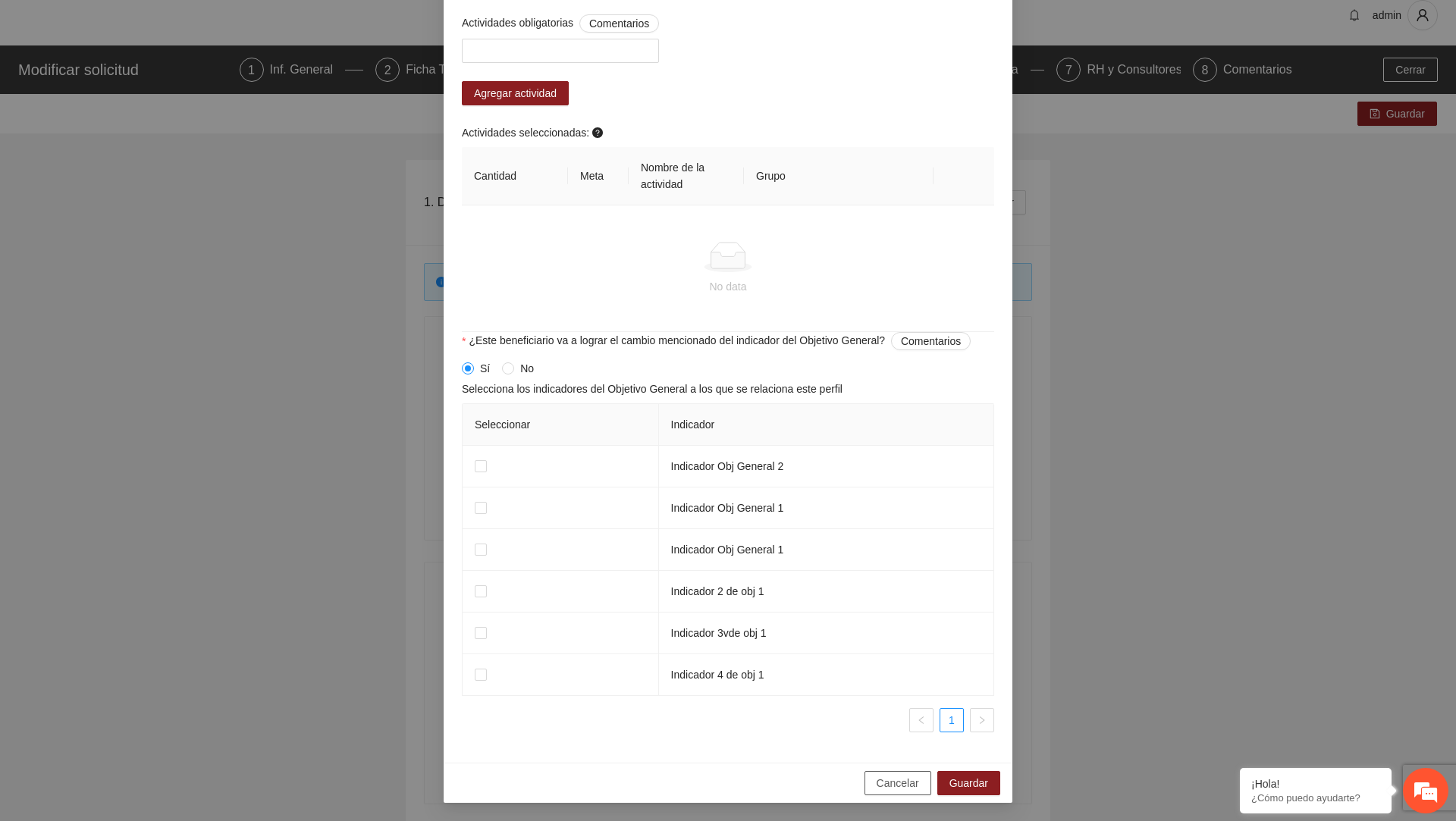
click at [887, 793] on button "Cancelar" at bounding box center [897, 782] width 67 height 24
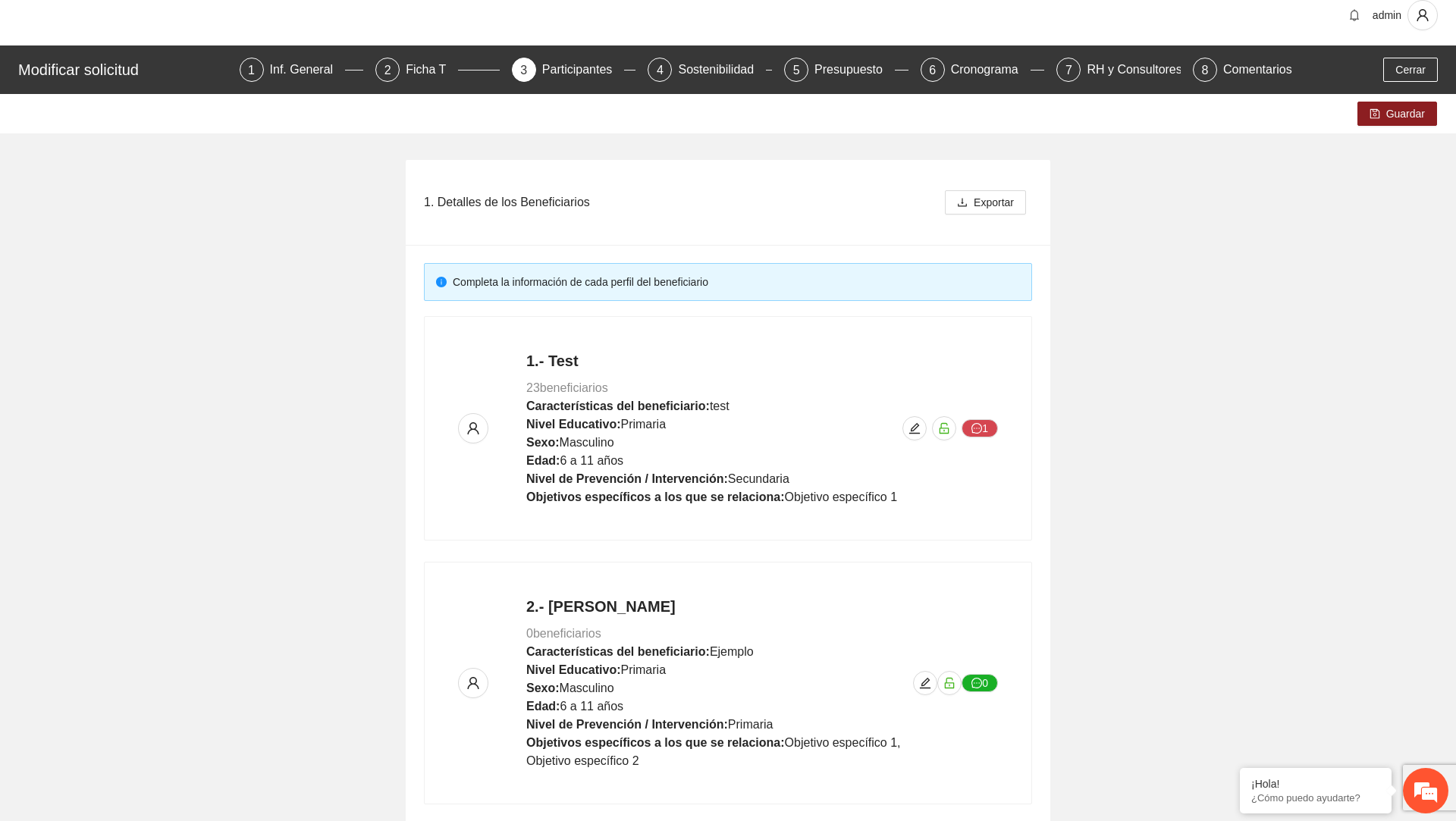
scroll to position [1019, 0]
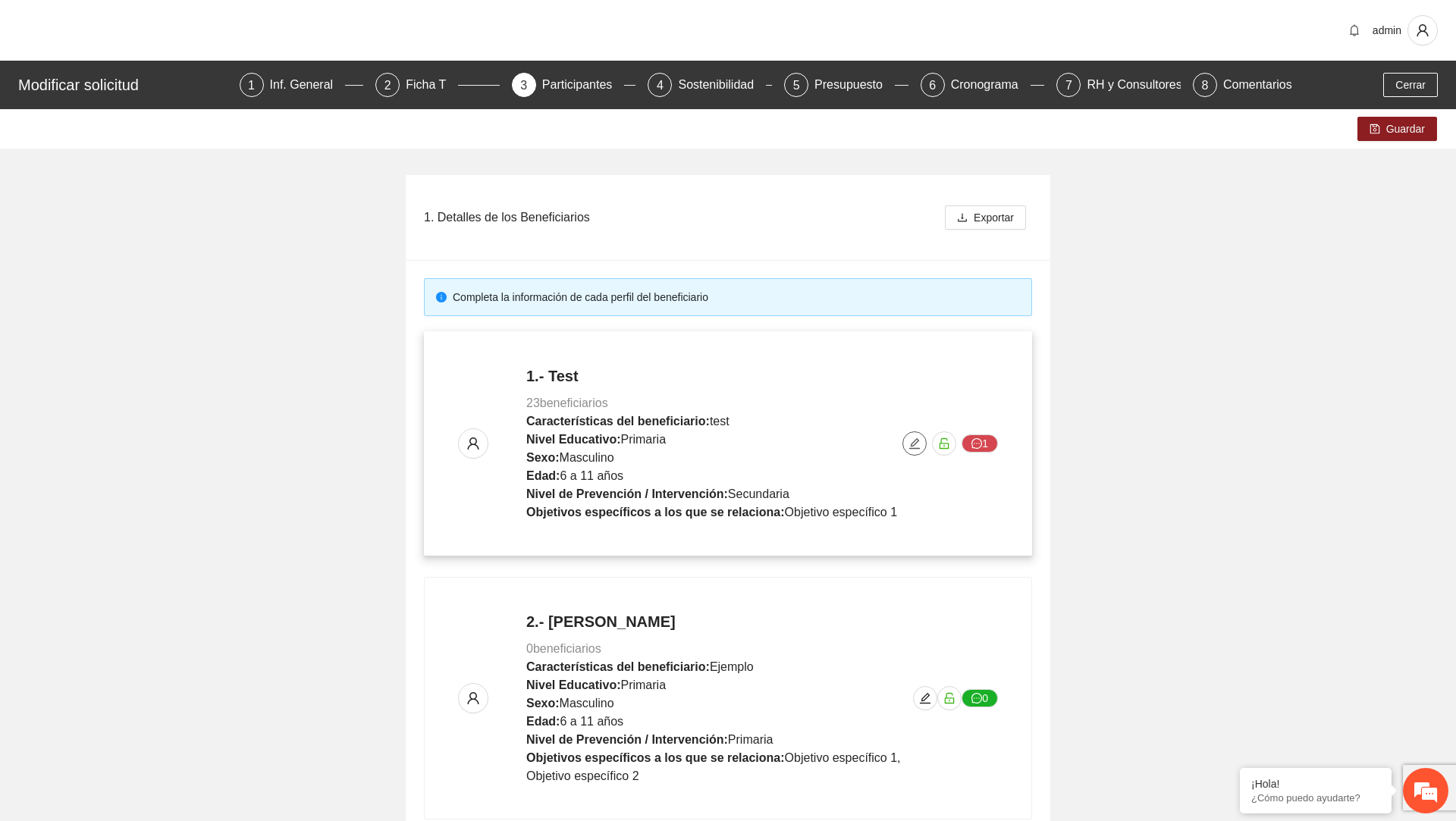
click at [909, 442] on icon "edit" at bounding box center [915, 444] width 12 height 12
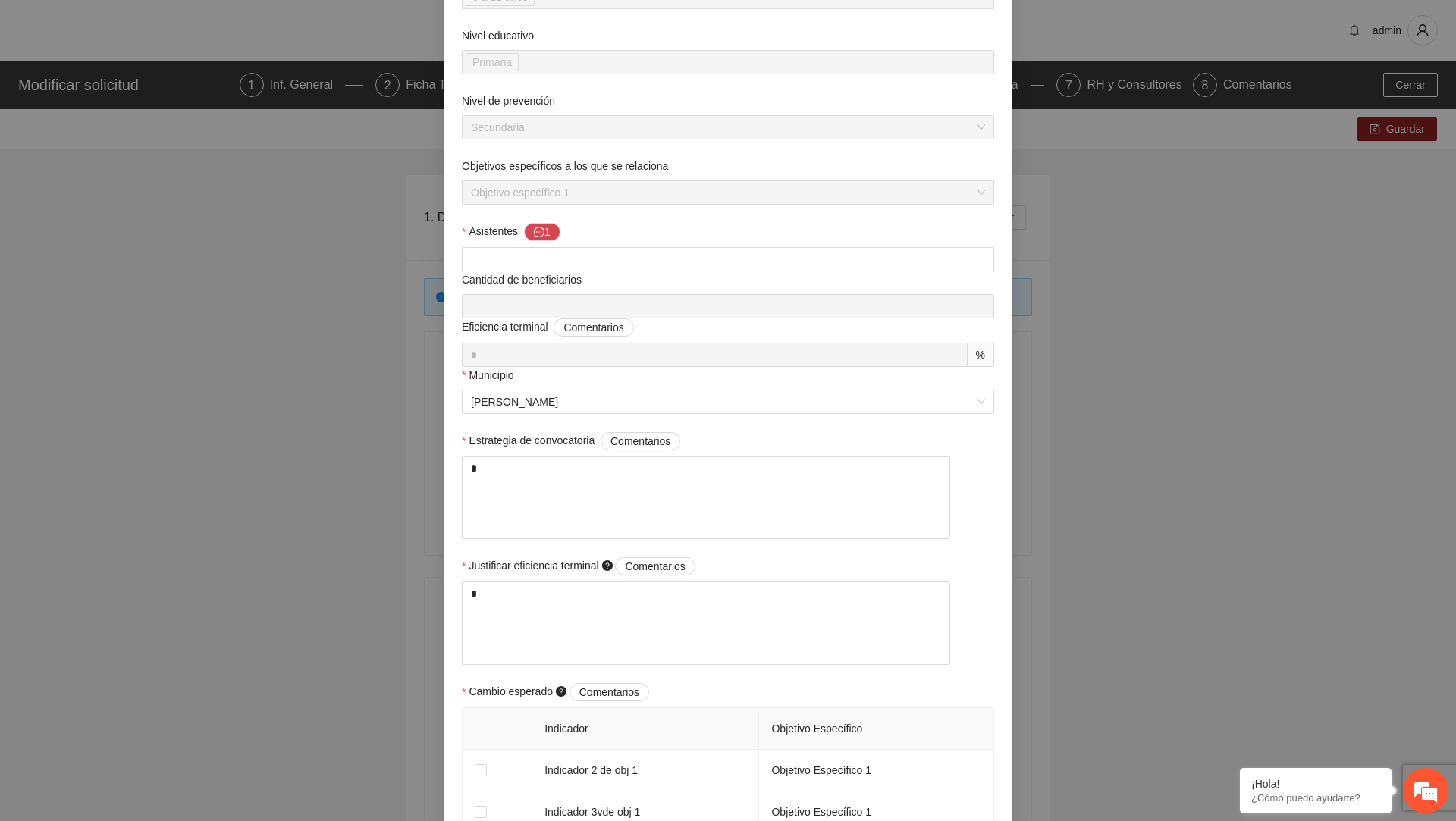
scroll to position [789, 0]
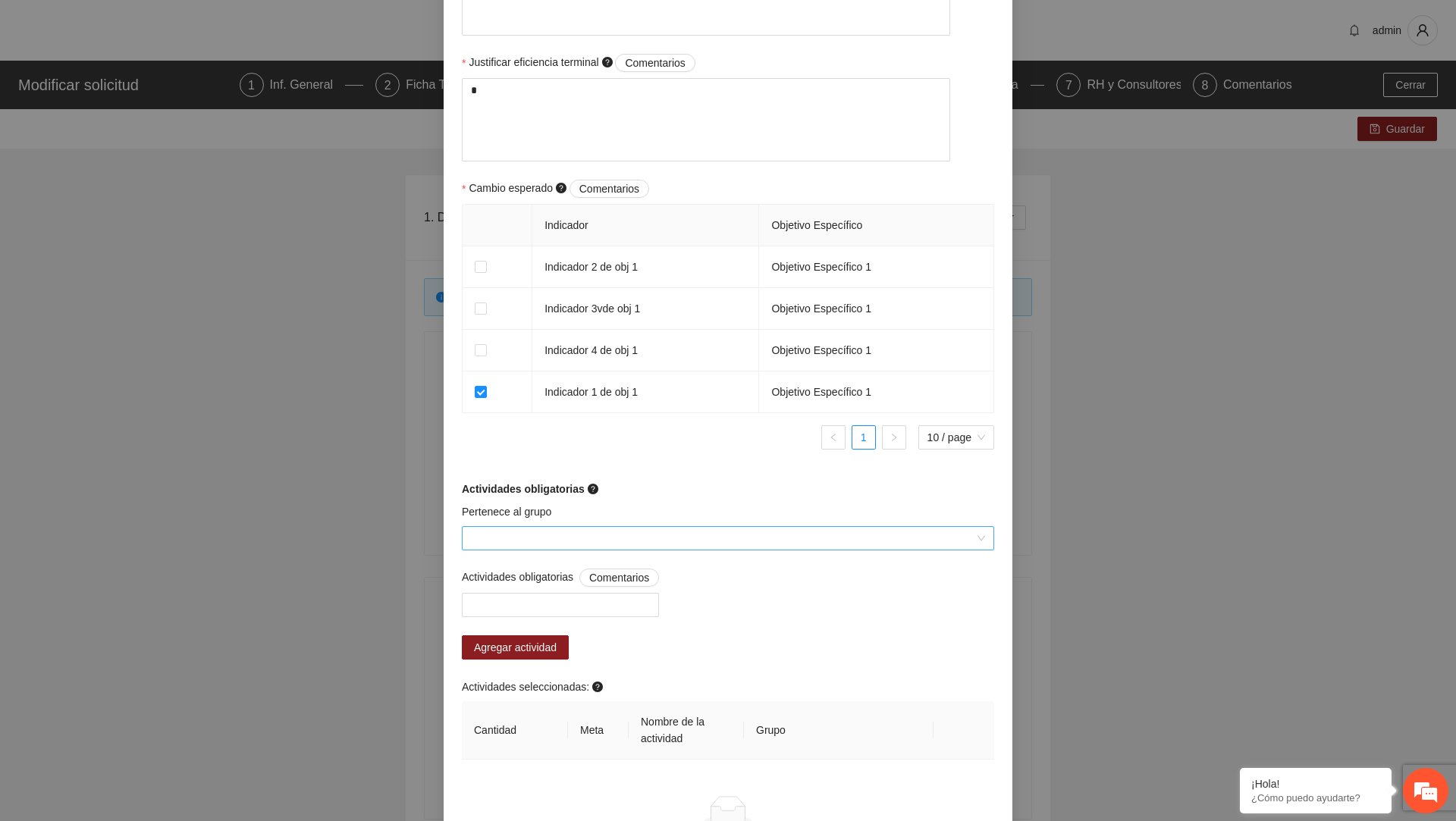
click at [559, 541] on input "Pertenece al grupo" at bounding box center [723, 538] width 504 height 23
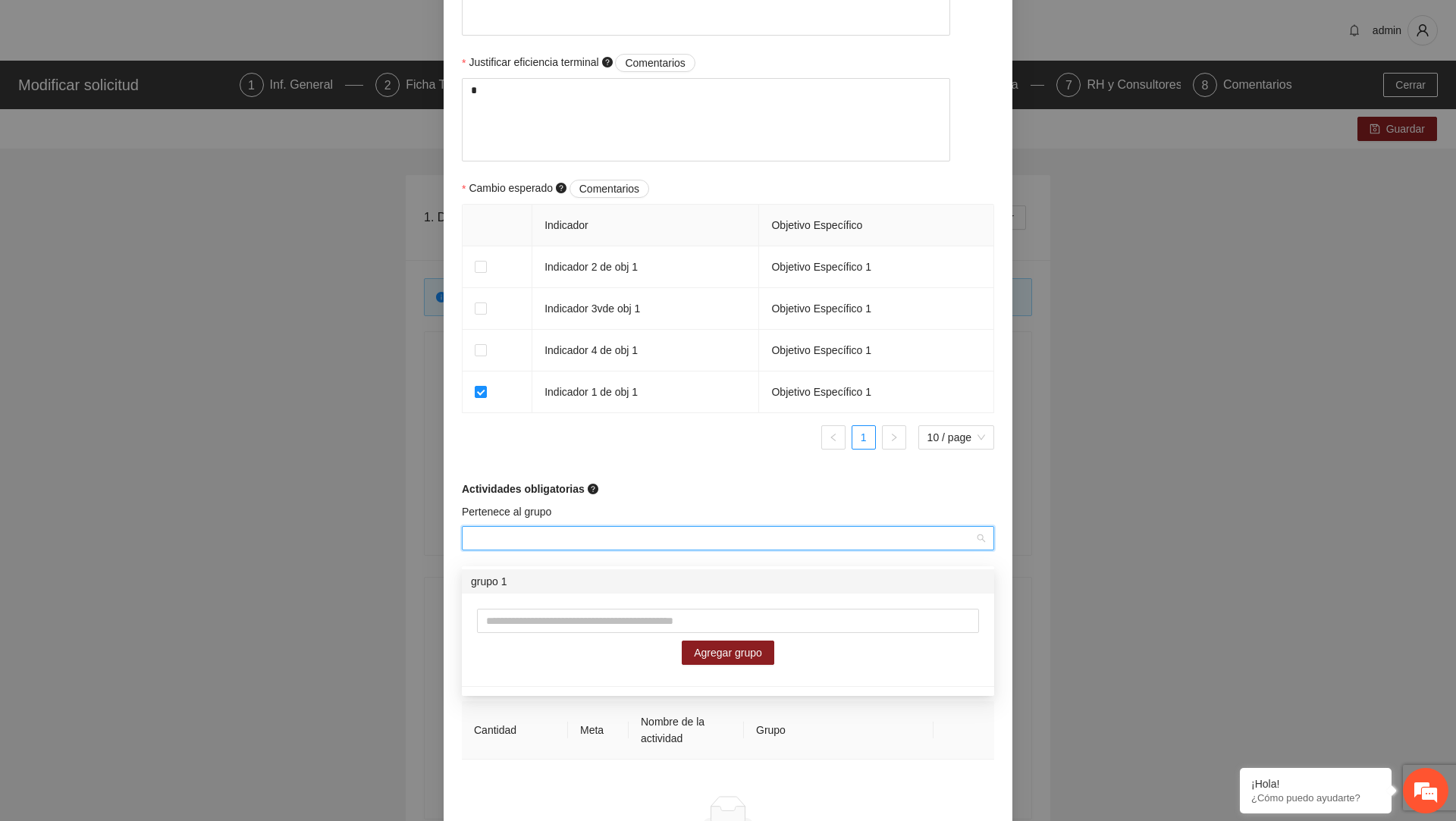
click at [540, 584] on div "grupo 1" at bounding box center [728, 581] width 514 height 17
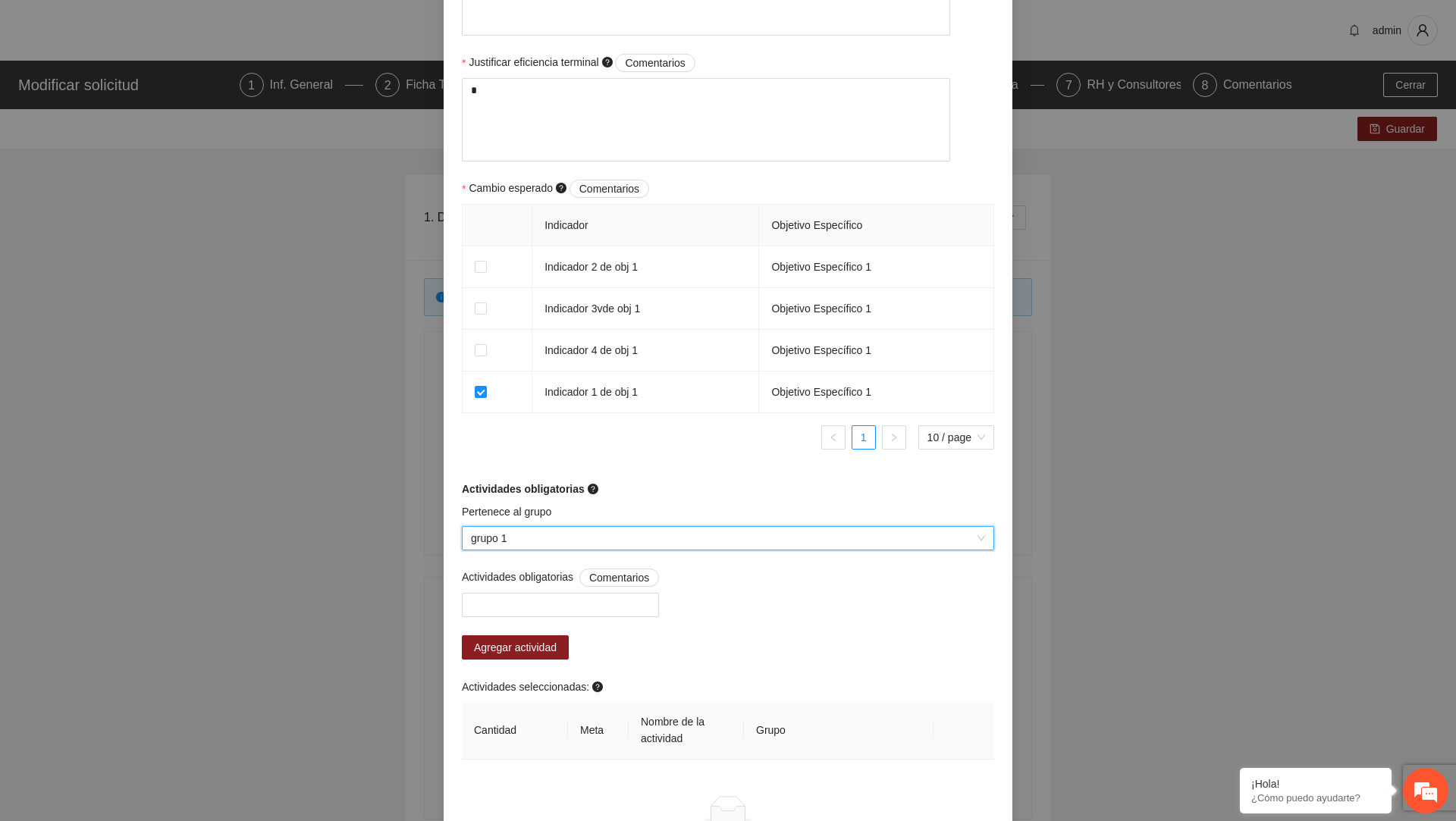
click at [651, 518] on div "Pertenece al grupo" at bounding box center [728, 515] width 532 height 23
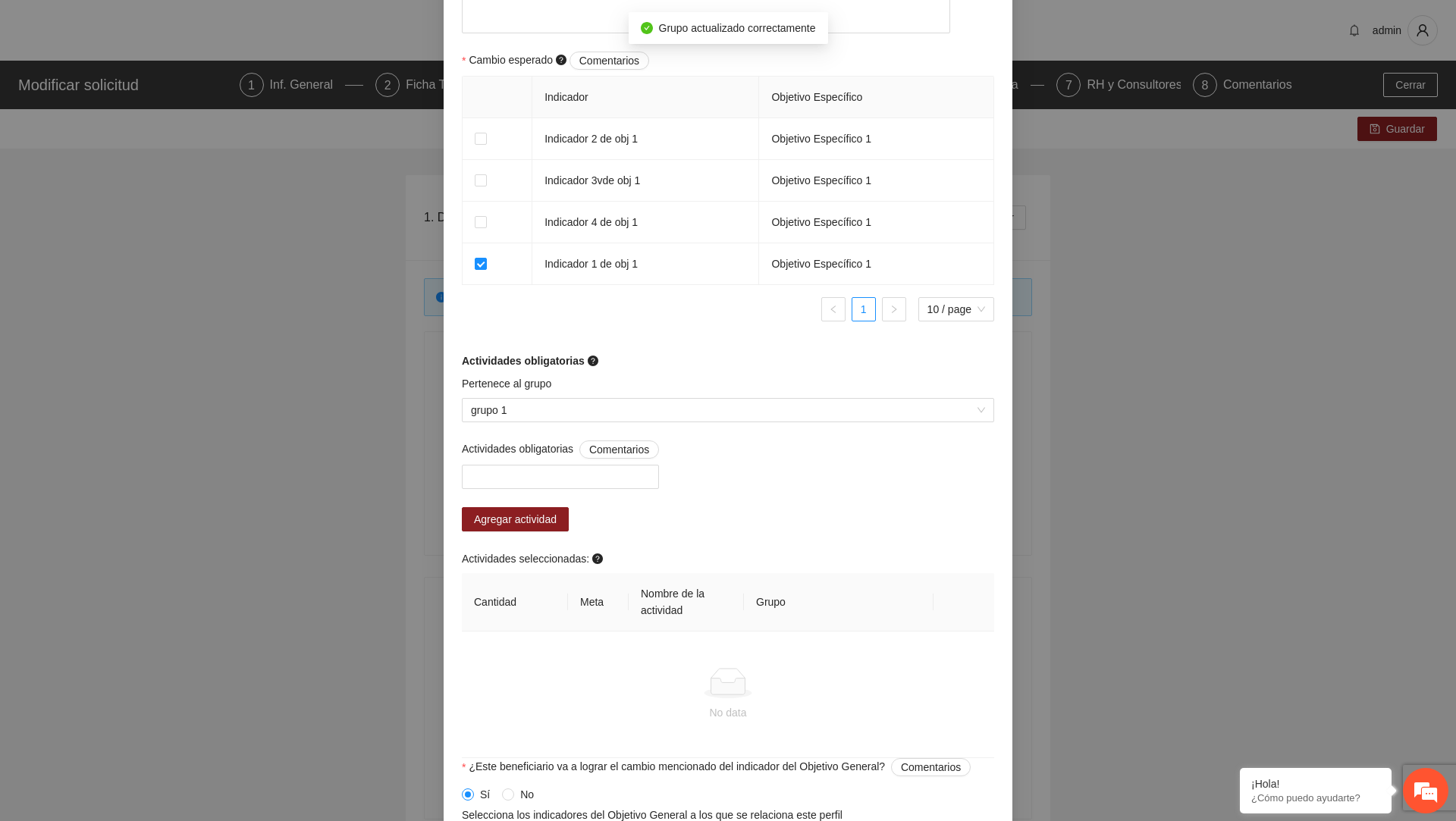
scroll to position [975, 0]
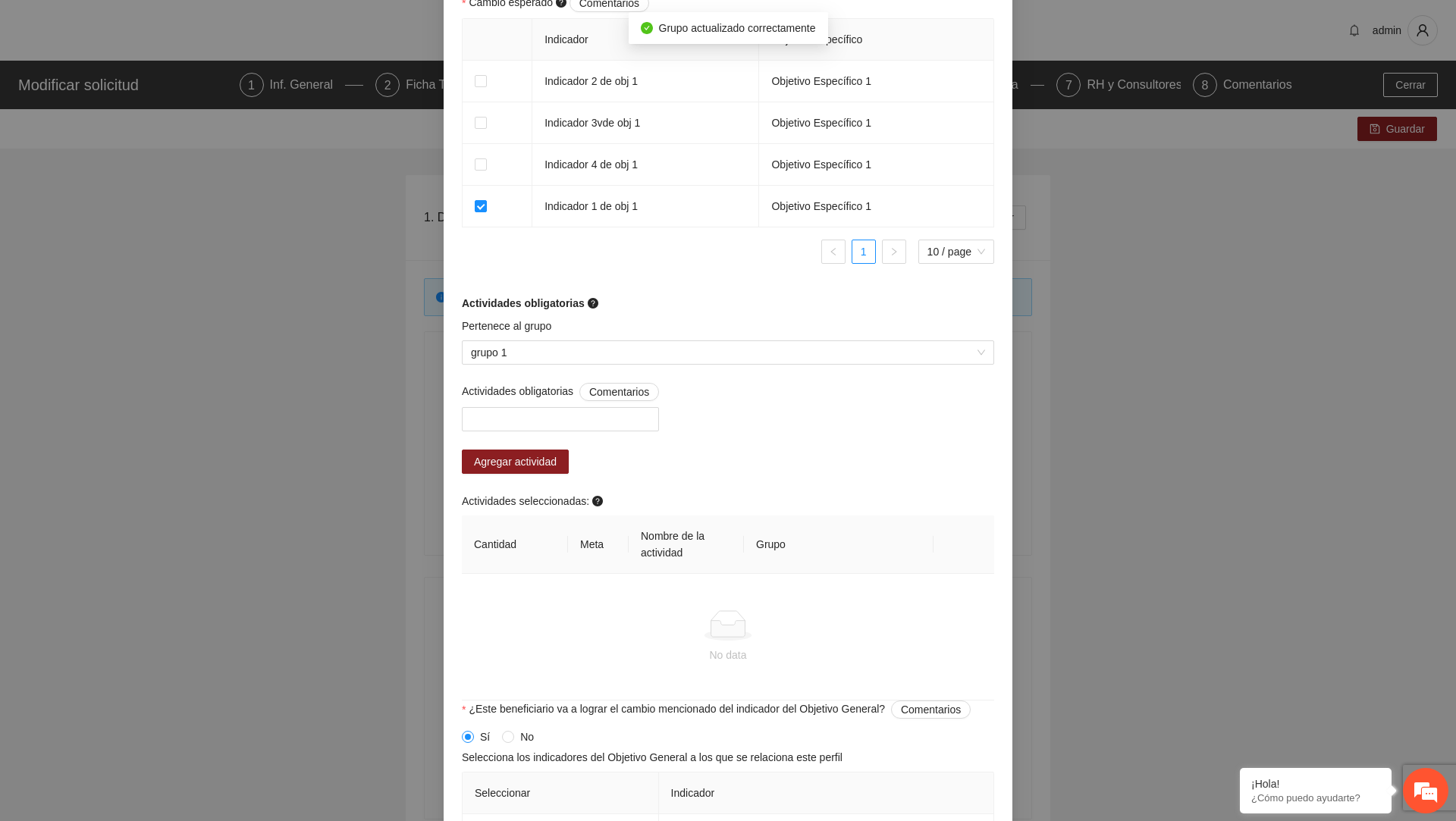
click at [580, 401] on span "Actividades obligatorias Comentarios" at bounding box center [560, 391] width 197 height 18
click at [473, 412] on input "Actividades obligatorias Comentarios" at bounding box center [472, 419] width 3 height 18
click at [567, 427] on div at bounding box center [560, 419] width 190 height 18
click at [542, 466] on div "A1.1 Actividad 2, obj 1" at bounding box center [564, 461] width 187 height 17
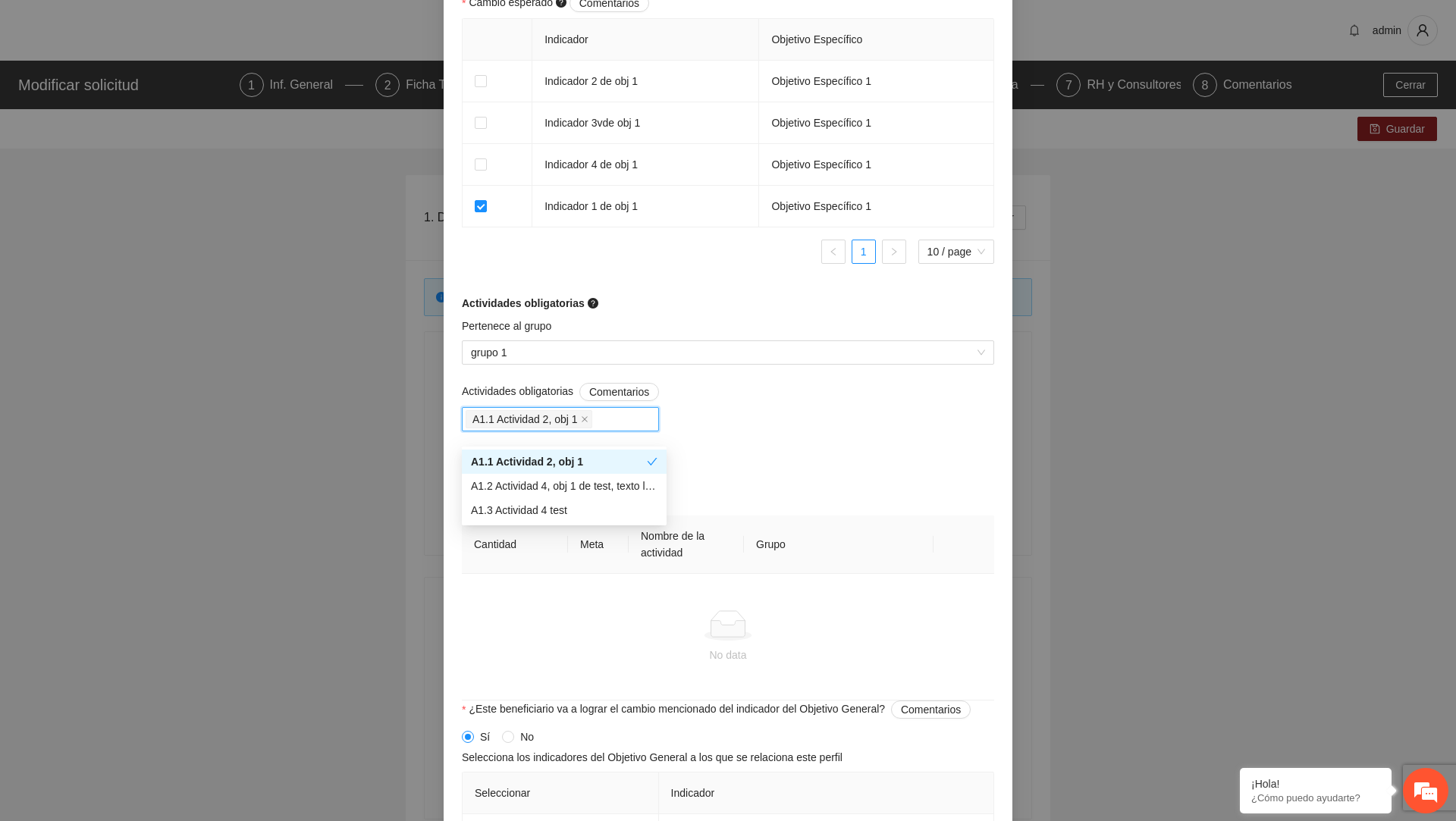
click at [727, 431] on div "Actividades obligatorias Comentarios A1.1 Actividad 2, obj 1 Agregar actividad …" at bounding box center [728, 541] width 540 height 318
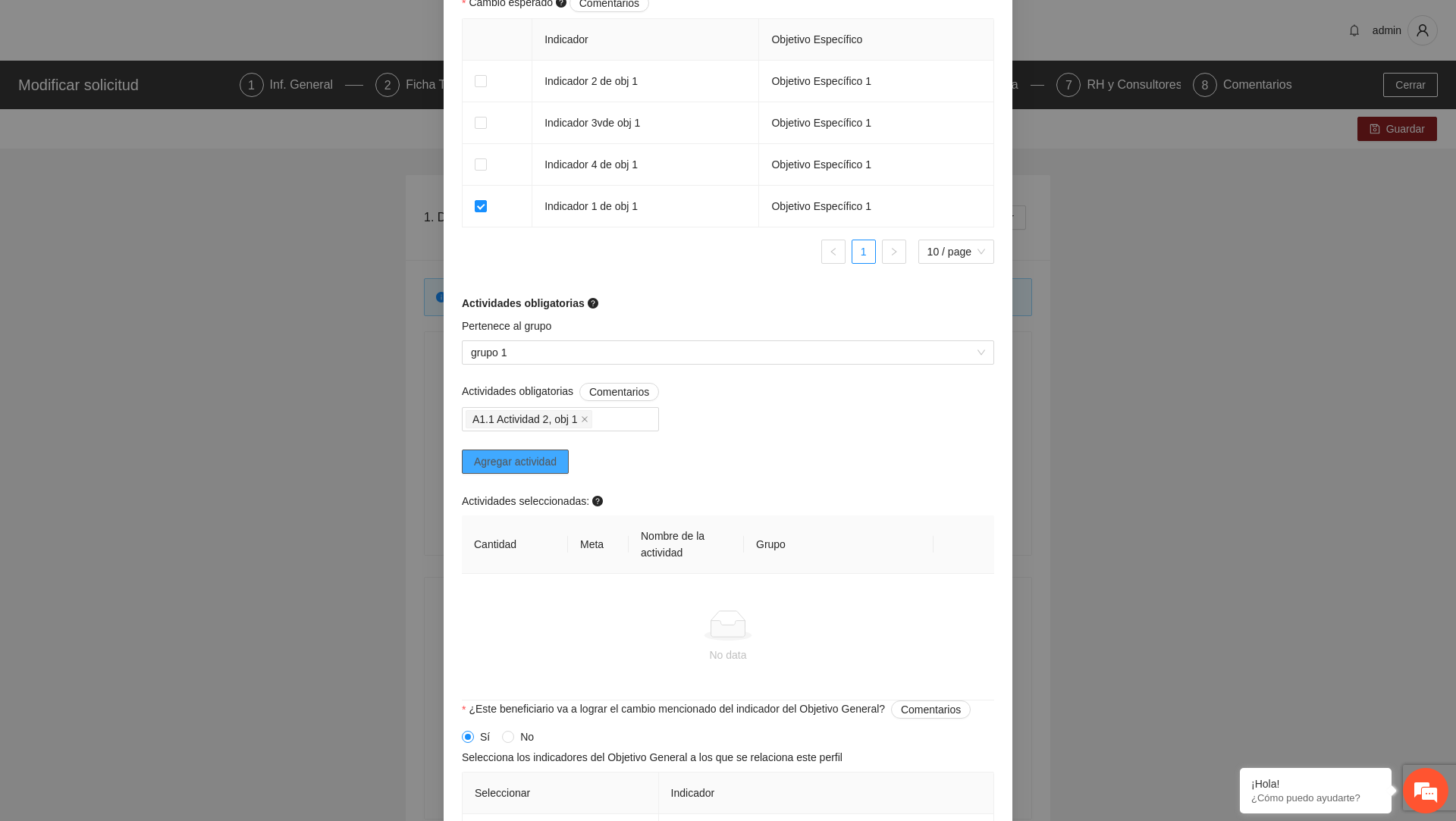
click at [532, 470] on span "Agregar actividad" at bounding box center [514, 461] width 83 height 17
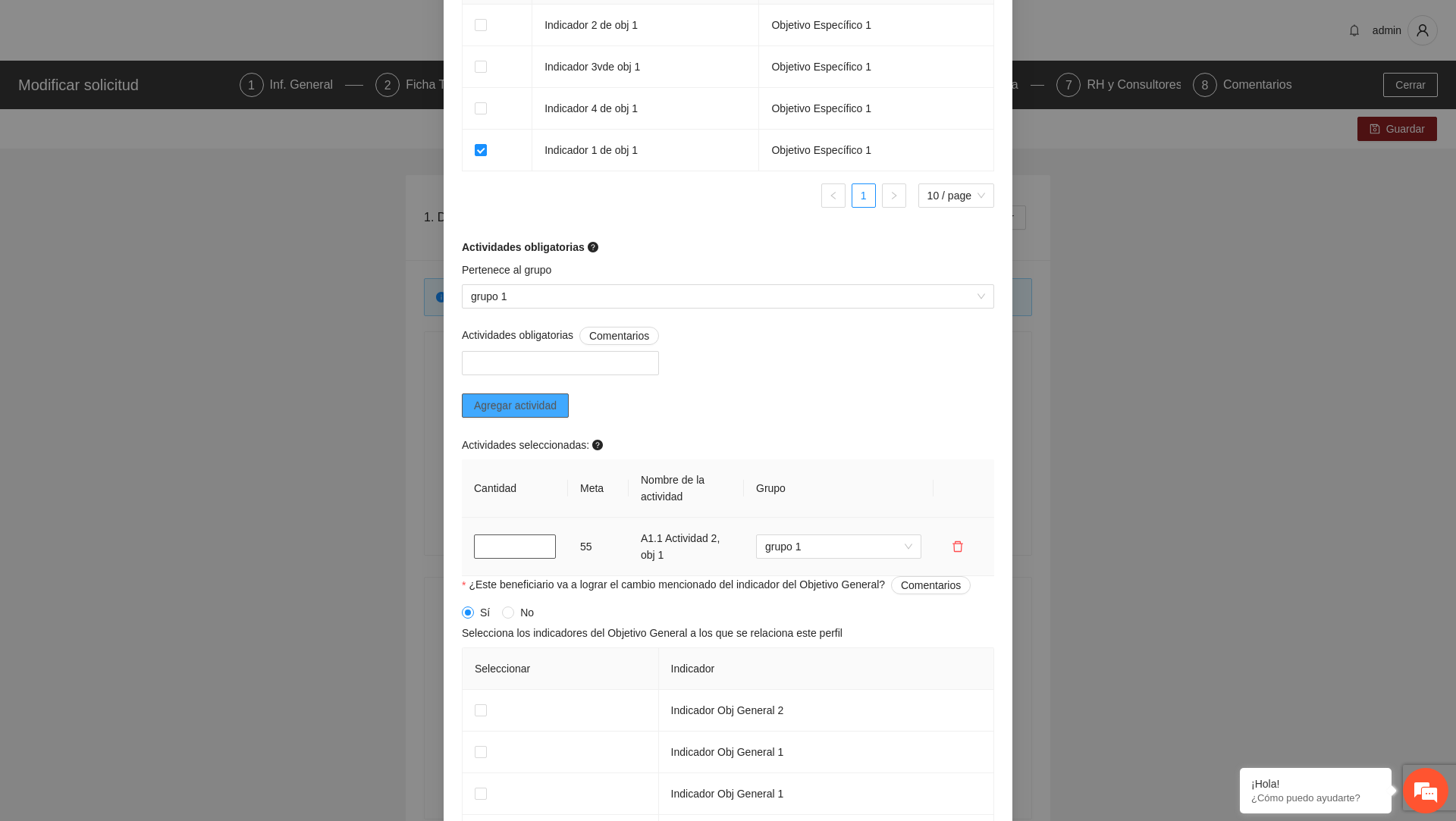
scroll to position [0, 0]
click at [487, 557] on input "*" at bounding box center [514, 546] width 82 height 24
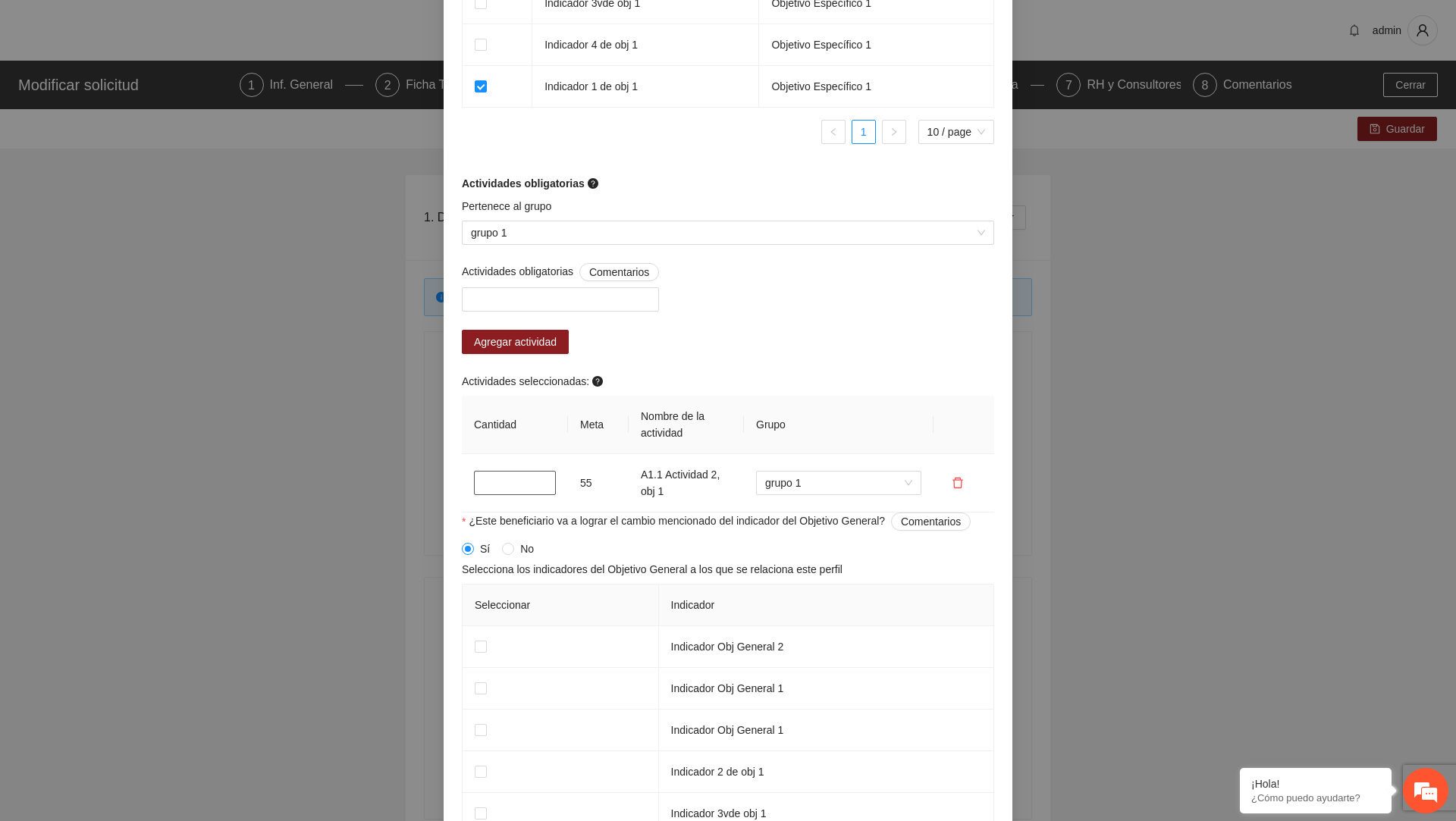
scroll to position [1107, 0]
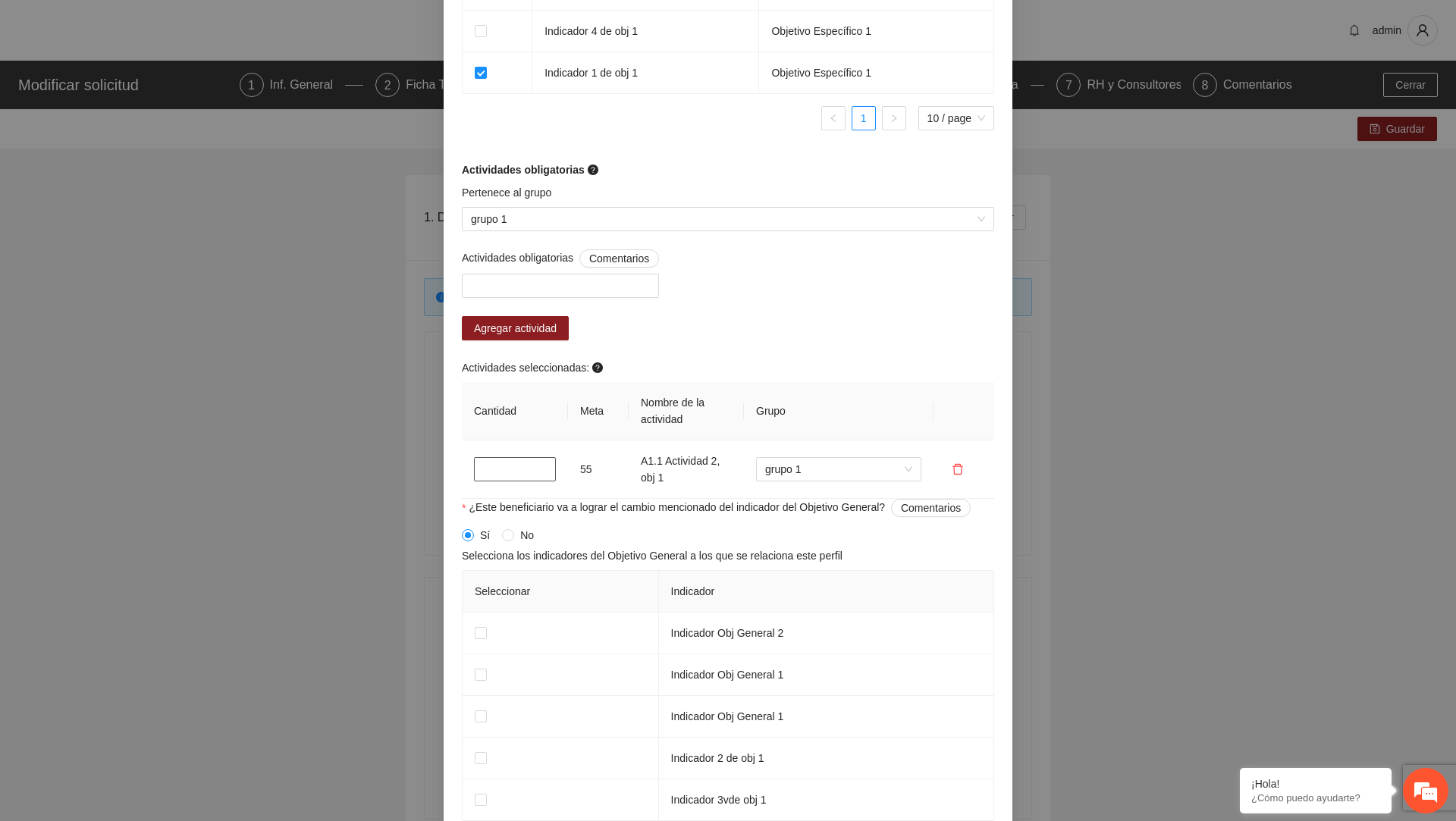
type input "**"
click at [512, 541] on span at bounding box center [508, 535] width 12 height 12
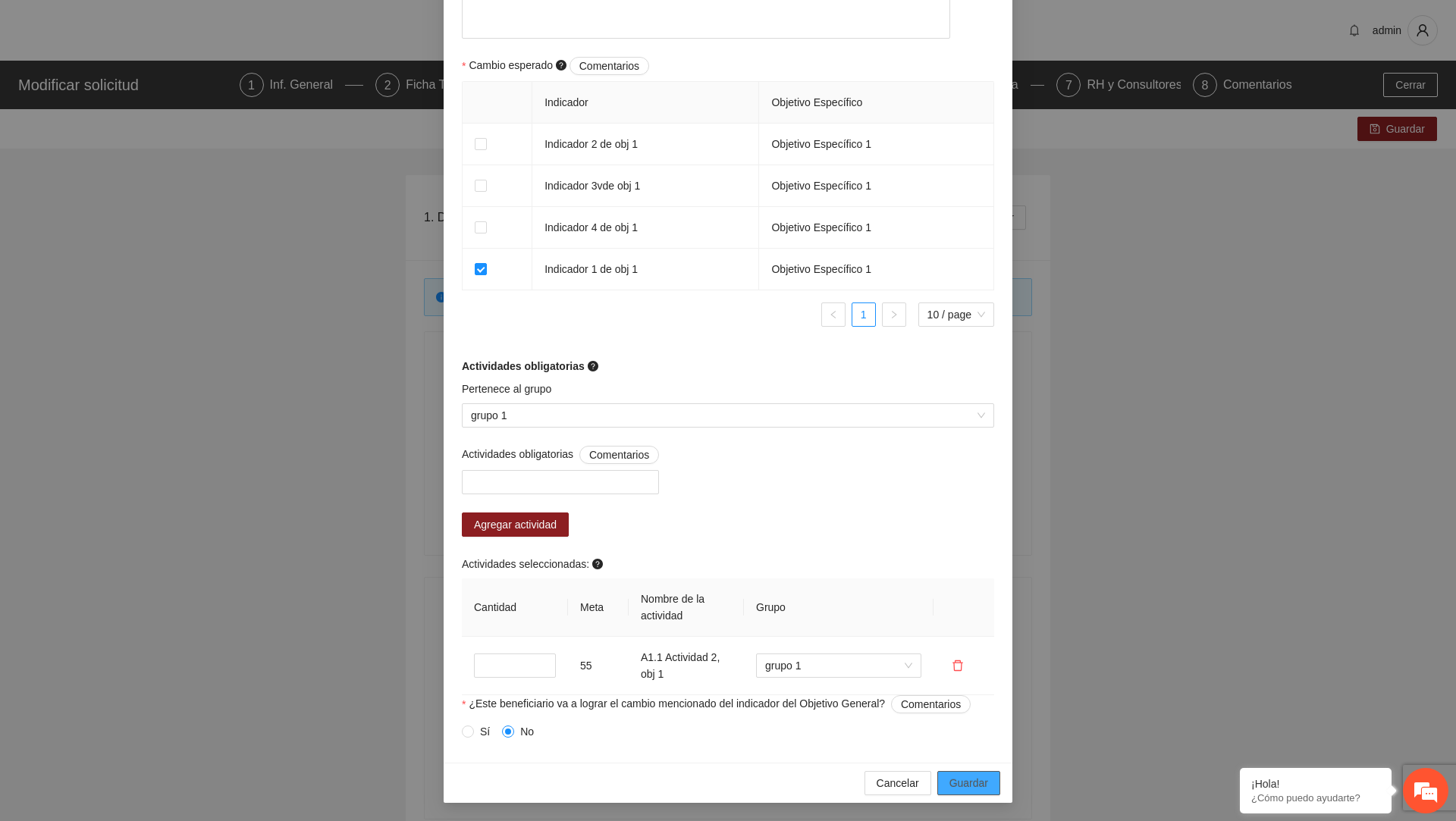
click at [954, 779] on span "Guardar" at bounding box center [968, 783] width 38 height 17
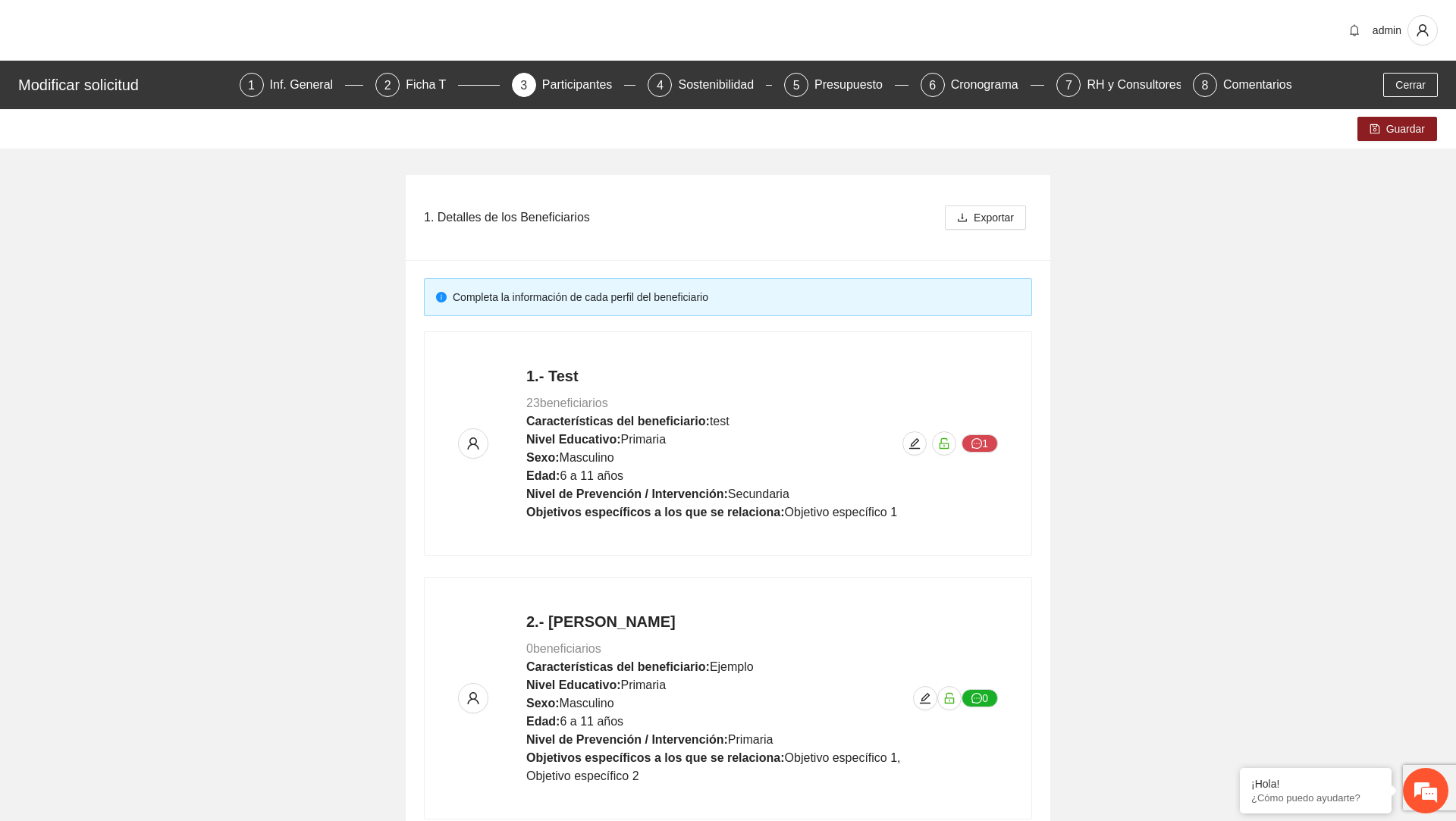
click at [1358, 144] on div "Guardar" at bounding box center [728, 129] width 1456 height 39
click at [1376, 128] on icon "save" at bounding box center [1375, 129] width 11 height 11
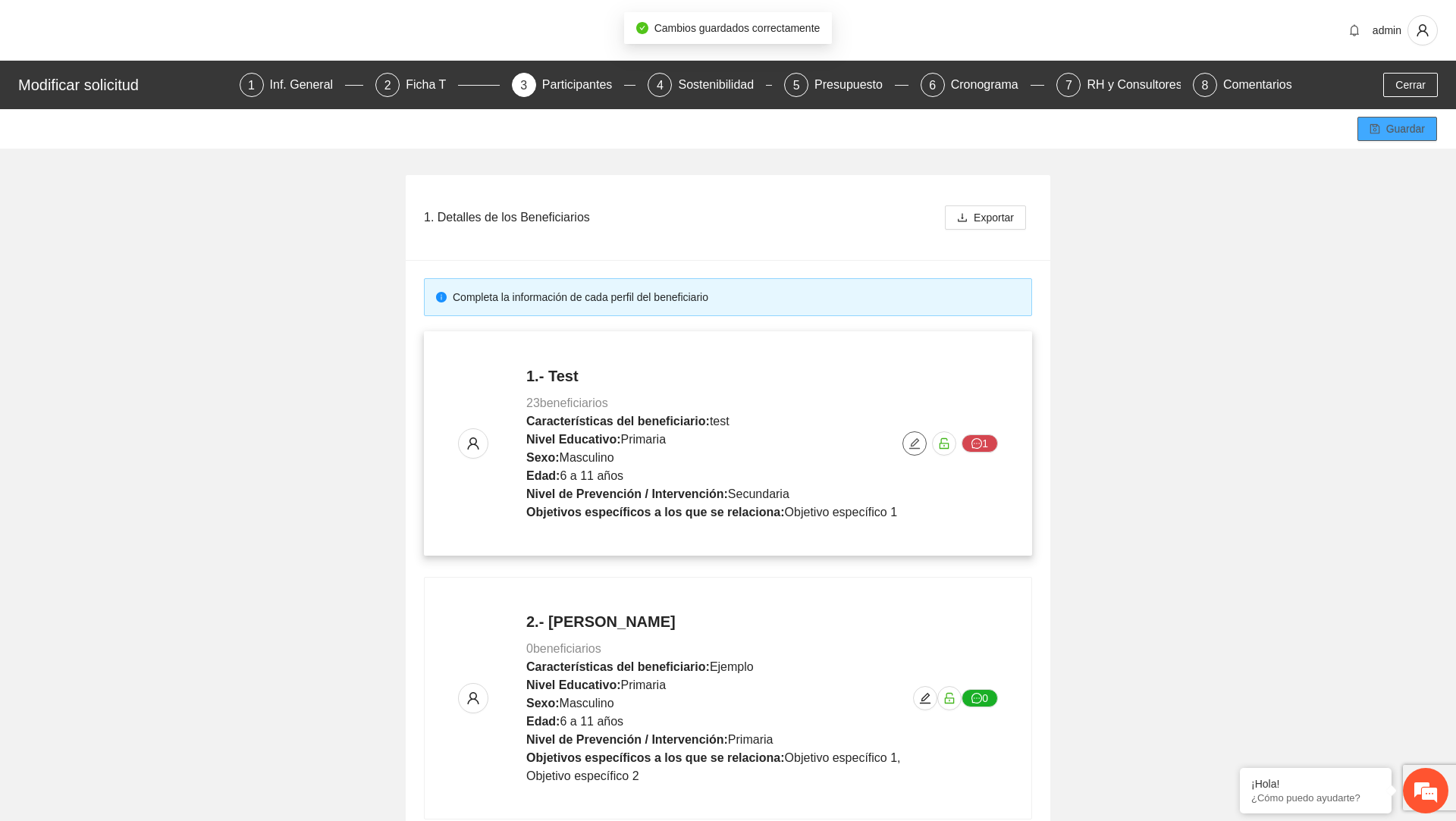
click at [909, 441] on icon "edit" at bounding box center [915, 444] width 12 height 12
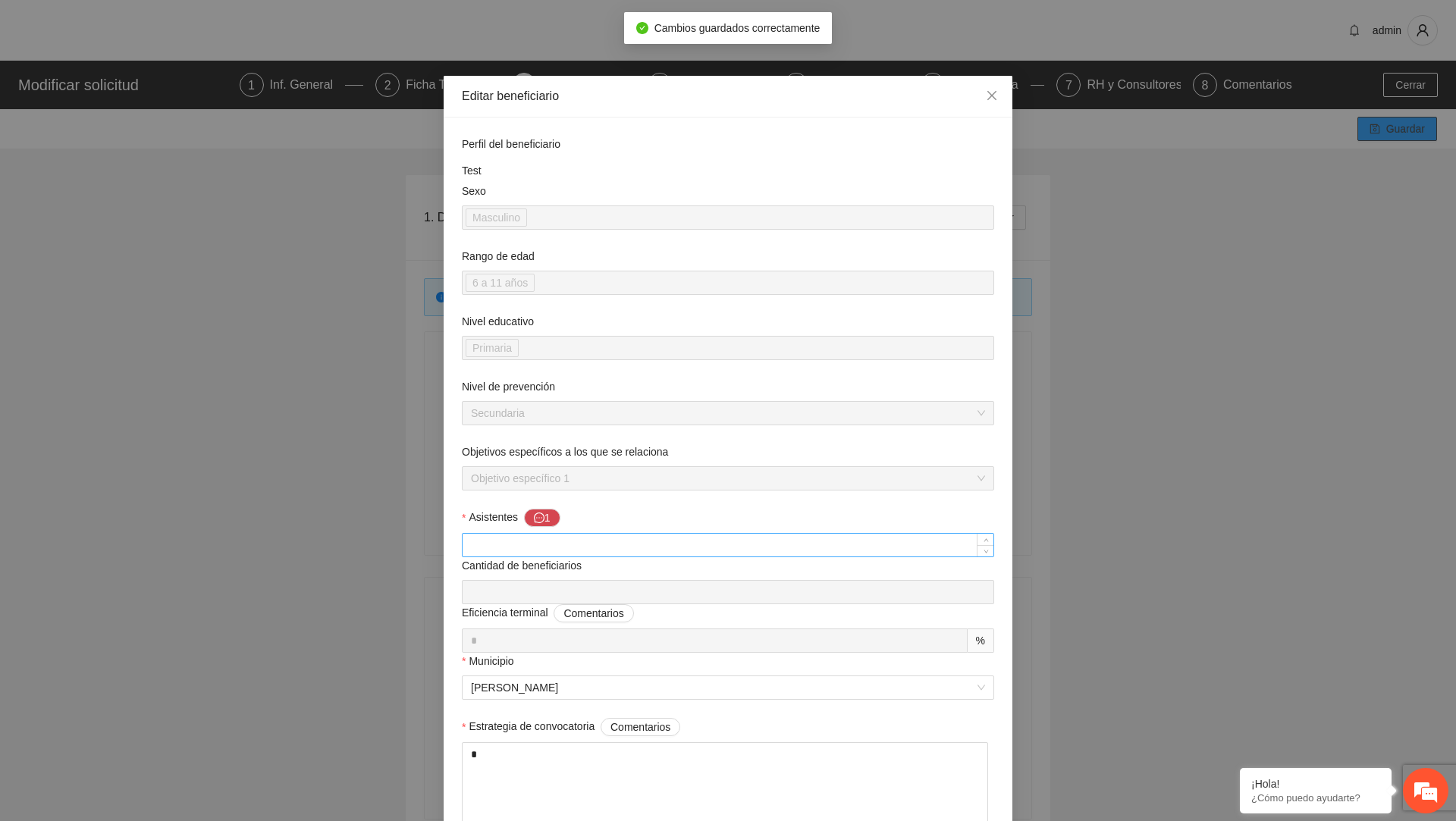
scroll to position [915, 0]
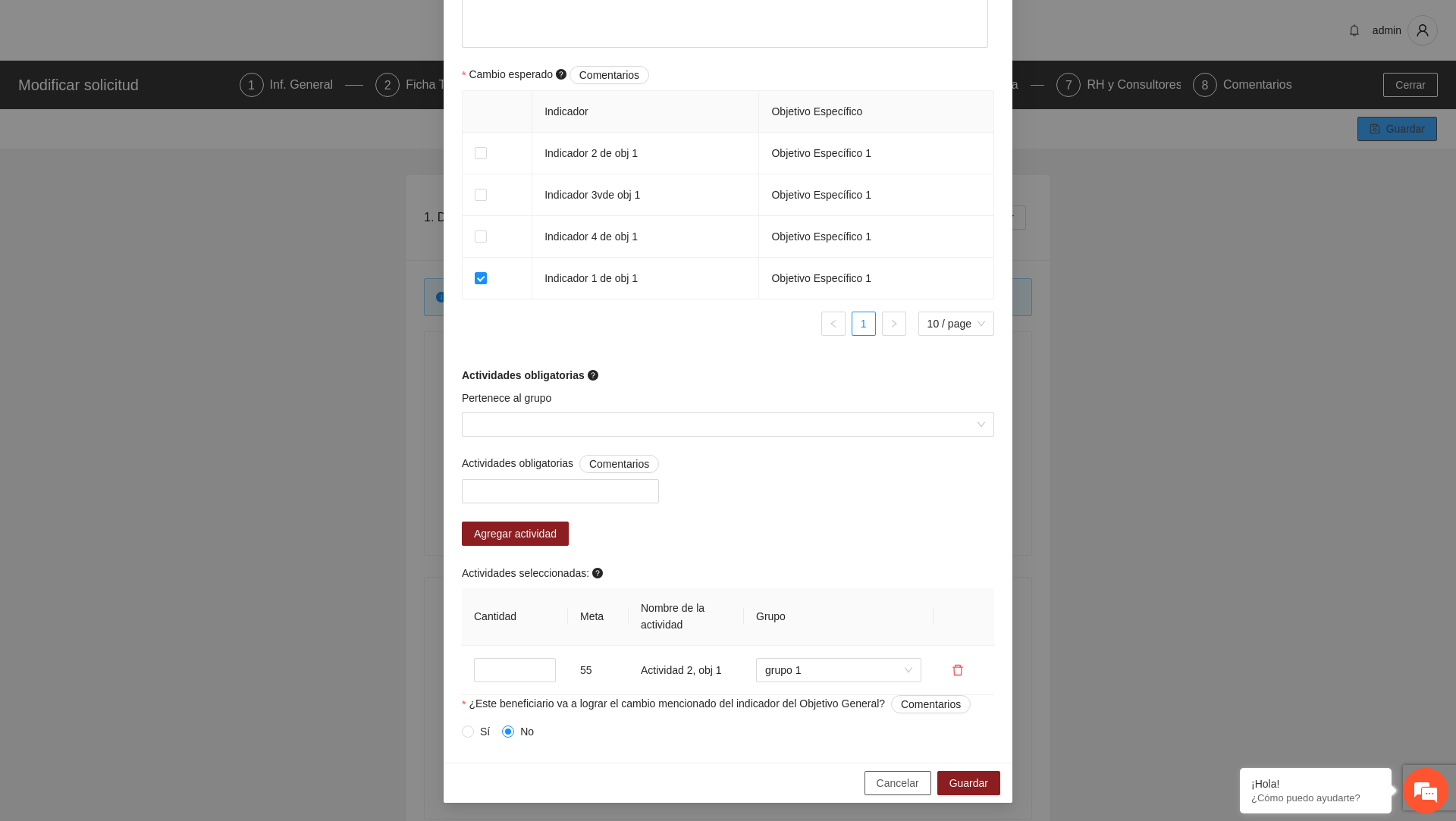
click at [888, 780] on span "Cancelar" at bounding box center [898, 783] width 43 height 17
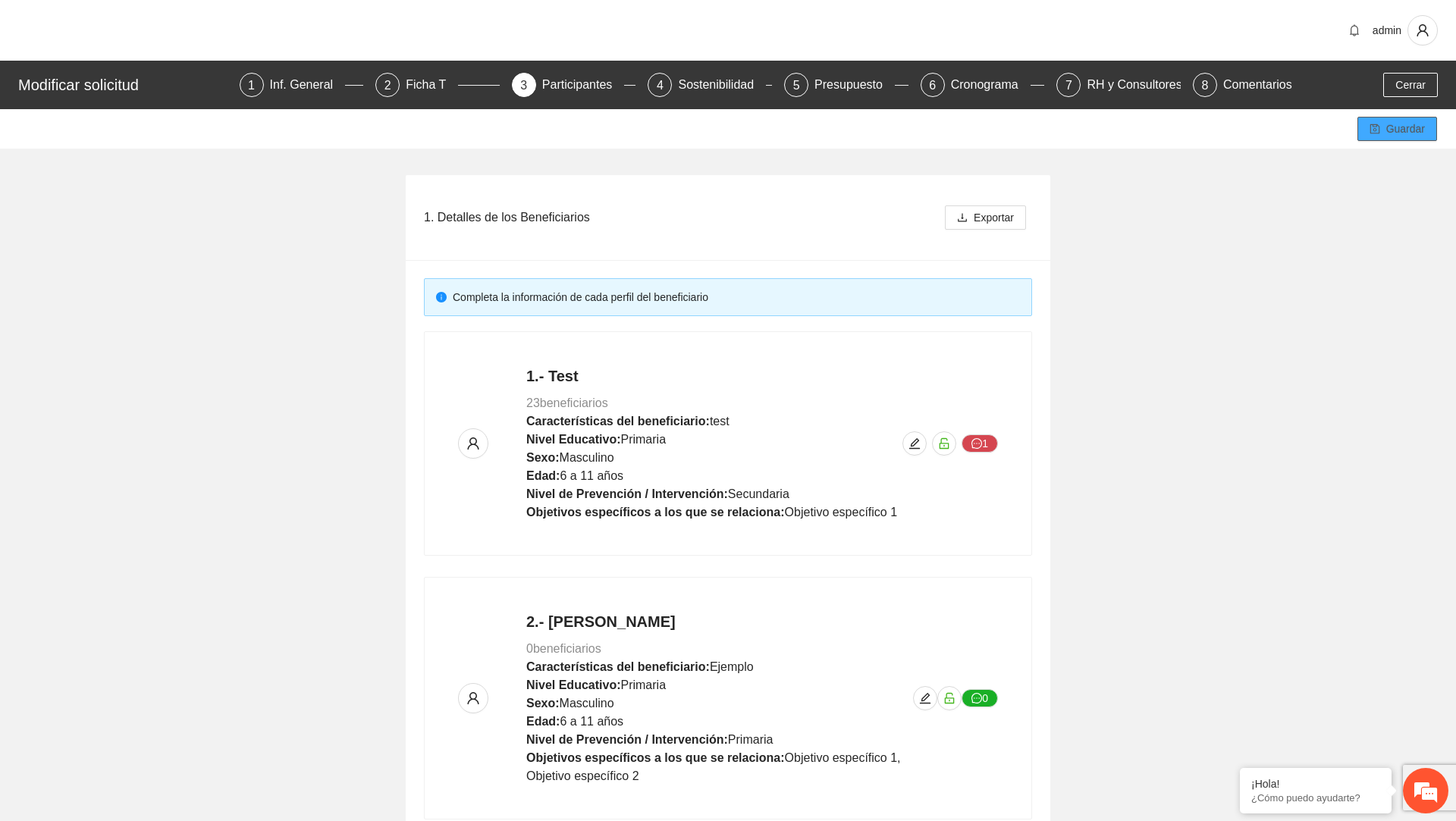
scroll to position [829, 0]
click at [1402, 82] on span "Cerrar" at bounding box center [1410, 85] width 30 height 17
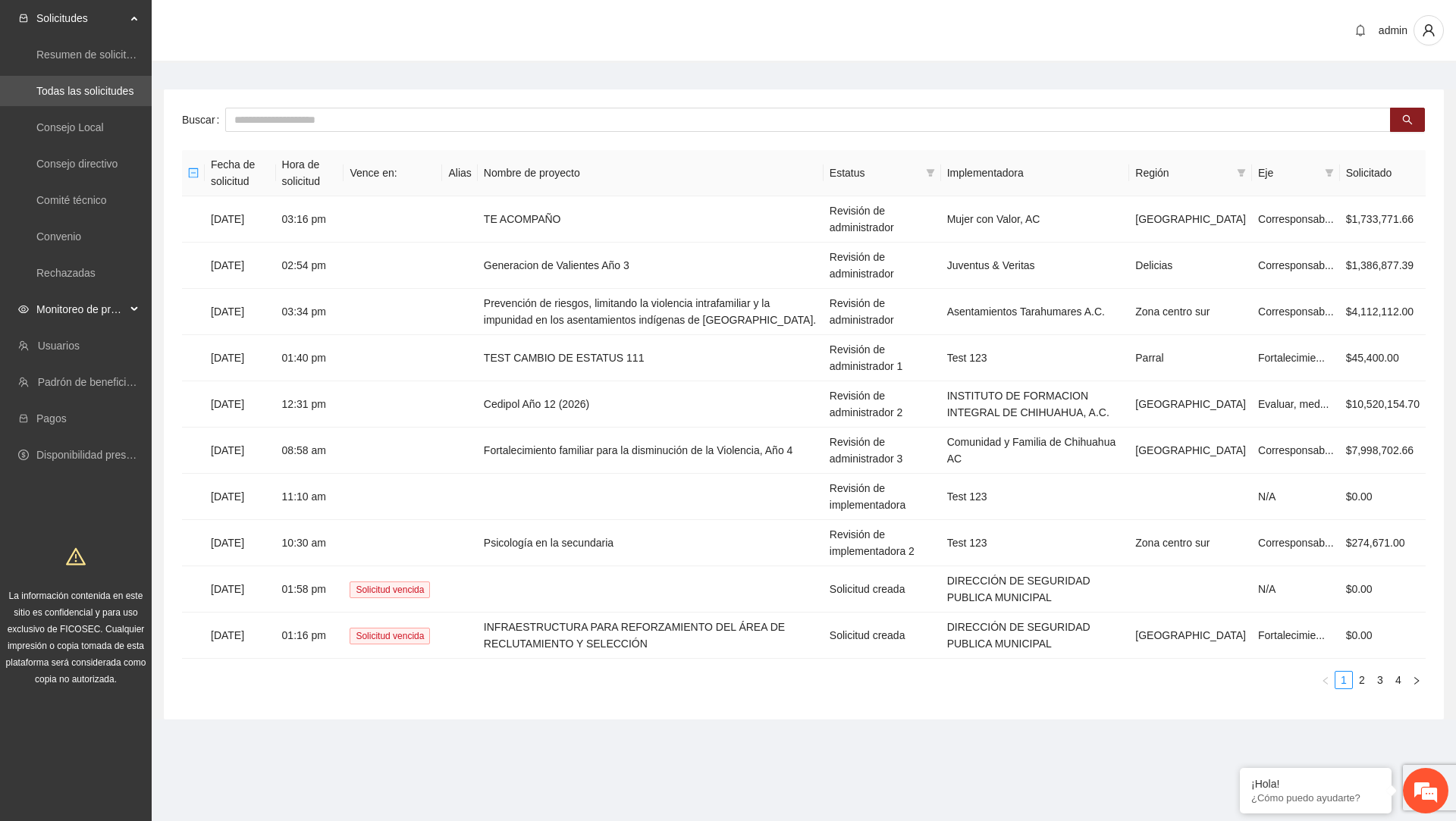
click at [124, 314] on span "Monitoreo de proyectos" at bounding box center [81, 310] width 90 height 30
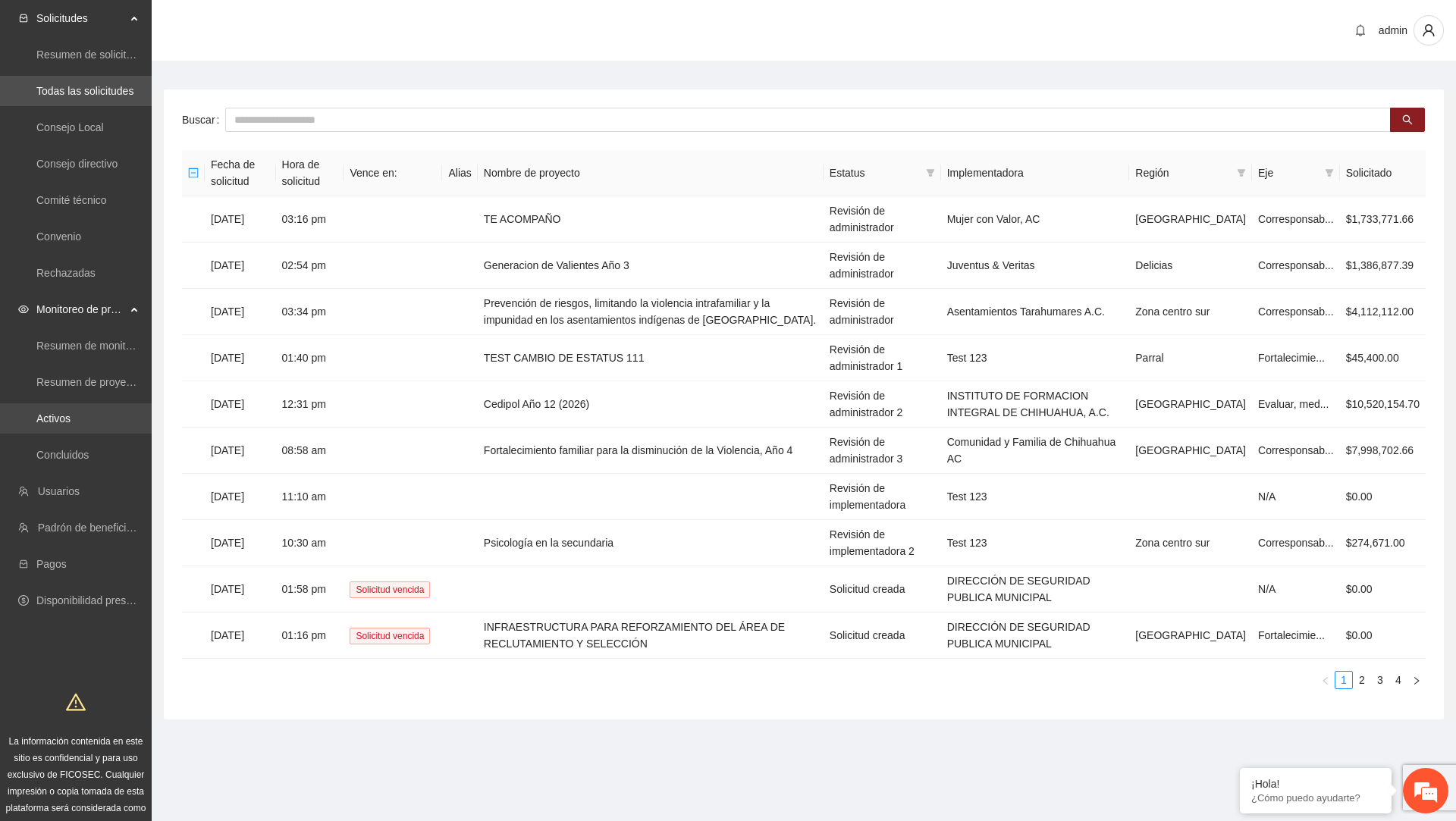
click at [70, 424] on link "Activos" at bounding box center [53, 418] width 34 height 12
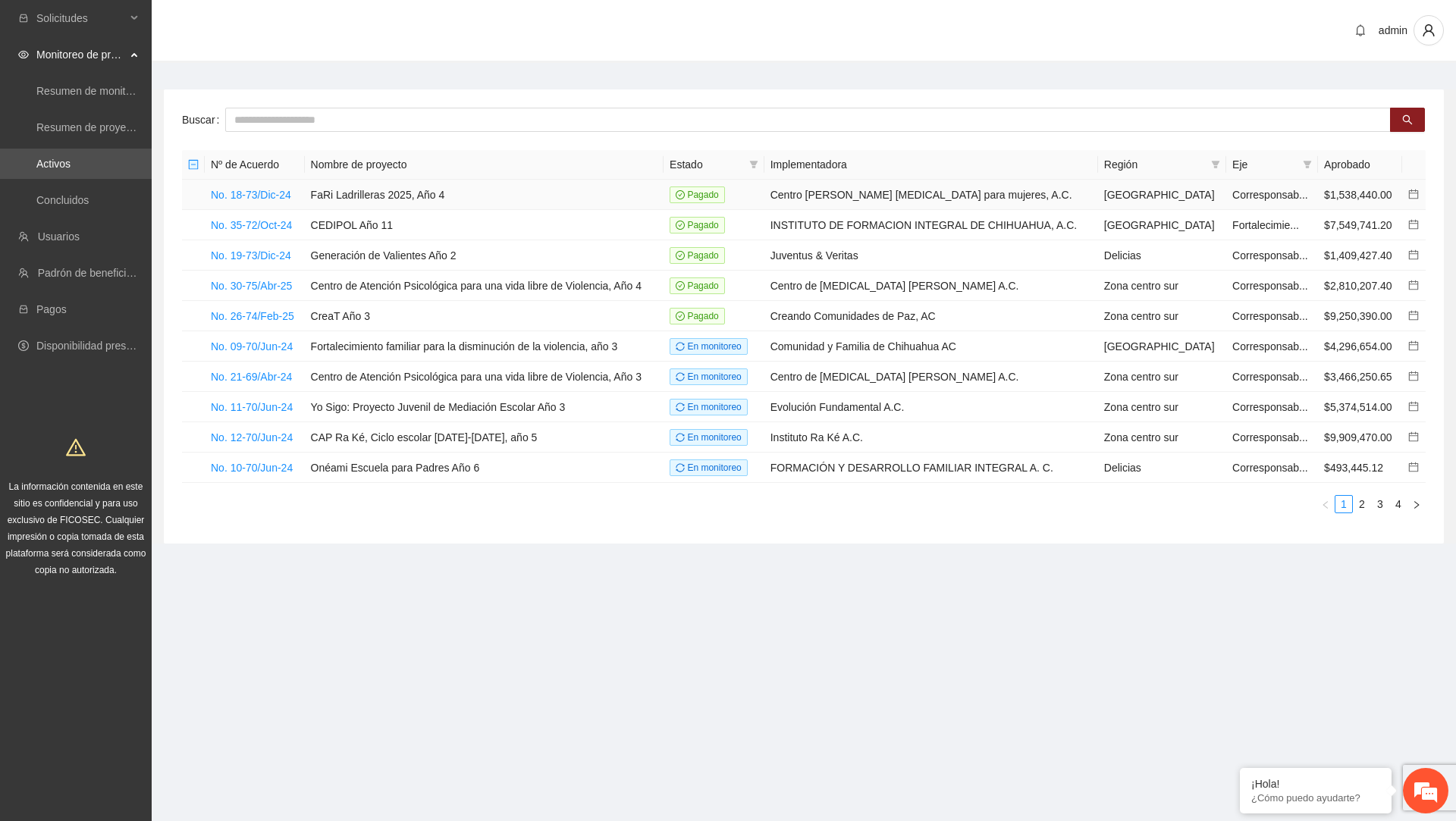
click at [269, 187] on td "No. 18-73/Dic-24" at bounding box center [255, 195] width 100 height 30
click at [269, 192] on link "No. 18-73/Dic-24" at bounding box center [251, 195] width 80 height 12
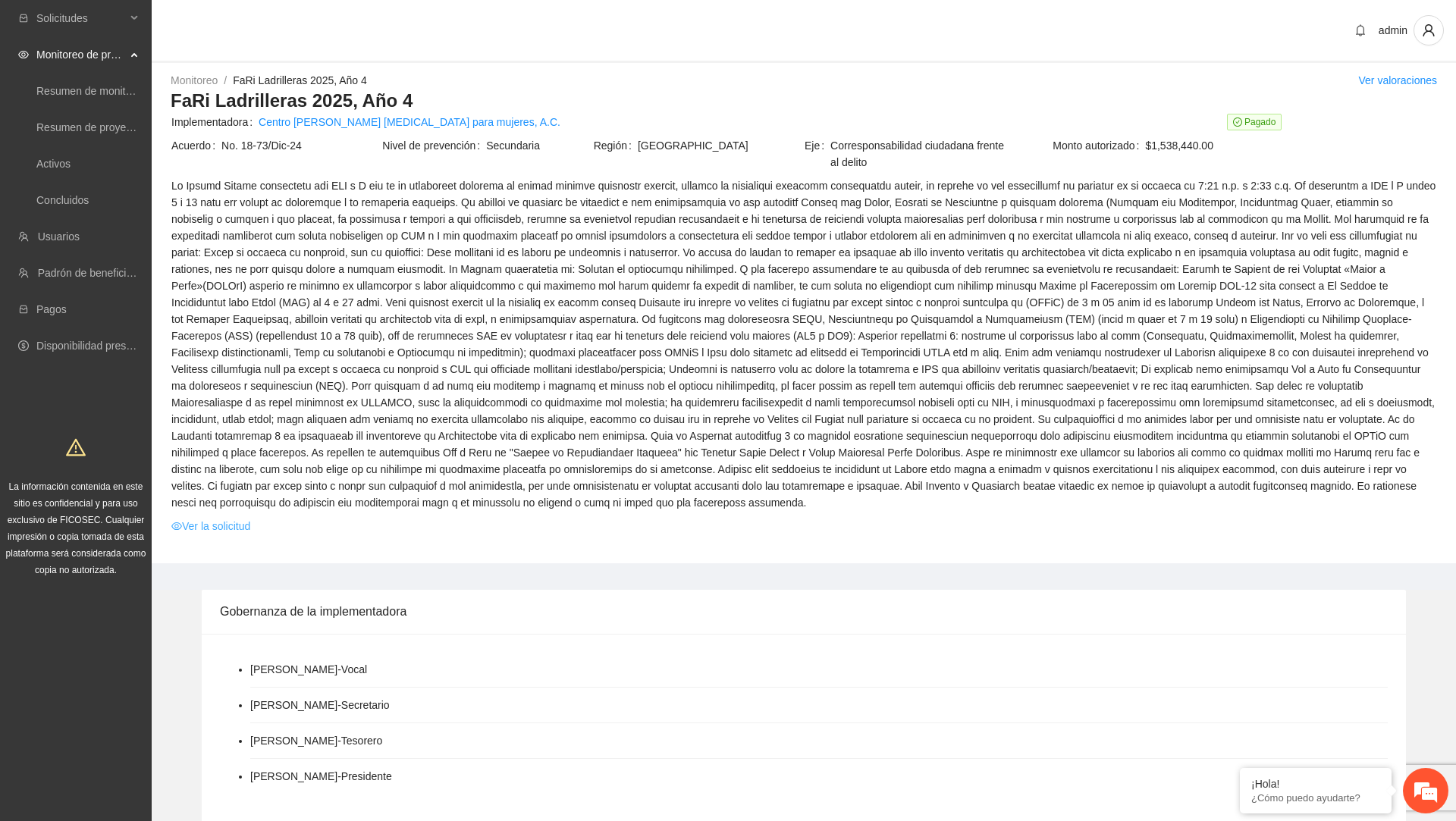
click at [232, 518] on link "Ver la solicitud" at bounding box center [211, 526] width 79 height 17
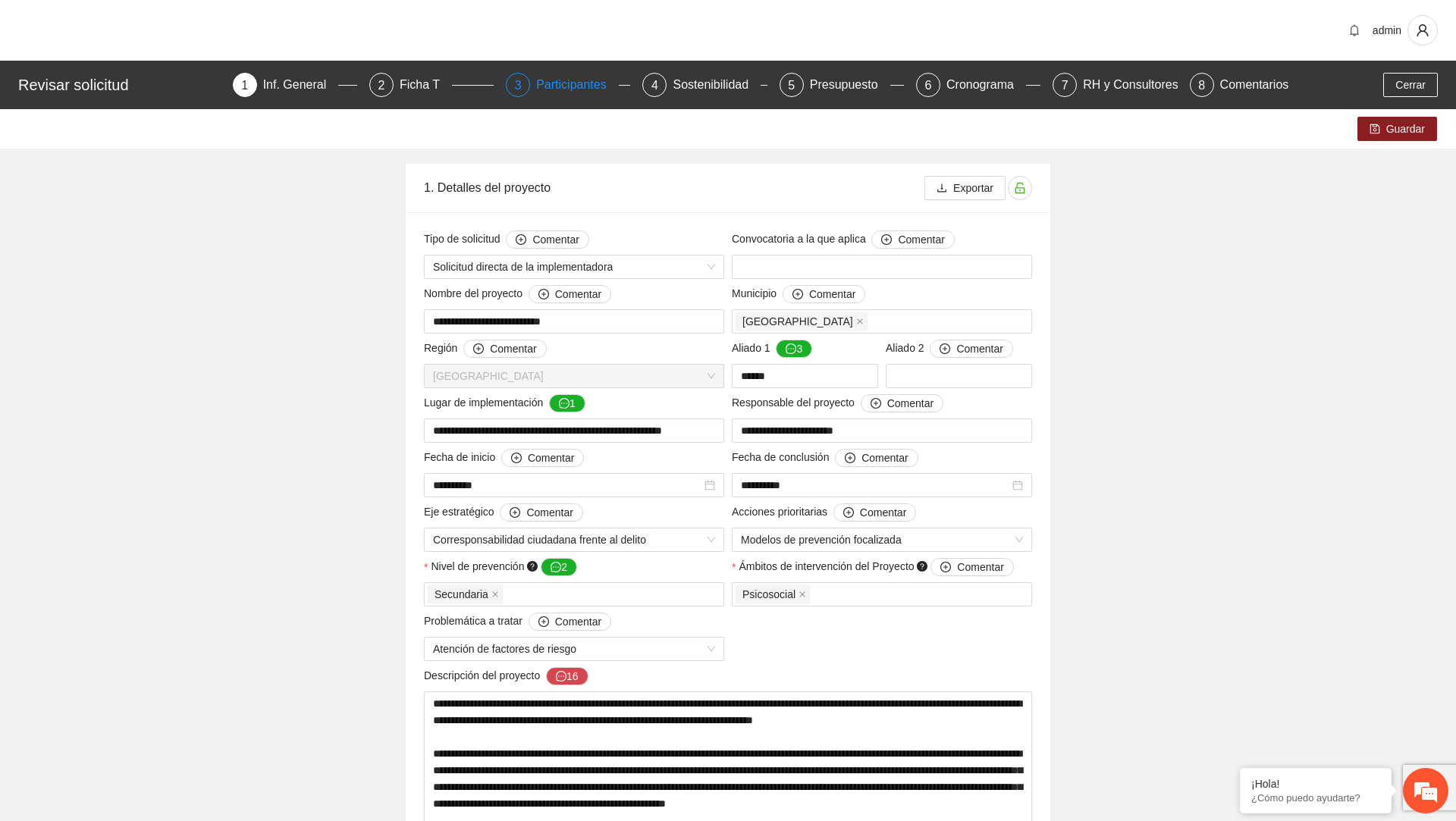
click at [574, 82] on div "Participantes" at bounding box center [577, 85] width 83 height 24
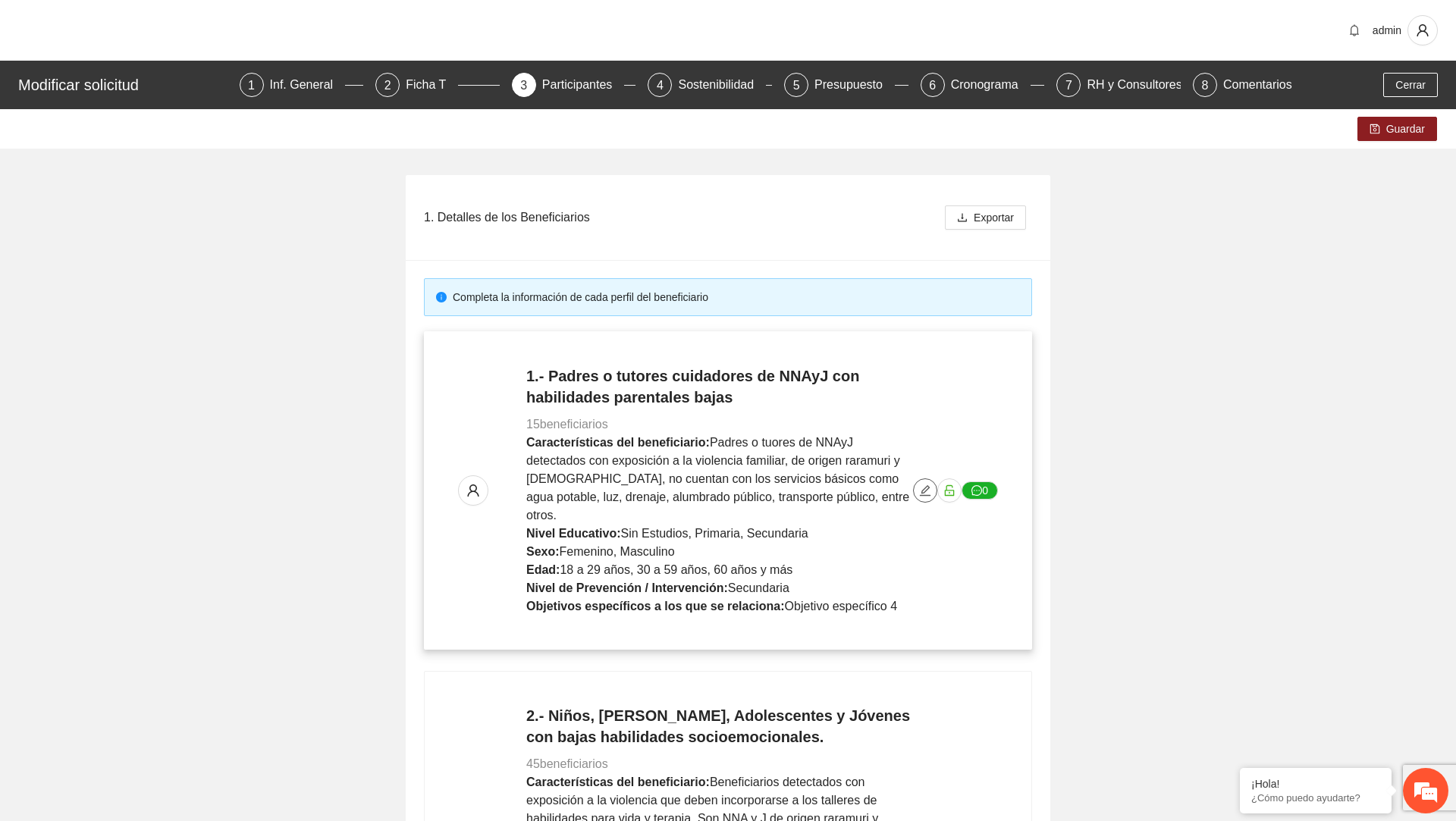
click at [918, 484] on span "edit" at bounding box center [926, 490] width 23 height 12
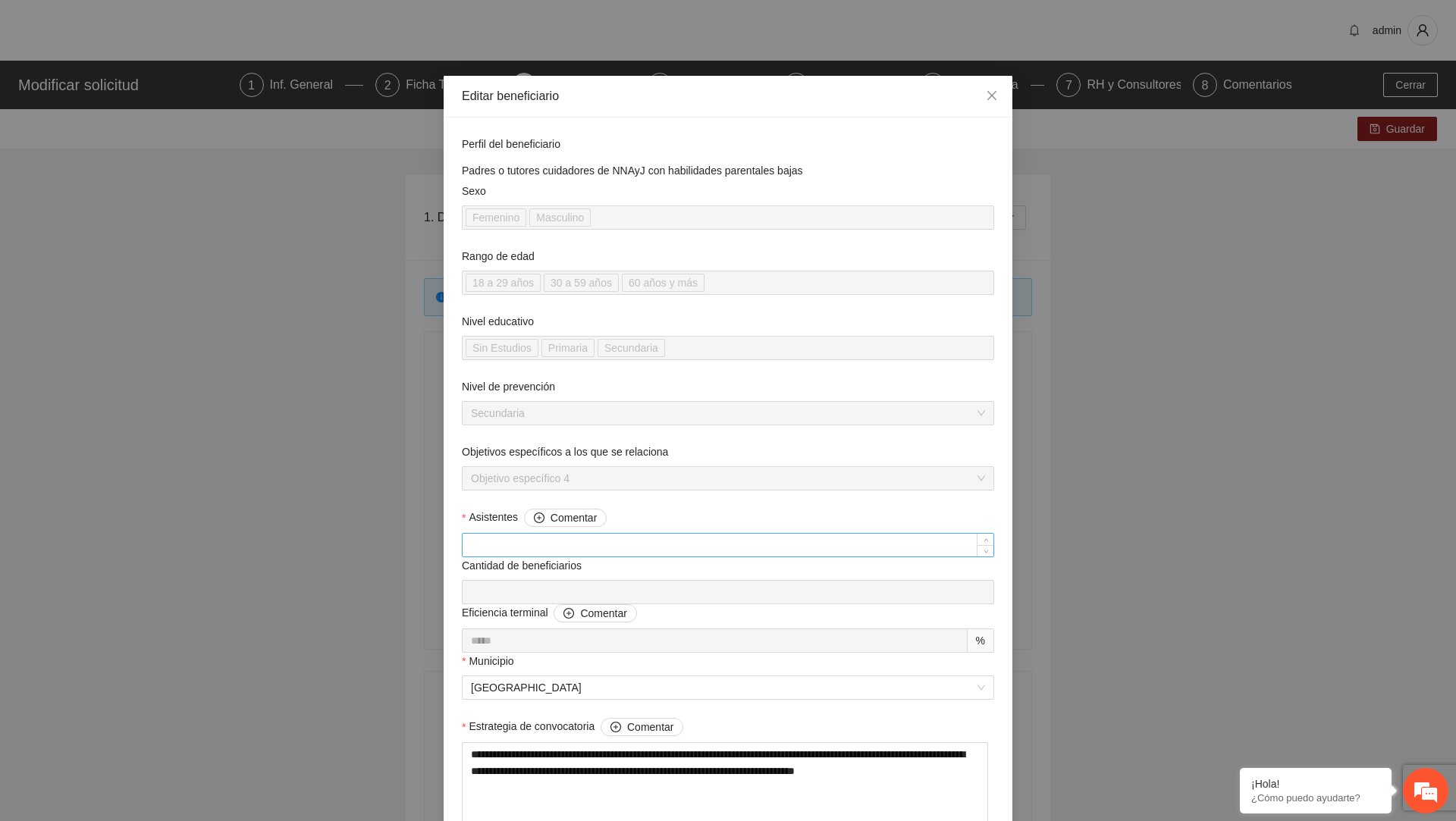
scroll to position [1117, 0]
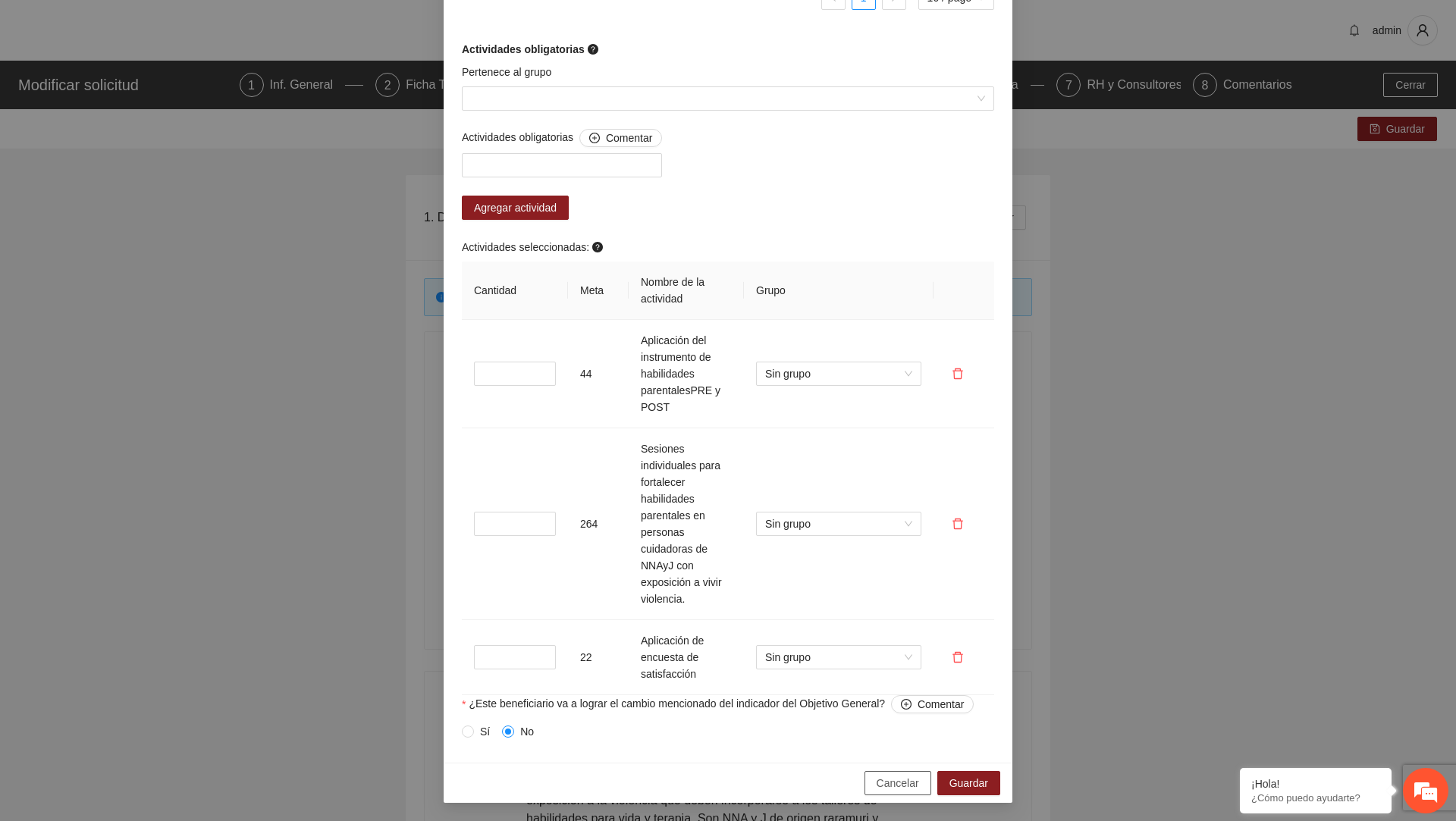
click at [883, 785] on span "Cancelar" at bounding box center [898, 783] width 43 height 17
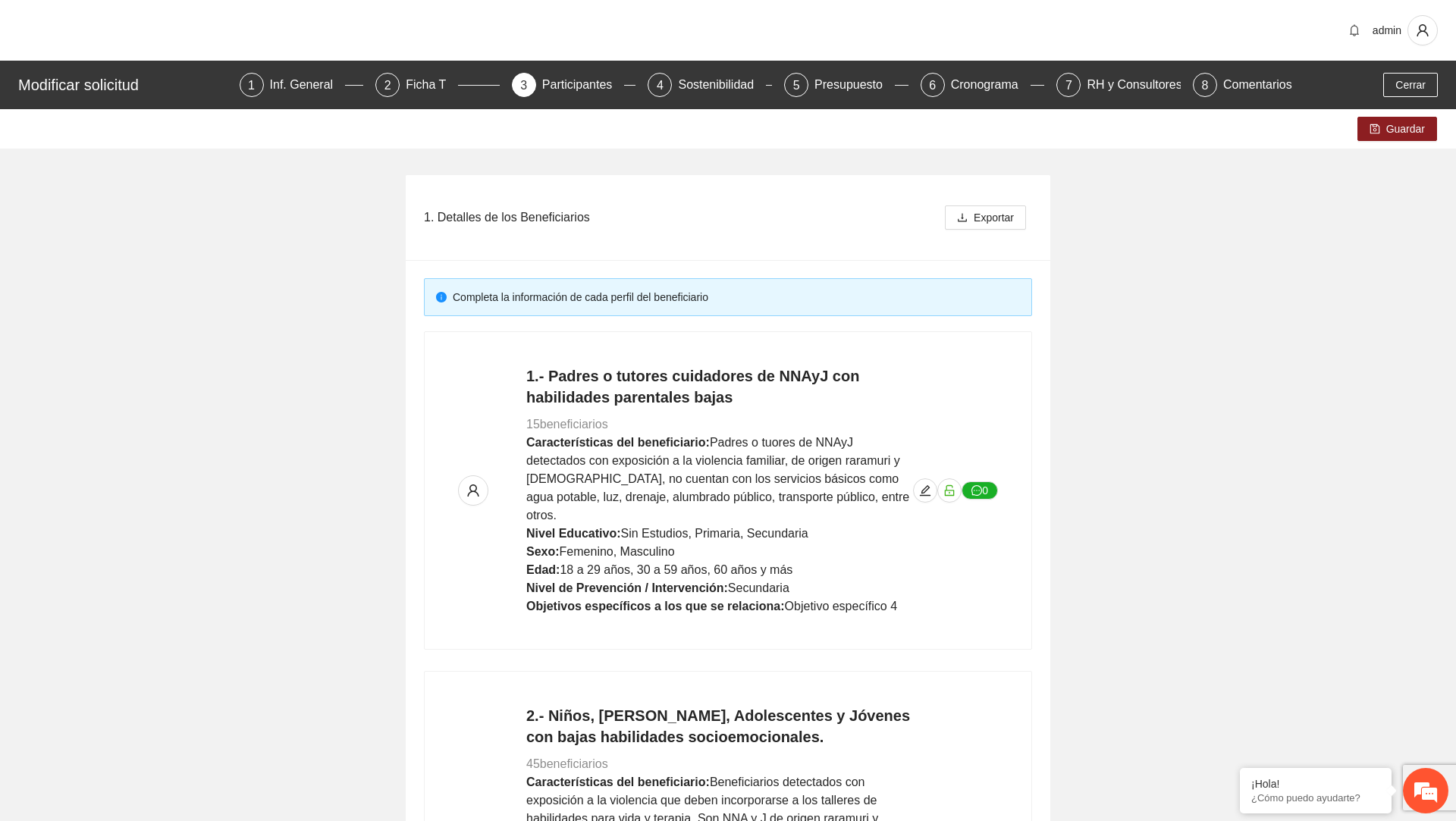
scroll to position [829, 0]
click at [1433, 77] on button "Cerrar" at bounding box center [1410, 85] width 54 height 24
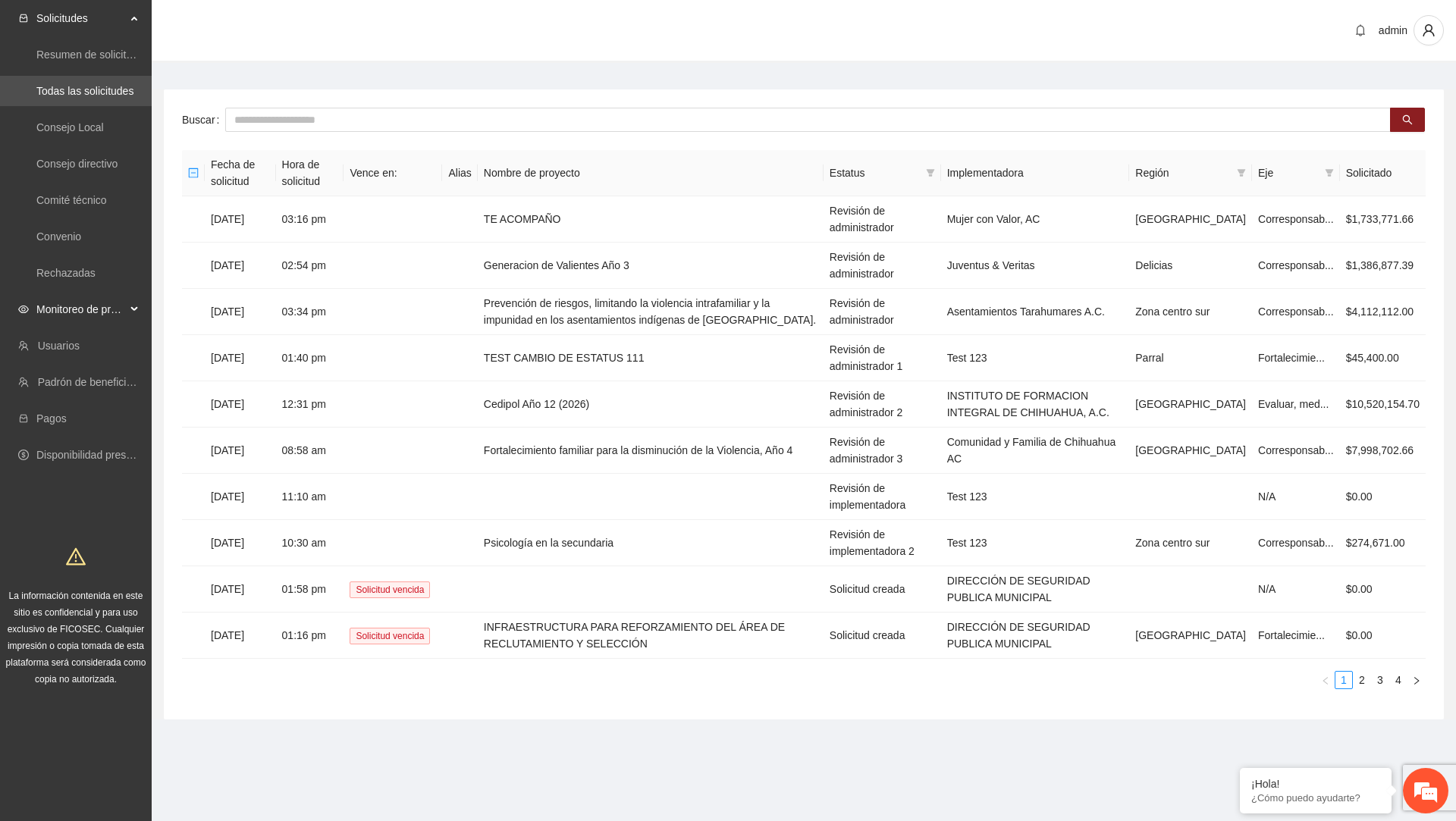
click at [118, 313] on span "Monitoreo de proyectos" at bounding box center [81, 310] width 90 height 30
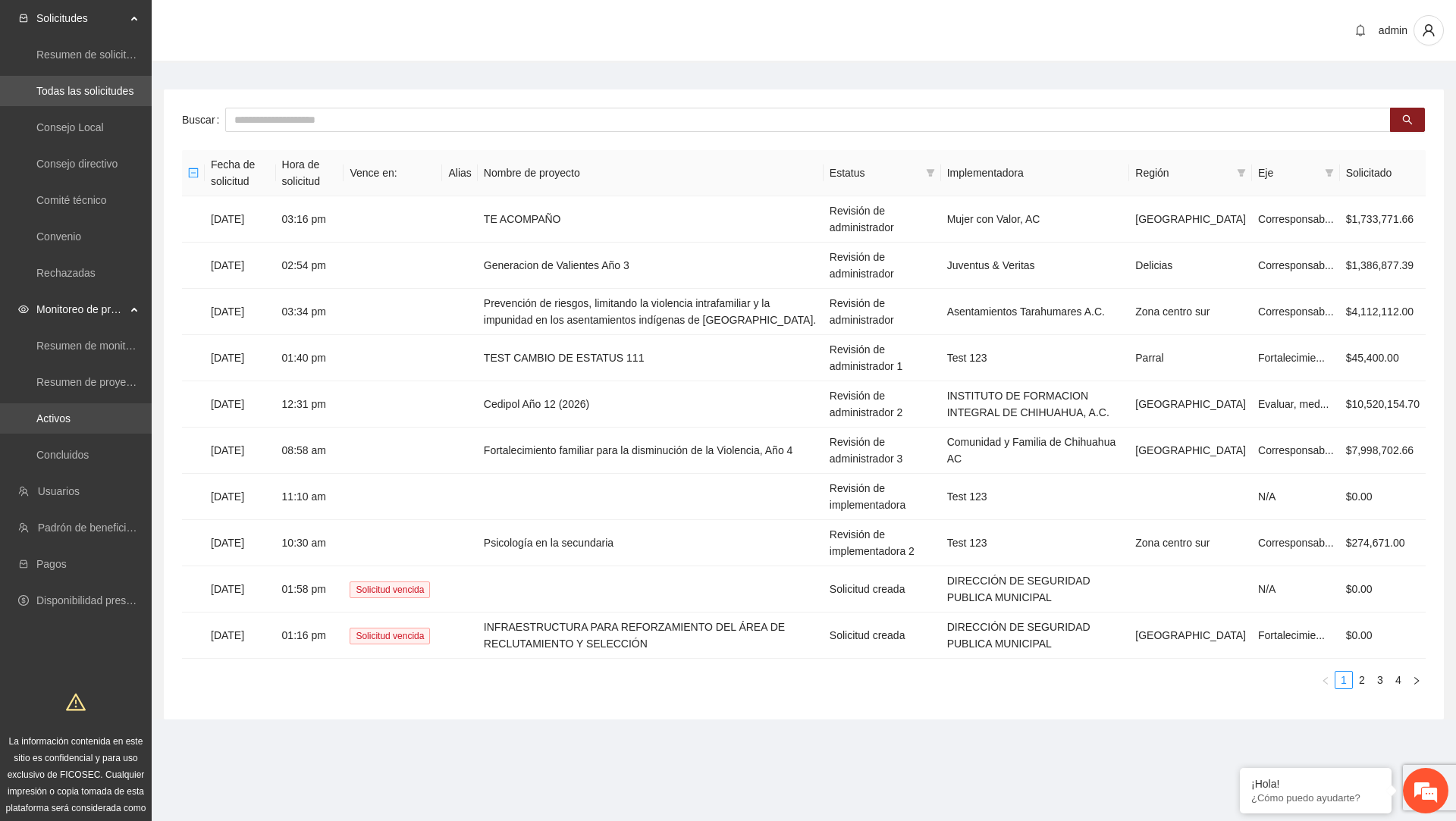
click at [70, 424] on link "Activos" at bounding box center [53, 418] width 34 height 12
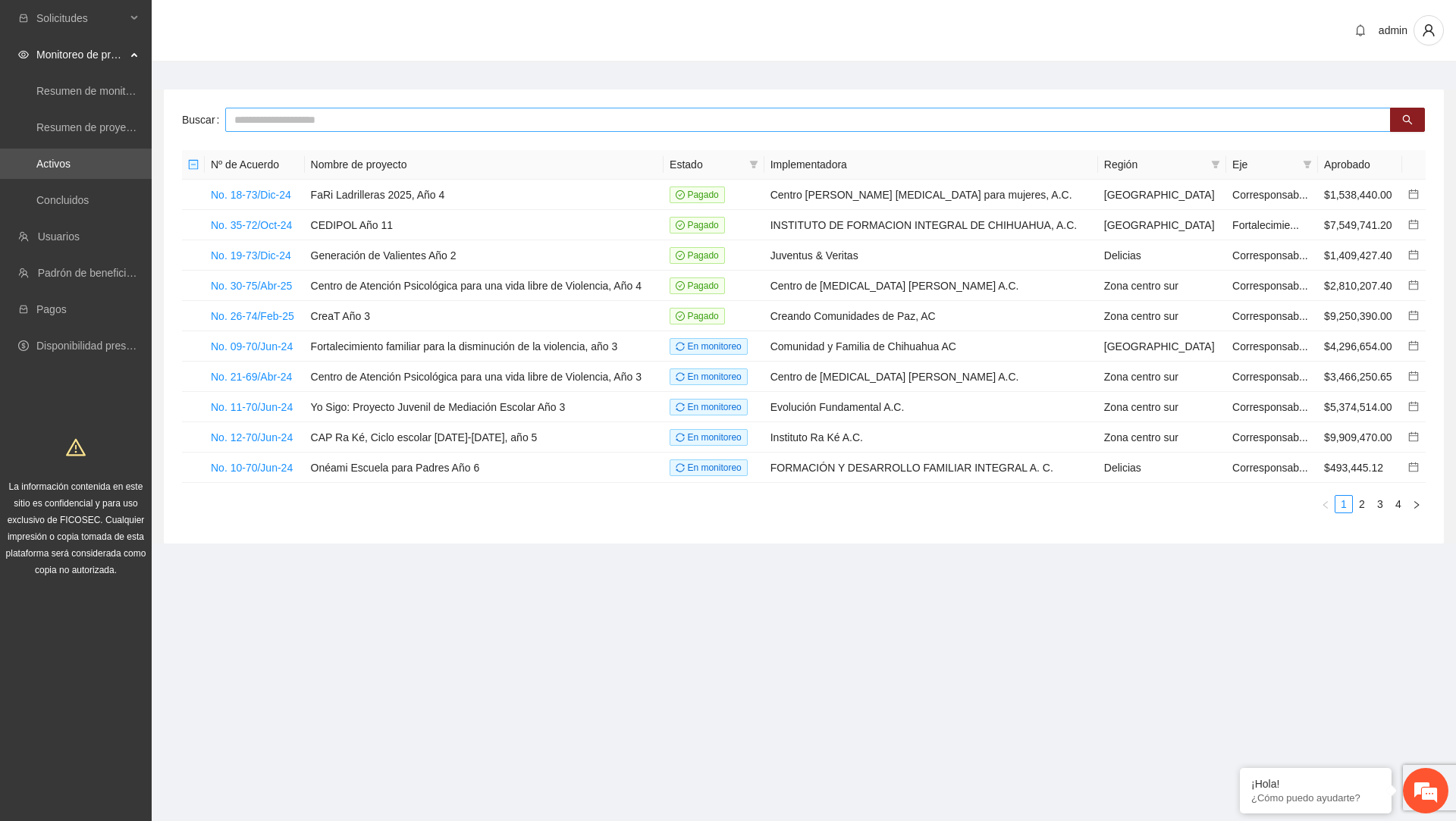
click at [501, 115] on input "text" at bounding box center [807, 119] width 1165 height 24
type input "****"
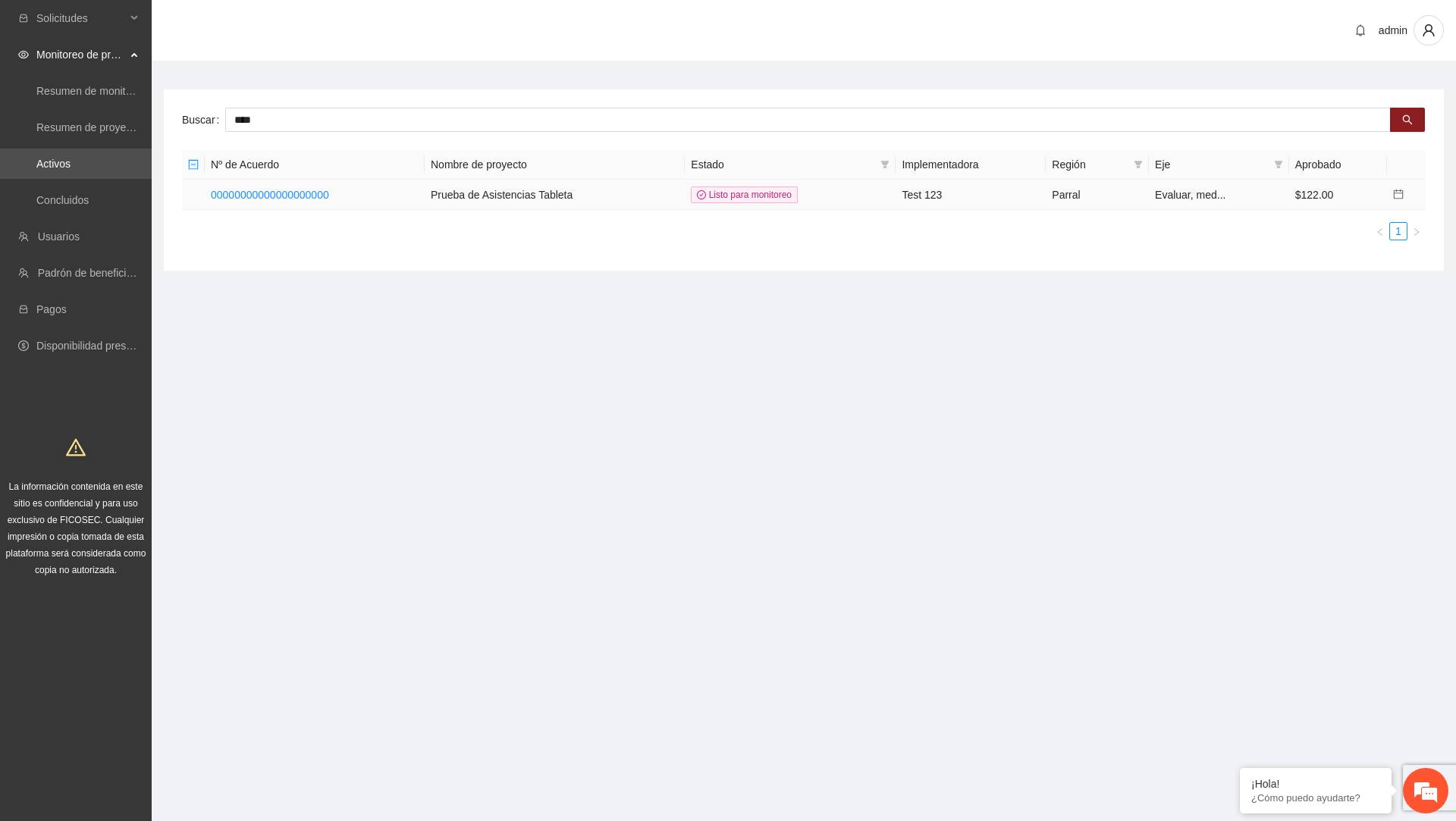
click at [325, 185] on td "00000000000000000000" at bounding box center [314, 195] width 220 height 30
click at [325, 189] on link "00000000000000000000" at bounding box center [270, 195] width 118 height 12
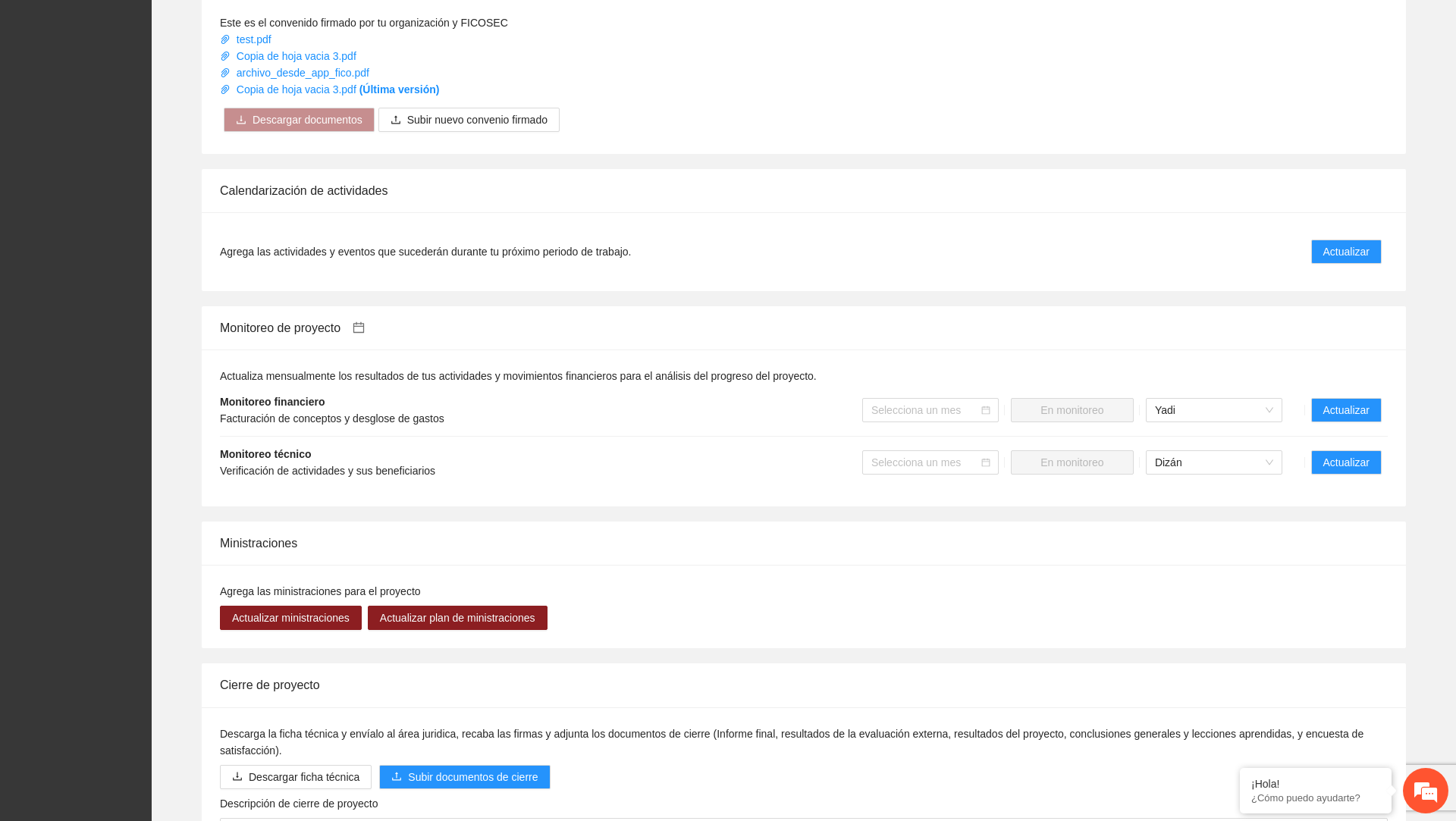
scroll to position [984, 0]
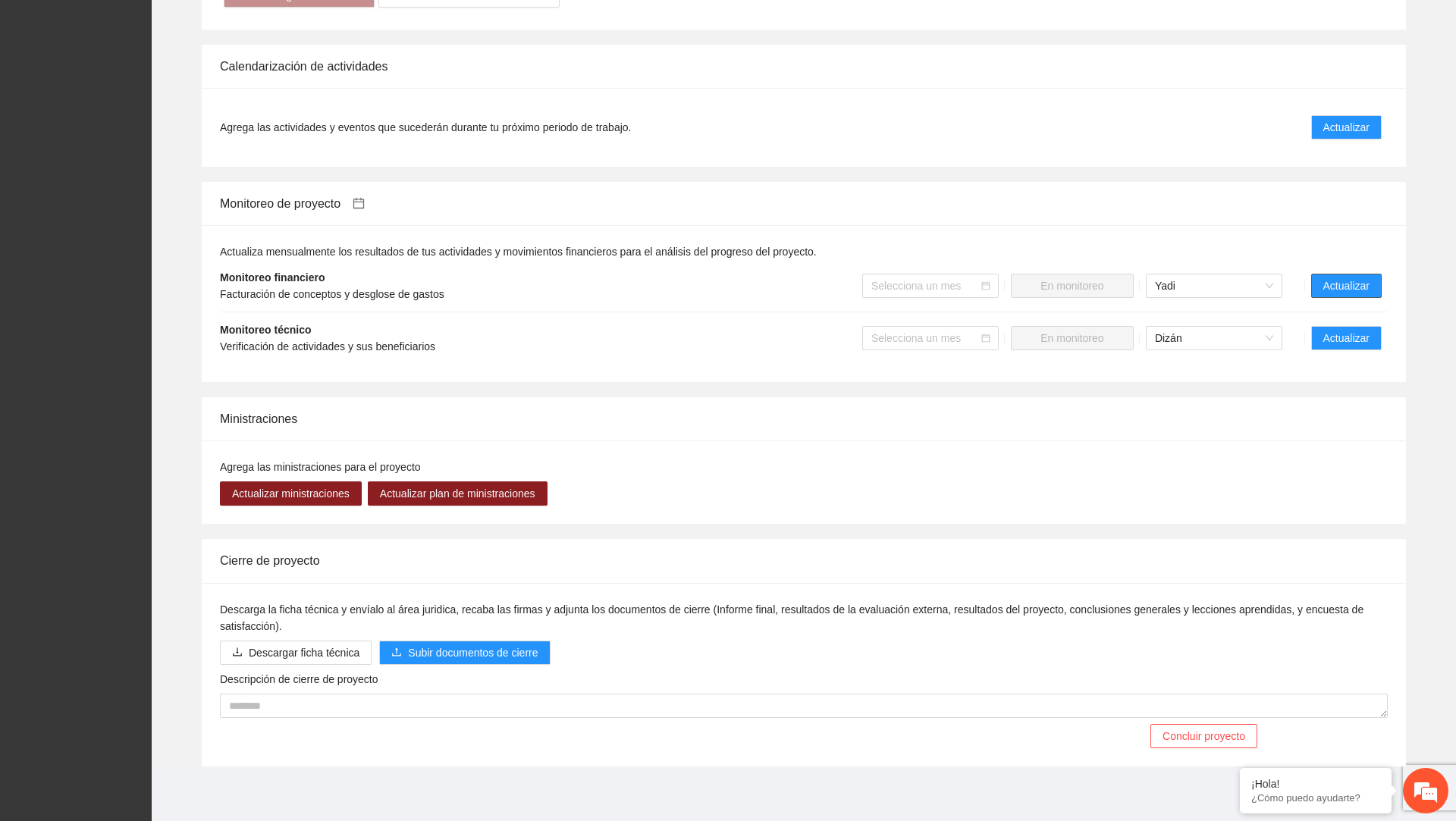
click at [1325, 278] on span "Actualizar" at bounding box center [1347, 286] width 46 height 17
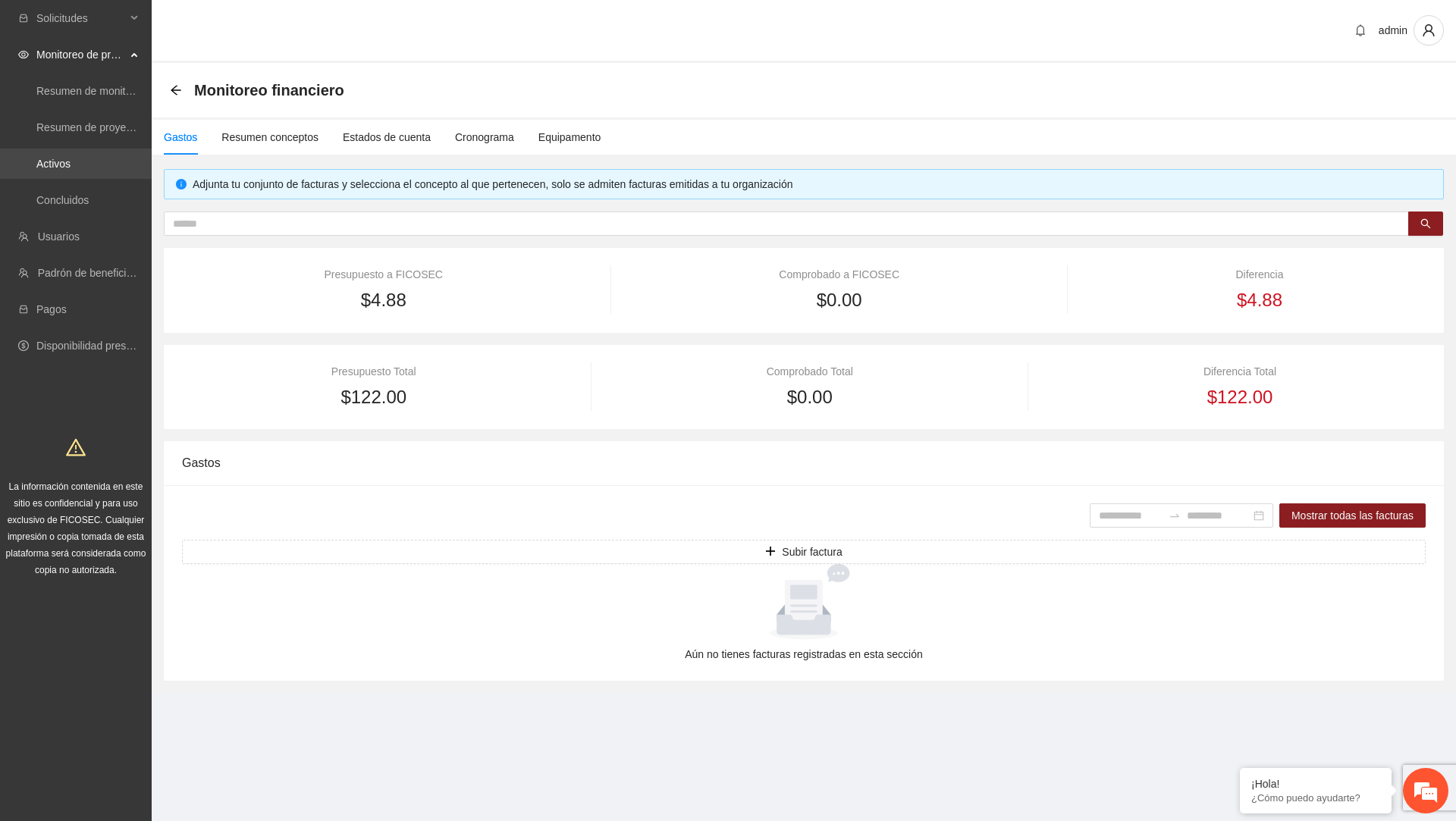
click at [70, 157] on link "Activos" at bounding box center [53, 164] width 34 height 12
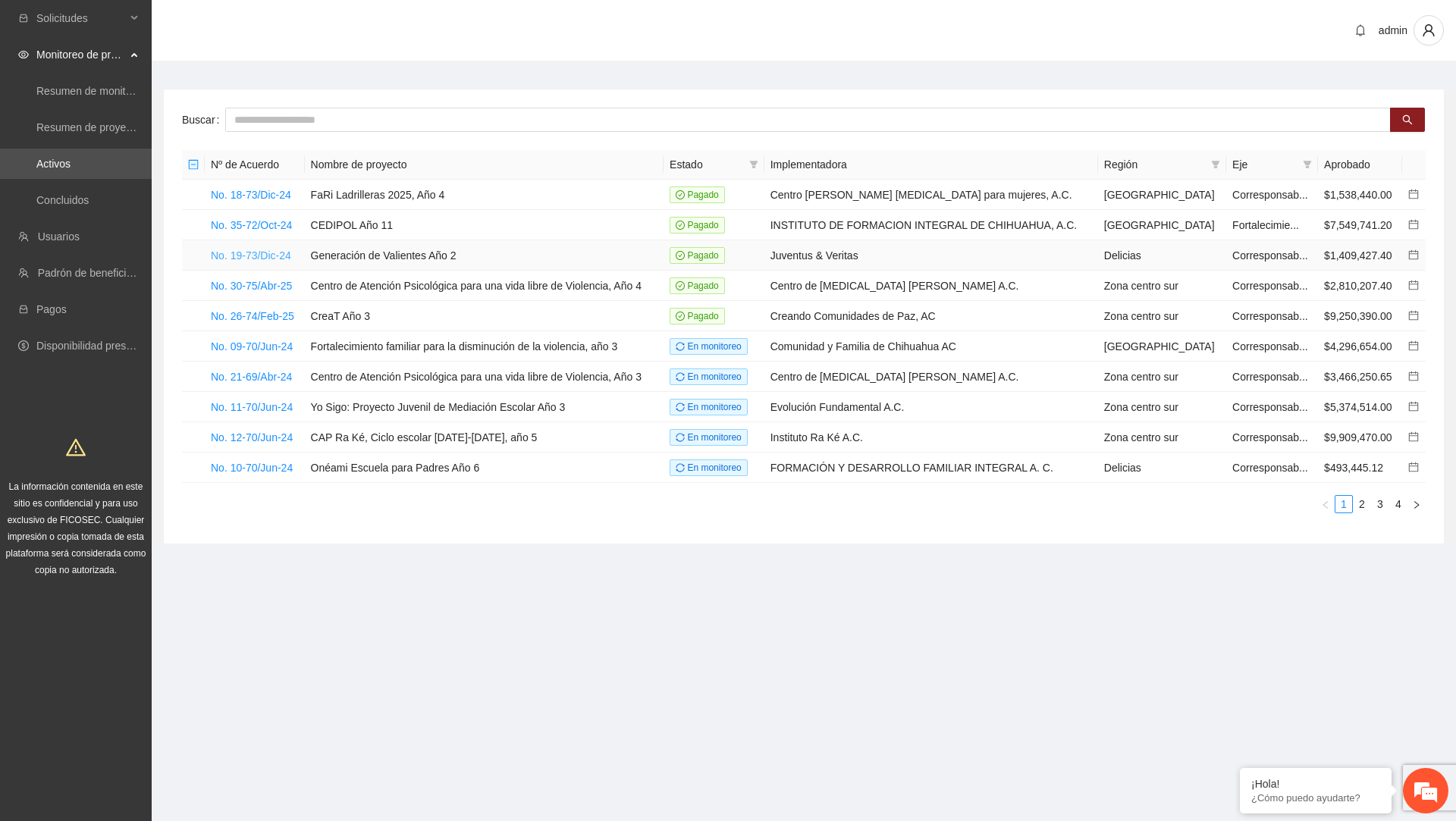
click at [273, 253] on link "No. 19-73/Dic-24" at bounding box center [251, 255] width 80 height 12
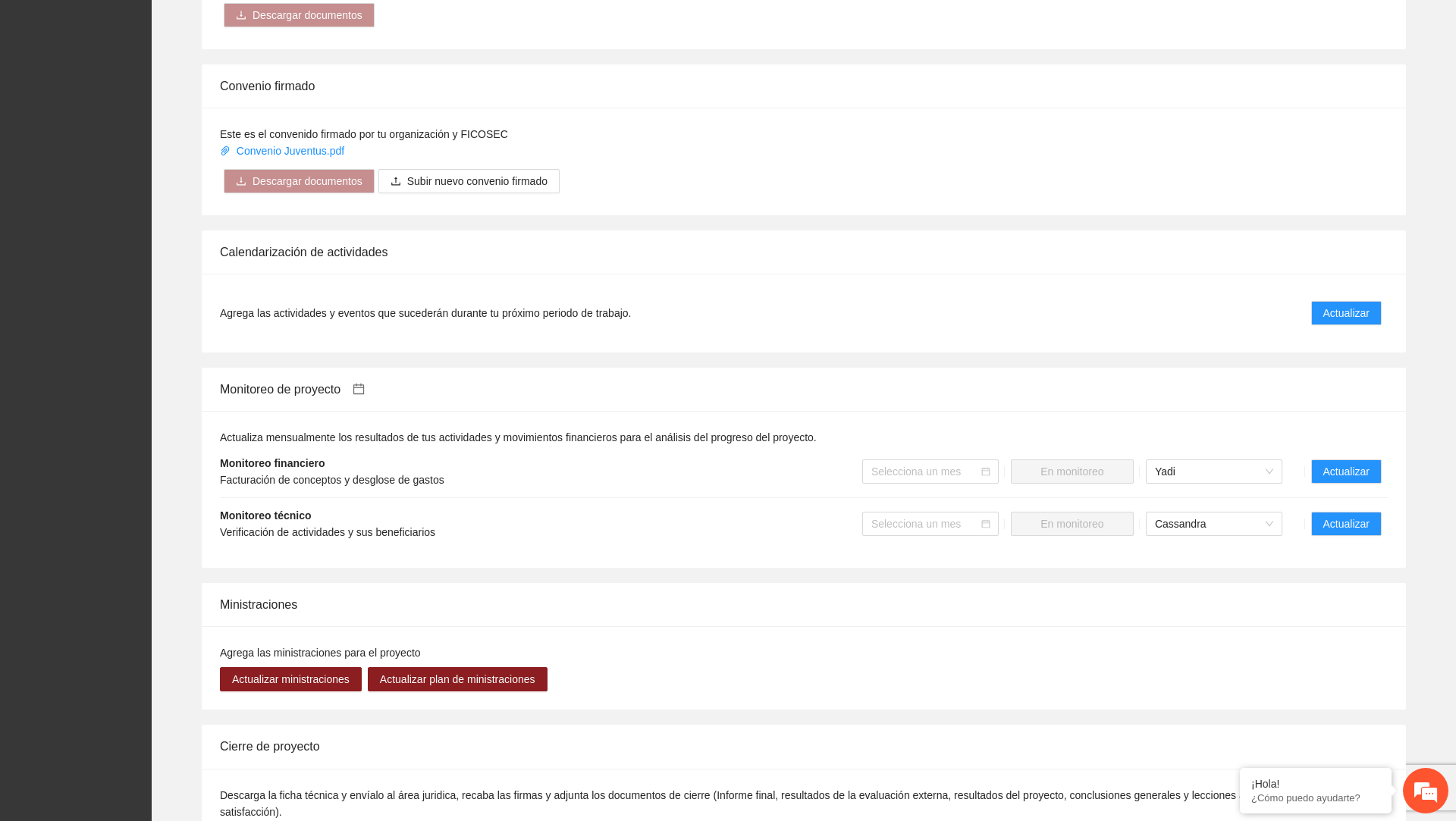
scroll to position [1105, 0]
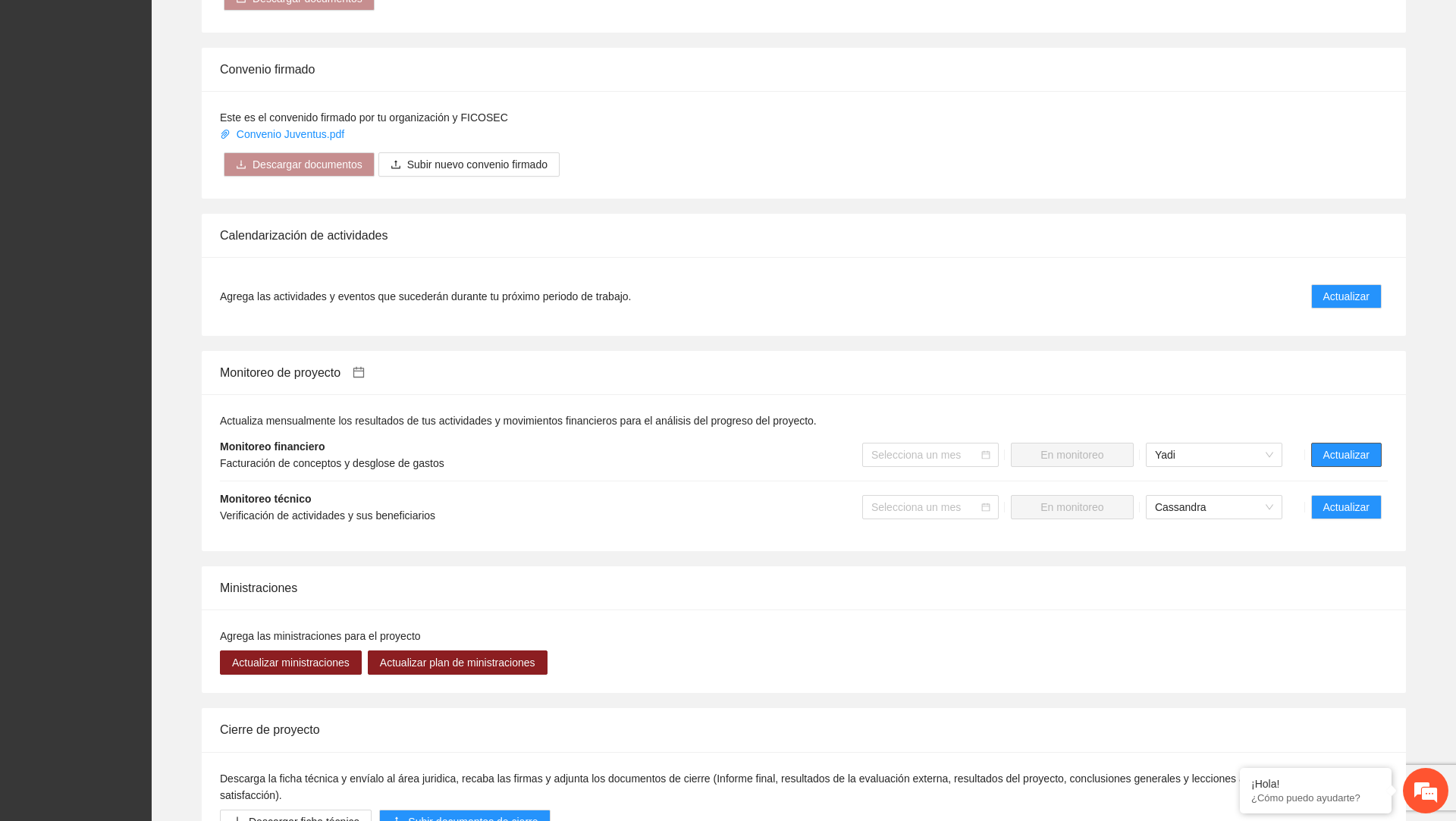
click at [1331, 463] on span "Actualizar" at bounding box center [1347, 455] width 46 height 17
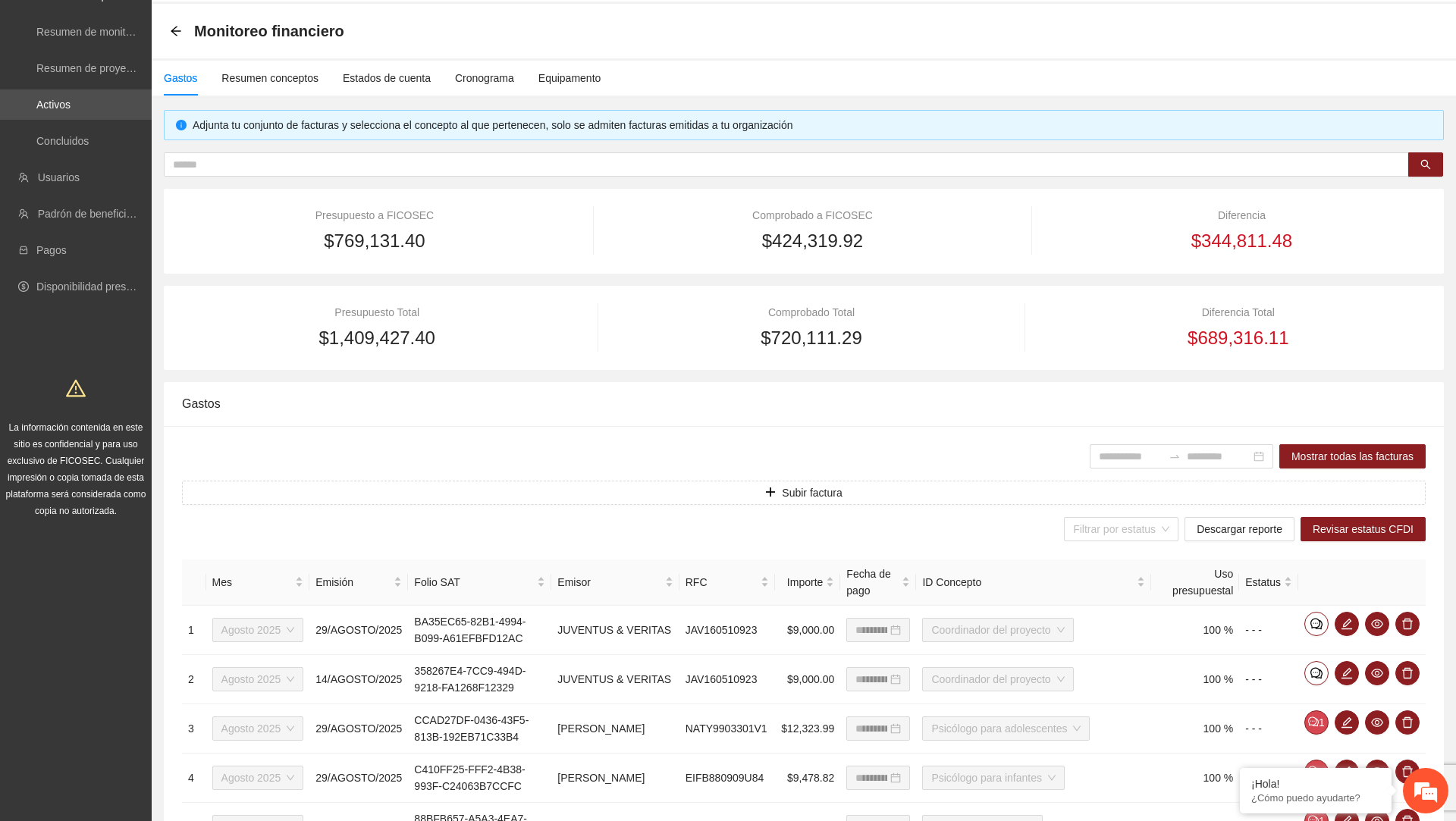
scroll to position [179, 0]
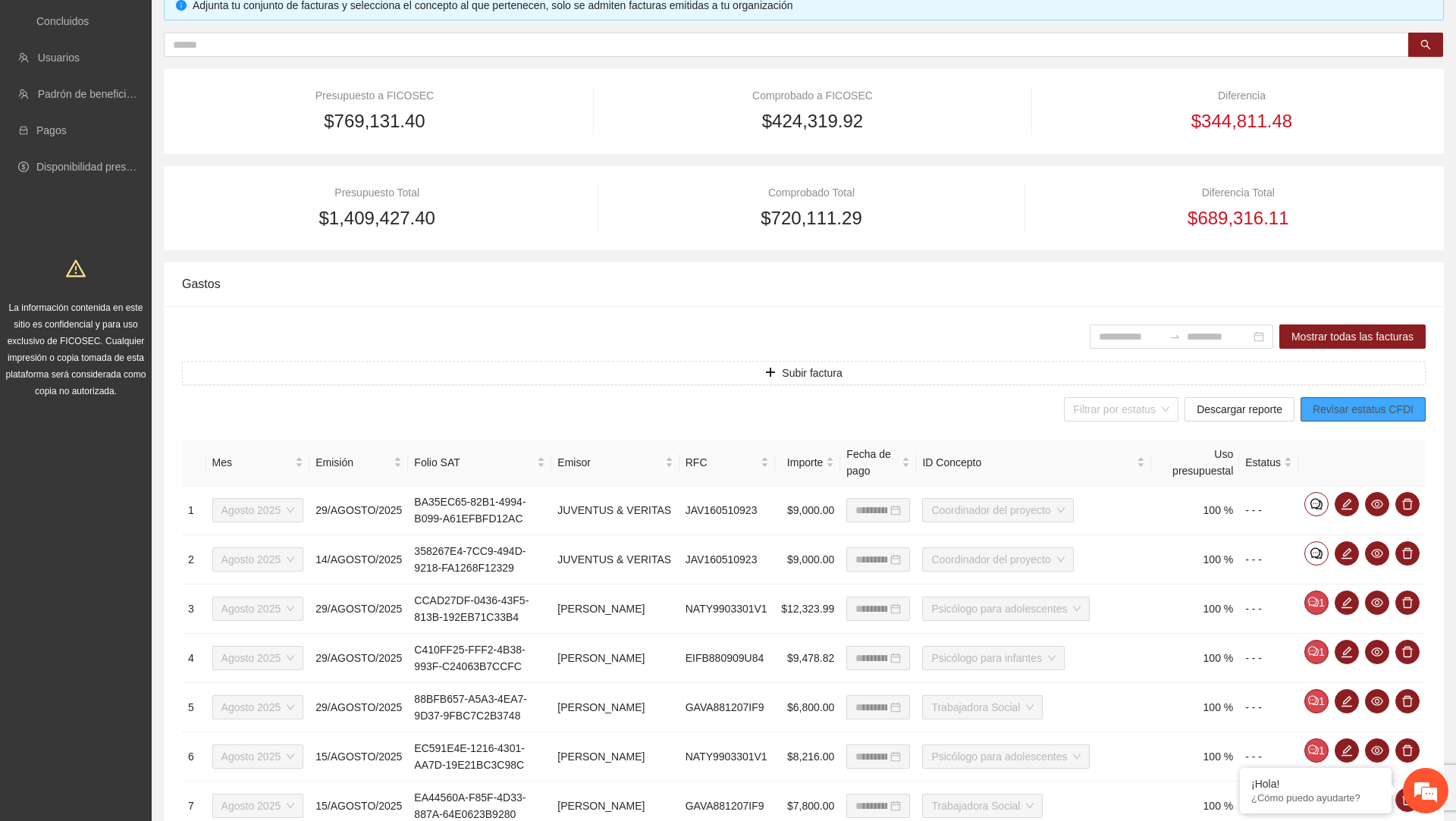
click at [1331, 417] on button "Revisar estatus CFDI" at bounding box center [1363, 408] width 125 height 24
